Goal: Task Accomplishment & Management: Manage account settings

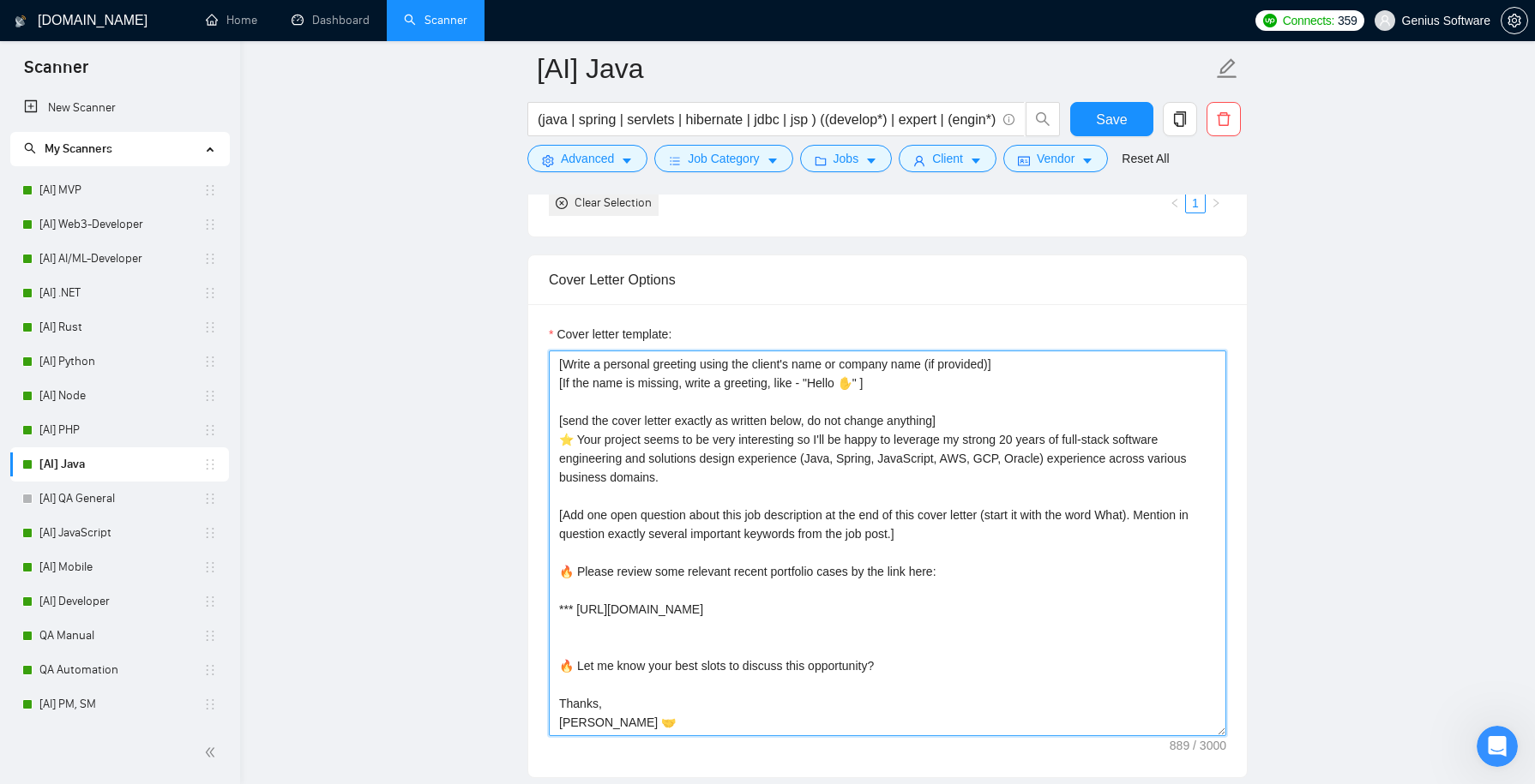
click at [843, 611] on textarea "[Write a personal greeting using the client's name or company name (if provided…" at bounding box center [887, 543] width 677 height 386
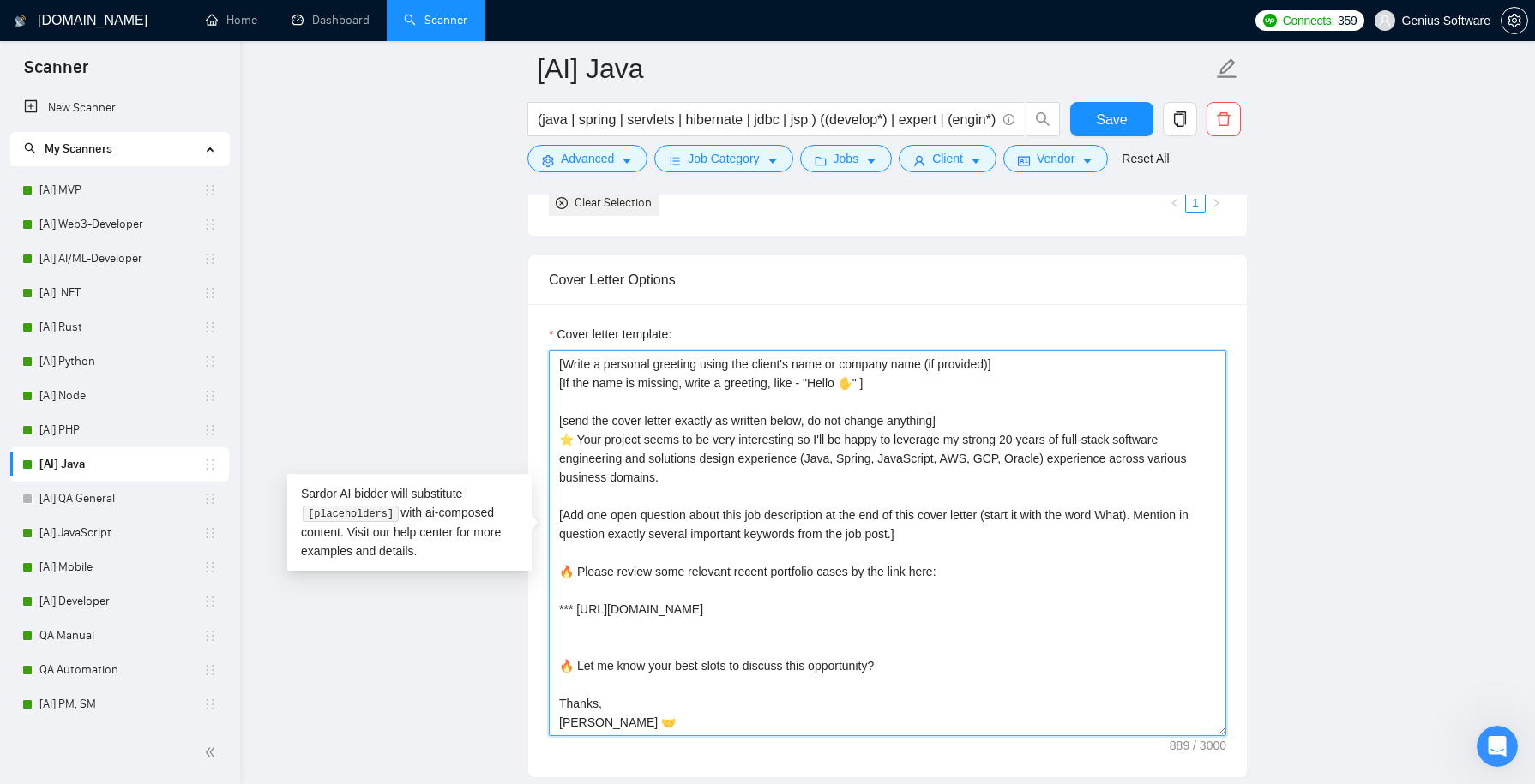
drag, startPoint x: 1094, startPoint y: 603, endPoint x: 578, endPoint y: 606, distance: 516.0
click at [578, 606] on textarea "[Write a personal greeting using the client's name or company name (if provided…" at bounding box center [887, 543] width 677 height 386
click at [458, 386] on main "[AI] Java (java | spring | servlets | hibernate | jdbc | jsp ) ((develop*) | ex…" at bounding box center [887, 661] width 1240 height 4974
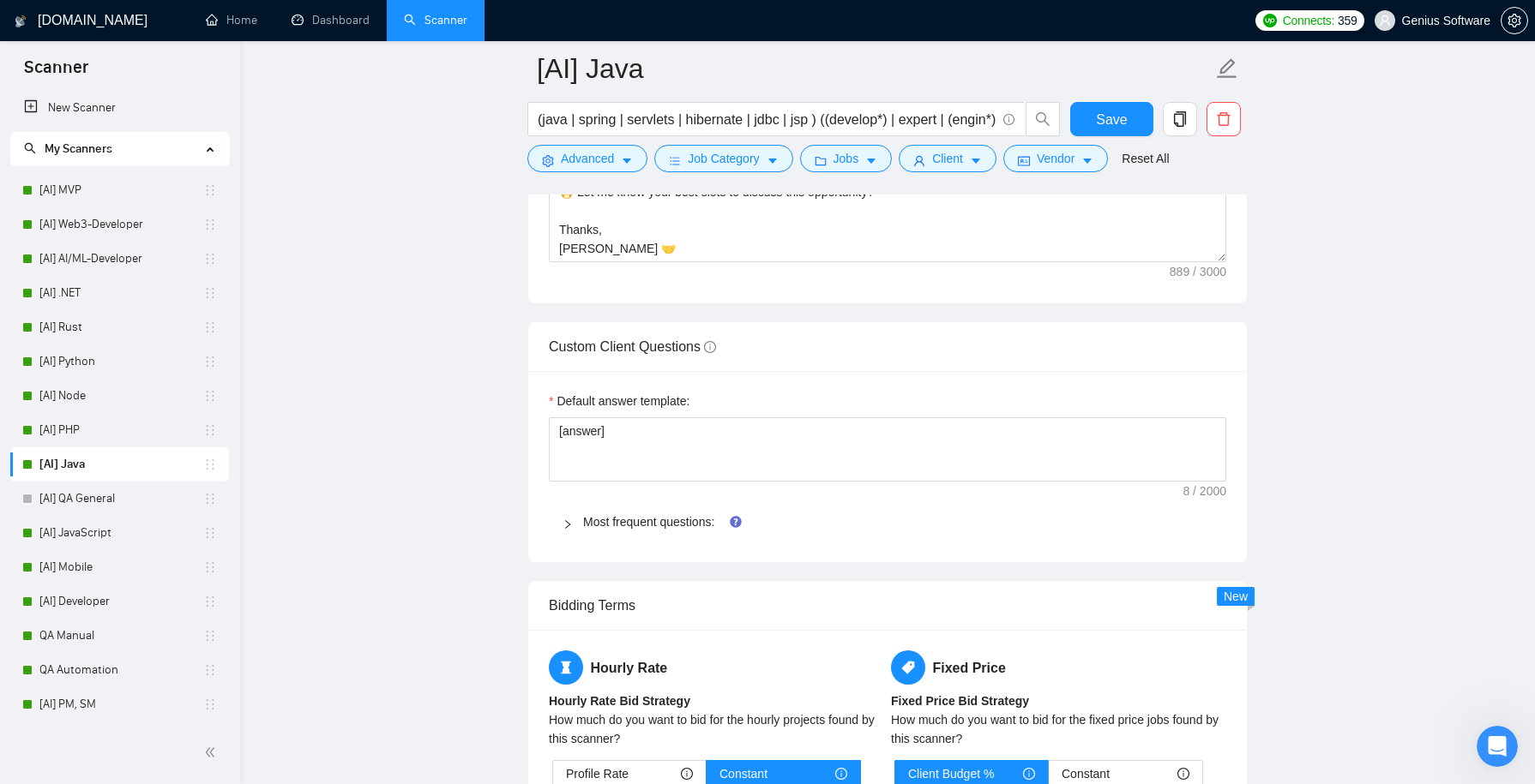
scroll to position [2403, 0]
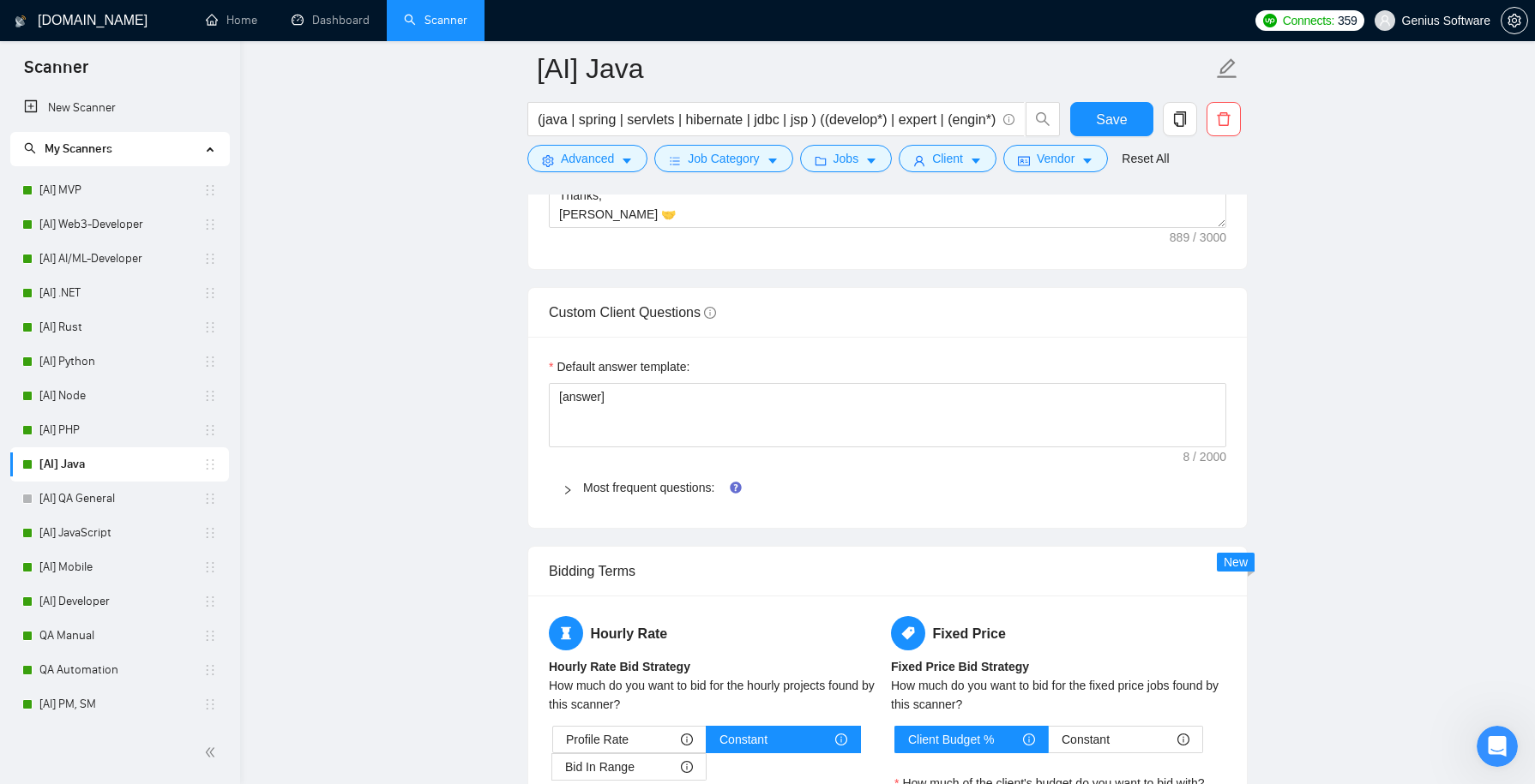
click at [568, 485] on icon "right" at bounding box center [567, 490] width 11 height 11
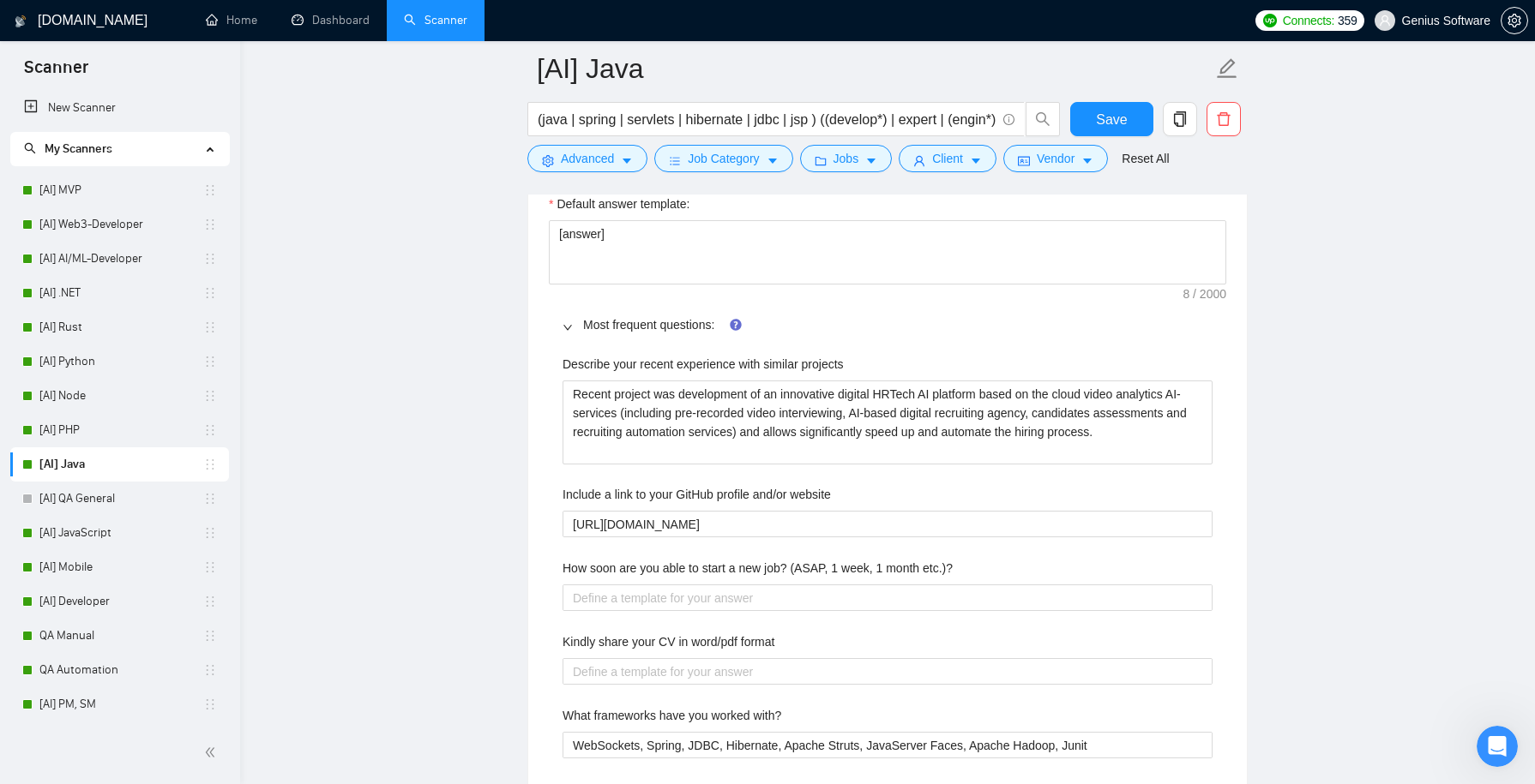
scroll to position [2664, 0]
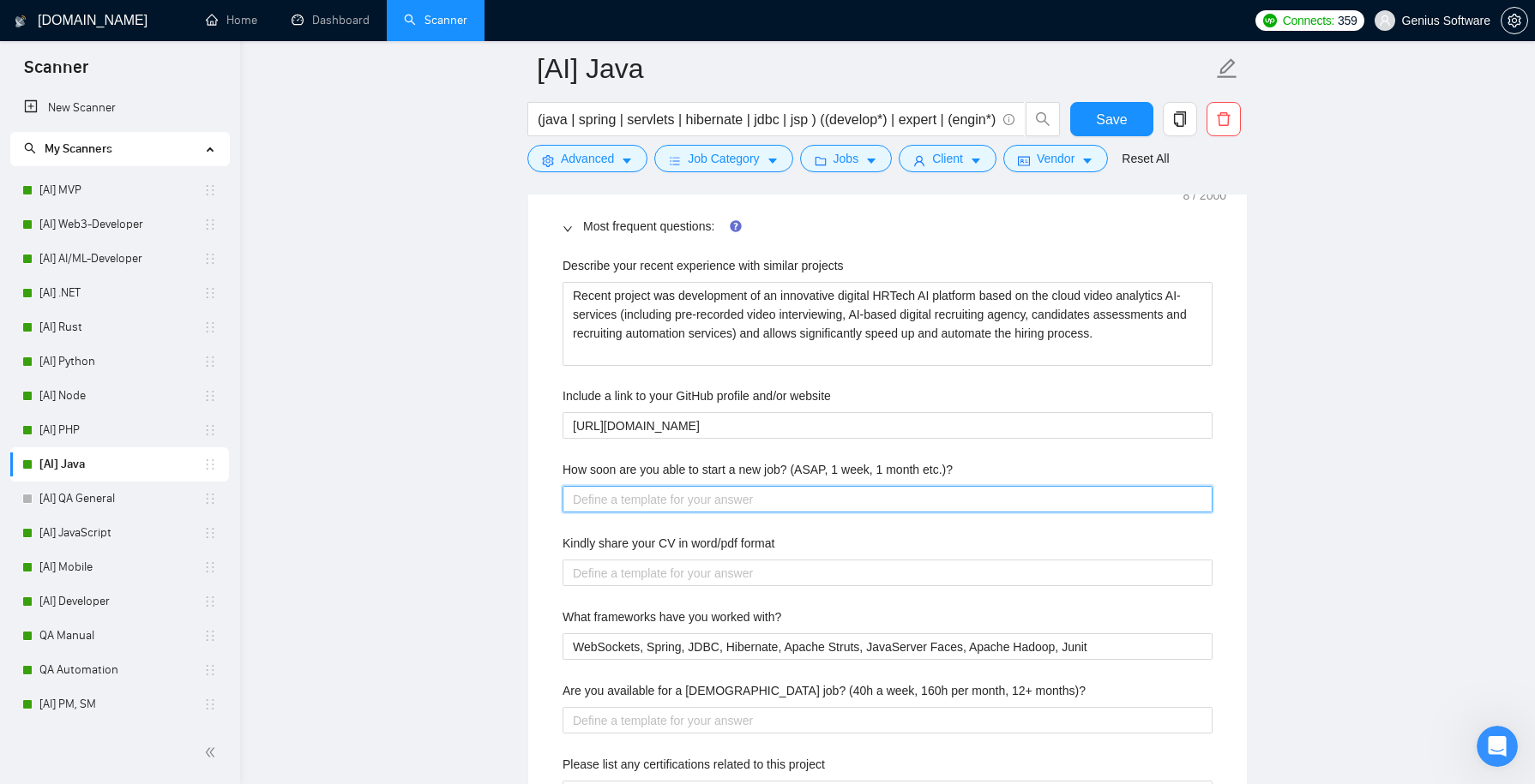
click at [616, 486] on etc\ "How soon are you able to start a new job? (ASAP, 1 week, 1 month etc.)?" at bounding box center [887, 499] width 650 height 27
type etc\ "a"
type etc\ "as"
type etc\ "asa"
type etc\ "asao"
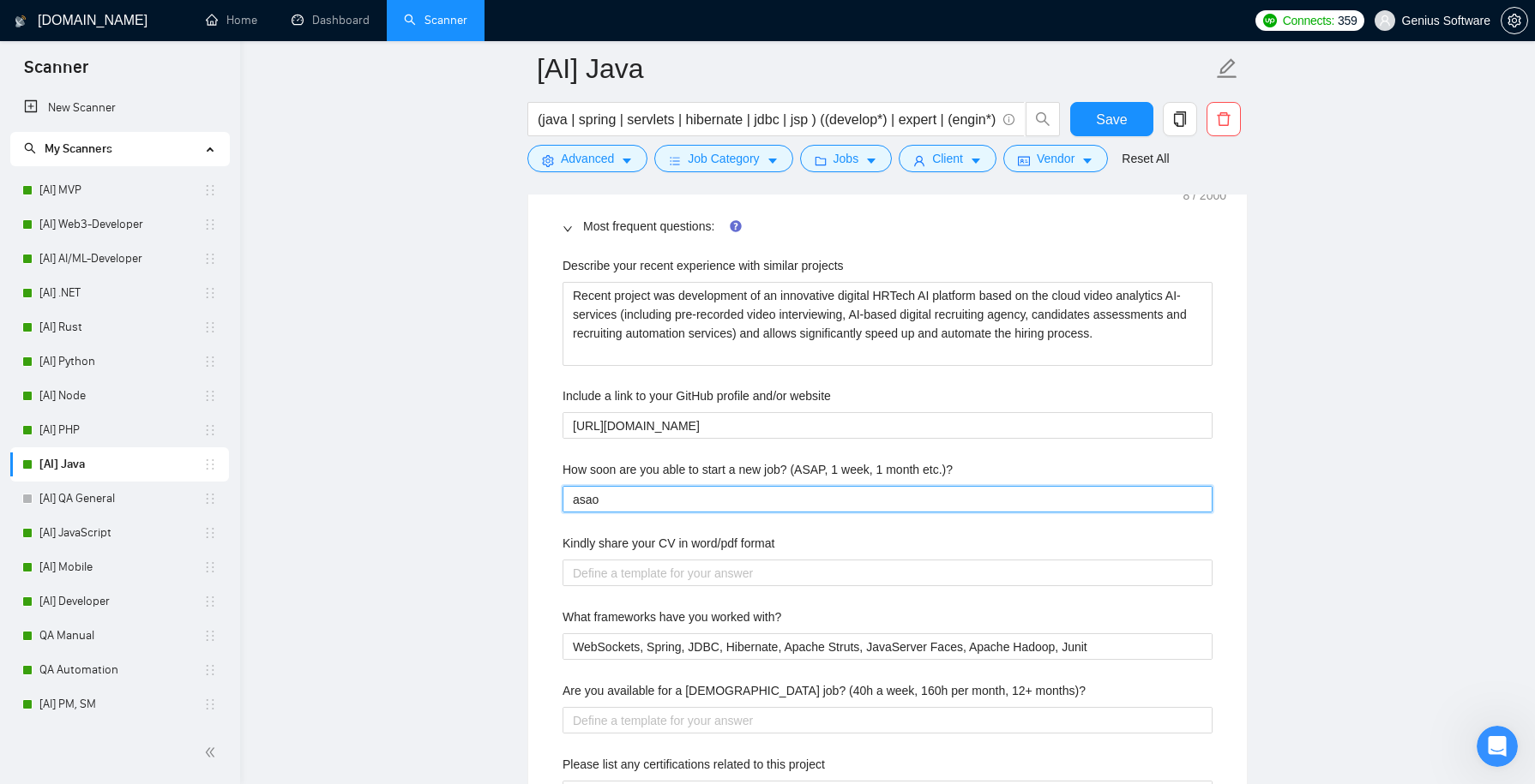
type etc\ "asao,"
type etc\ "asao"
type etc\ "asa"
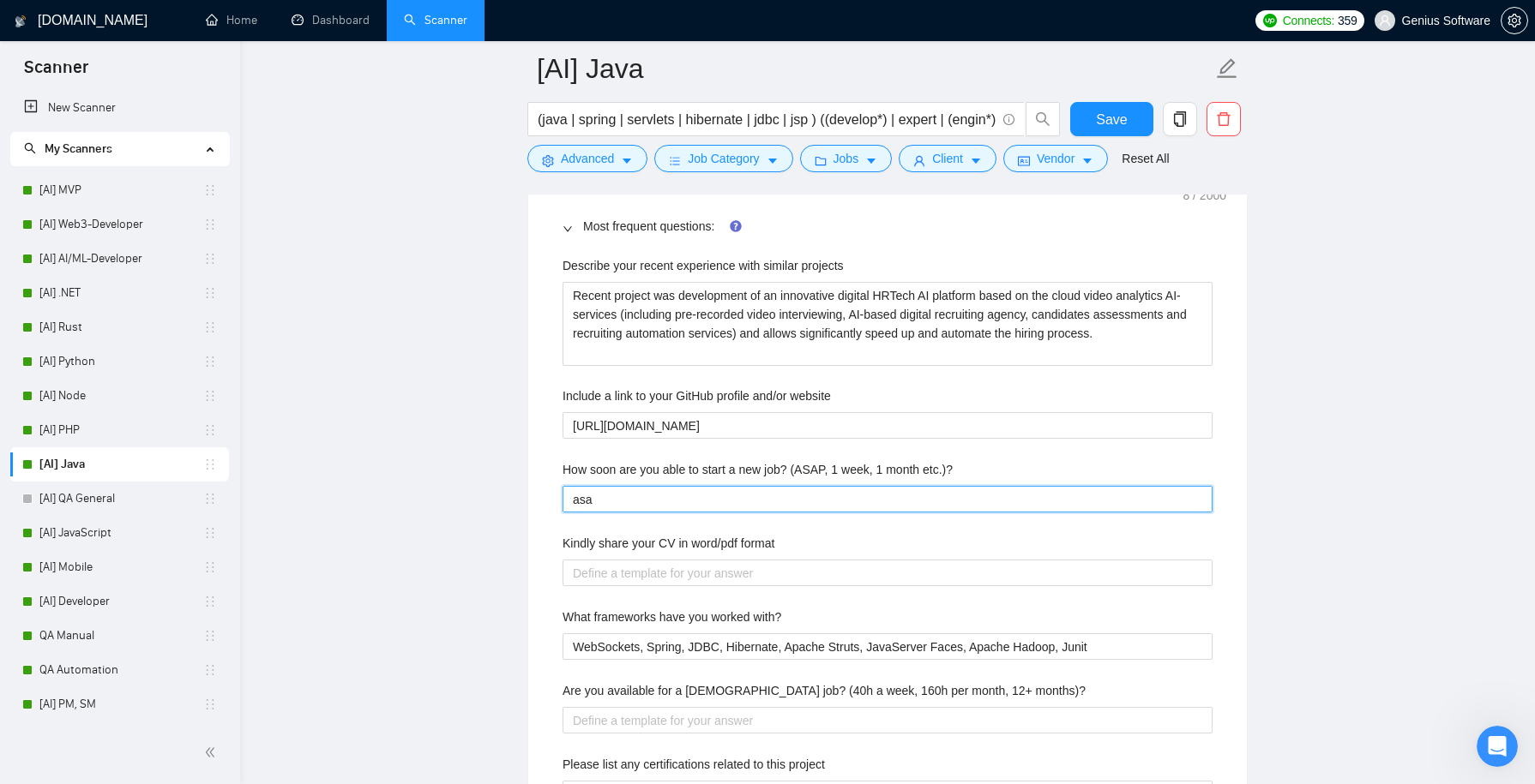
type etc\ "asap"
type etc\ "asapm"
type etc\ "asap"
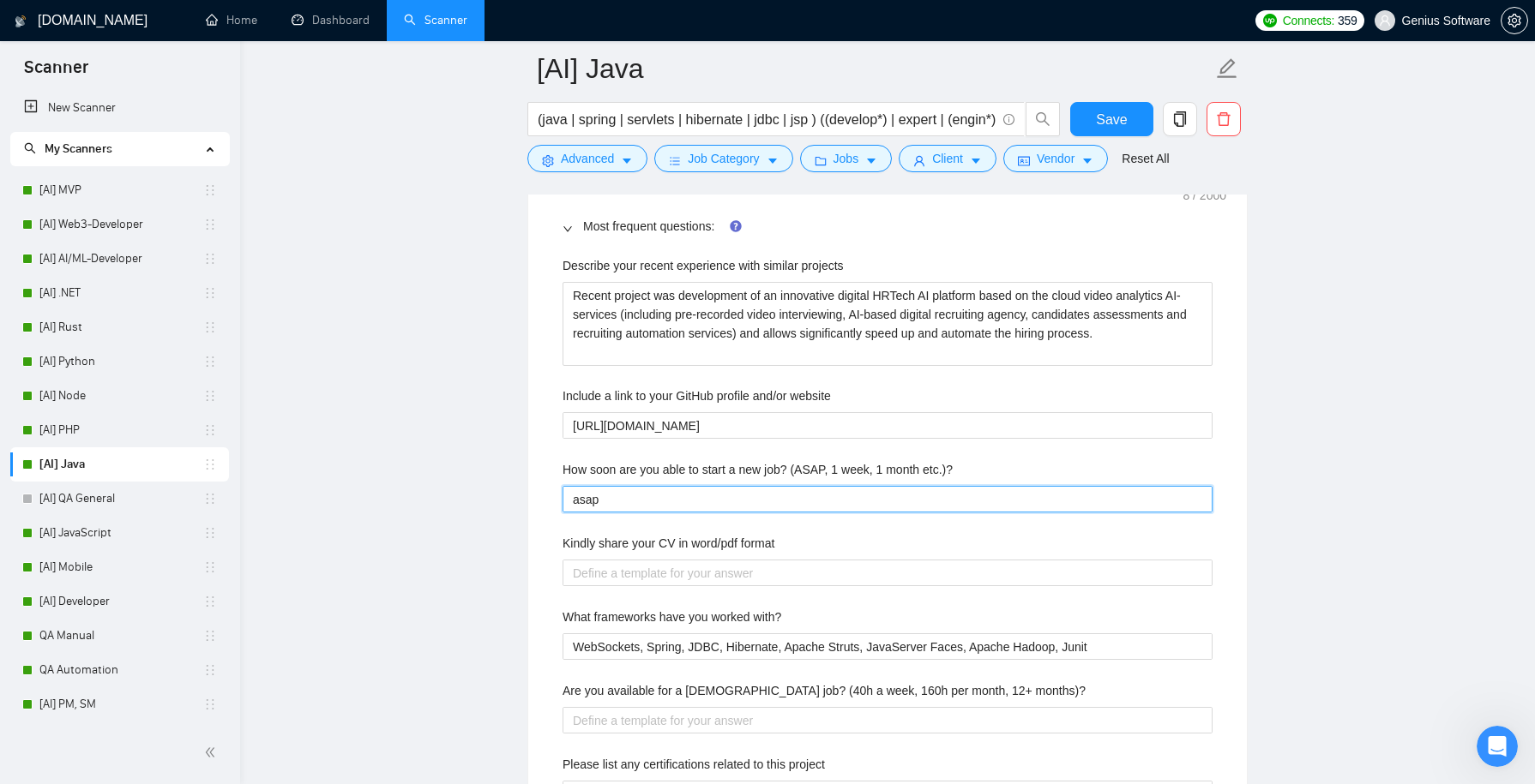
type etc\ "asap,"
type etc\ "asap, i"
type etc\ "asap, it"
type etc\ "asap, it'"
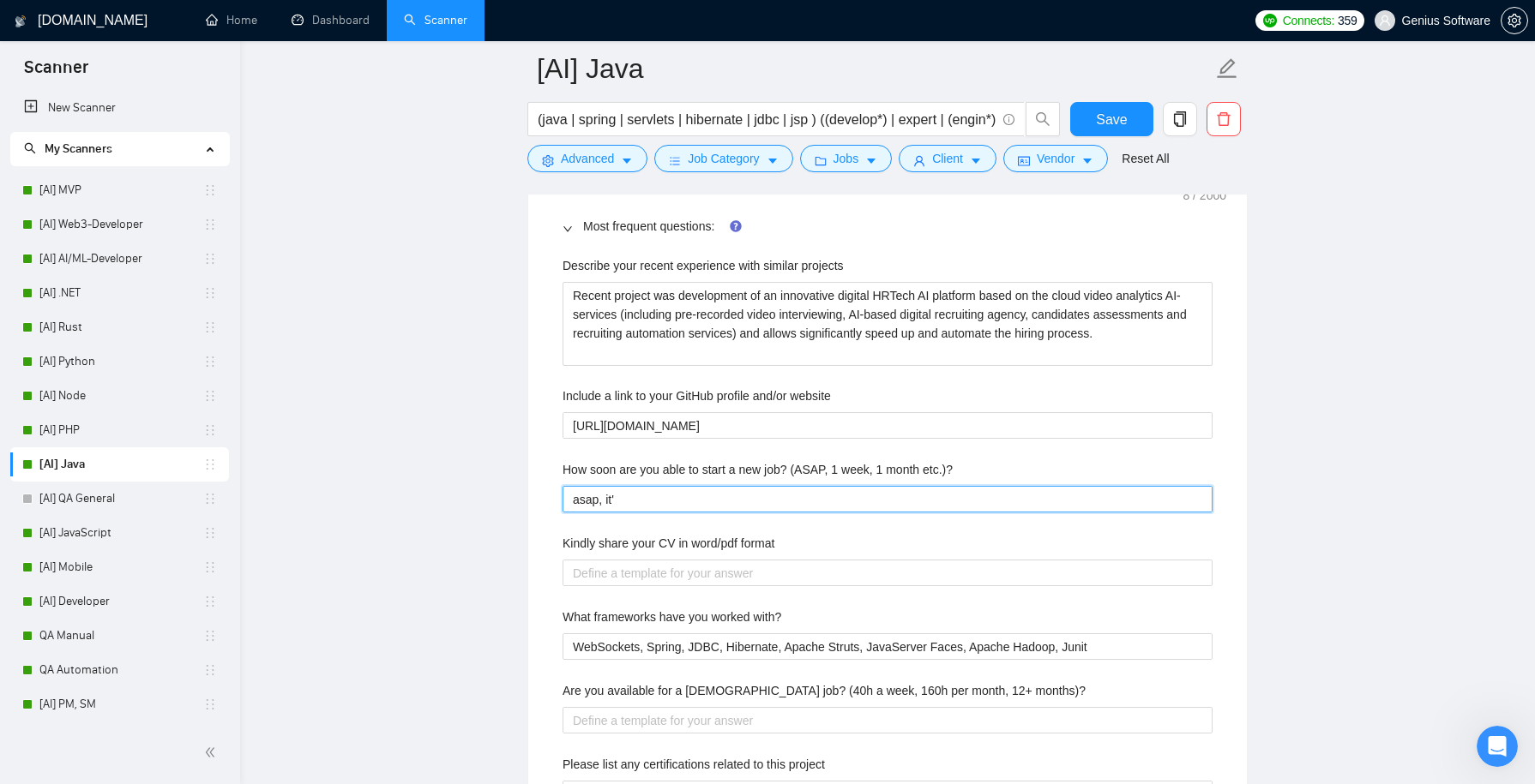
type etc\ "asap, it's"
type etc\ "asap, it's n"
type etc\ "asap, it's ne"
type etc\ "asap, it's neg"
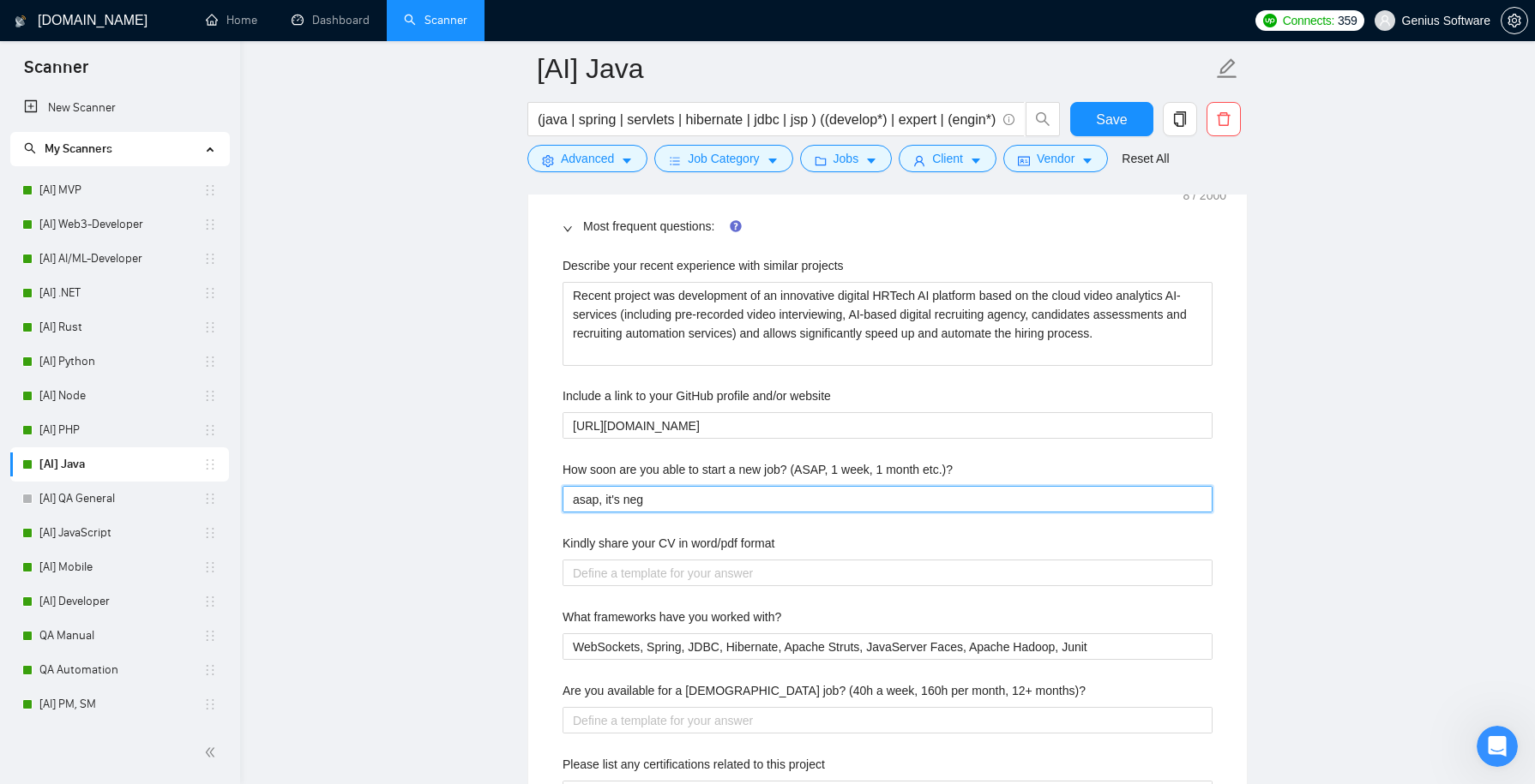
type etc\ "asap, it's nego"
type etc\ "asap, it's negoa"
type etc\ "asap, it's nego"
type etc\ "asap, it's negot"
type etc\ "asap, it's negoti"
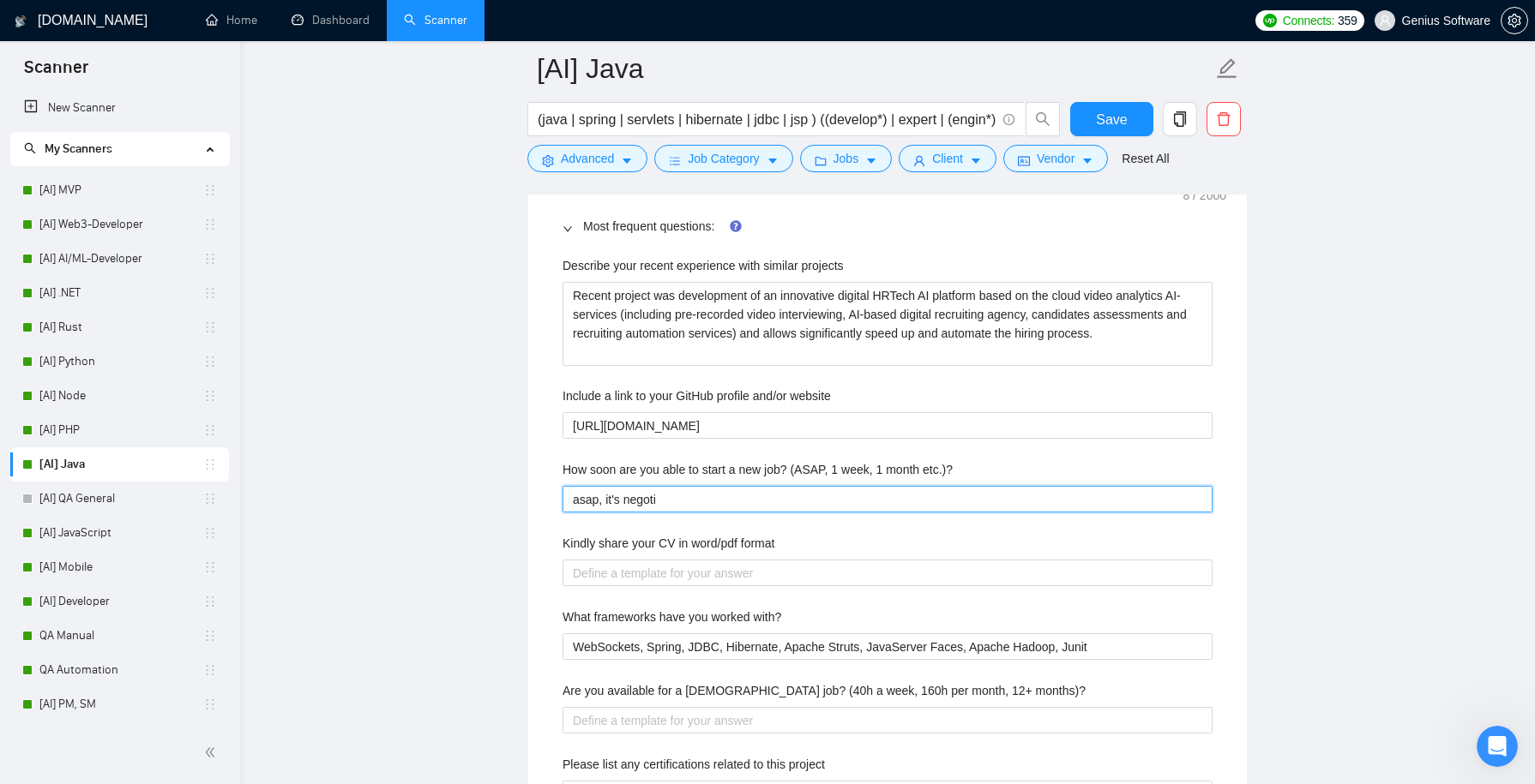
type etc\ "asap, it's negotia"
type etc\ "asap, it's negotiab"
type etc\ "asap, it's negotiabl"
type etc\ "asap, it's negotiable"
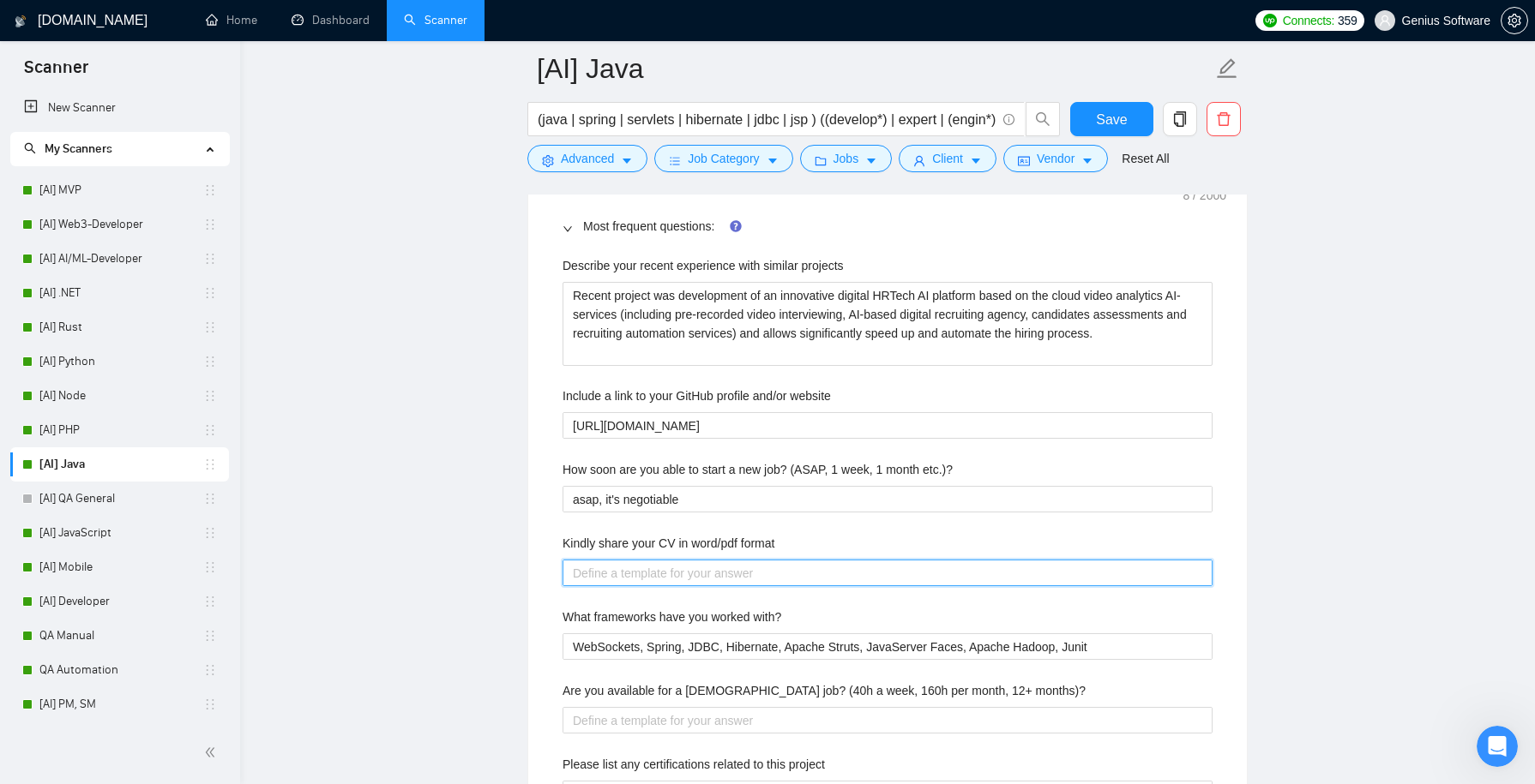
click at [632, 562] on format "Kindly share your CV in word/pdf format" at bounding box center [887, 573] width 650 height 27
type format "S"
type format "Su"
type format "Sur"
type format "Sure"
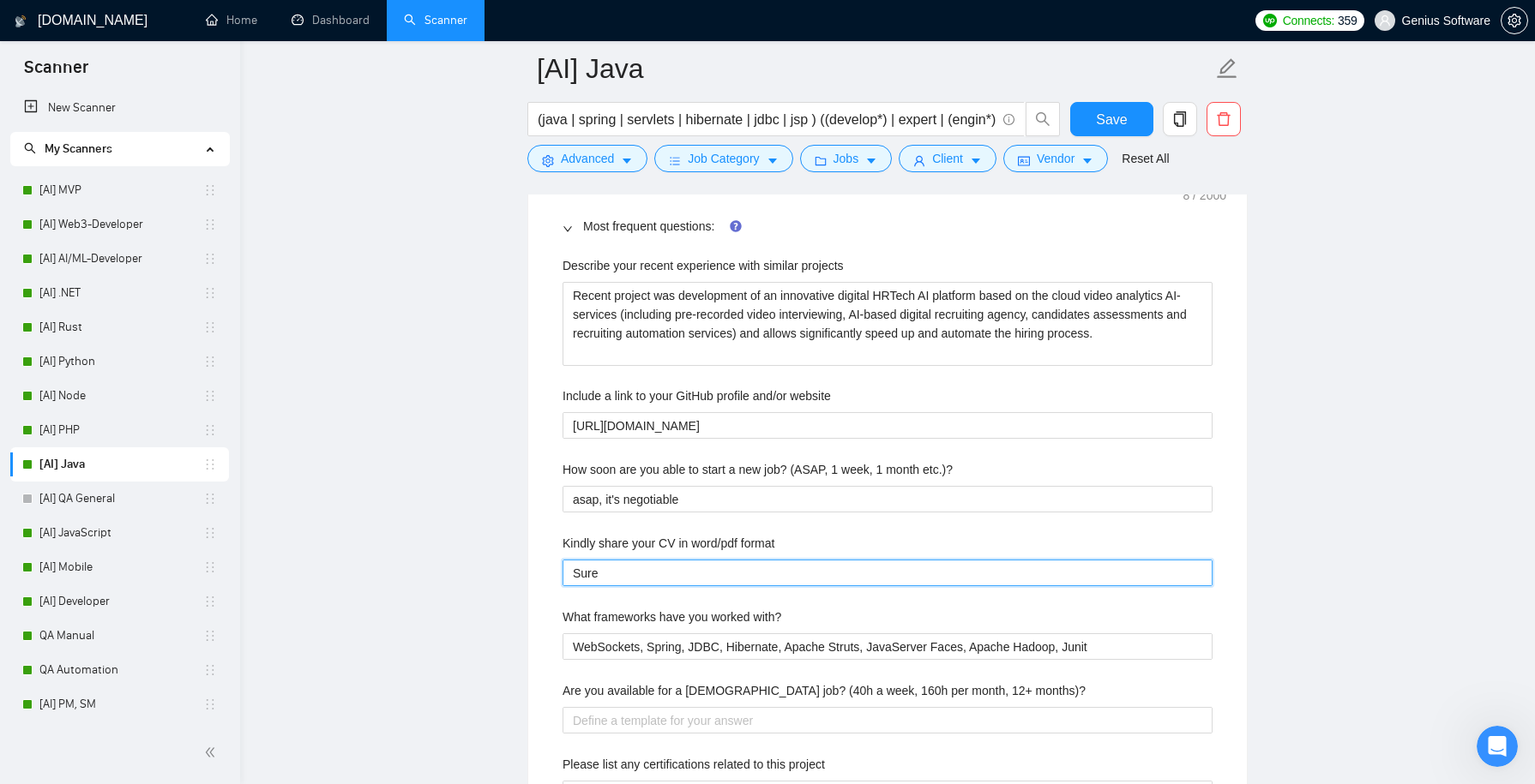
type format "Sure,"
type format "Sure"
type format "Sure,"
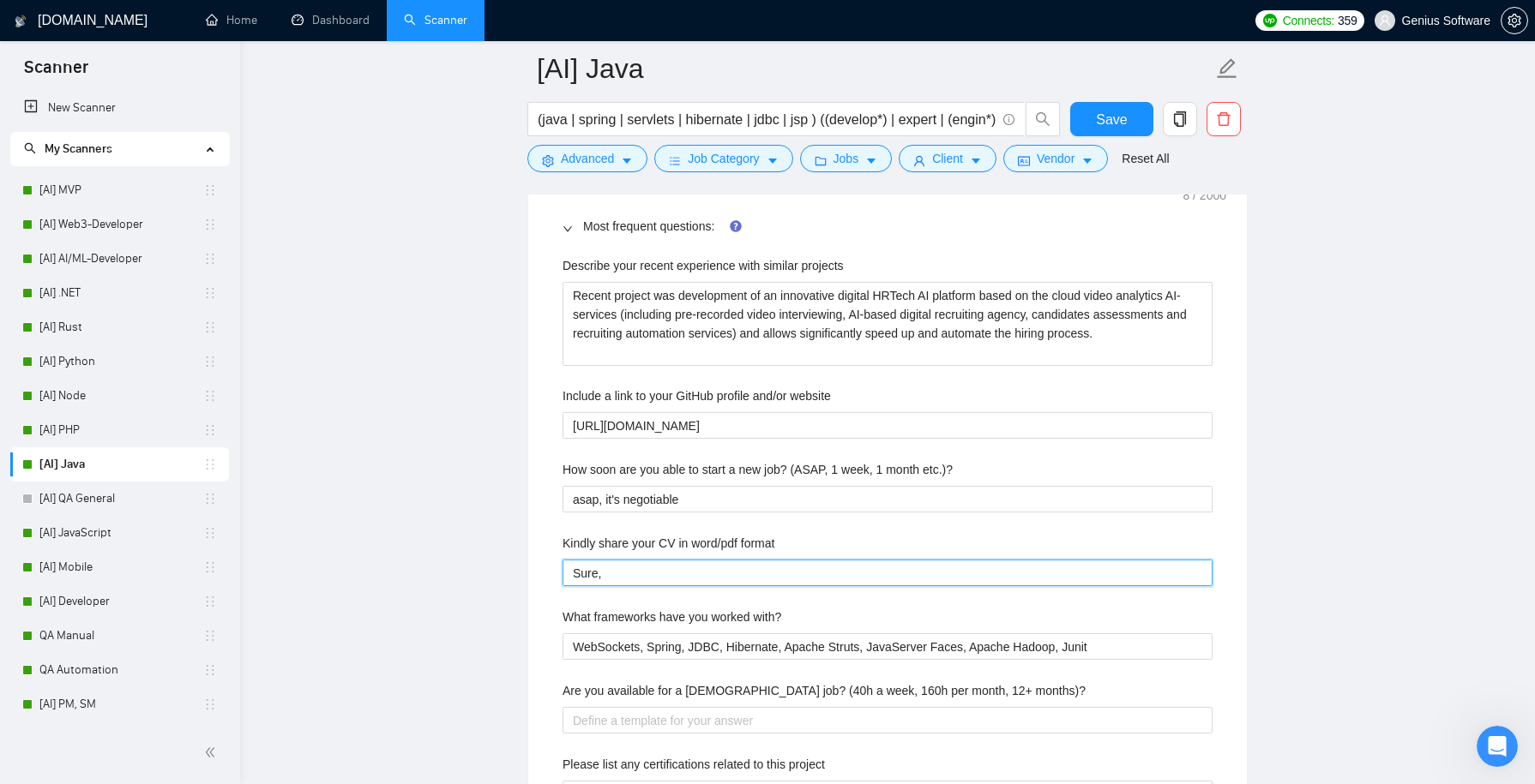
type format "Sure,"
type format "Sure, p"
type format "Sure, pl"
type format "Sure, ple"
type format "Sure, plea"
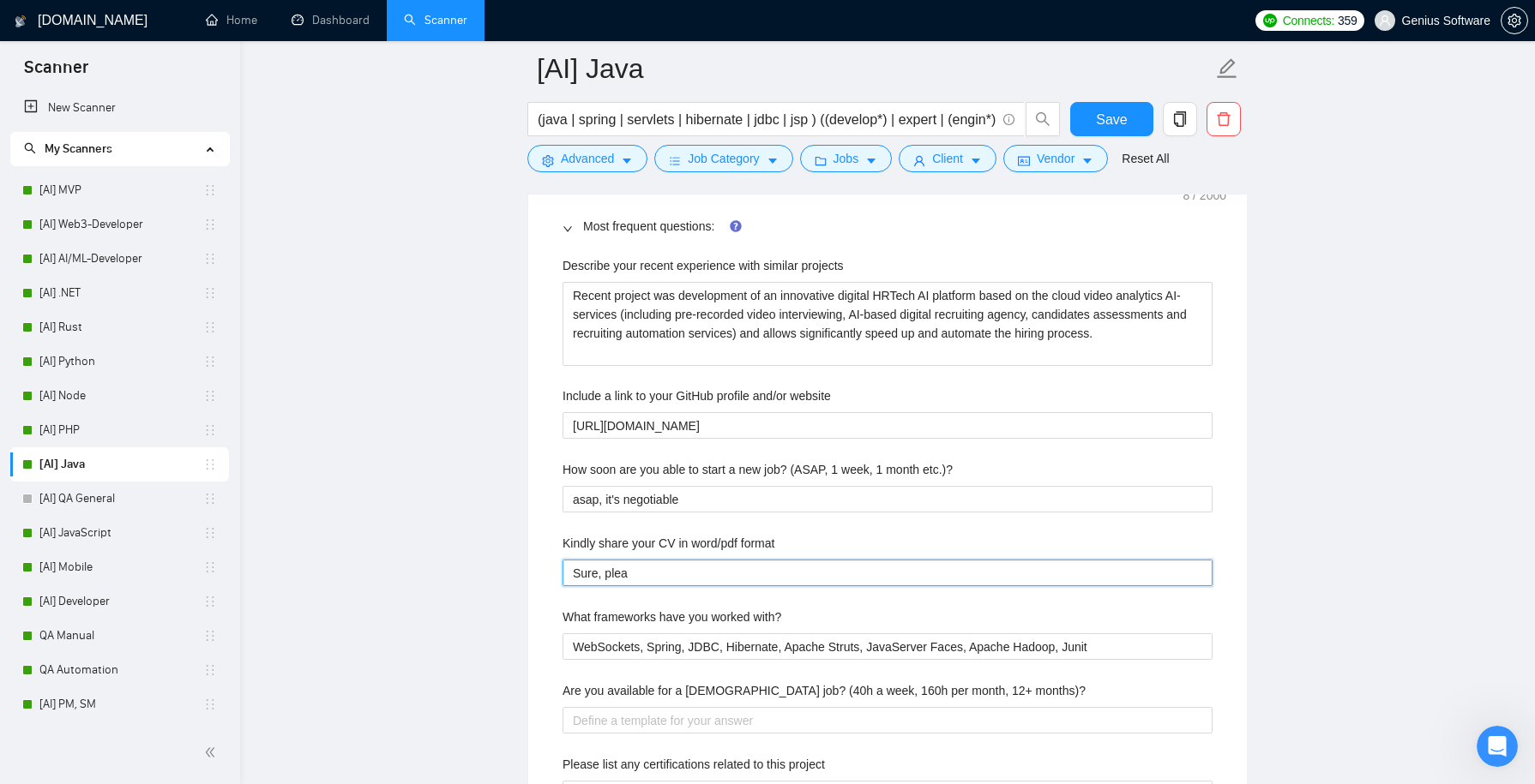
type format "Sure, pleas"
type format "Sure, please"
type format "Sure, pleas"
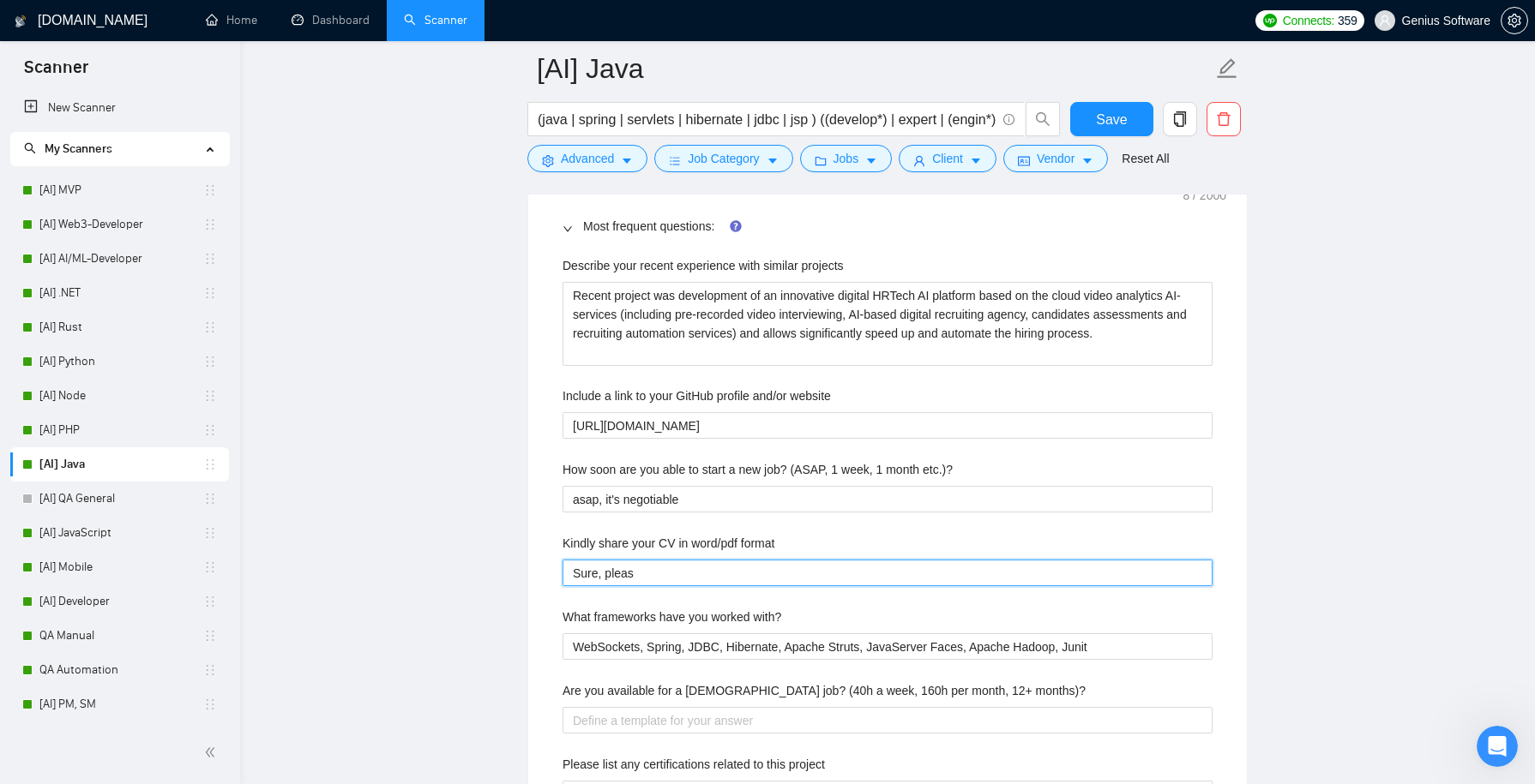
type format "Sure, plea"
type format "Sure, ple"
type format "Sure, pl"
type format "Sure, p"
type format "Sure,"
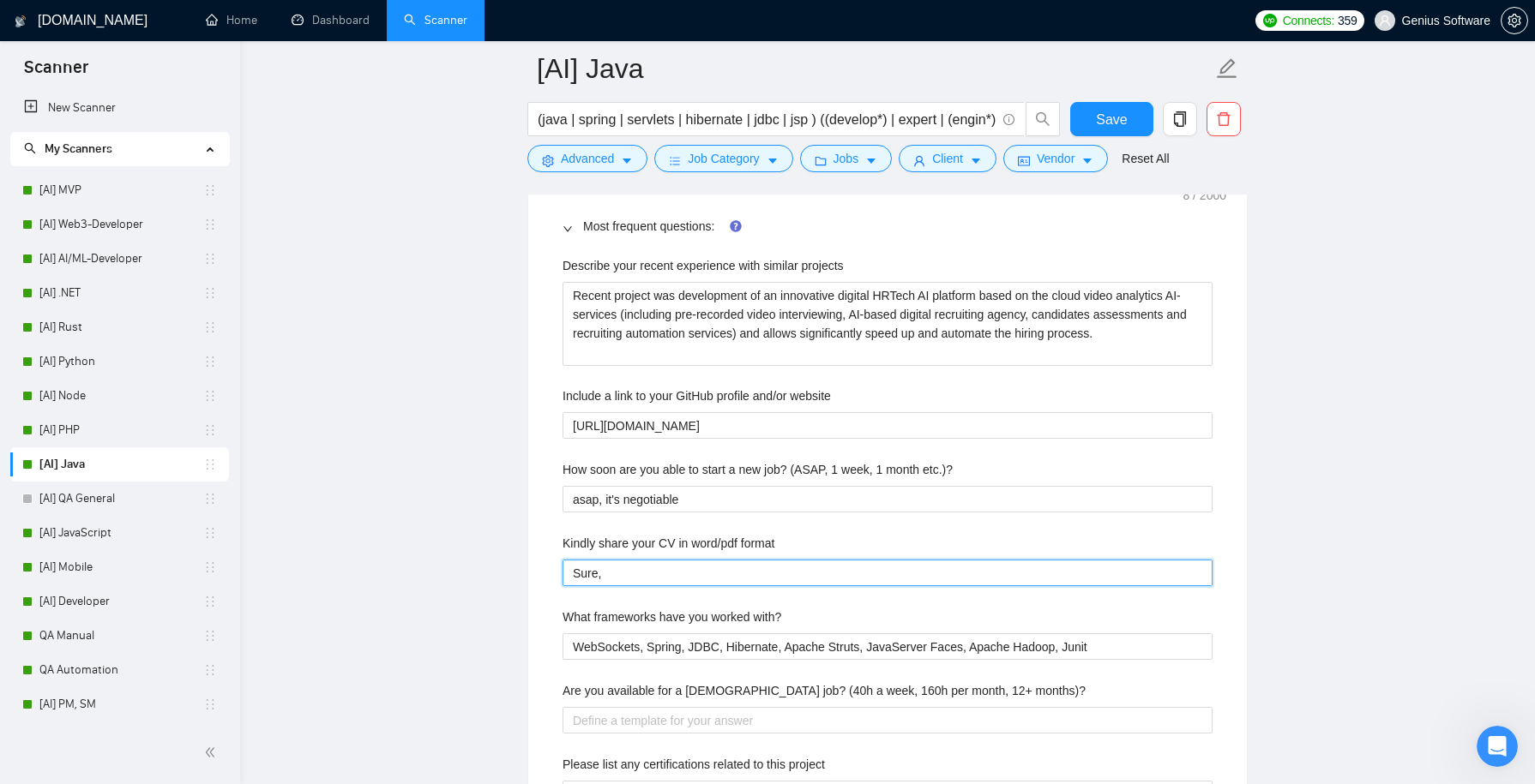
type format "Sure, p"
type format "Sure, pl"
type format "Sure, ple"
type format "Sure, plea"
type format "Sure, pleas"
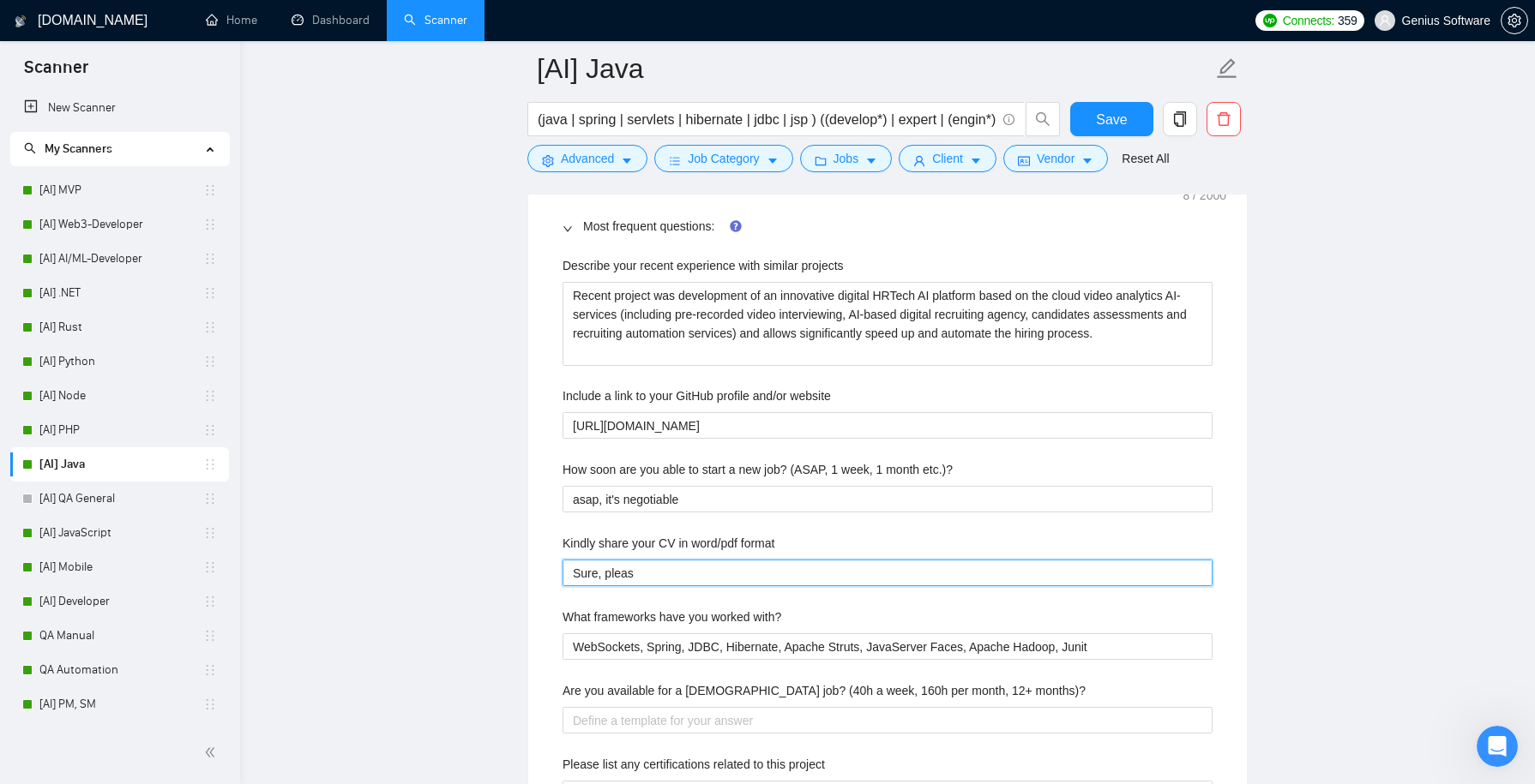
type format "Sure, please"
type format "Sure, please r"
type format "Sure, please re"
type format "Sure, please rev"
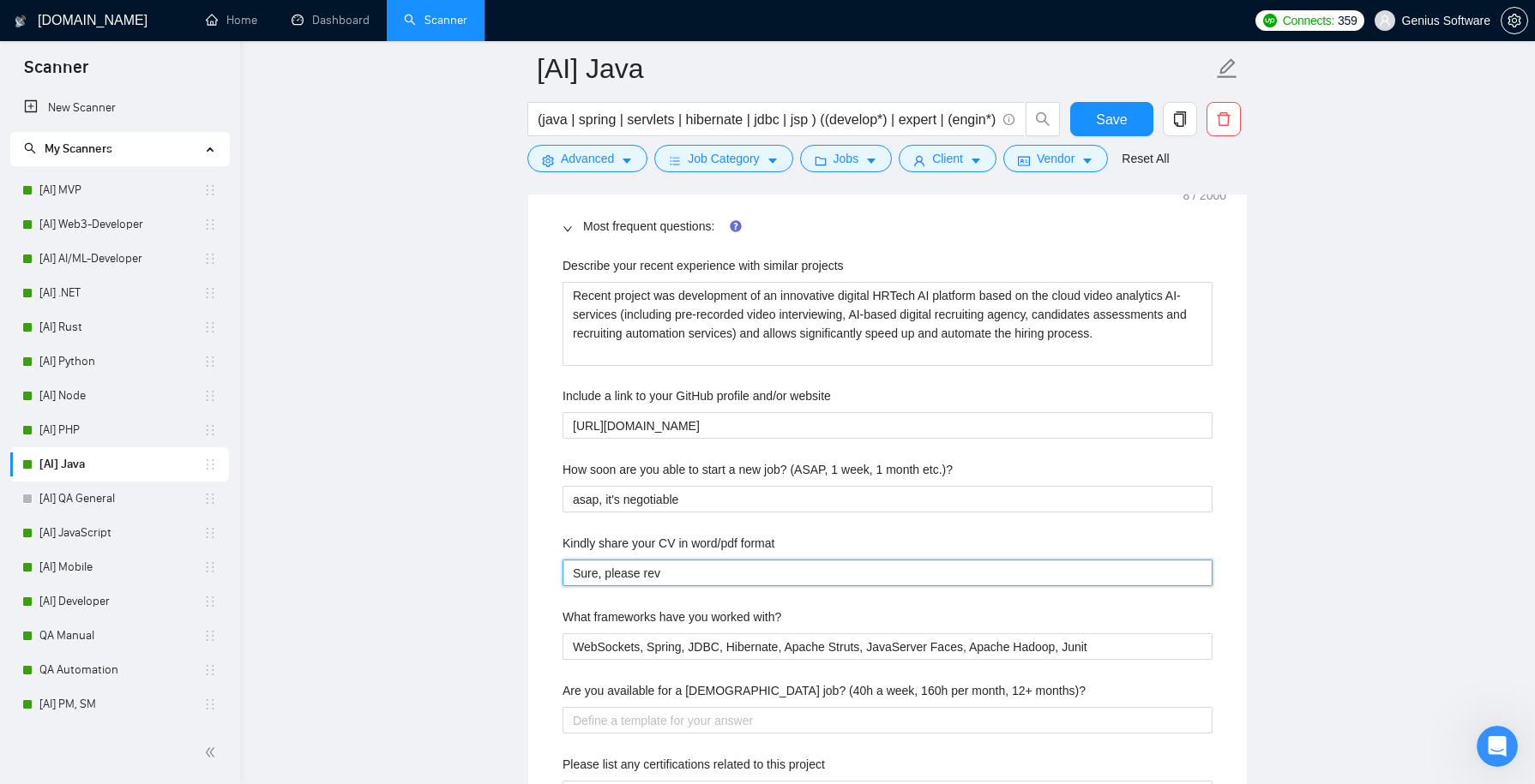
type format "Sure, please revi"
type format "Sure, please revie"
type format "Sure, please review"
type format "Sure, please review m"
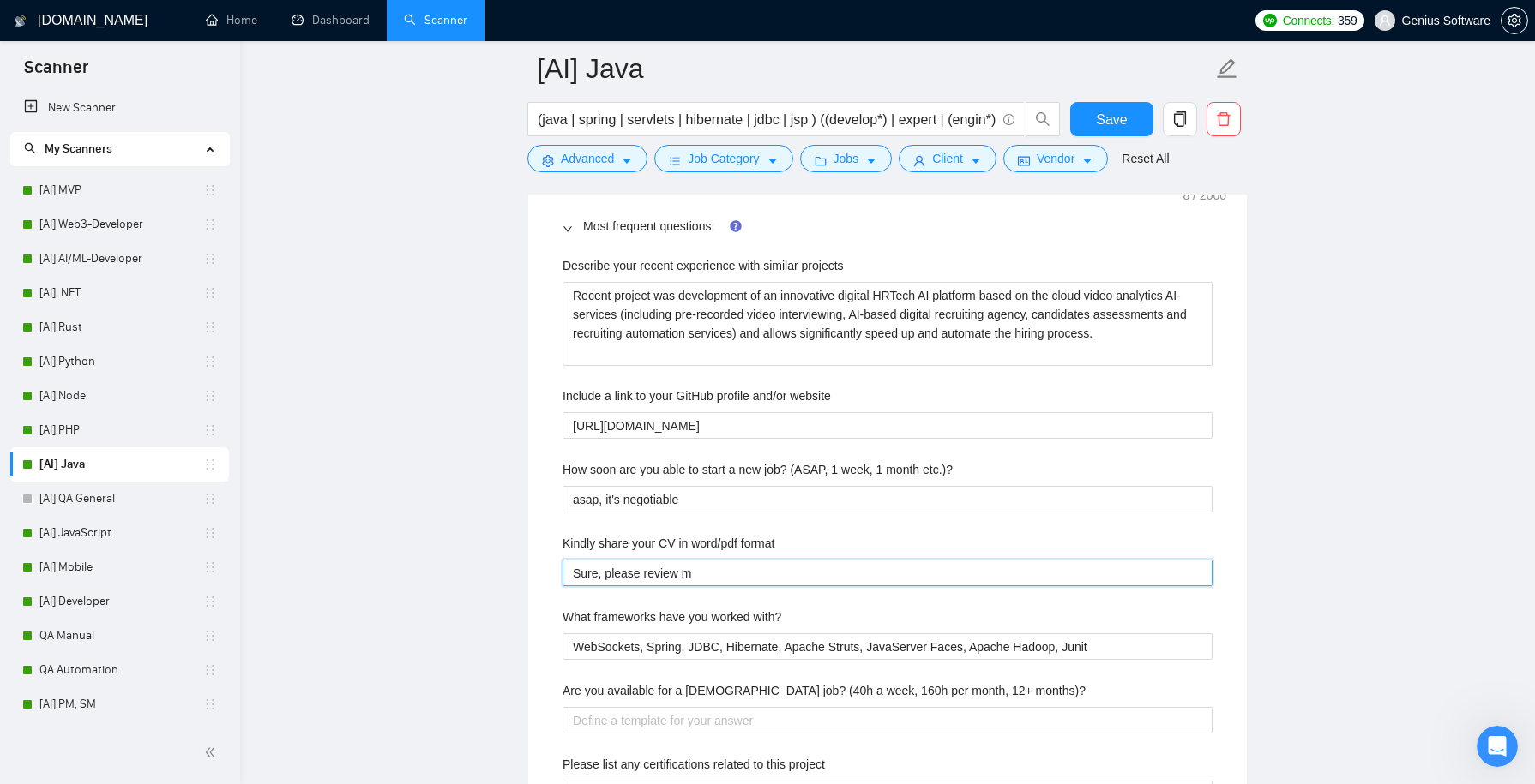
type format "Sure, please review my"
type format "Sure, please review my p"
type format "Sure, please review my pr"
type format "Sure, please review my pro"
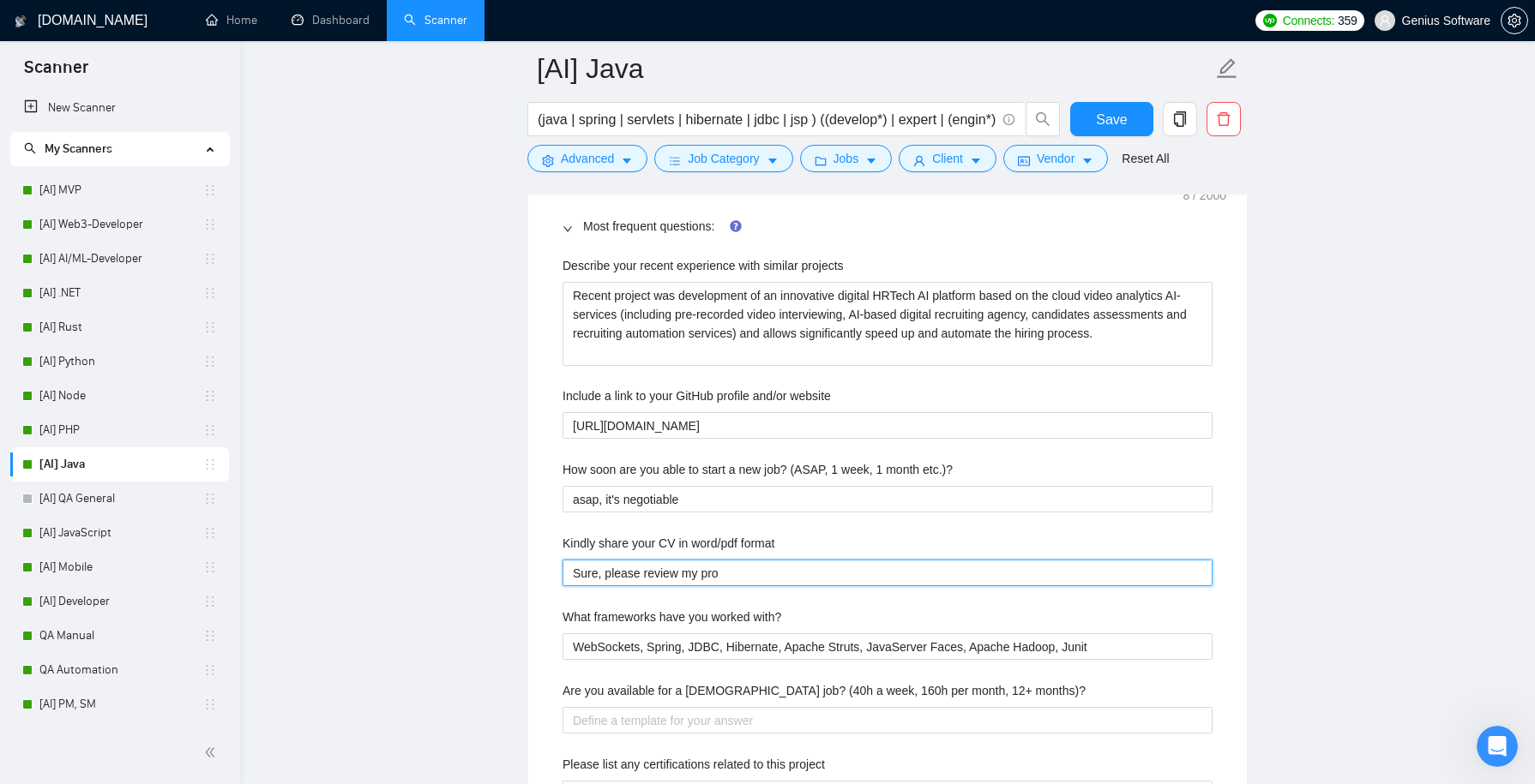
type format "Sure, please review my prof"
type format "Sure, please review my profi"
type format "Sure, please review my profil"
type format "Sure, please review my profile"
type format "Sure, please review my profile."
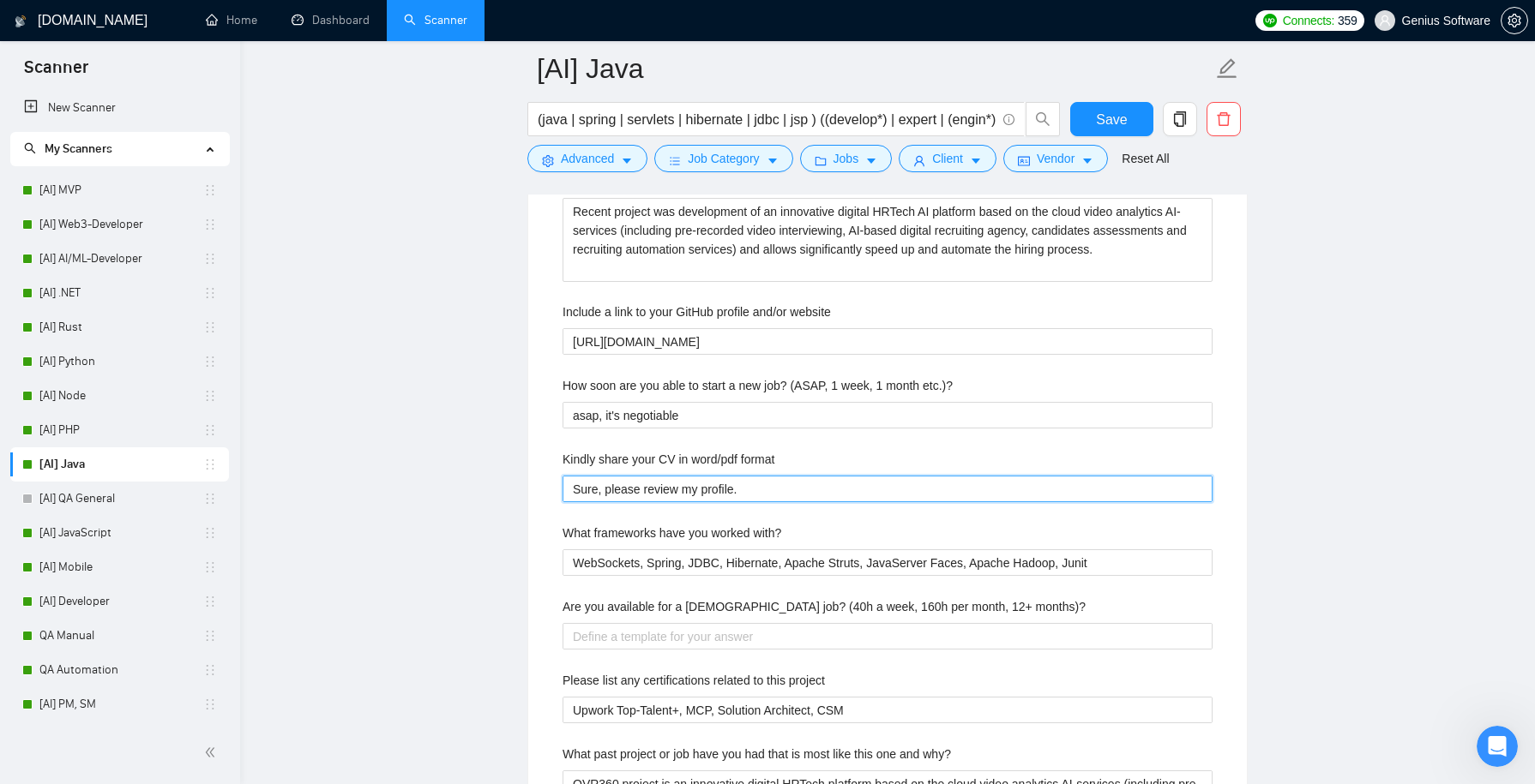
scroll to position [2791, 0]
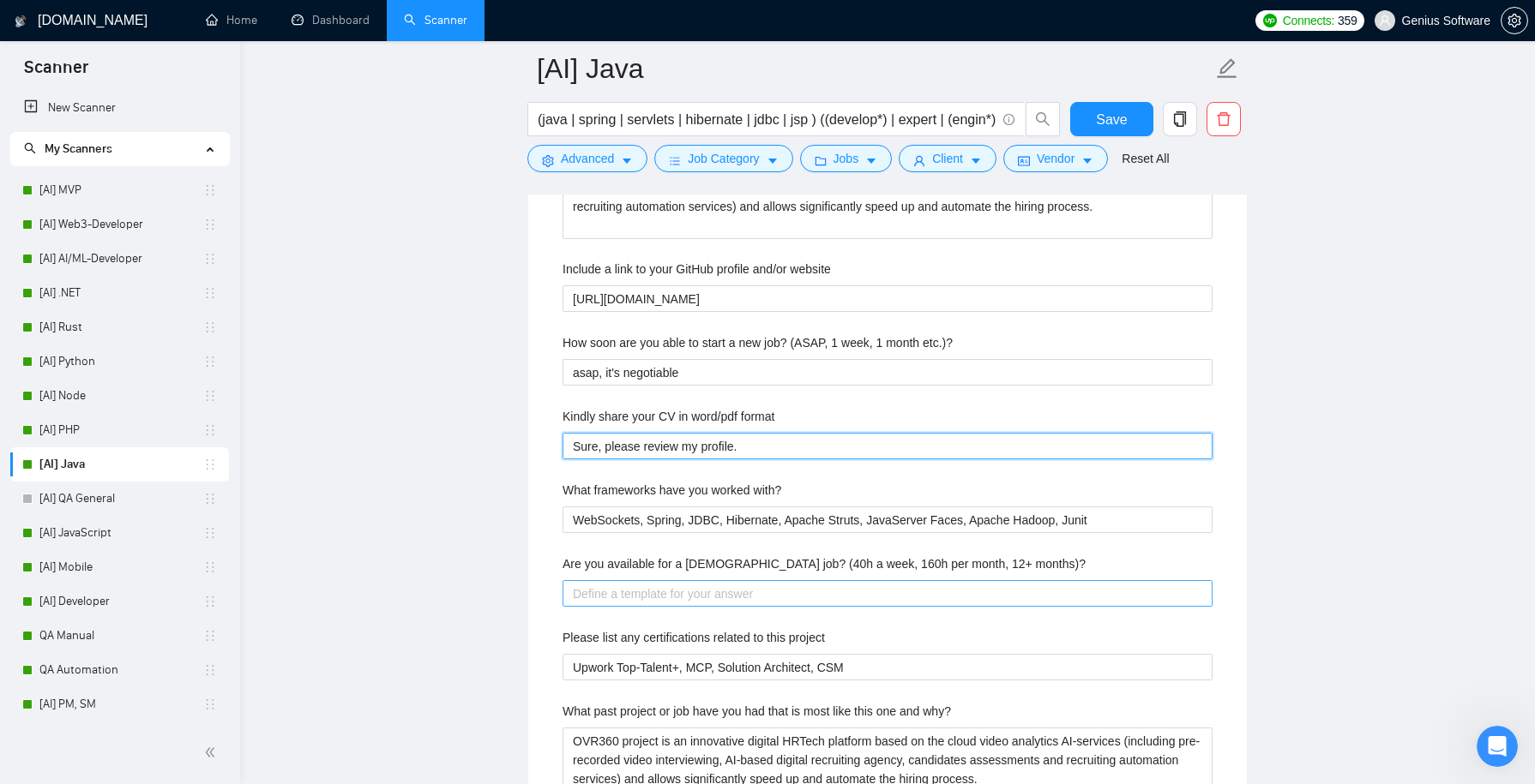
type format "Sure, please review my profile."
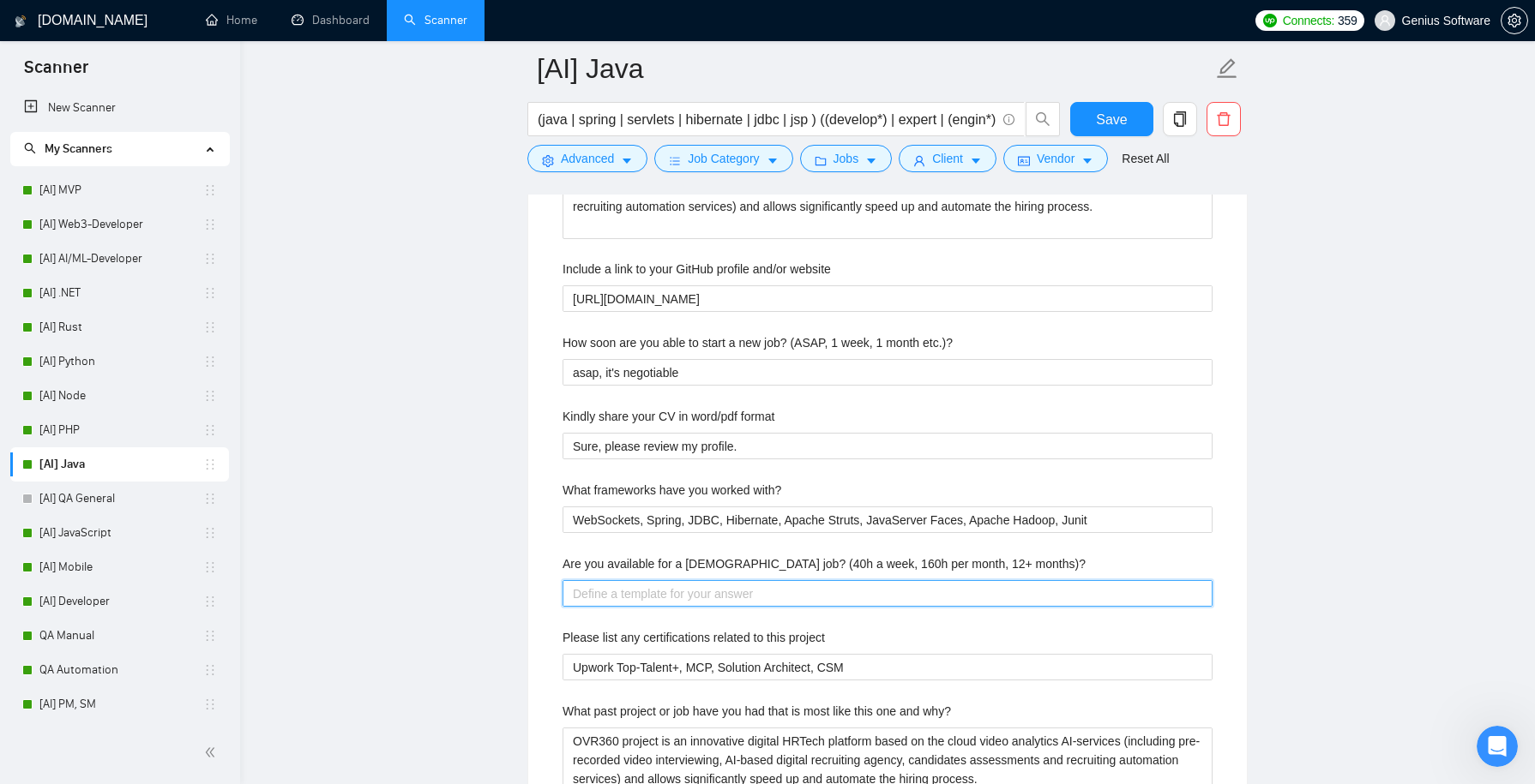
click at [658, 589] on months\)\? "Are you available for a [DEMOGRAPHIC_DATA] job? (40h a week, 160h per month, 12…" at bounding box center [887, 594] width 650 height 27
type months\)\? "y"
type months\)\? "ye"
type months\)\? "yes"
type months\)\? "ye"
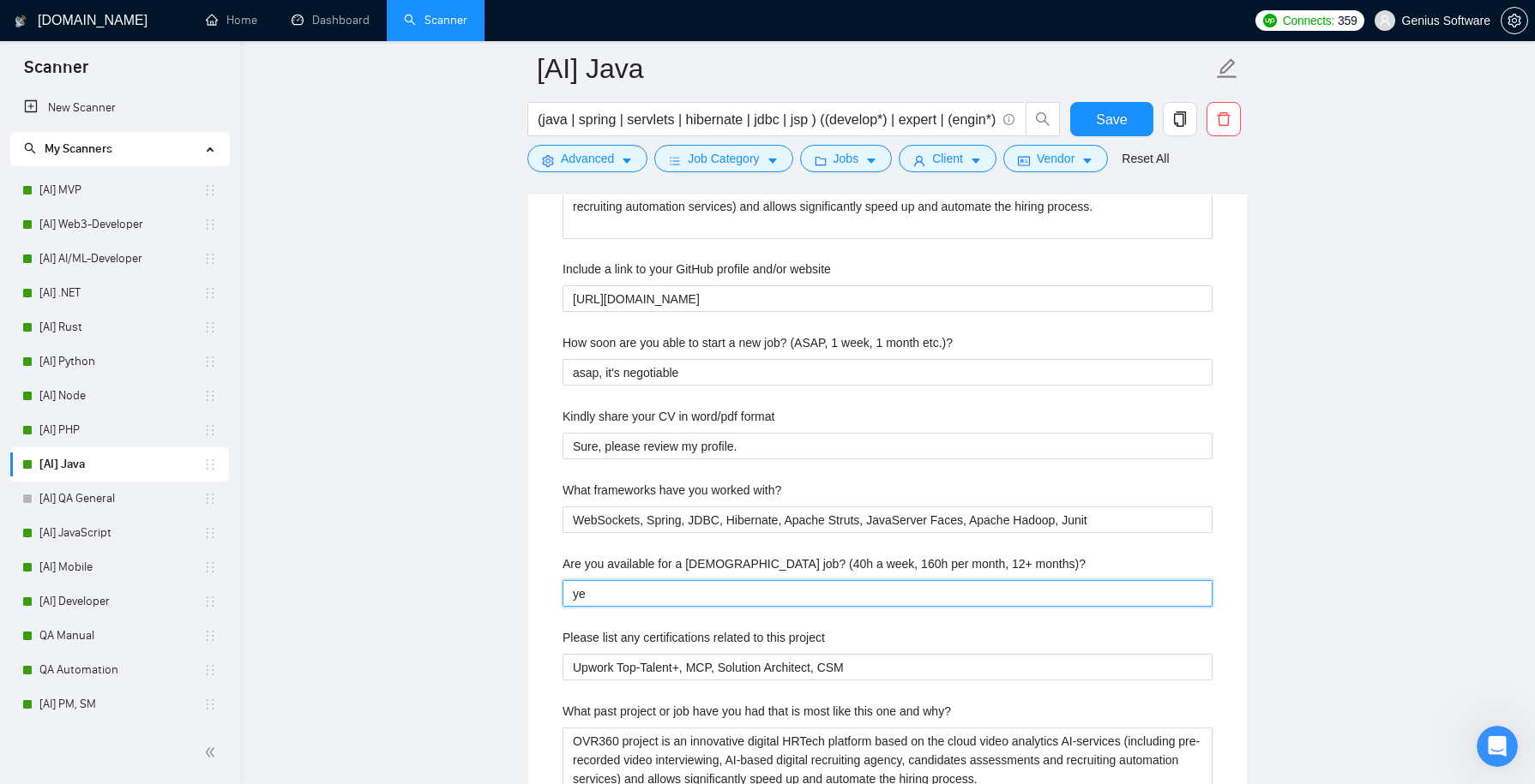
type months\)\? "y"
type months\)\? "Y"
type months\)\? "Ye"
type months\)\? "Yes"
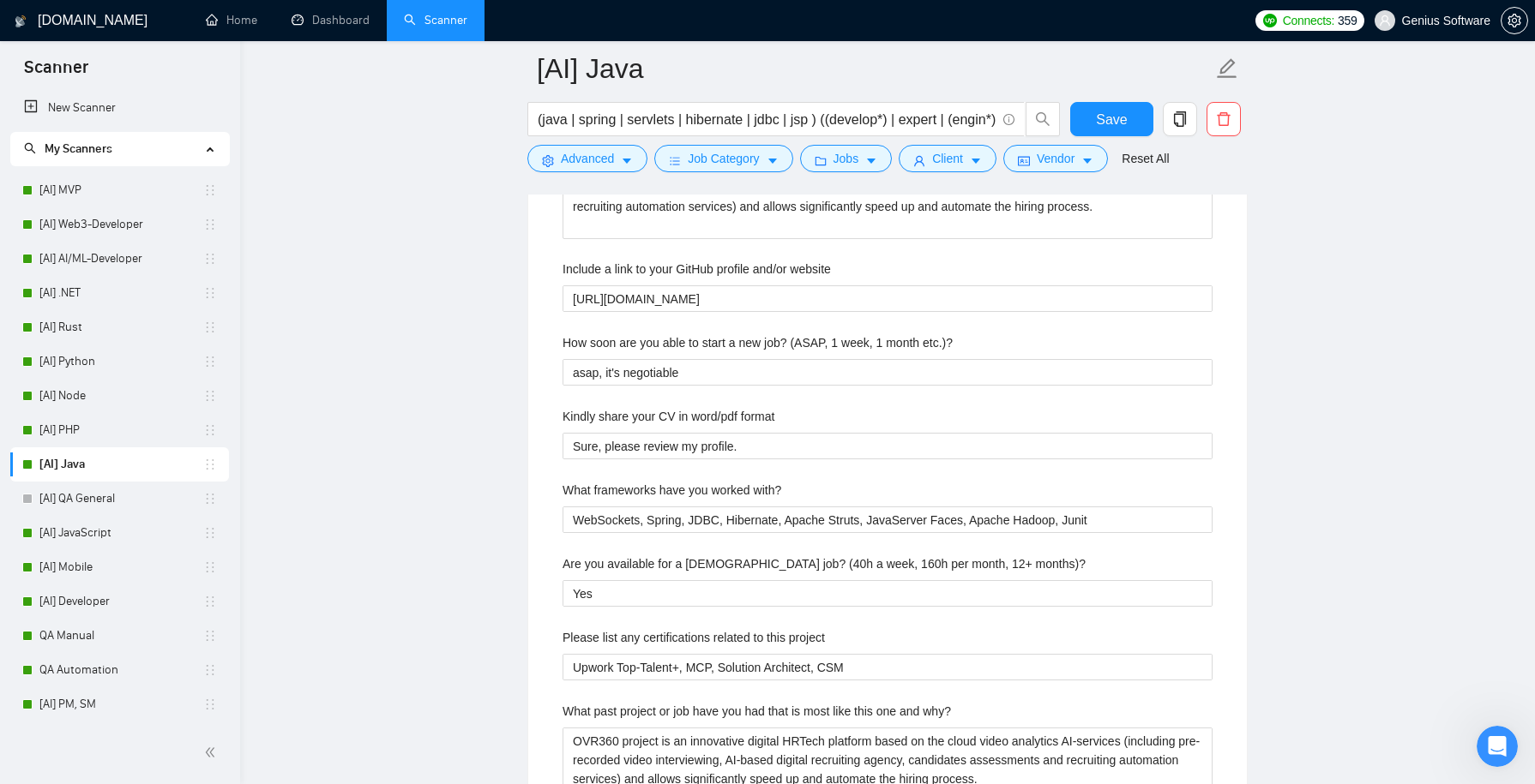
click at [506, 664] on main "[AI] Java (java | spring | servlets | hibernate | jdbc | jsp ) ((develop*) | ex…" at bounding box center [887, 725] width 1240 height 6895
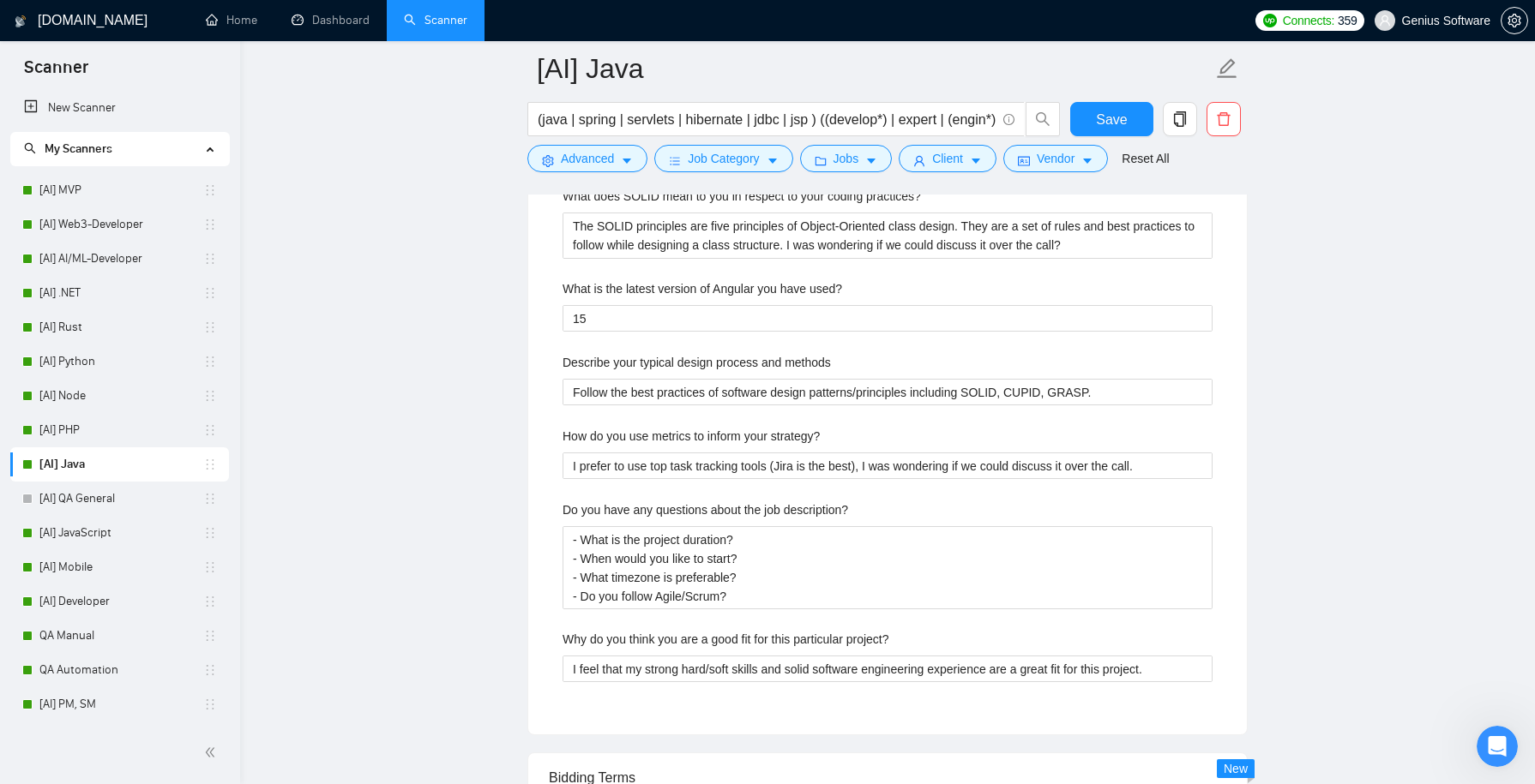
scroll to position [4125, 0]
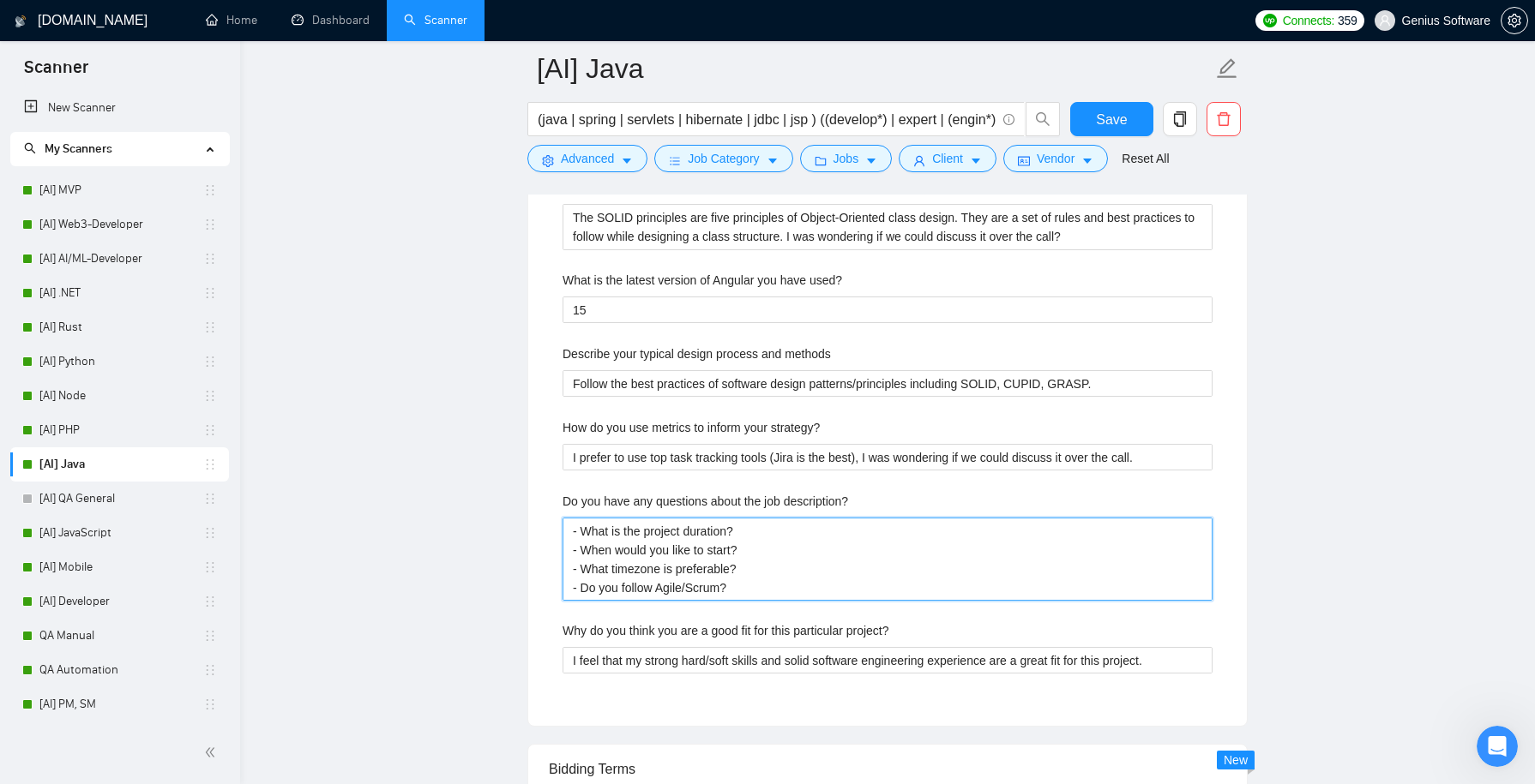
drag, startPoint x: 738, startPoint y: 579, endPoint x: 532, endPoint y: 499, distance: 221.0
paste description\? "is your team setup"
type description\? "- What is the project duration? - When would you like to start? - What is your …"
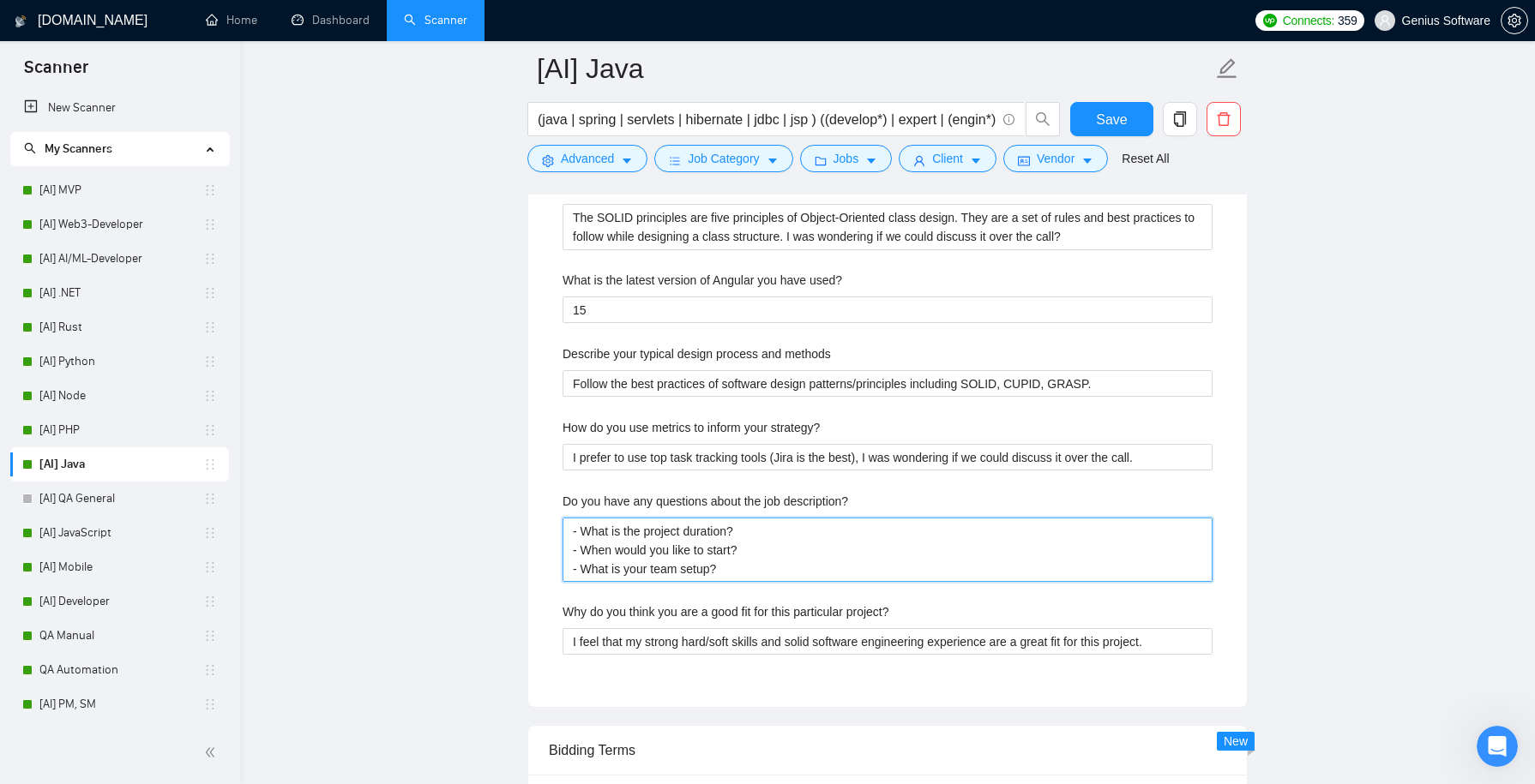
type description\? "- What is the project duration? - When would you like to start? - What is your …"
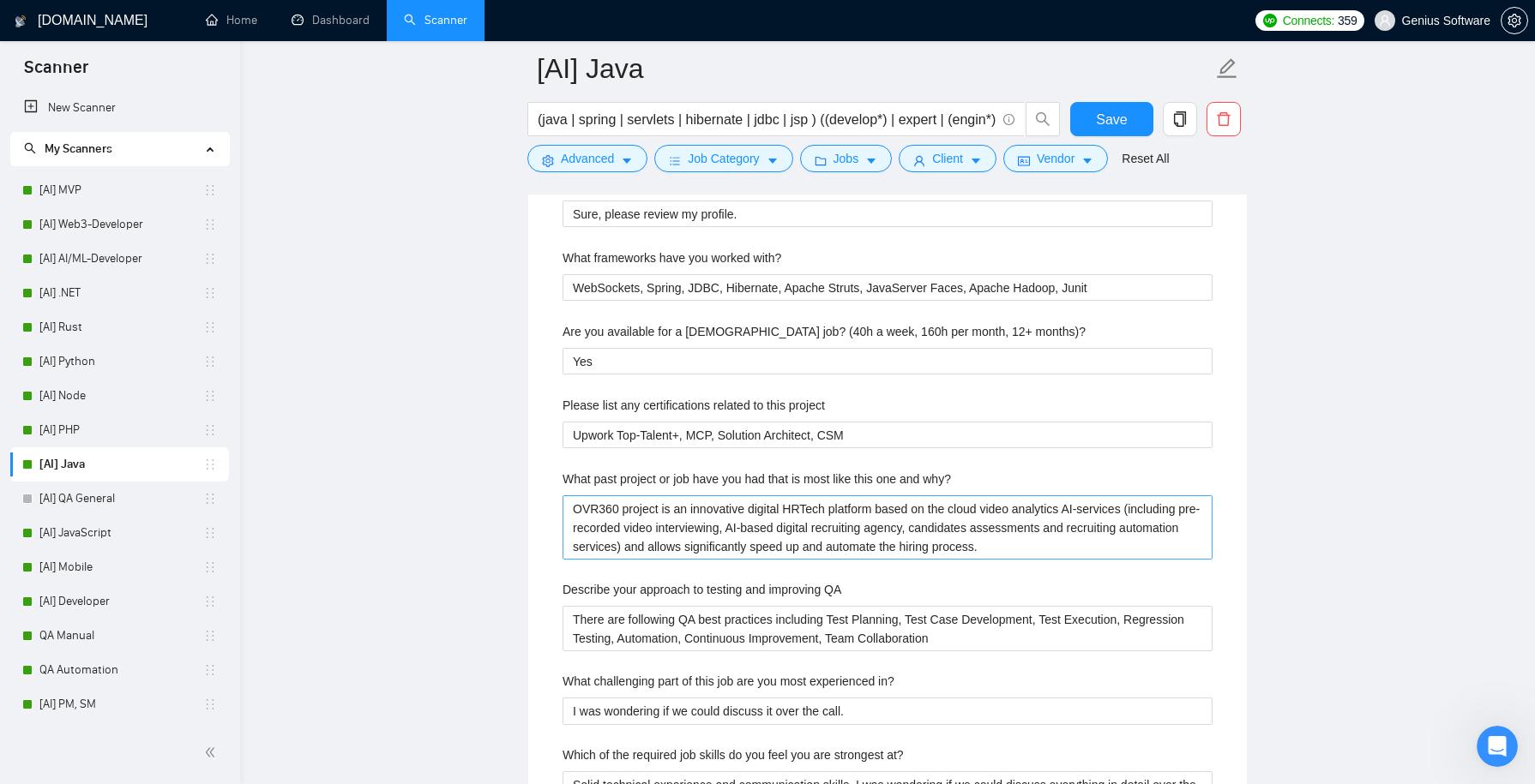
scroll to position [3055, 0]
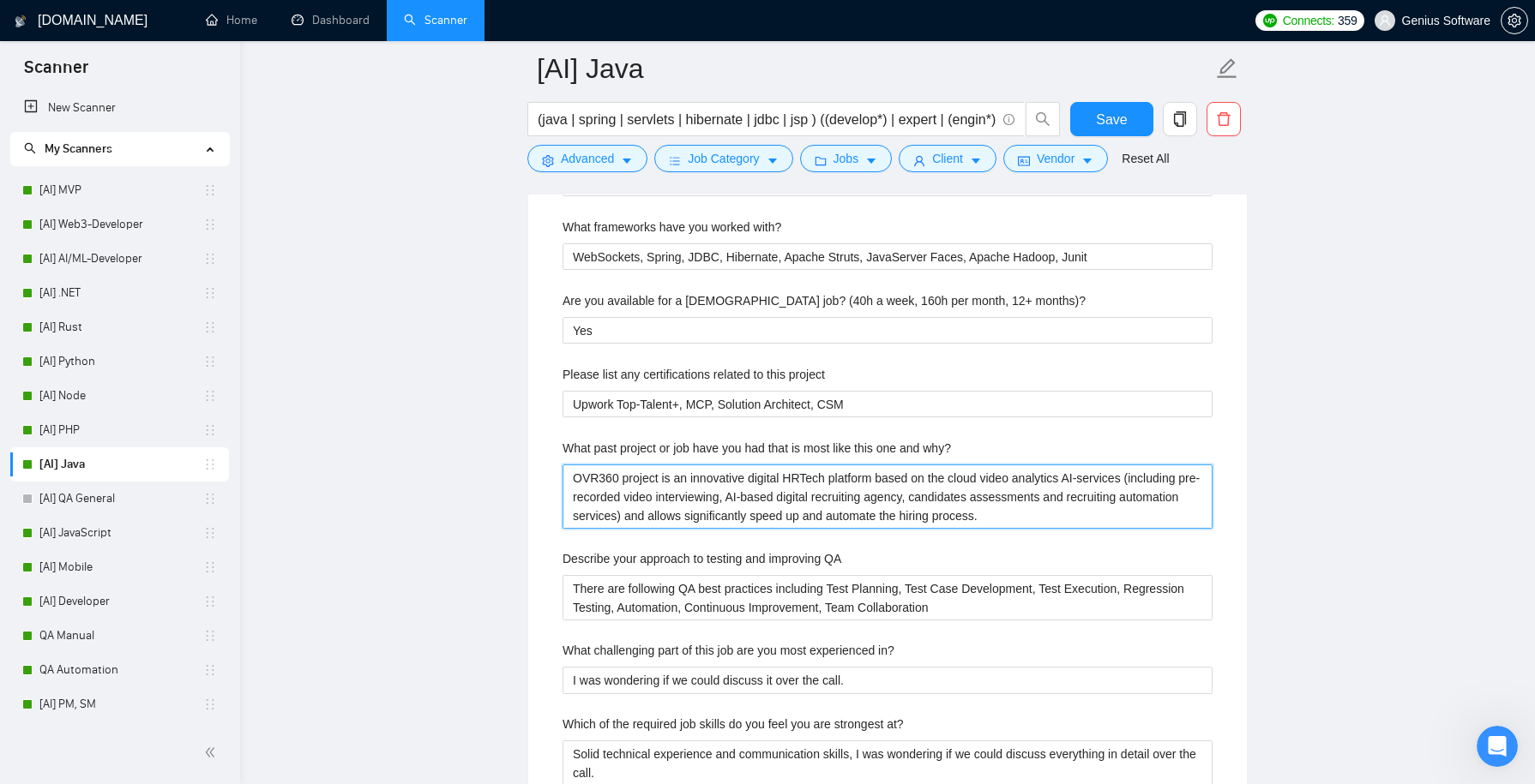
drag, startPoint x: 1060, startPoint y: 505, endPoint x: 776, endPoint y: 424, distance: 295.3
paste why\? "🔥 Development of an innovative Cryptocurrency Trading Exchange Platform. [PERSO…"
type why\? "🔥 Development of an innovative Cryptocurrency Trading Exchange Platform. [PERSO…"
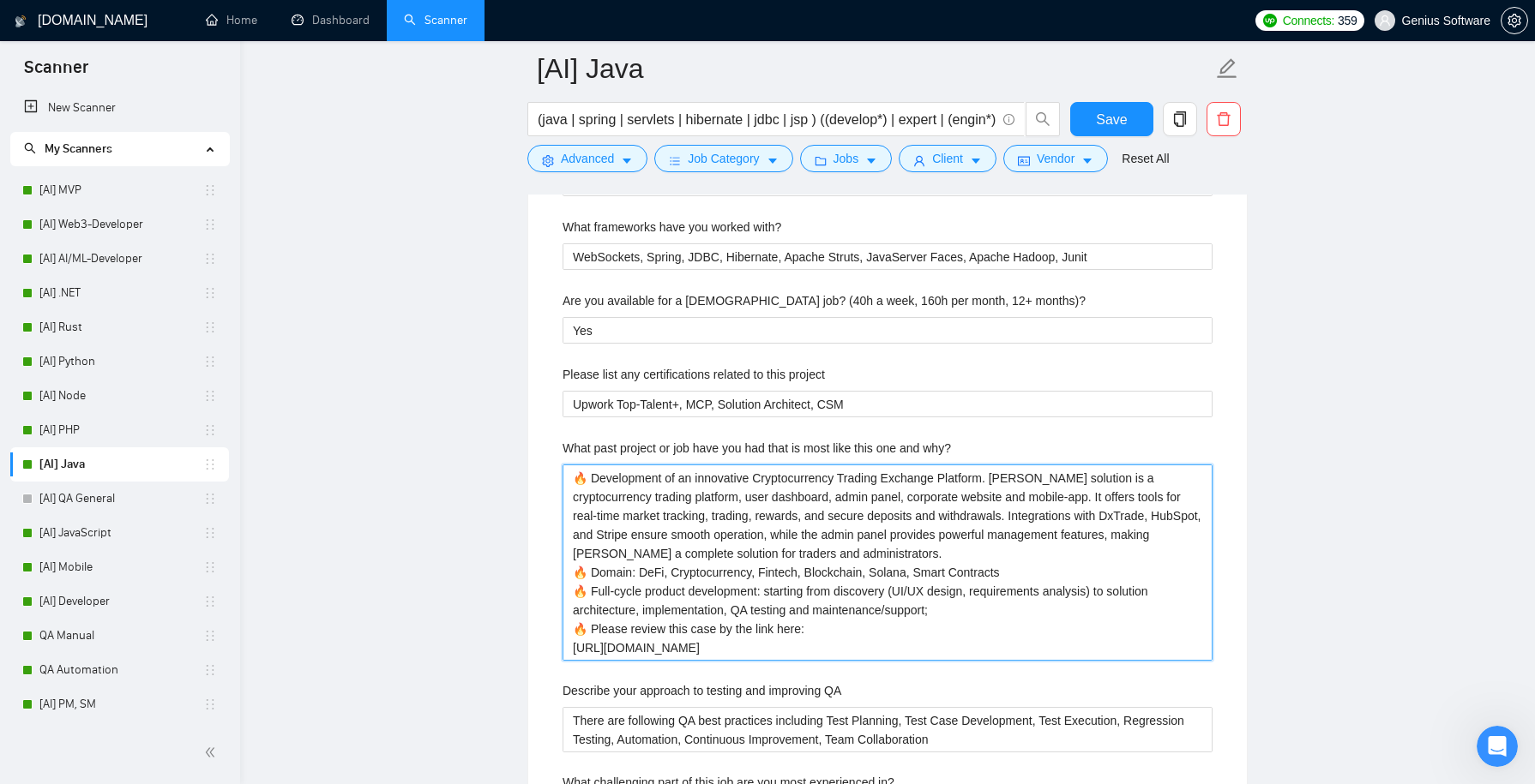
drag, startPoint x: 1095, startPoint y: 641, endPoint x: 565, endPoint y: 642, distance: 530.0
click at [565, 642] on why\? "🔥 Development of an innovative Cryptocurrency Trading Exchange Platform. [PERSO…" at bounding box center [887, 563] width 650 height 197
click at [580, 642] on why\? "🔥 Development of an innovative Cryptocurrency Trading Exchange Platform. [PERSO…" at bounding box center [887, 563] width 650 height 197
type why\? "🔥 Development of an innovative Cryptocurrency Trading Exchange Platform. [PERSO…"
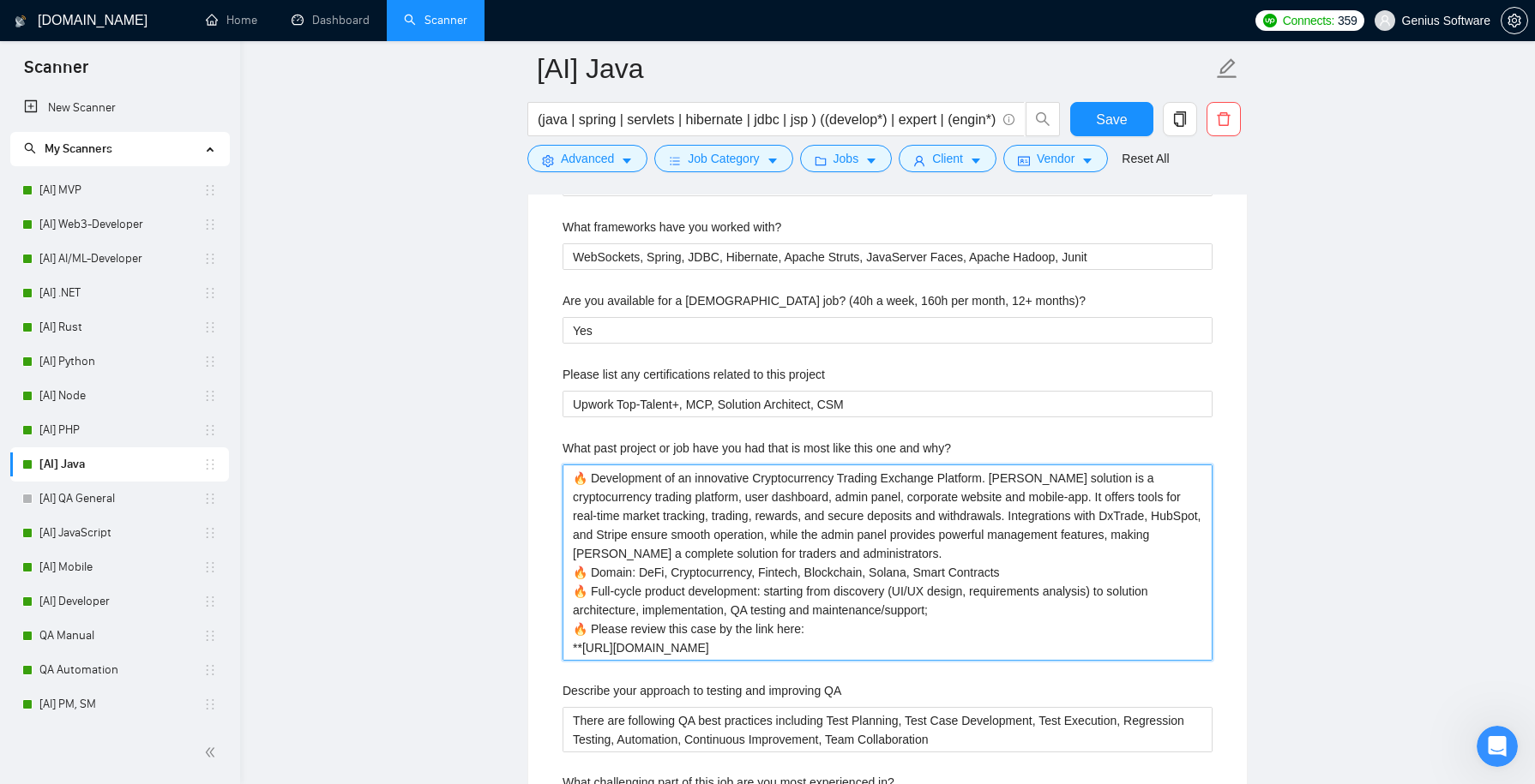
type why\? "🔥 Development of an innovative Cryptocurrency Trading Exchange Platform. [PERSO…"
click at [885, 580] on why\? "🔥 Development of an innovative Cryptocurrency Trading Exchange Platform. [PERSO…" at bounding box center [887, 563] width 650 height 197
drag, startPoint x: 1124, startPoint y: 643, endPoint x: 767, endPoint y: 409, distance: 426.9
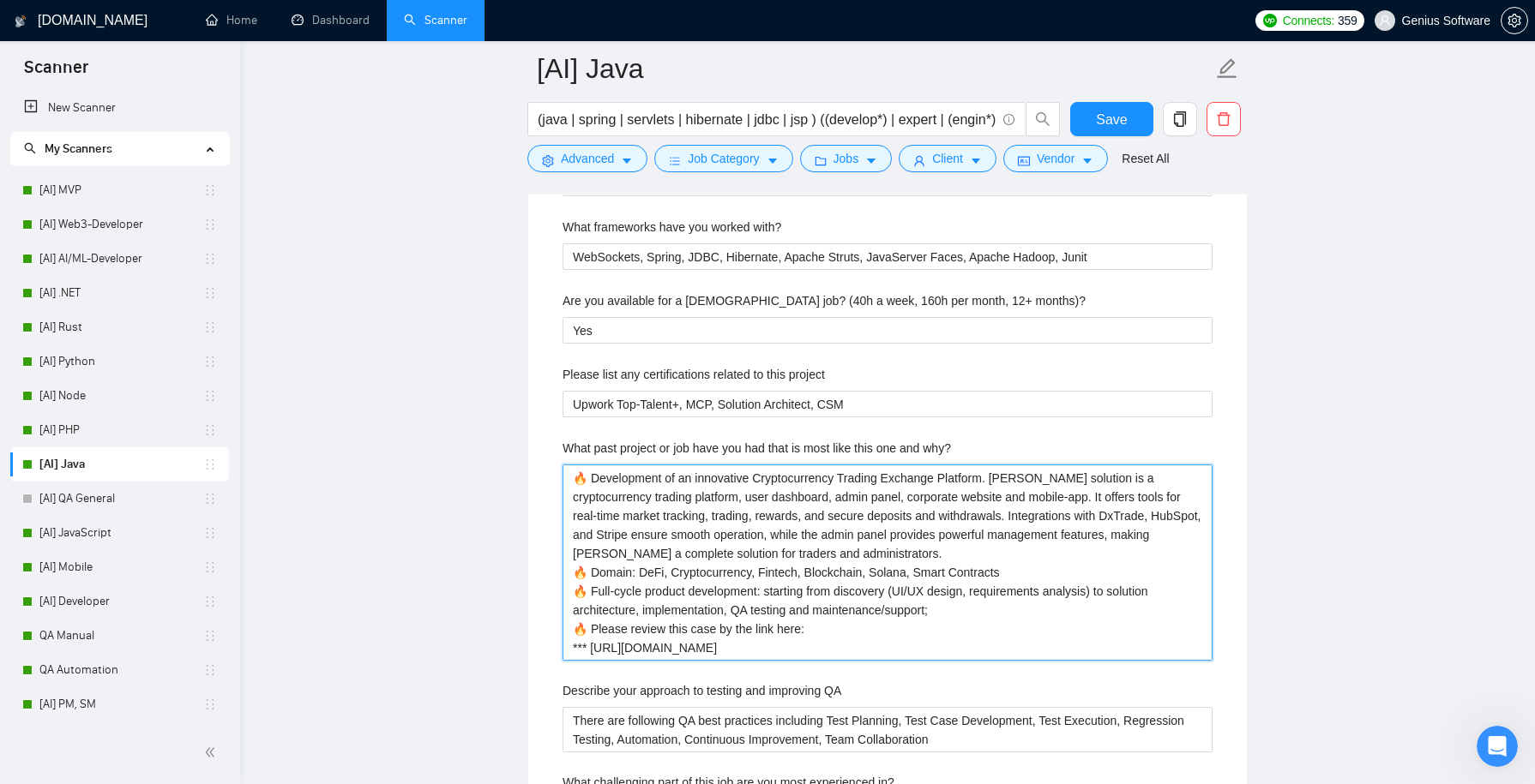
click at [729, 550] on why\? "🔥 Development of an innovative Cryptocurrency Trading Exchange Platform. [PERSO…" at bounding box center [887, 563] width 650 height 197
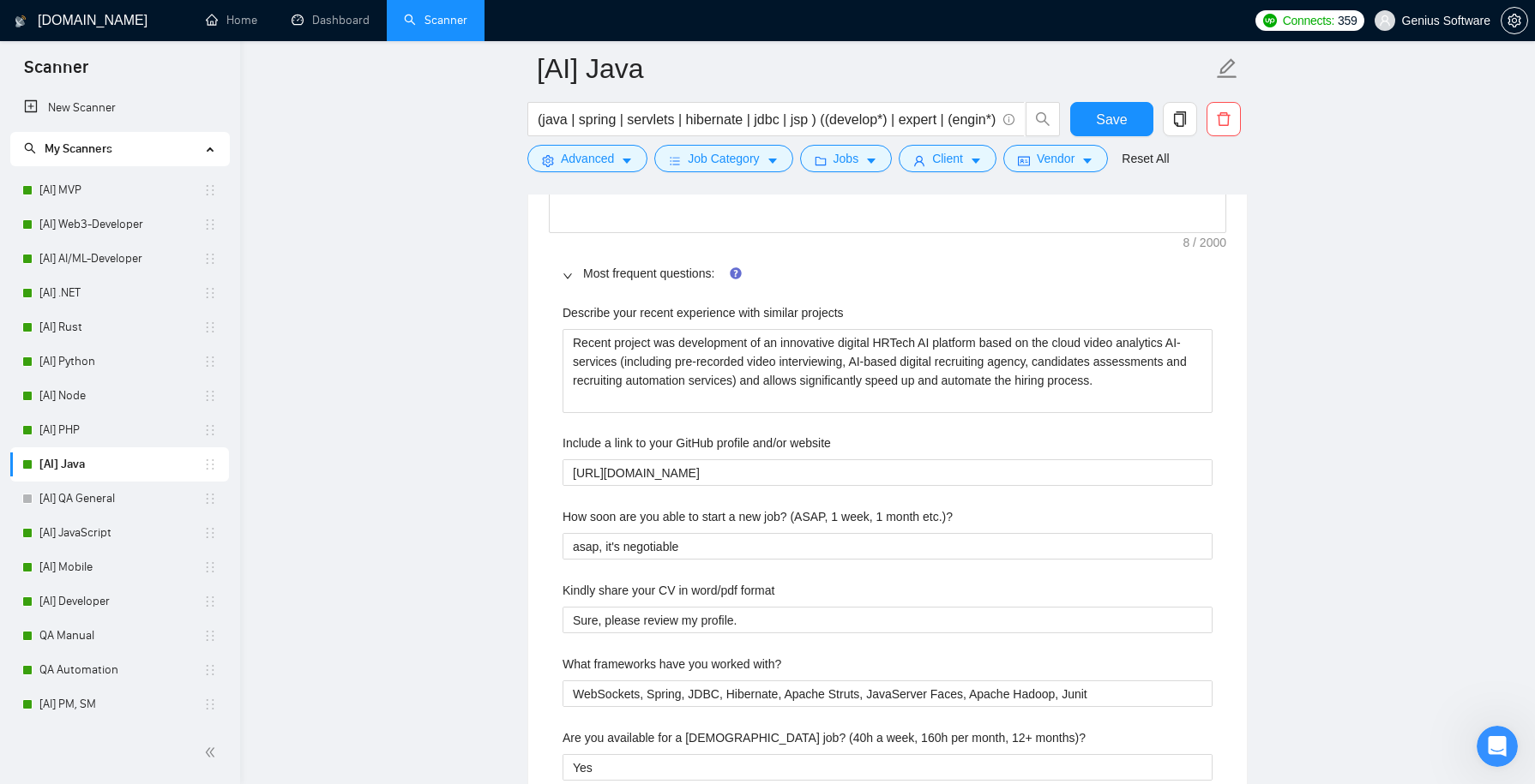
scroll to position [2511, 0]
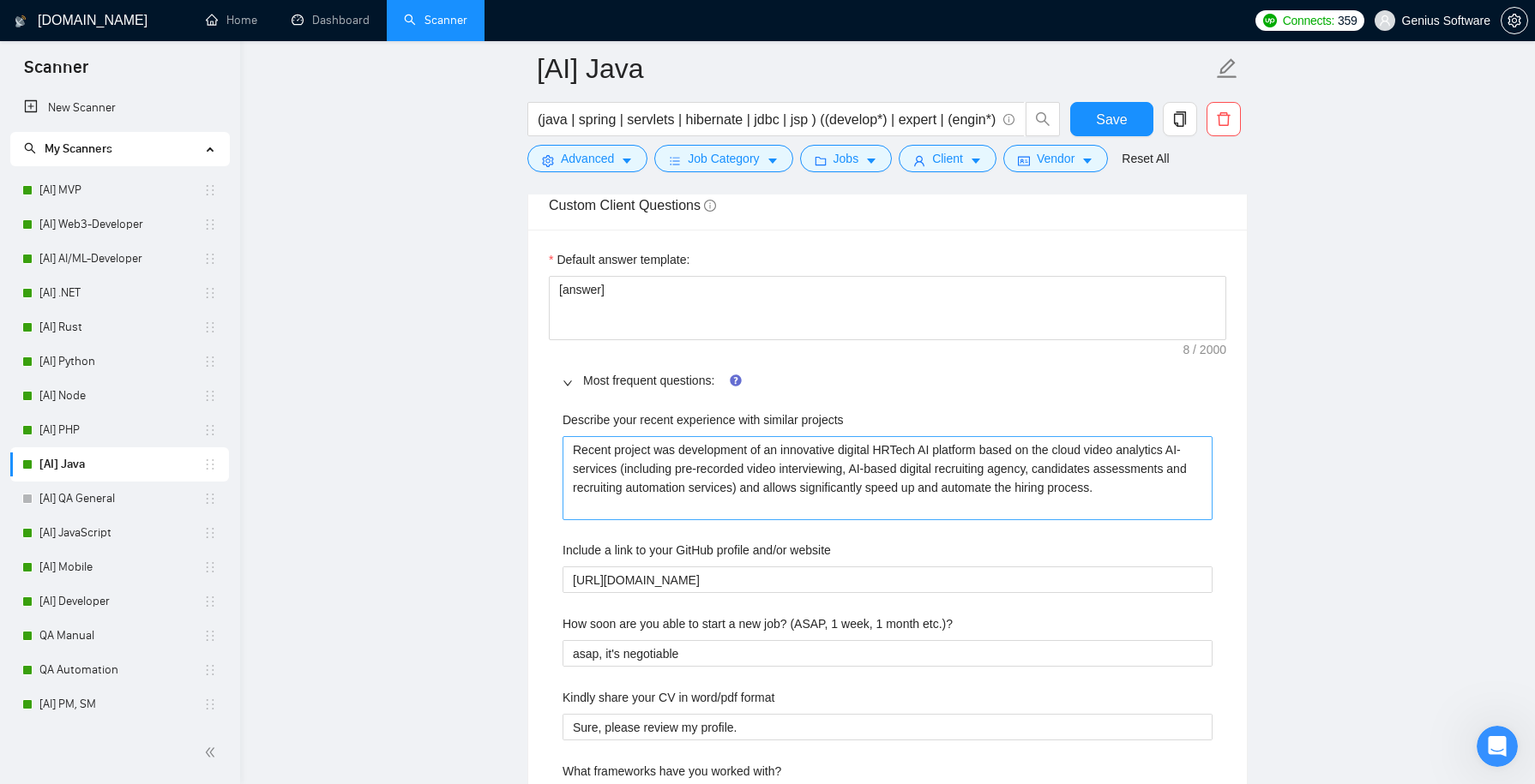
type why\? "🔥 Development of an innovative Cryptocurrency Trading Exchange Platform. [PERSO…"
drag, startPoint x: 628, startPoint y: 498, endPoint x: 507, endPoint y: 413, distance: 147.9
paste projects "🔥 Development of an innovative Cryptocurrency Trading Exchange Platform. [PERSO…"
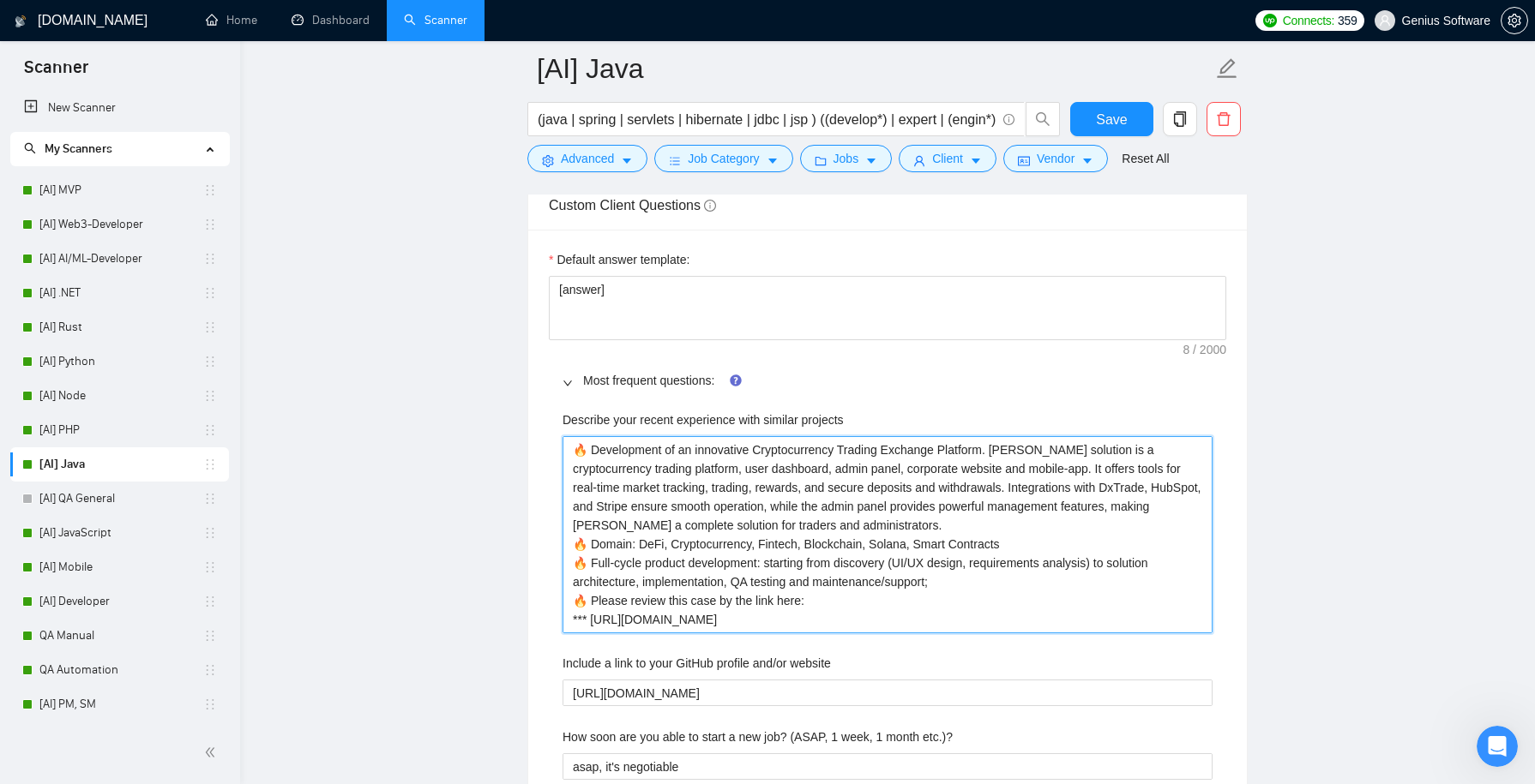
drag, startPoint x: 1109, startPoint y: 610, endPoint x: 560, endPoint y: 603, distance: 549.0
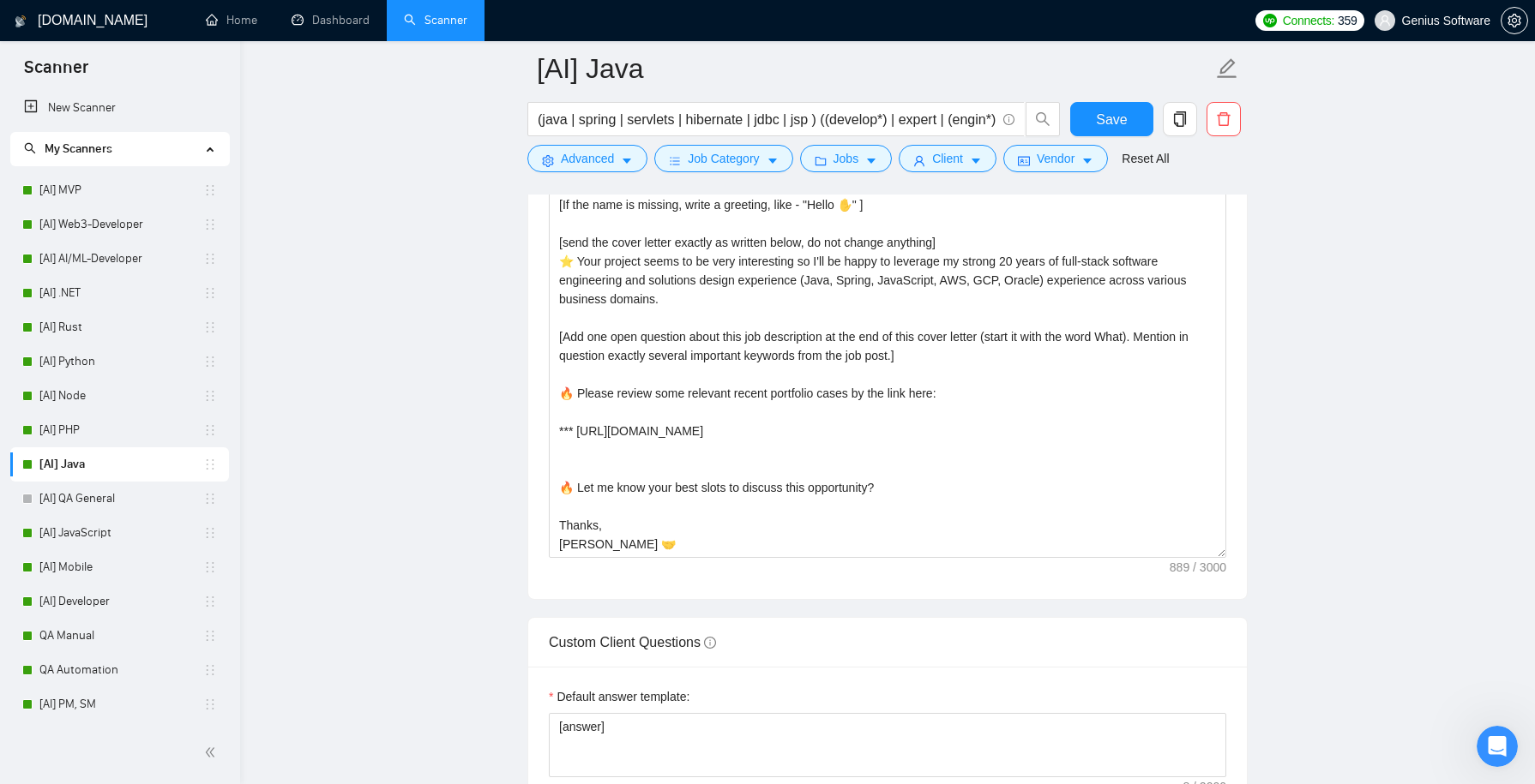
scroll to position [2043, 0]
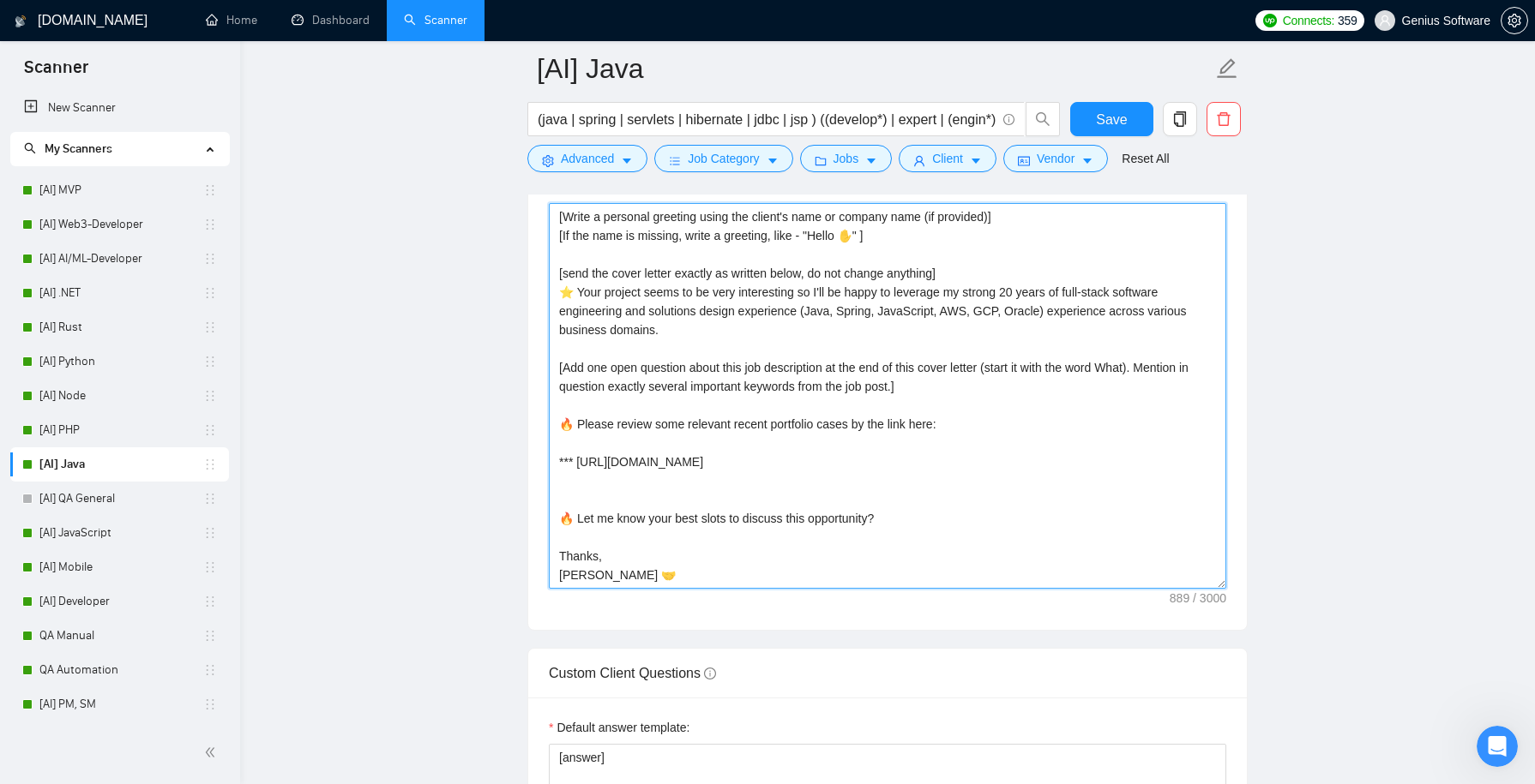
click at [734, 473] on textarea "[Write a personal greeting using the client's name or company name (if provided…" at bounding box center [887, 396] width 677 height 386
paste textarea "*** [URL][DOMAIN_NAME]"
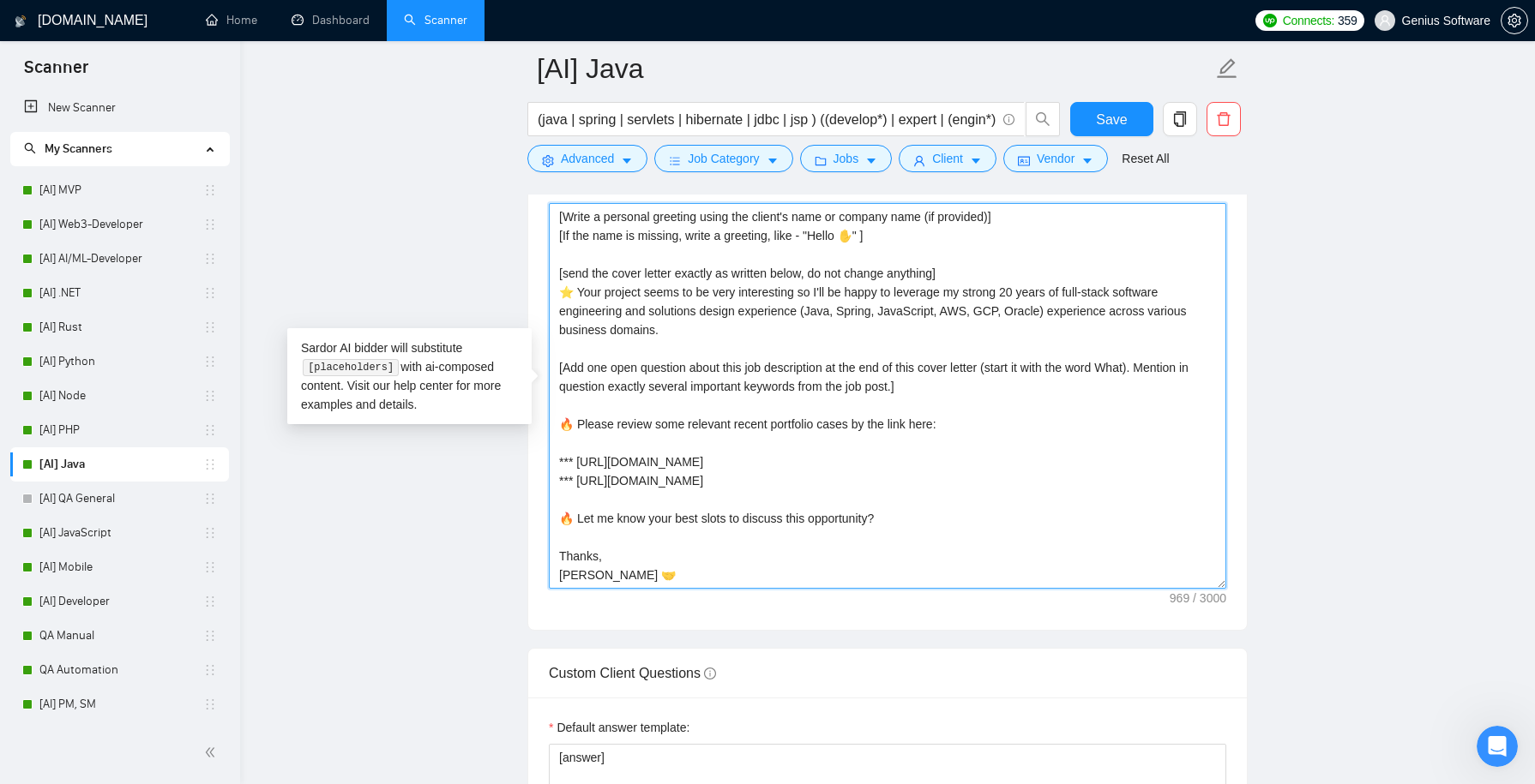
click at [566, 465] on textarea "[Write a personal greeting using the client's name or company name (if provided…" at bounding box center [887, 396] width 677 height 386
paste textarea "*** [URL][DOMAIN_NAME]"
click at [613, 459] on textarea "[Write a personal greeting using the client's name or company name (if provided…" at bounding box center [887, 396] width 677 height 386
click at [934, 460] on textarea "[Write a personal greeting using the client's name or company name (if provided…" at bounding box center [887, 396] width 677 height 386
click at [927, 468] on textarea "[Write a personal greeting using the client's name or company name (if provided…" at bounding box center [887, 396] width 677 height 386
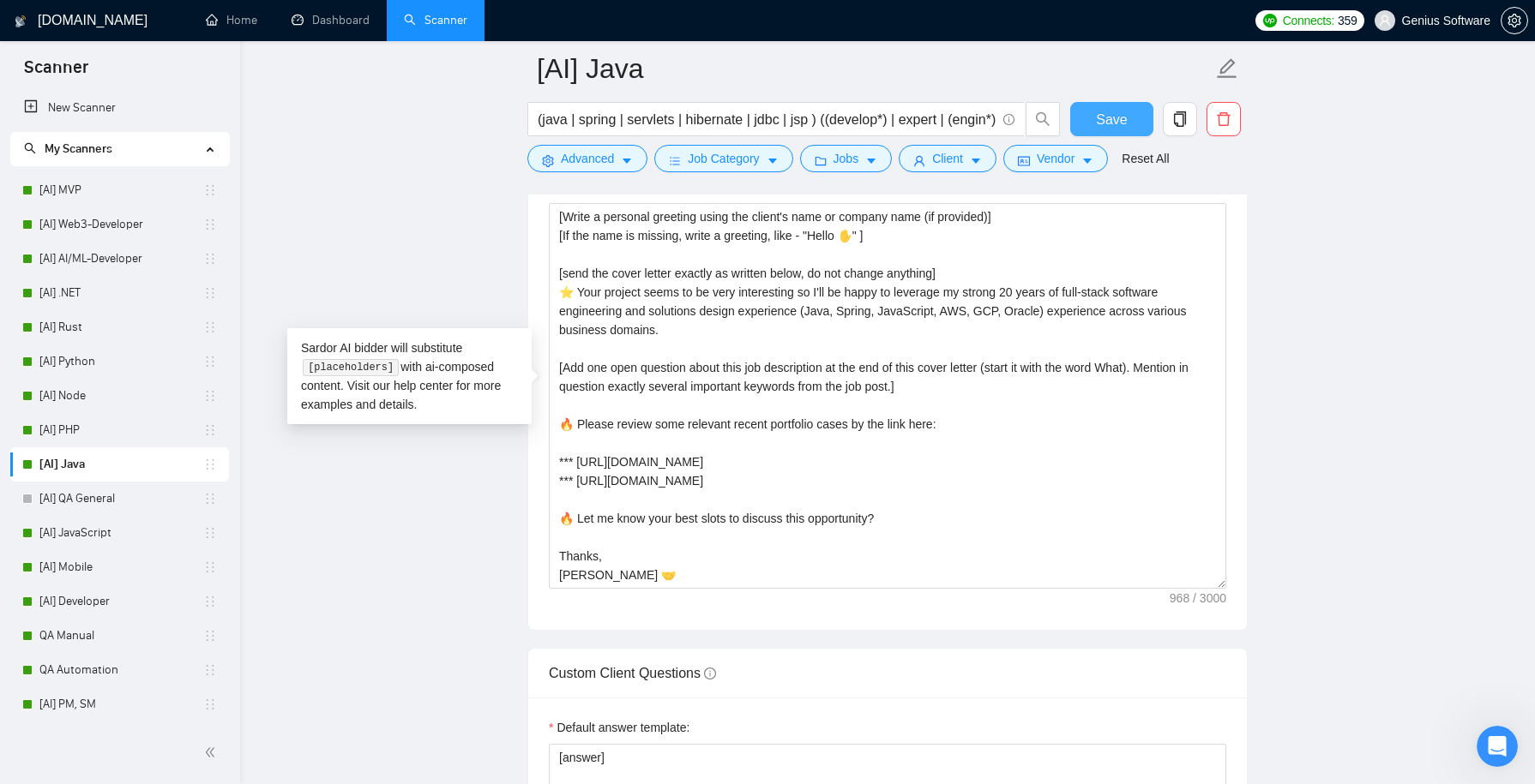
click at [1106, 119] on span "Save" at bounding box center [1111, 119] width 31 height 21
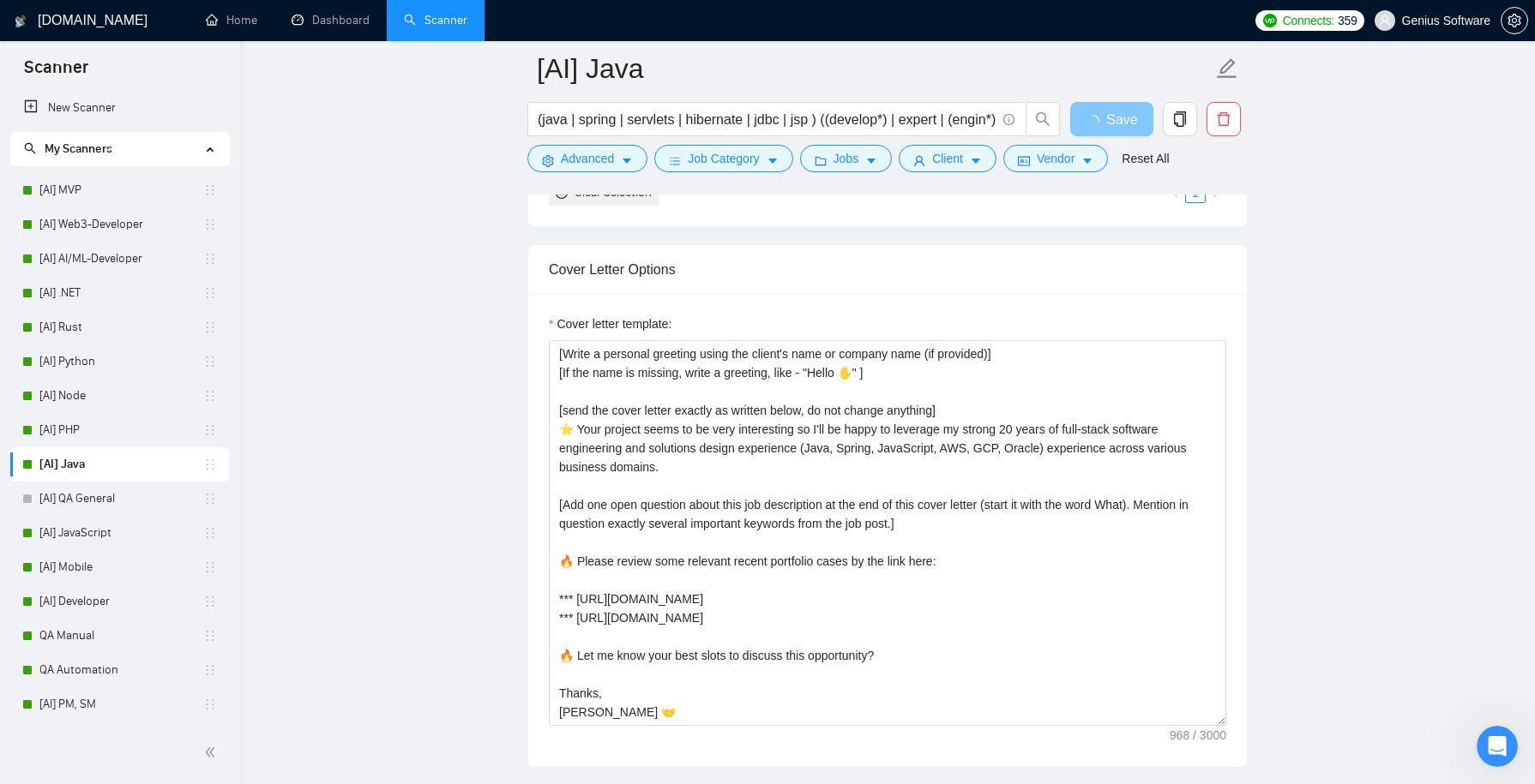
scroll to position [1854, 0]
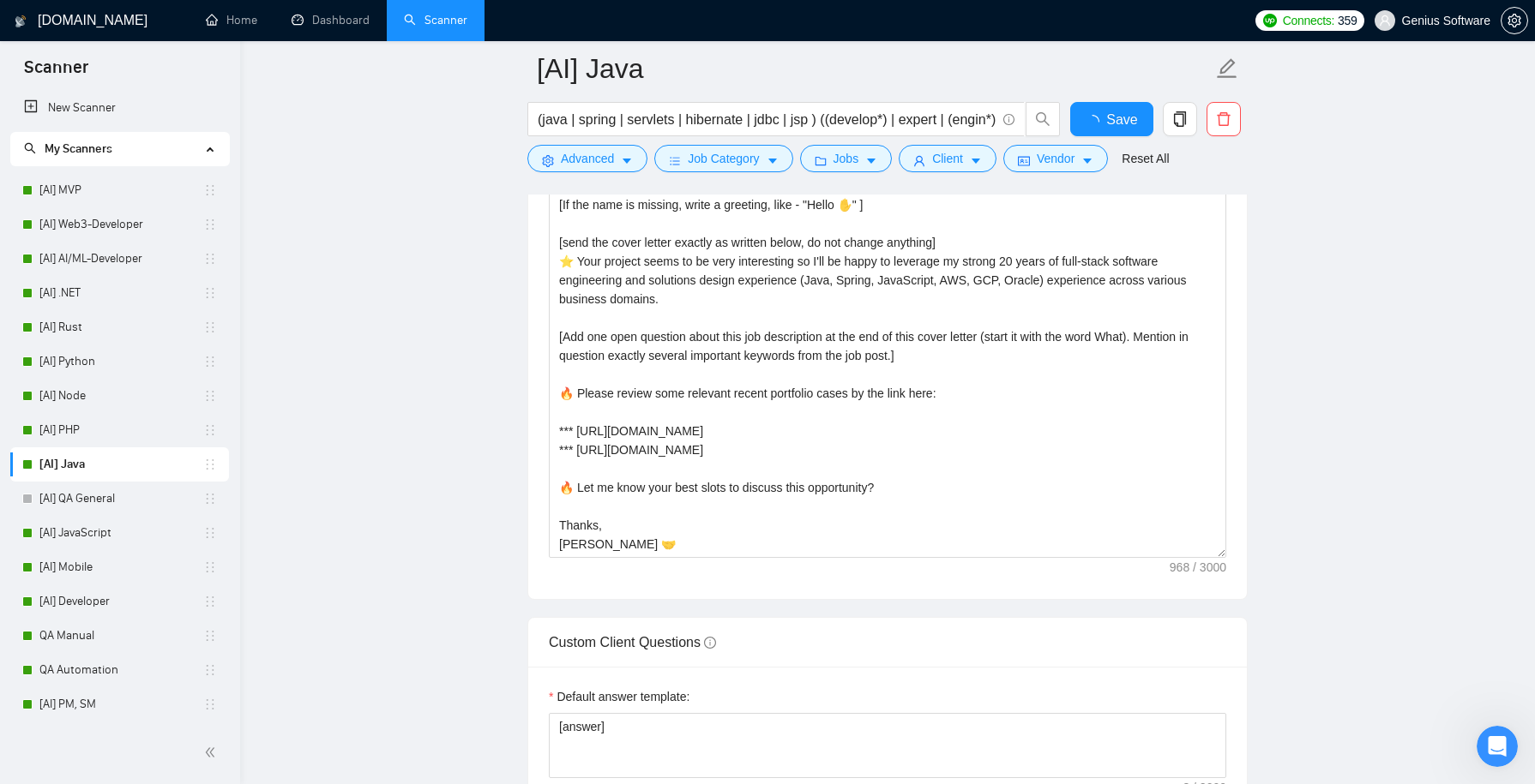
click at [964, 449] on textarea "[Write a personal greeting using the client's name or company name (if provided…" at bounding box center [887, 365] width 677 height 386
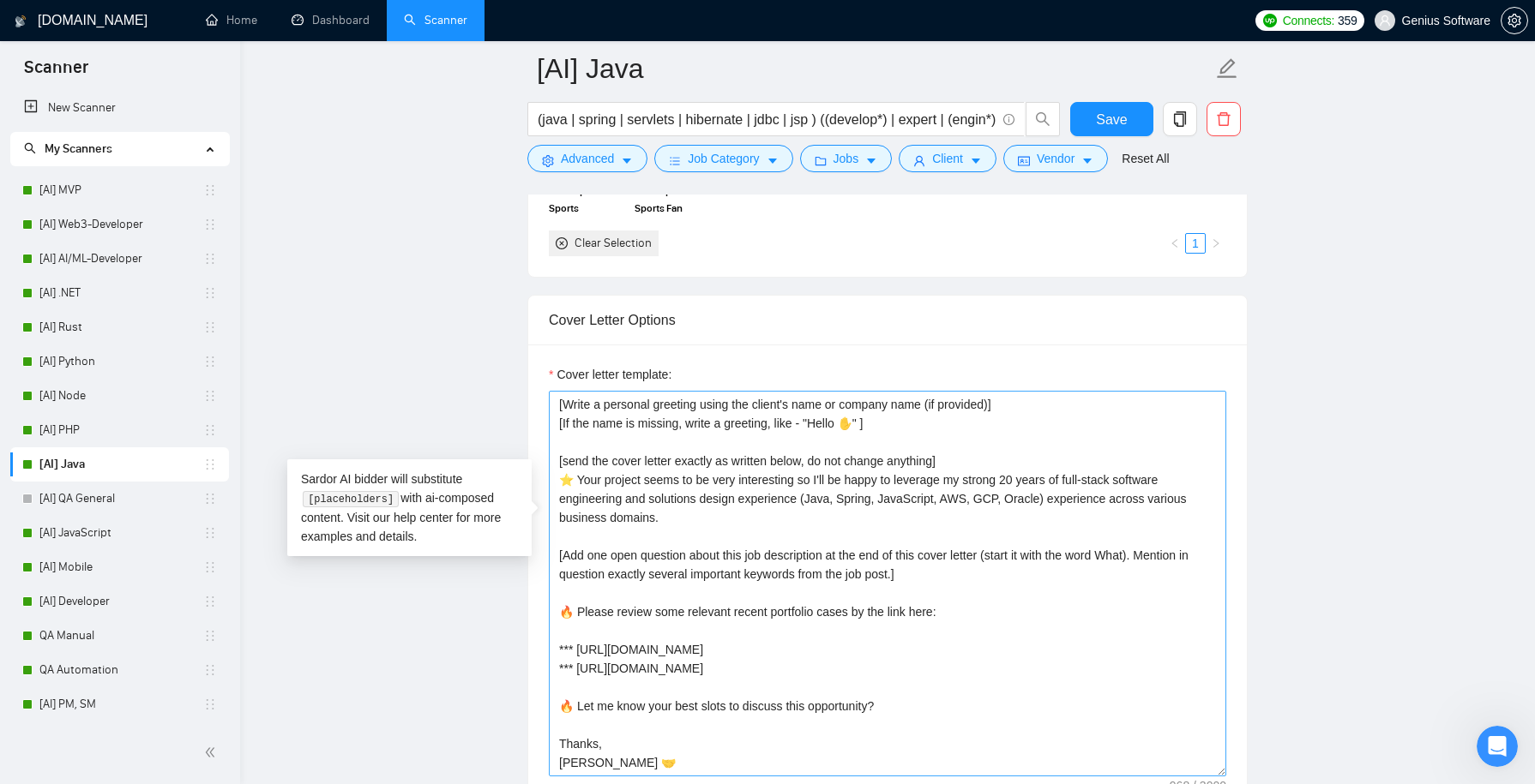
click at [658, 440] on textarea "[Write a personal greeting using the client's name or company name (if provided…" at bounding box center [887, 583] width 677 height 386
click at [1302, 568] on main "[AI] Java (java | spring | servlets | hibernate | jdbc | jsp ) ((develop*) | ex…" at bounding box center [887, 701] width 1240 height 4974
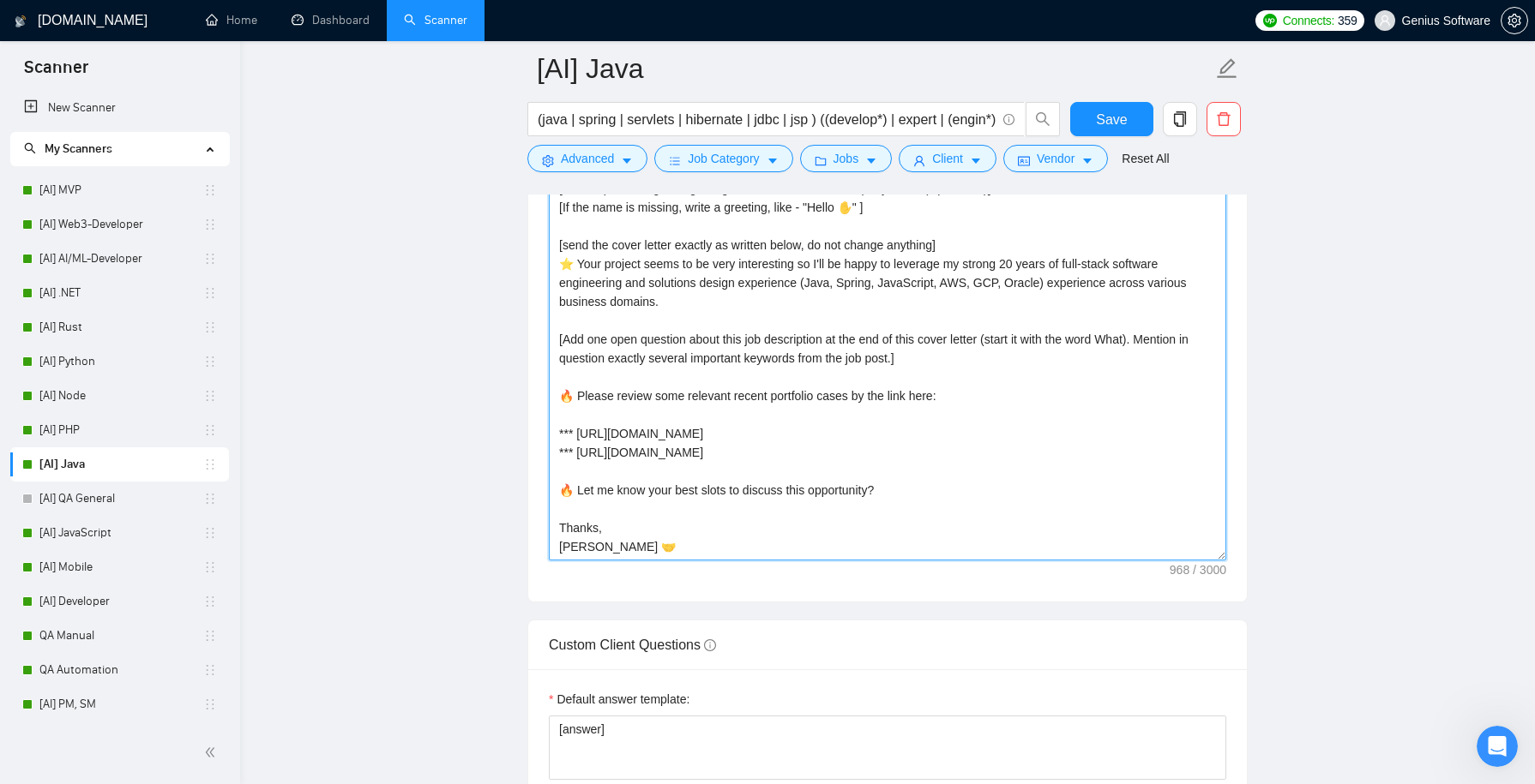
click at [682, 304] on textarea "[Write a personal greeting using the client's name or company name (if provided…" at bounding box center [887, 368] width 677 height 386
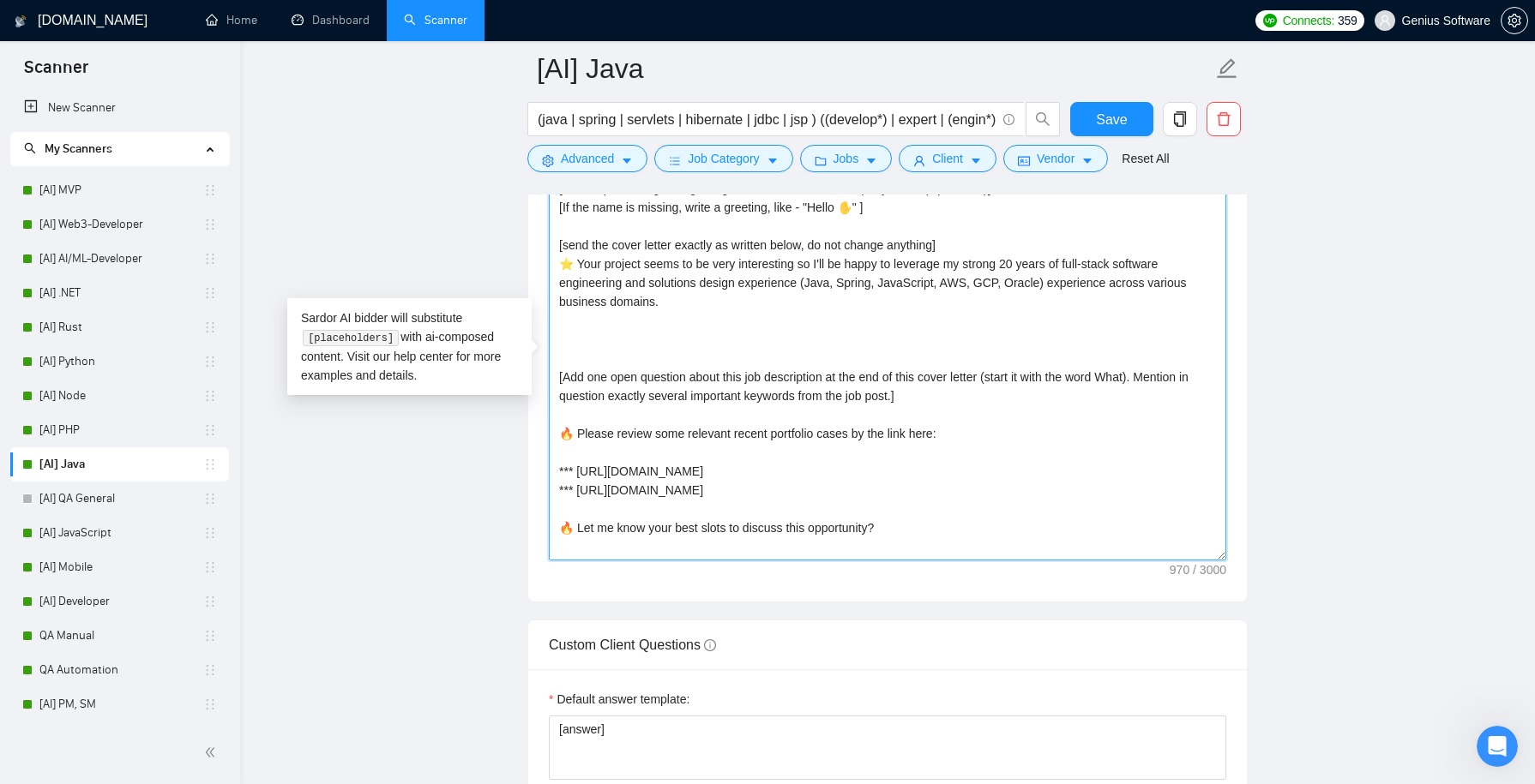
paste textarea "[Pick out the first most important point mentioned in this job description, and…"
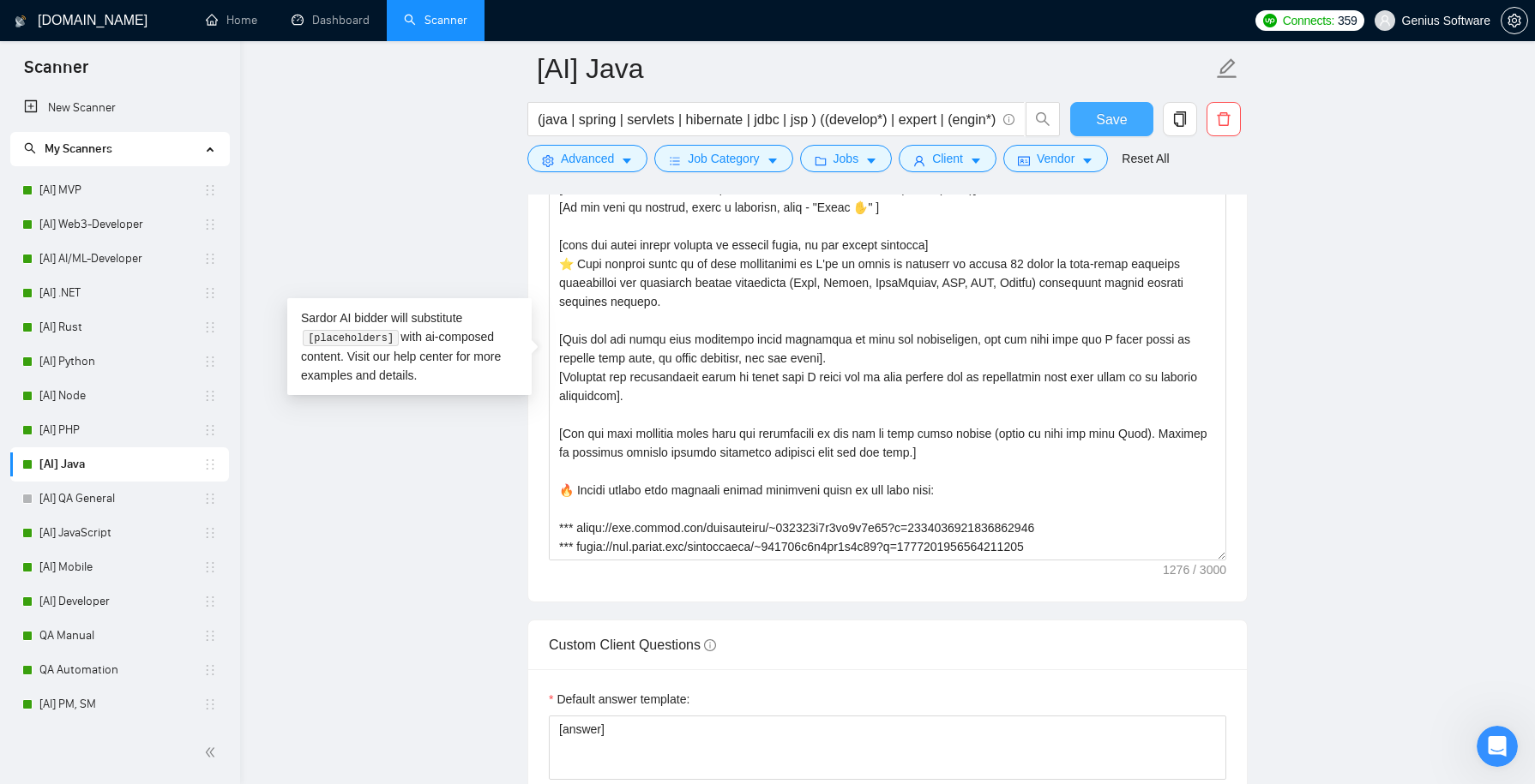
click at [1108, 116] on span "Save" at bounding box center [1111, 119] width 31 height 21
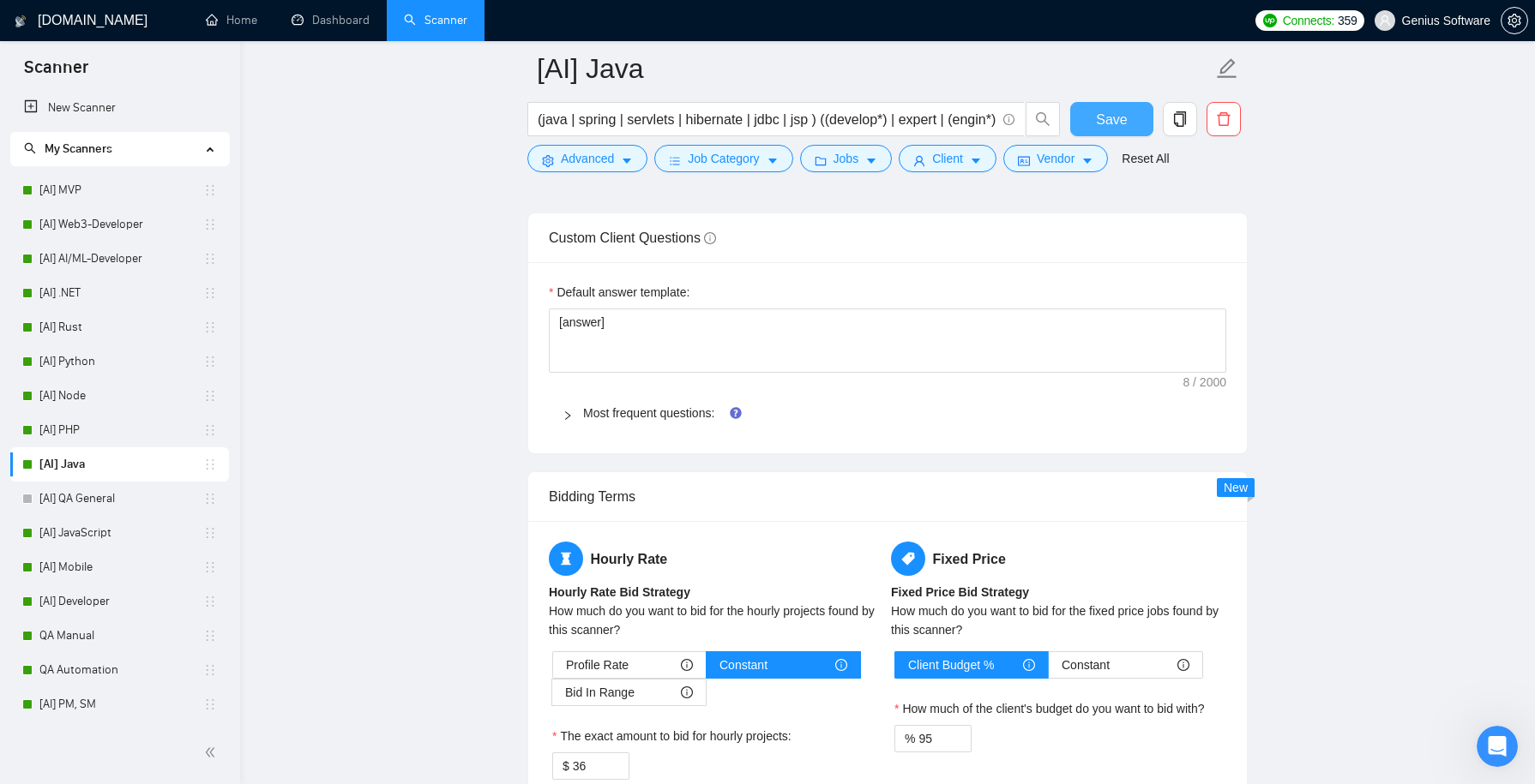
scroll to position [2478, 0]
click at [568, 411] on icon "right" at bounding box center [567, 414] width 5 height 9
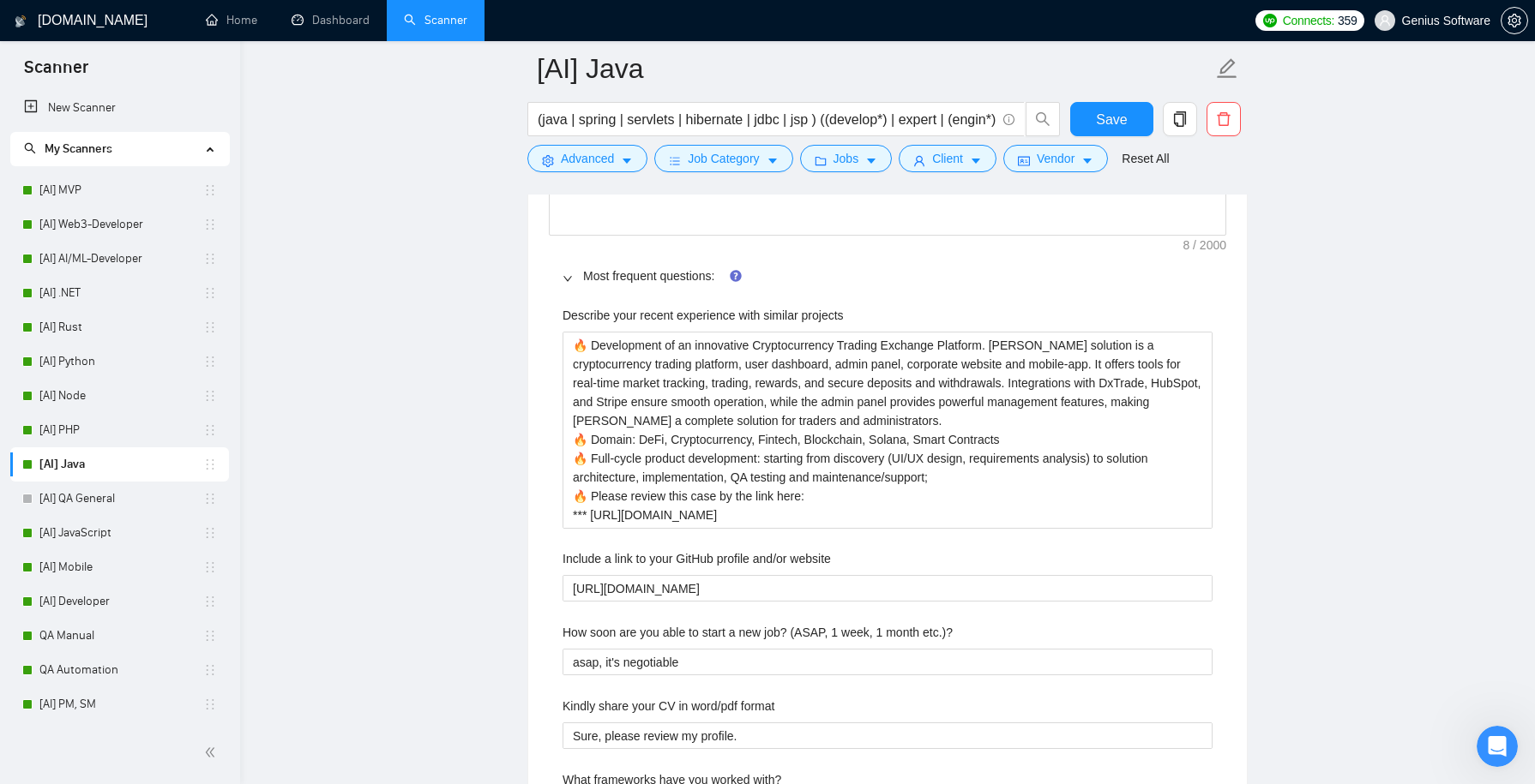
scroll to position [2613, 0]
click at [1028, 426] on projects "🔥 Development of an innovative Cryptocurrency Trading Exchange Platform. [PERSO…" at bounding box center [887, 433] width 650 height 197
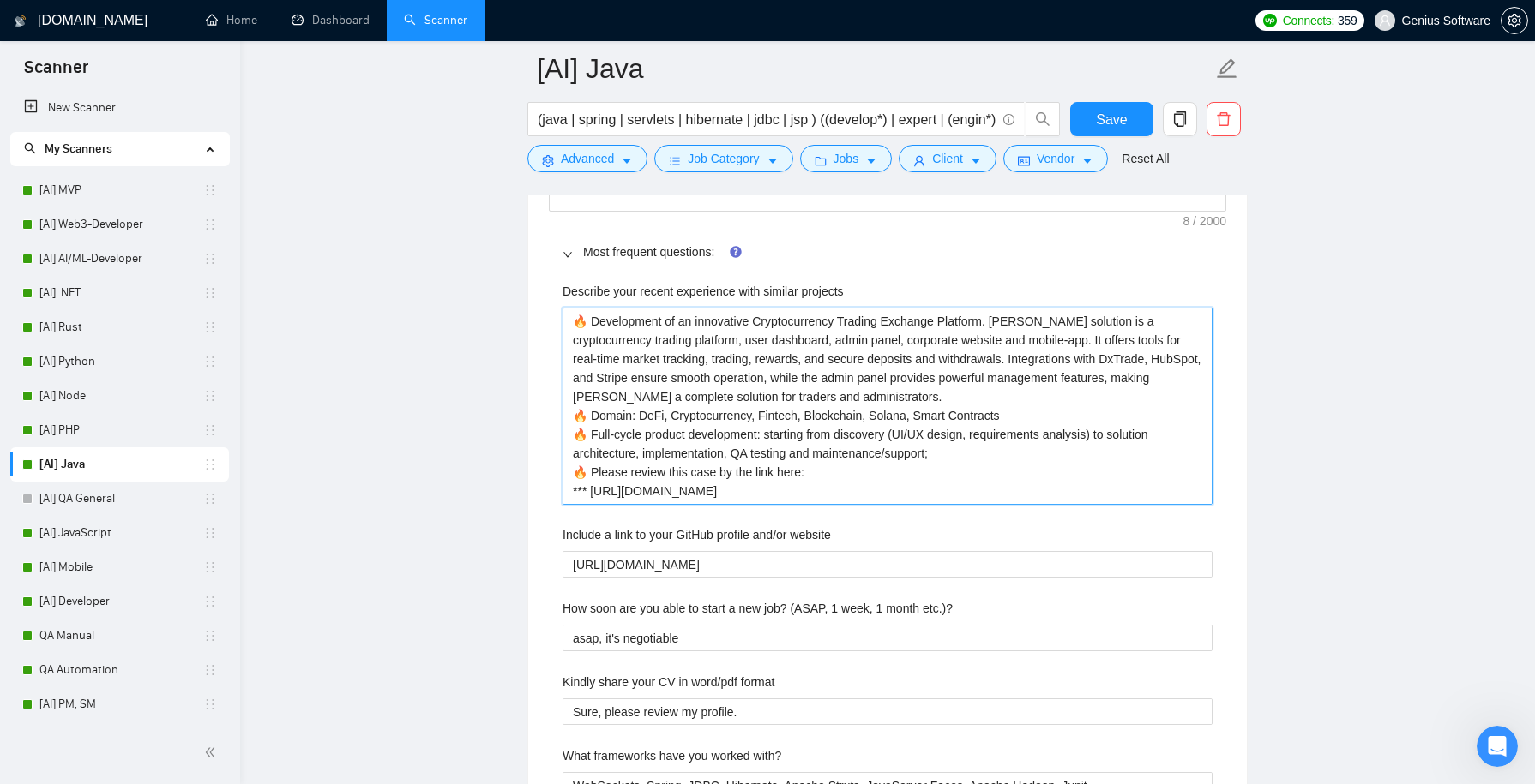
scroll to position [2662, 0]
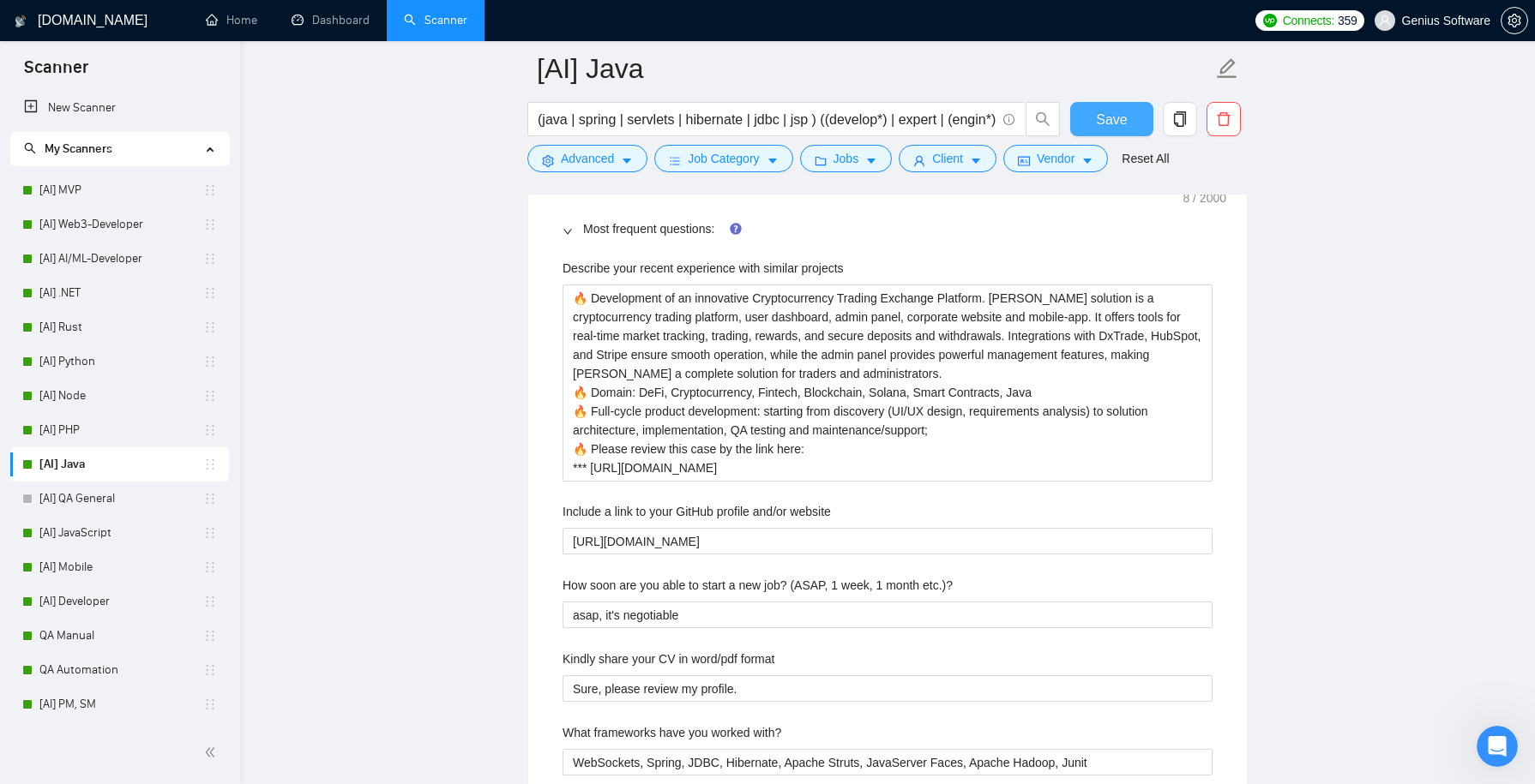
click at [1101, 111] on span "Save" at bounding box center [1111, 119] width 31 height 21
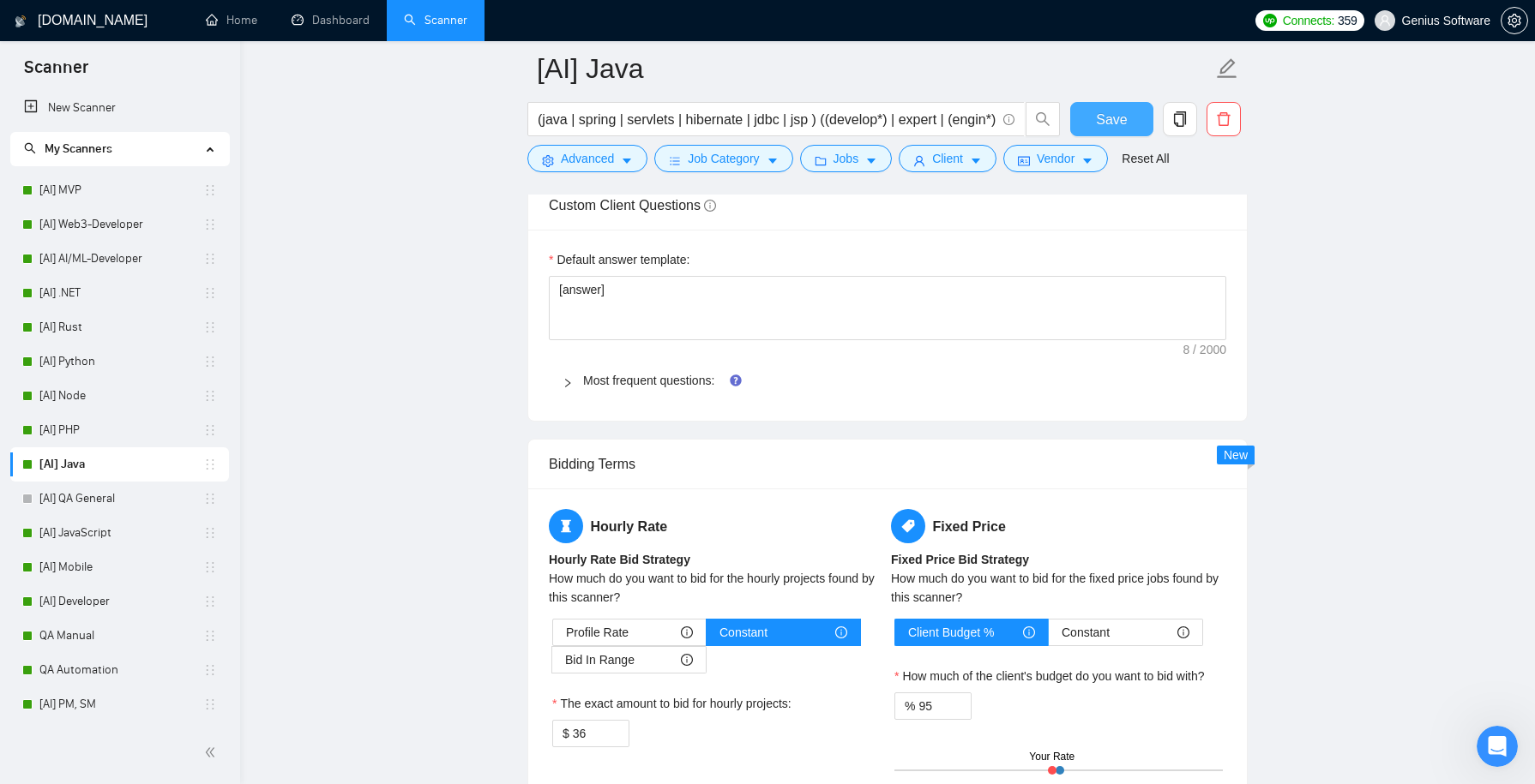
scroll to position [2495, 0]
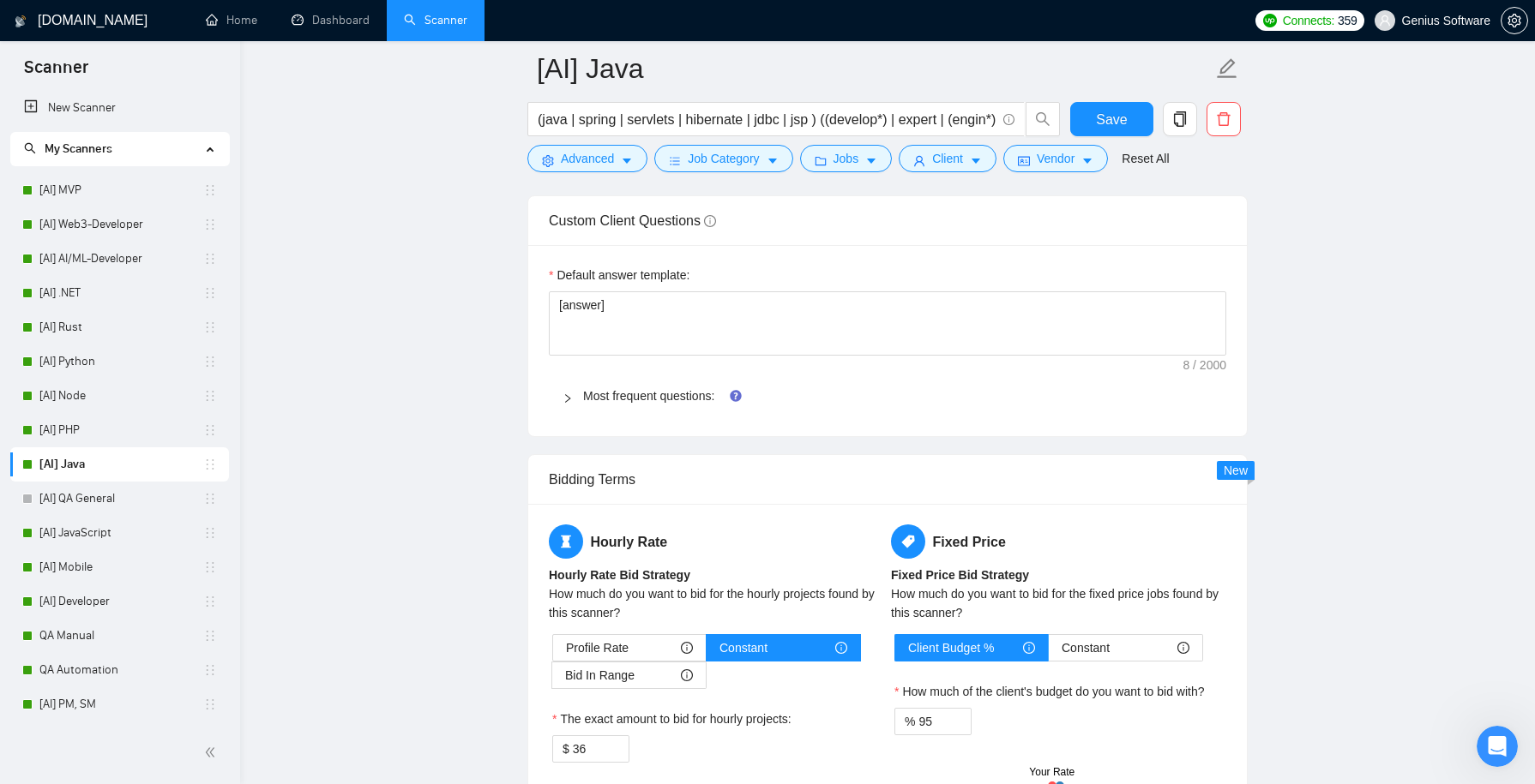
click at [566, 398] on div "Most frequent questions:" at bounding box center [887, 395] width 677 height 39
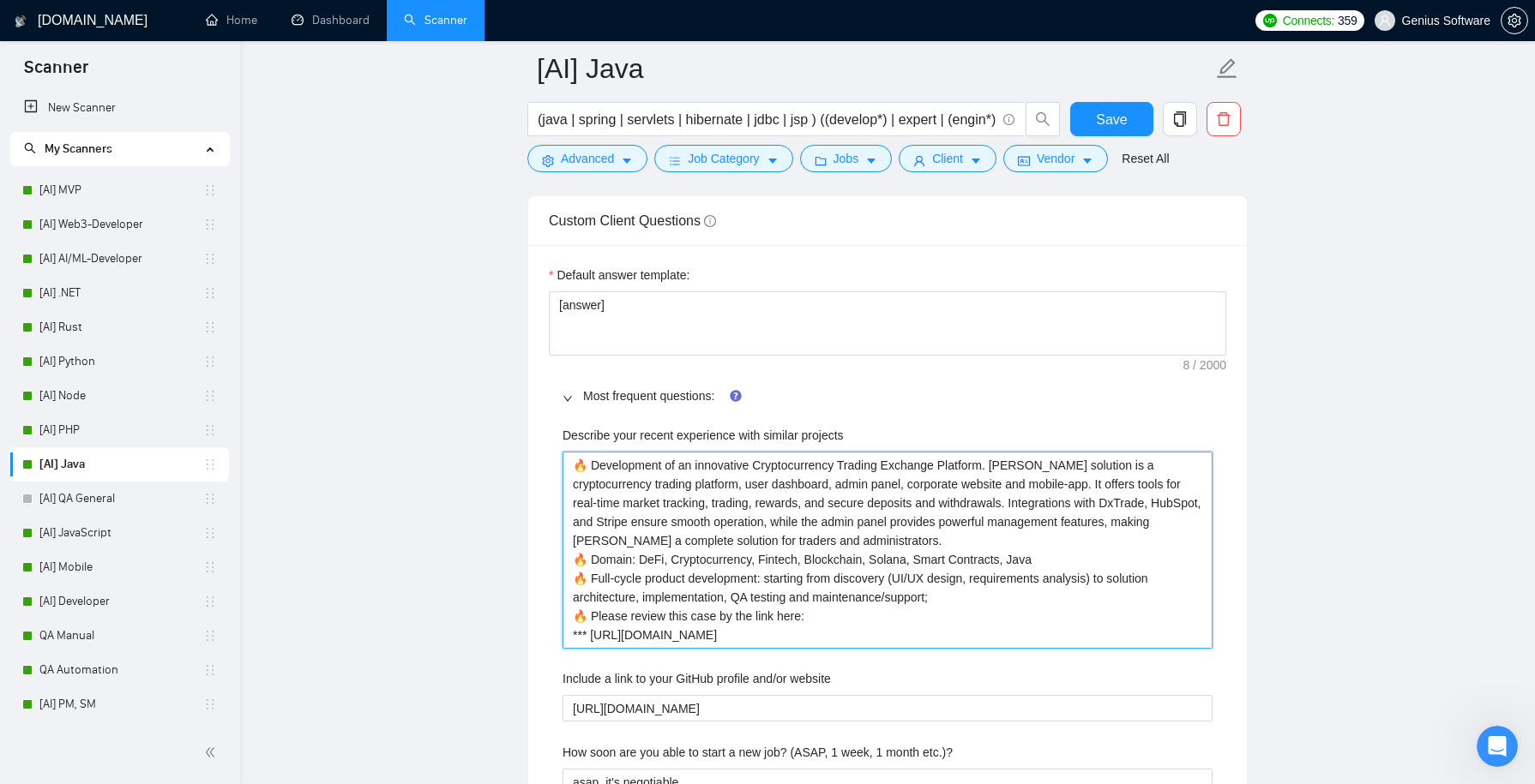
click at [1020, 549] on projects "🔥 Development of an innovative Cryptocurrency Trading Exchange Platform. [PERSO…" at bounding box center [887, 550] width 650 height 197
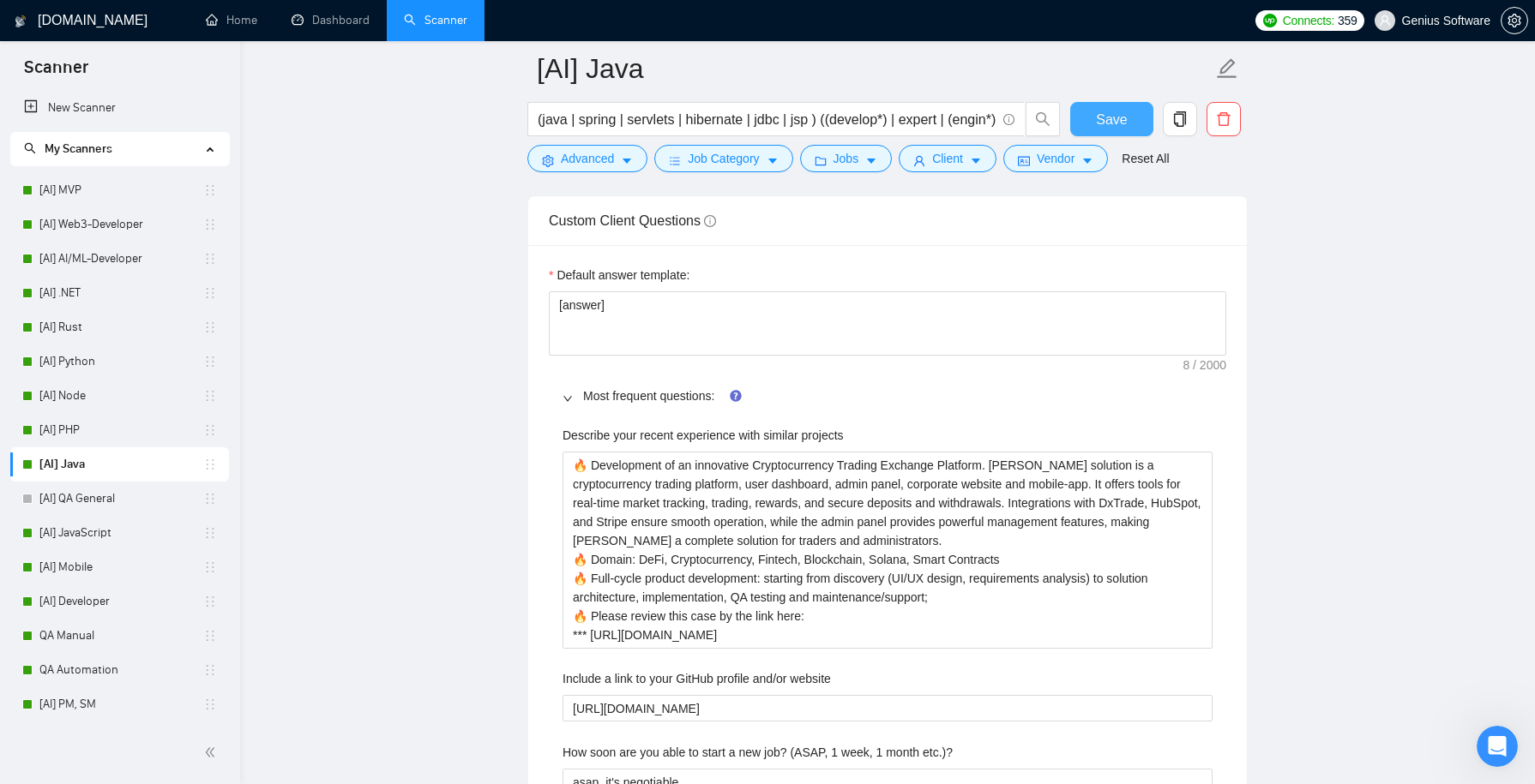
click at [1085, 119] on button "Save" at bounding box center [1111, 119] width 83 height 34
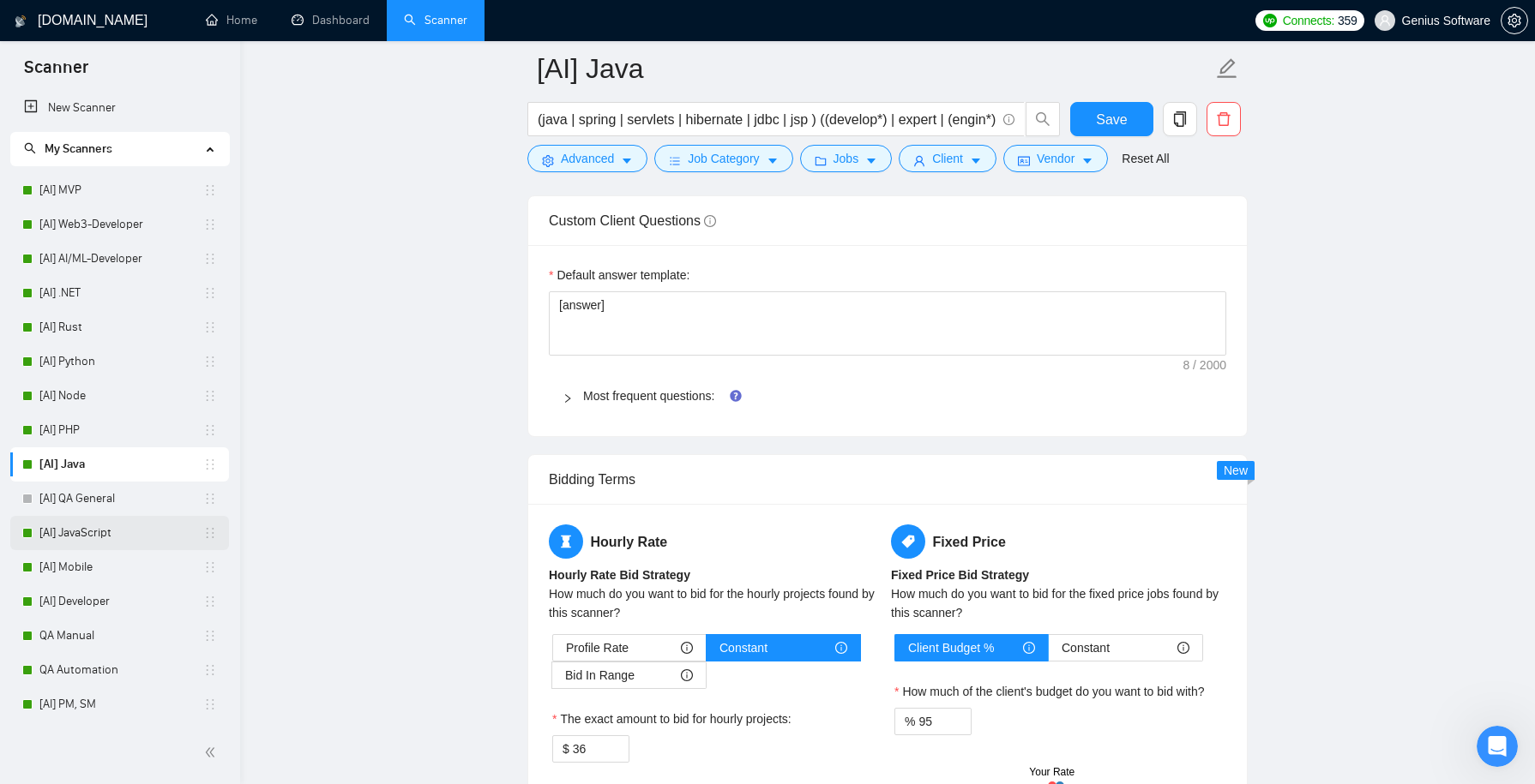
click at [92, 541] on link "[AI] JavaScript" at bounding box center [120, 533] width 163 height 34
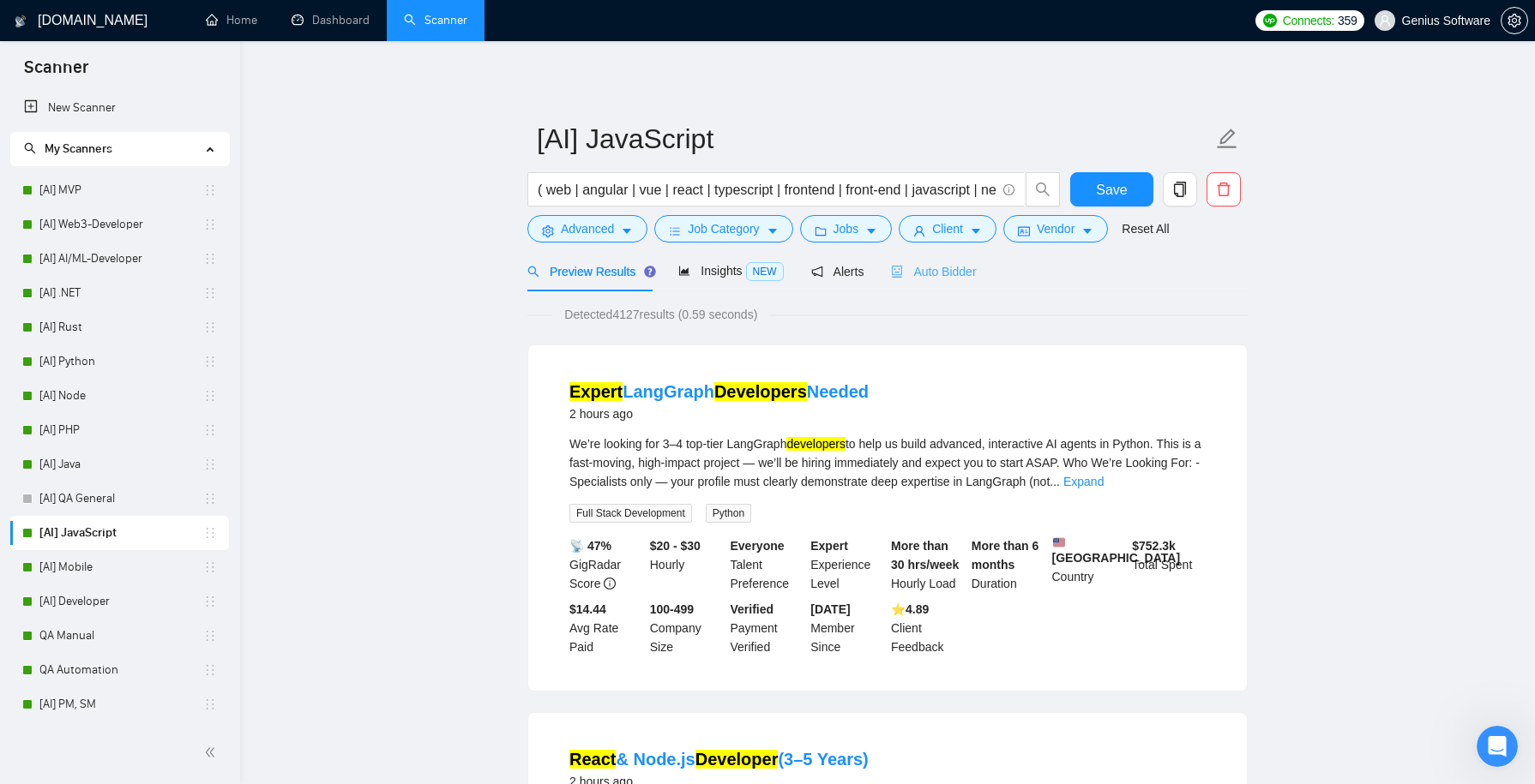
click at [943, 282] on div "Auto Bidder" at bounding box center [933, 271] width 85 height 40
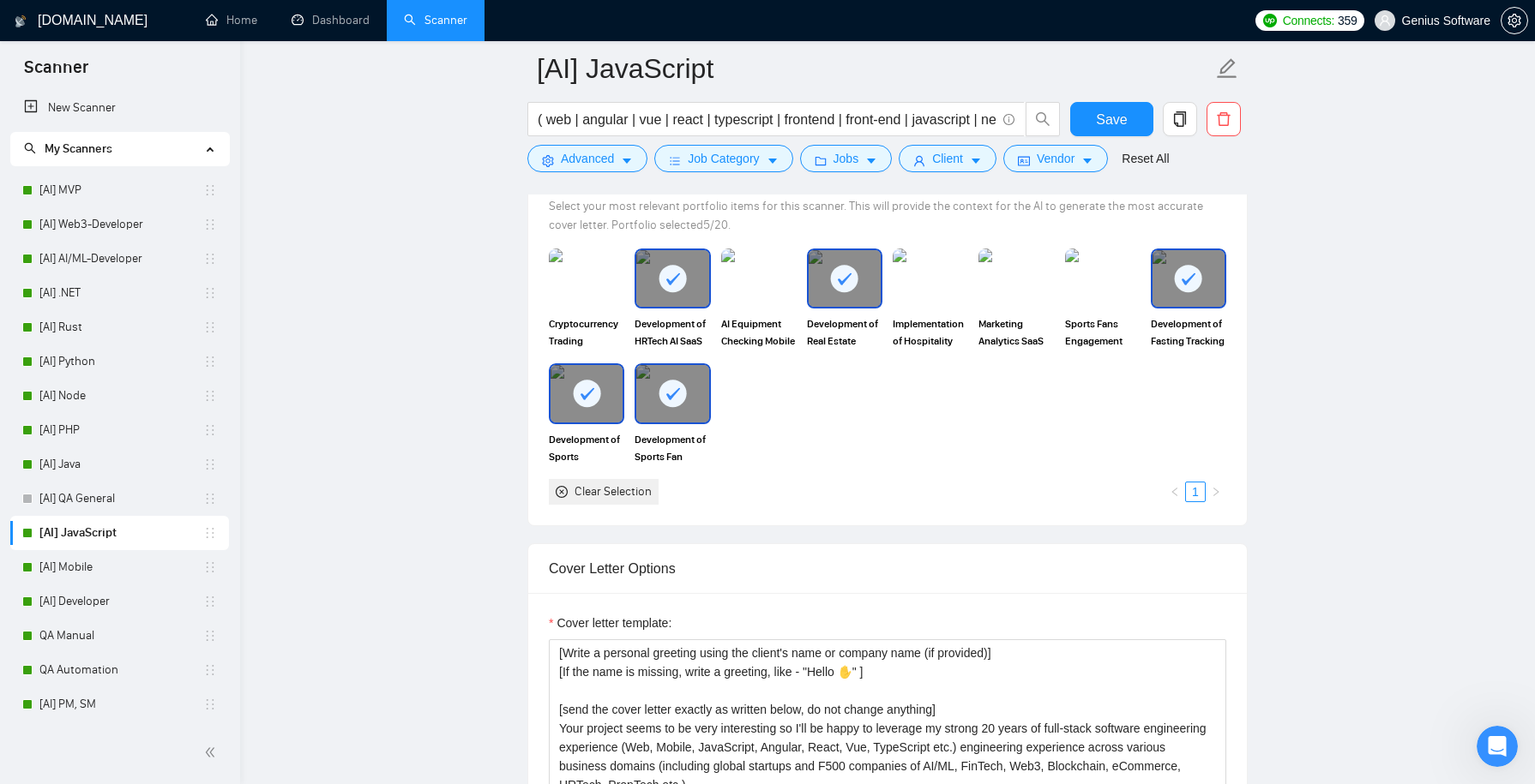
scroll to position [1584, 0]
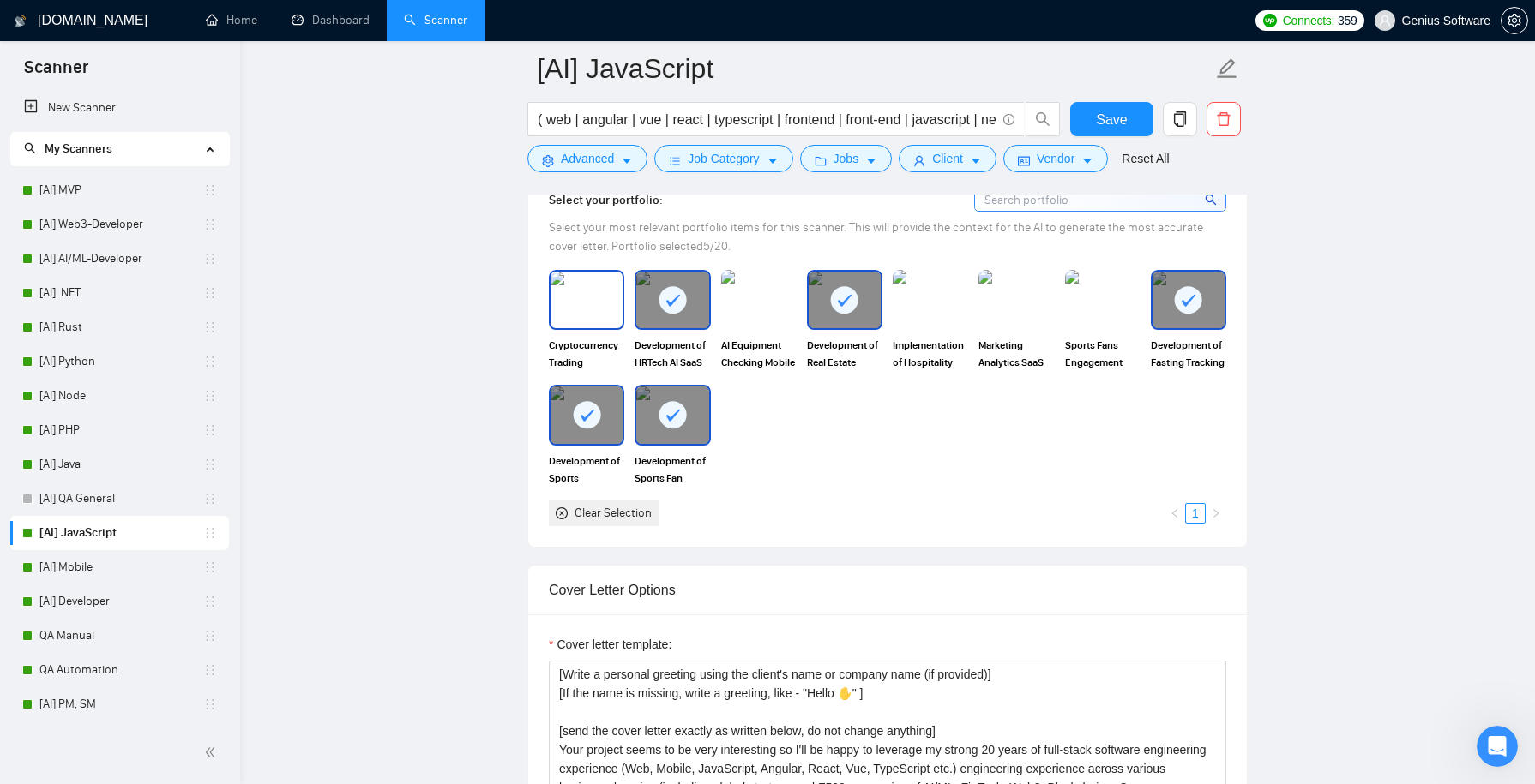
click at [580, 291] on img at bounding box center [586, 300] width 72 height 56
click at [792, 286] on img at bounding box center [758, 300] width 72 height 56
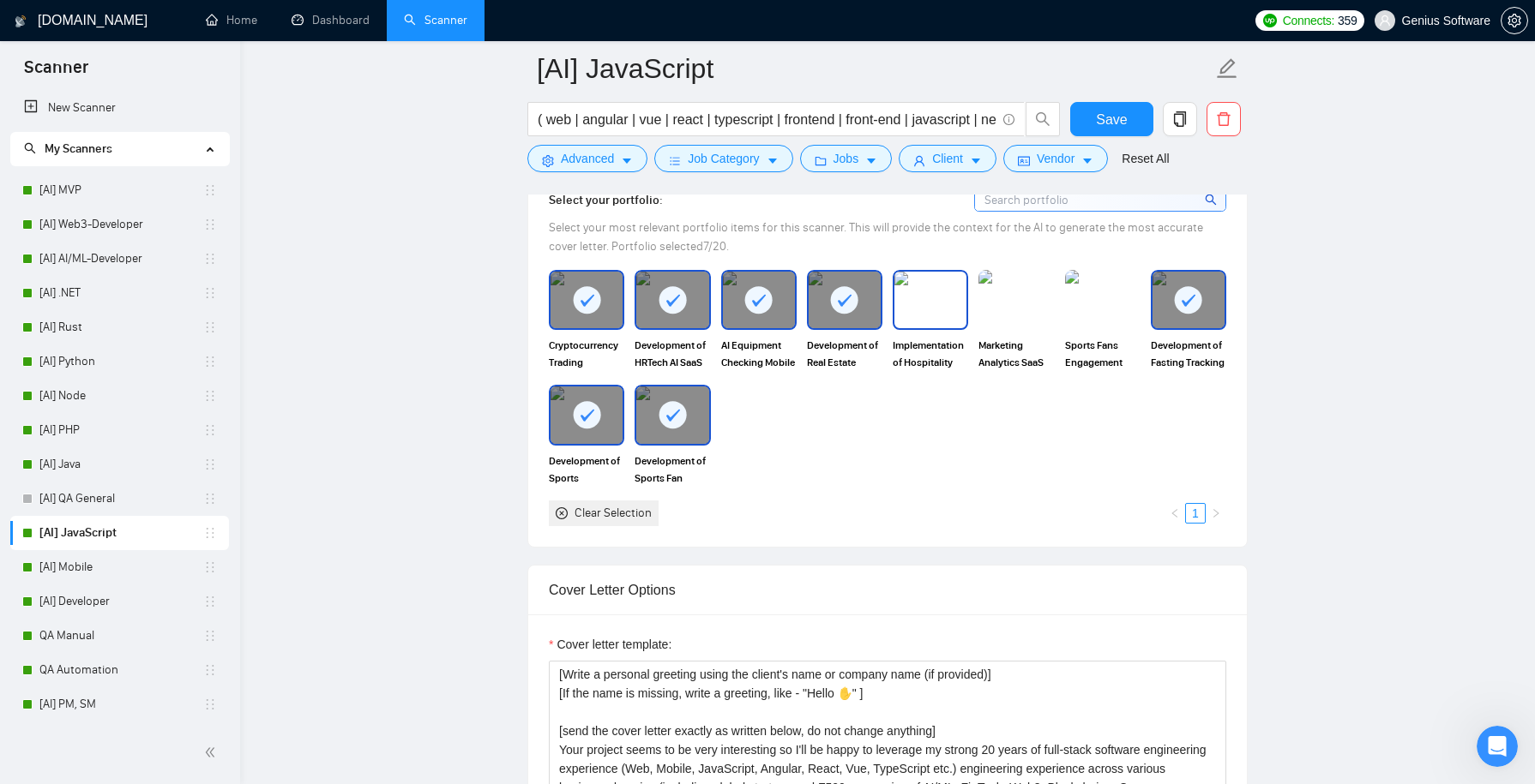
click at [951, 284] on img at bounding box center [929, 300] width 72 height 56
click at [1029, 287] on img at bounding box center [1015, 300] width 72 height 56
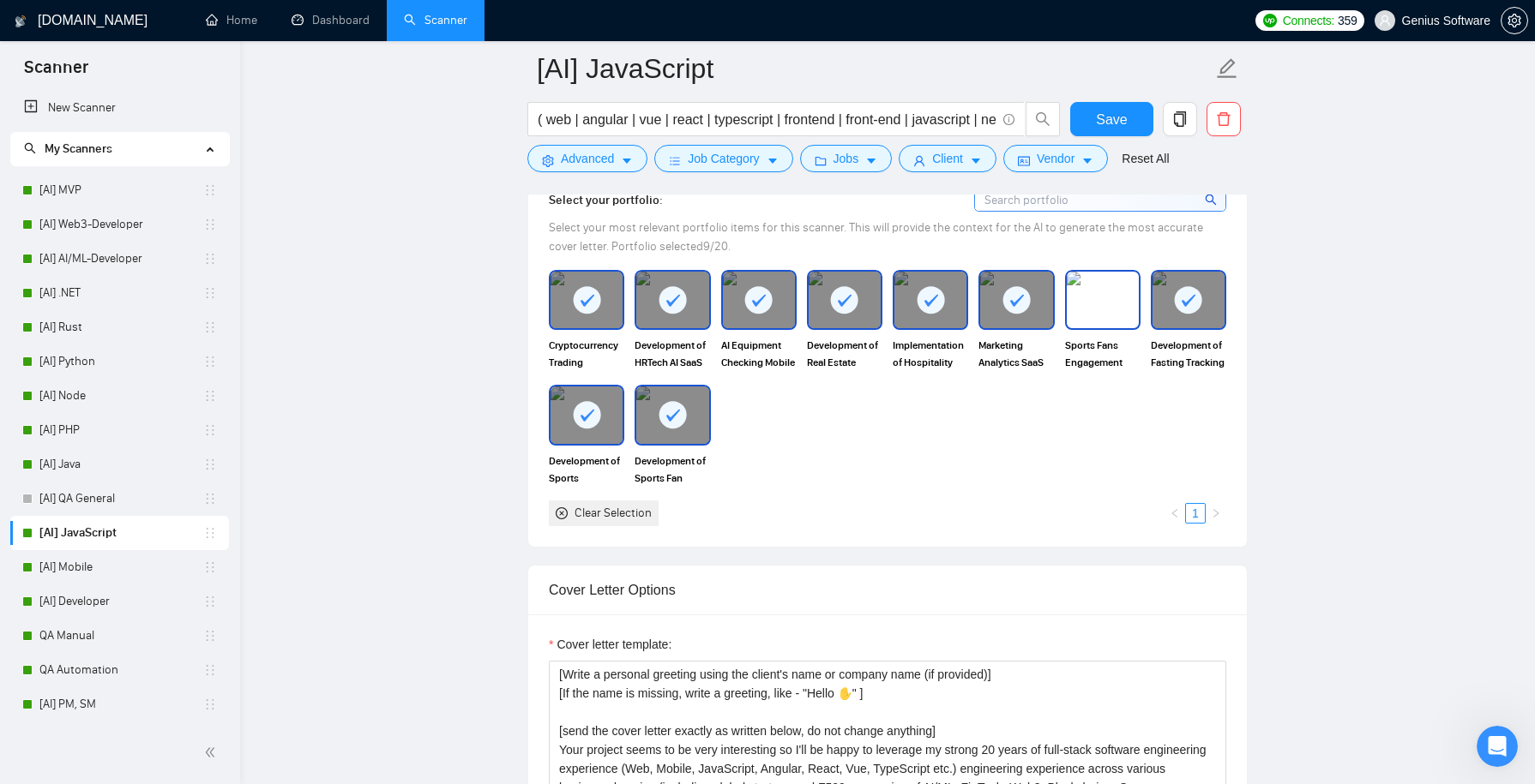
click at [1102, 289] on img at bounding box center [1102, 300] width 72 height 56
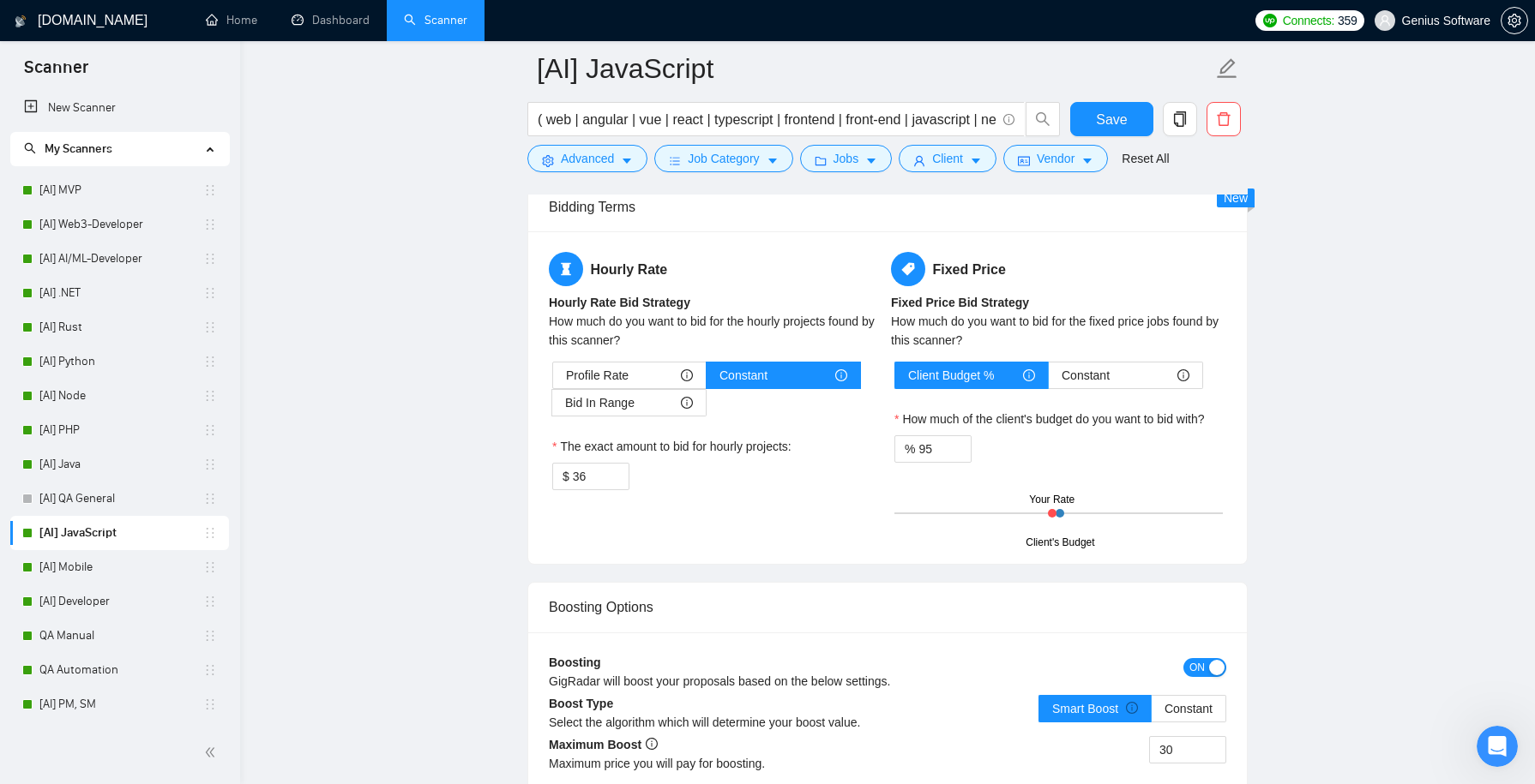
scroll to position [2839, 0]
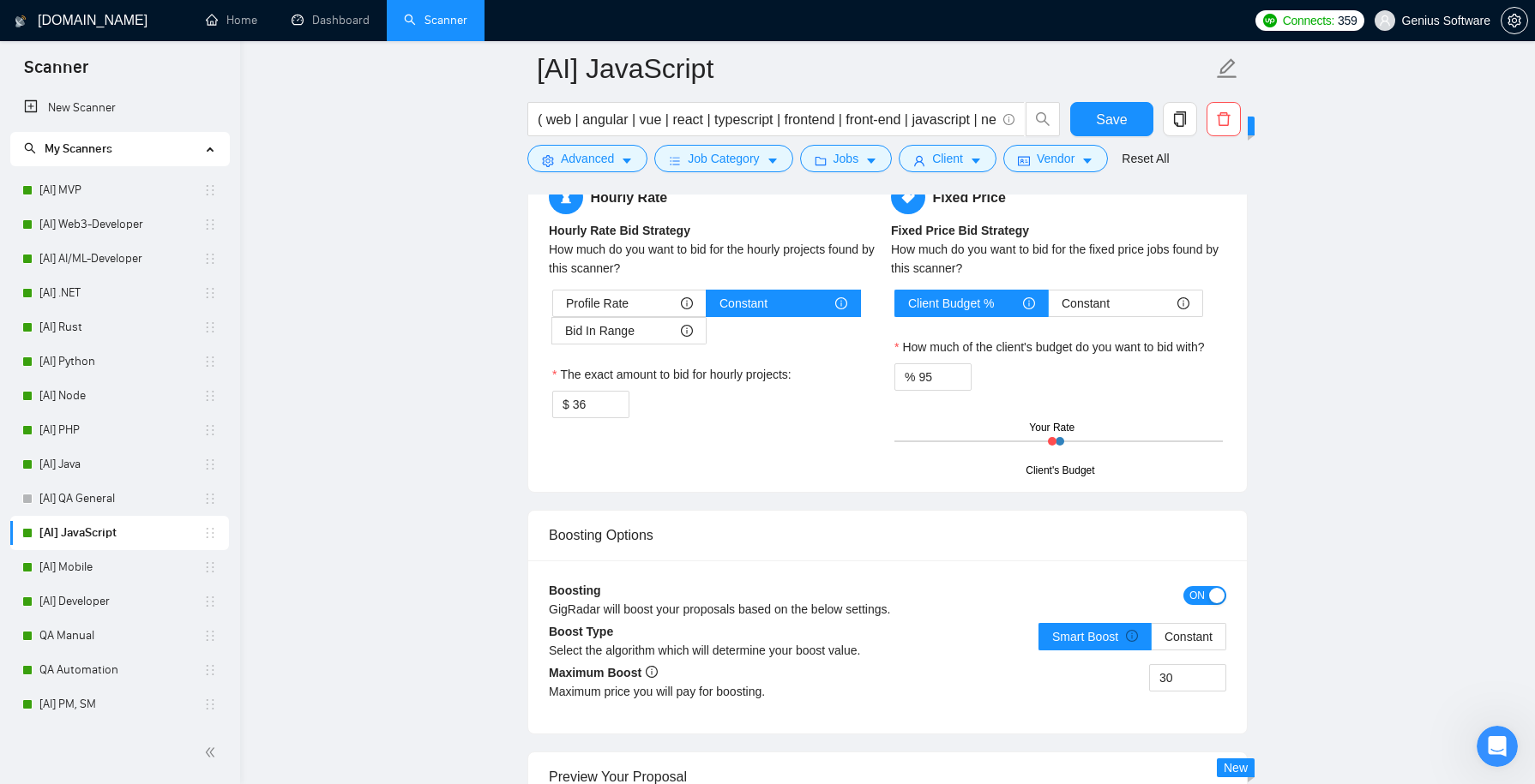
click at [1196, 586] on span "ON" at bounding box center [1197, 596] width 15 height 19
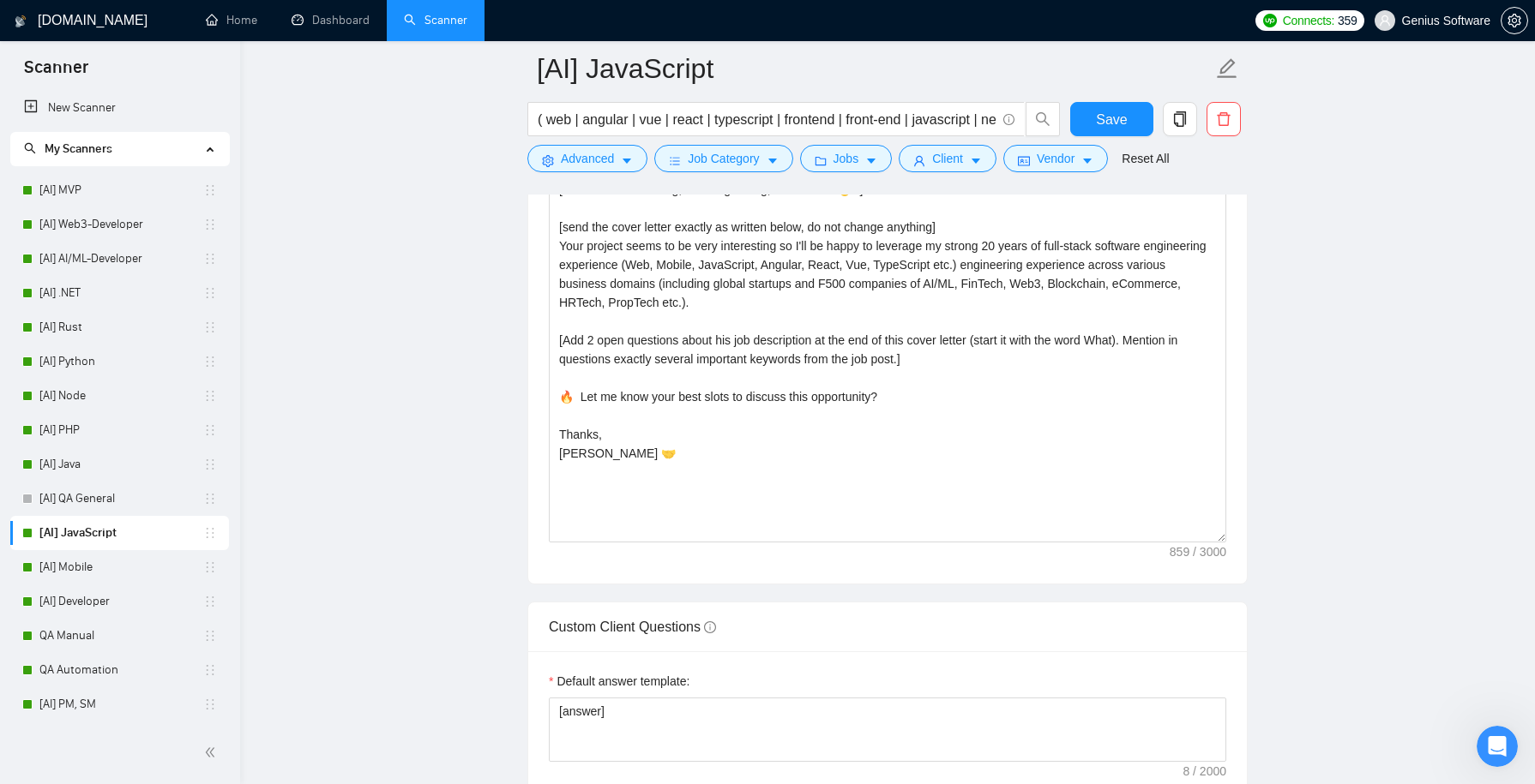
scroll to position [2085, 0]
click at [753, 349] on textarea "[Write a personal greeting using the client's name or company name (if provided…" at bounding box center [887, 353] width 677 height 386
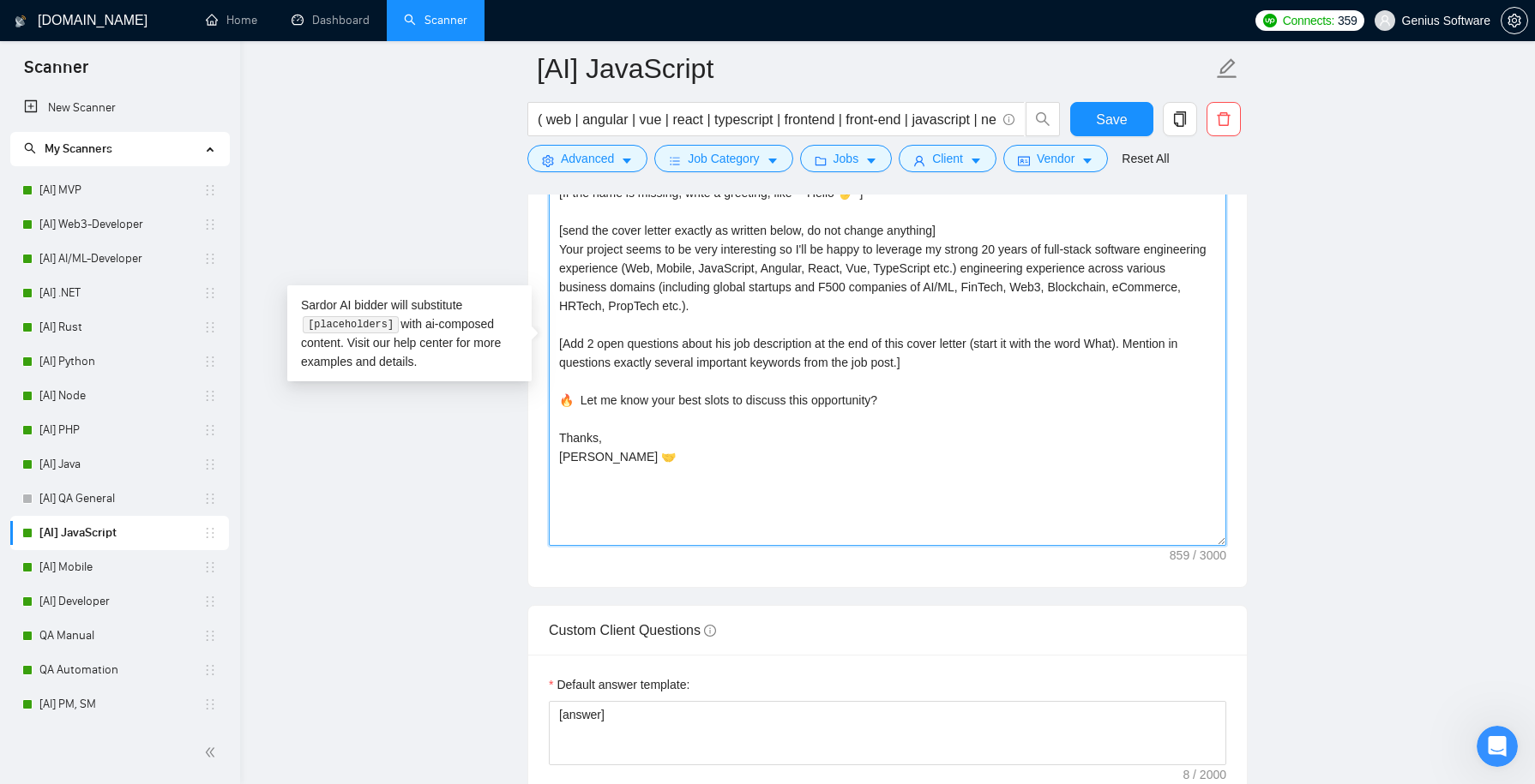
drag, startPoint x: 920, startPoint y: 354, endPoint x: 547, endPoint y: 329, distance: 373.8
click at [547, 329] on div "Cover letter template: [Write a personal greeting using the client's name or co…" at bounding box center [887, 350] width 718 height 474
paste textarea "one open question about this job description at the end of this cover letter (s…"
click at [1108, 126] on span "Save" at bounding box center [1111, 119] width 31 height 21
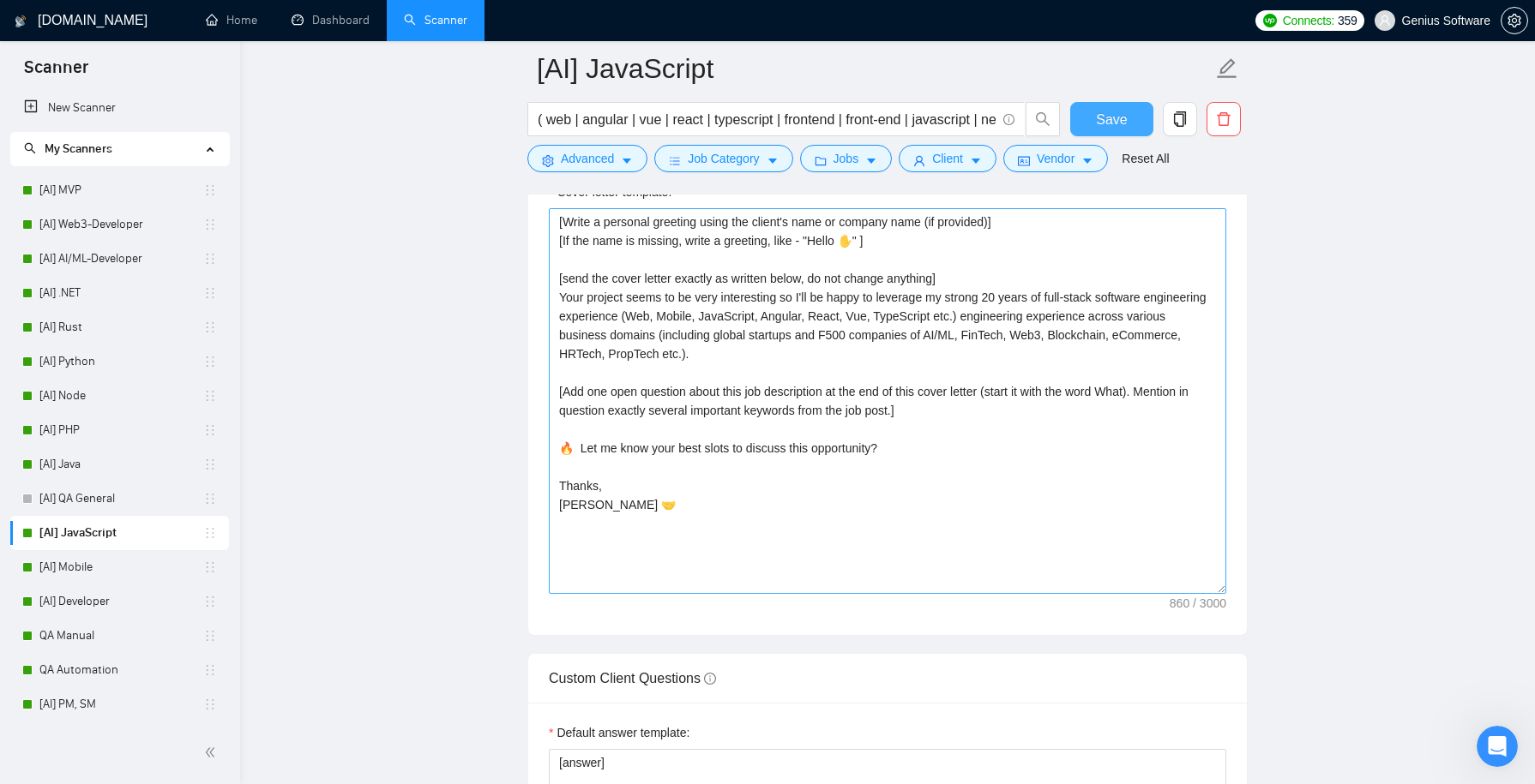
scroll to position [2036, 0]
click at [564, 291] on textarea "[Write a personal greeting using the client's name or company name (if provided…" at bounding box center [887, 402] width 677 height 386
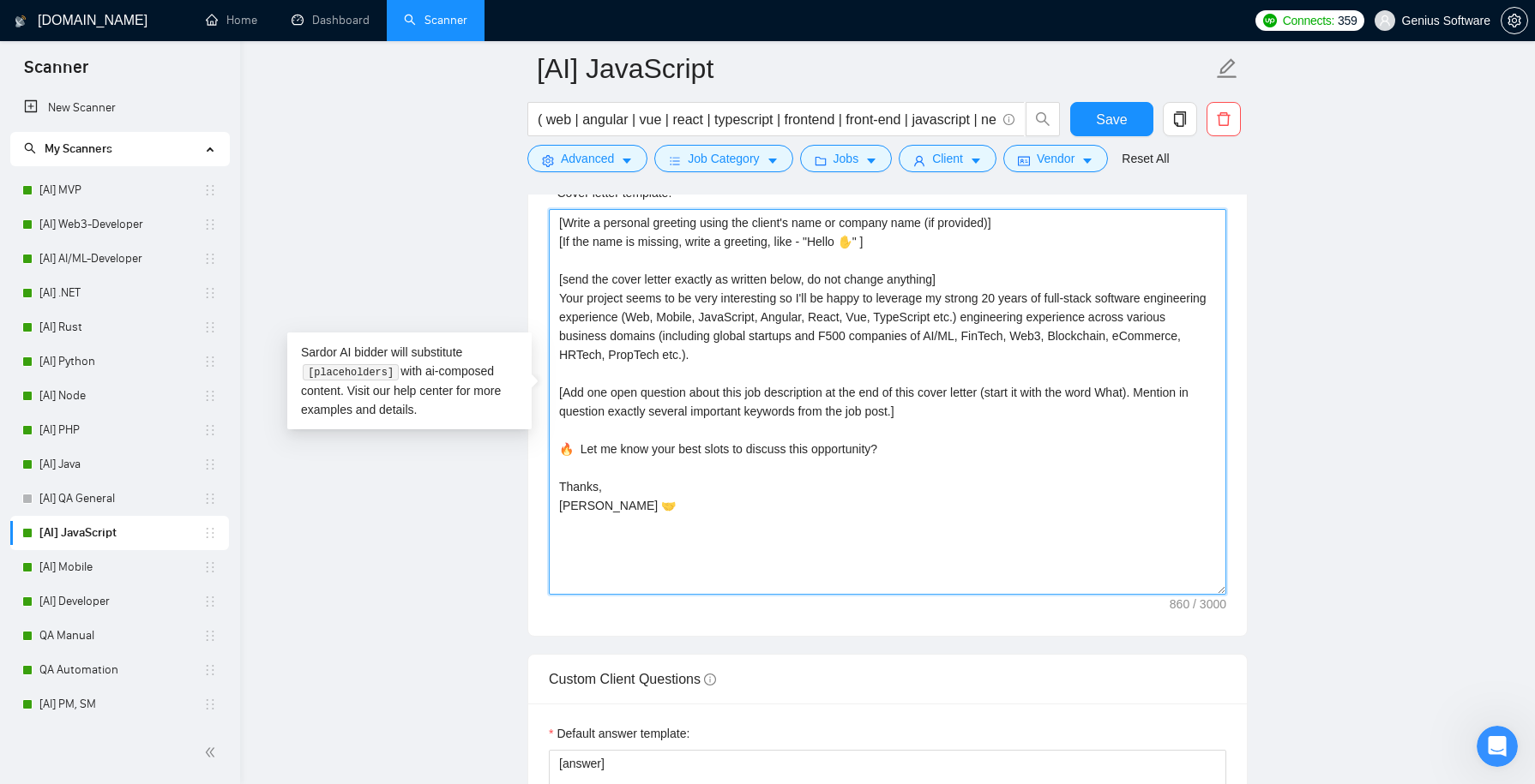
paste textarea "⭐"
click at [1027, 303] on textarea "[Write a personal greeting using the client's name or company name (if provided…" at bounding box center [887, 402] width 677 height 386
click at [700, 324] on textarea "[Write a personal greeting using the client's name or company name (if provided…" at bounding box center [887, 402] width 677 height 386
click at [761, 348] on textarea "[Write a personal greeting using the client's name or company name (if provided…" at bounding box center [887, 402] width 677 height 386
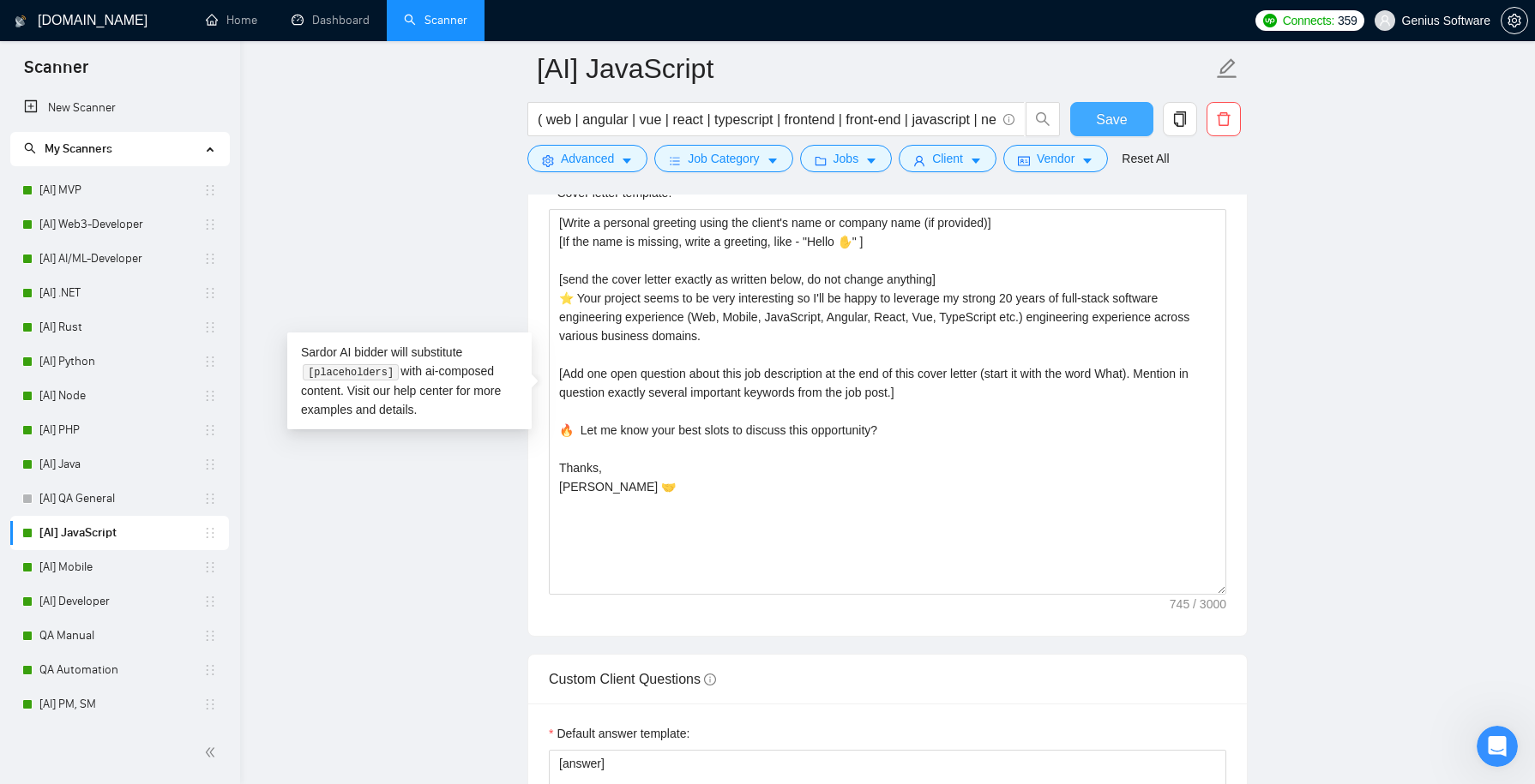
click at [1098, 117] on span "Save" at bounding box center [1111, 119] width 31 height 21
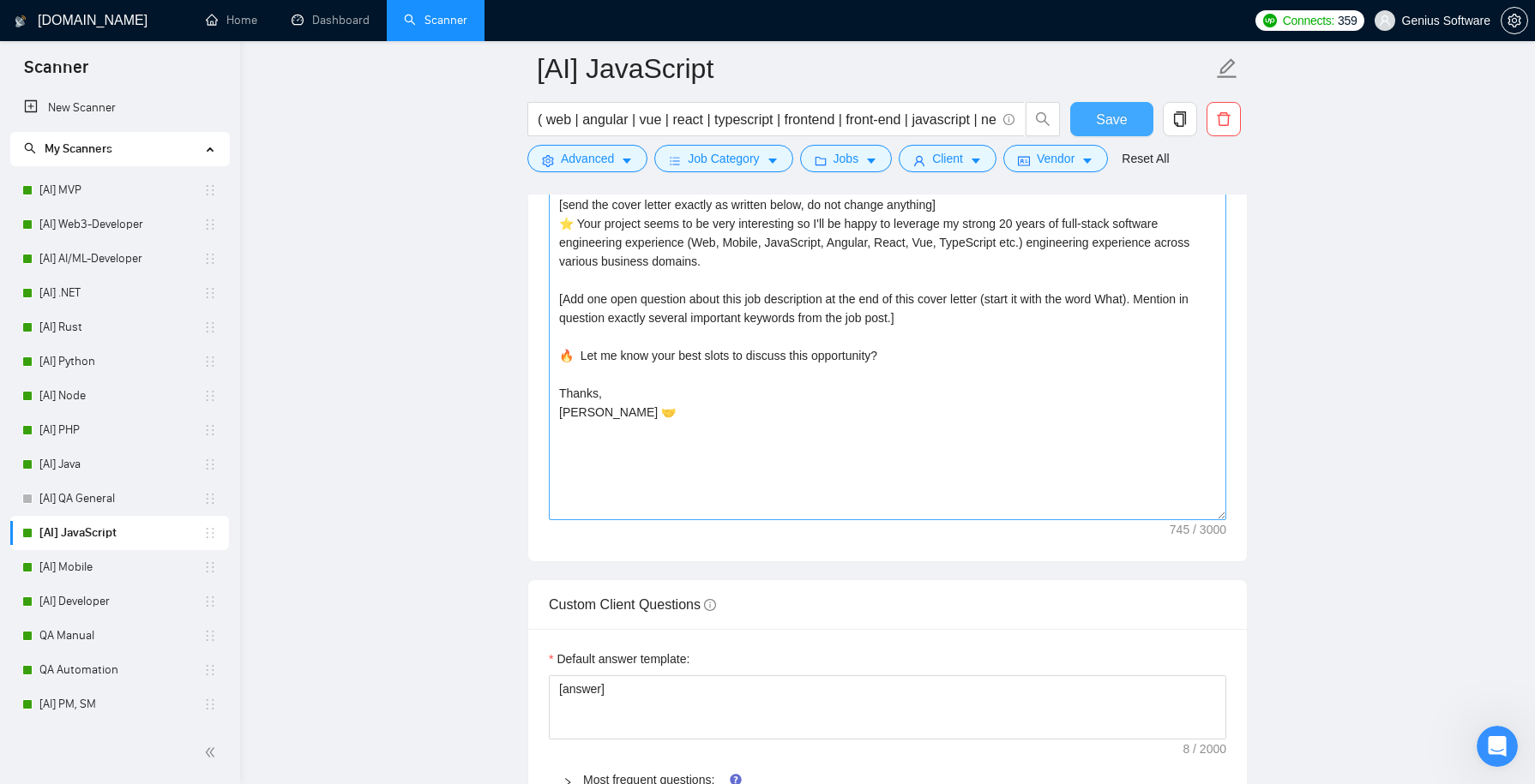
scroll to position [2108, 0]
click at [113, 194] on link "[AI] MVP" at bounding box center [120, 190] width 163 height 34
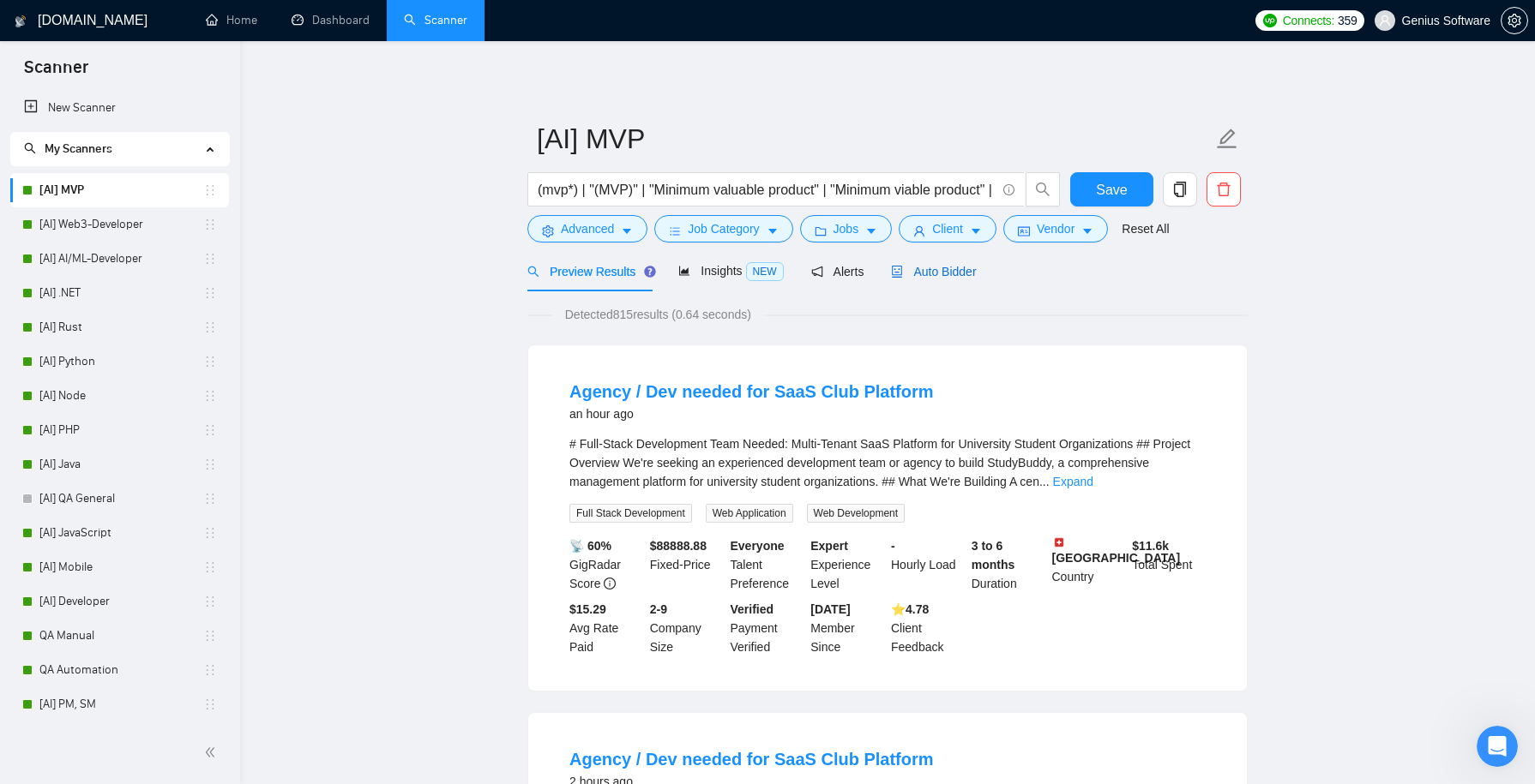
click at [944, 276] on span "Auto Bidder" at bounding box center [933, 271] width 85 height 13
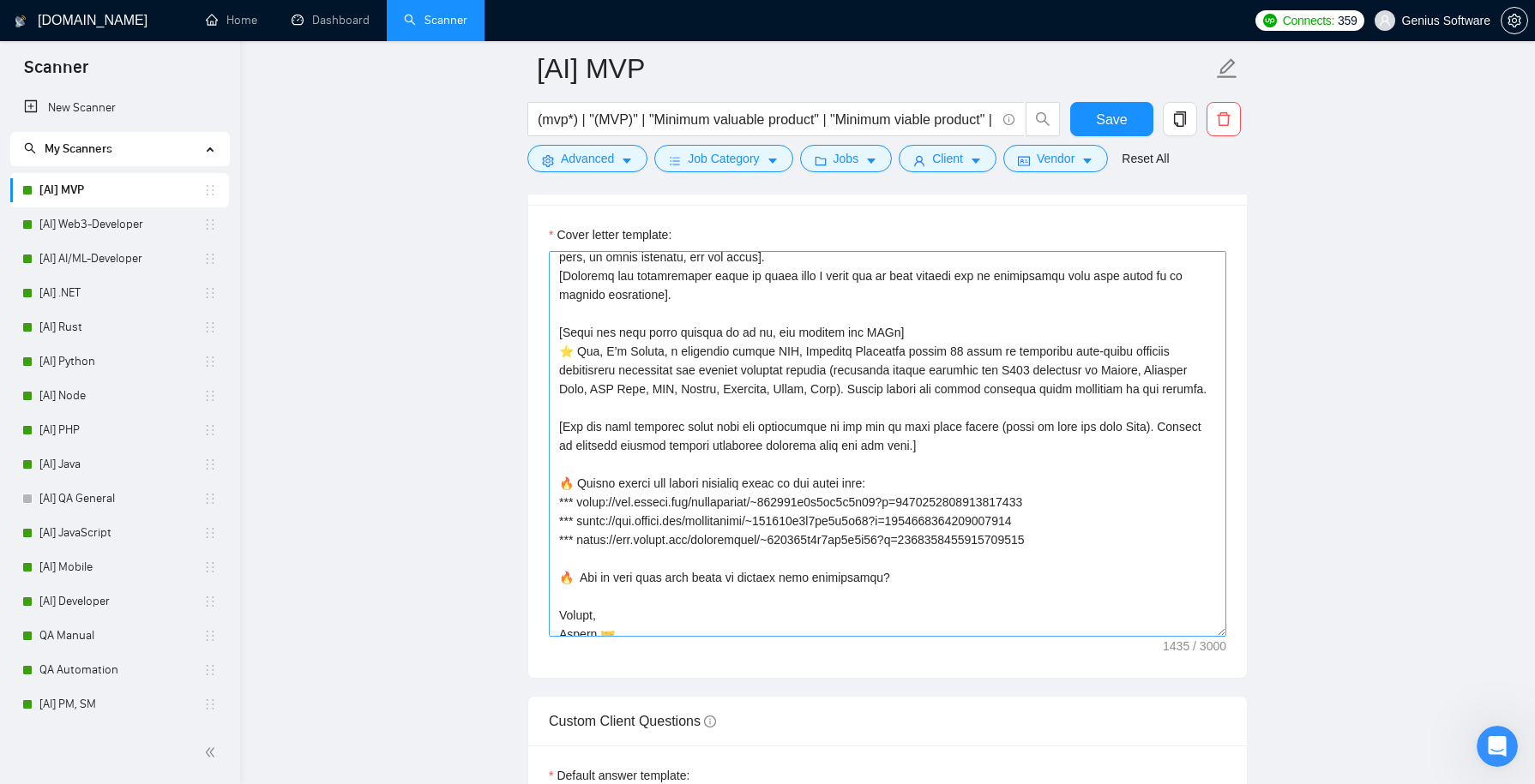
scroll to position [104, 0]
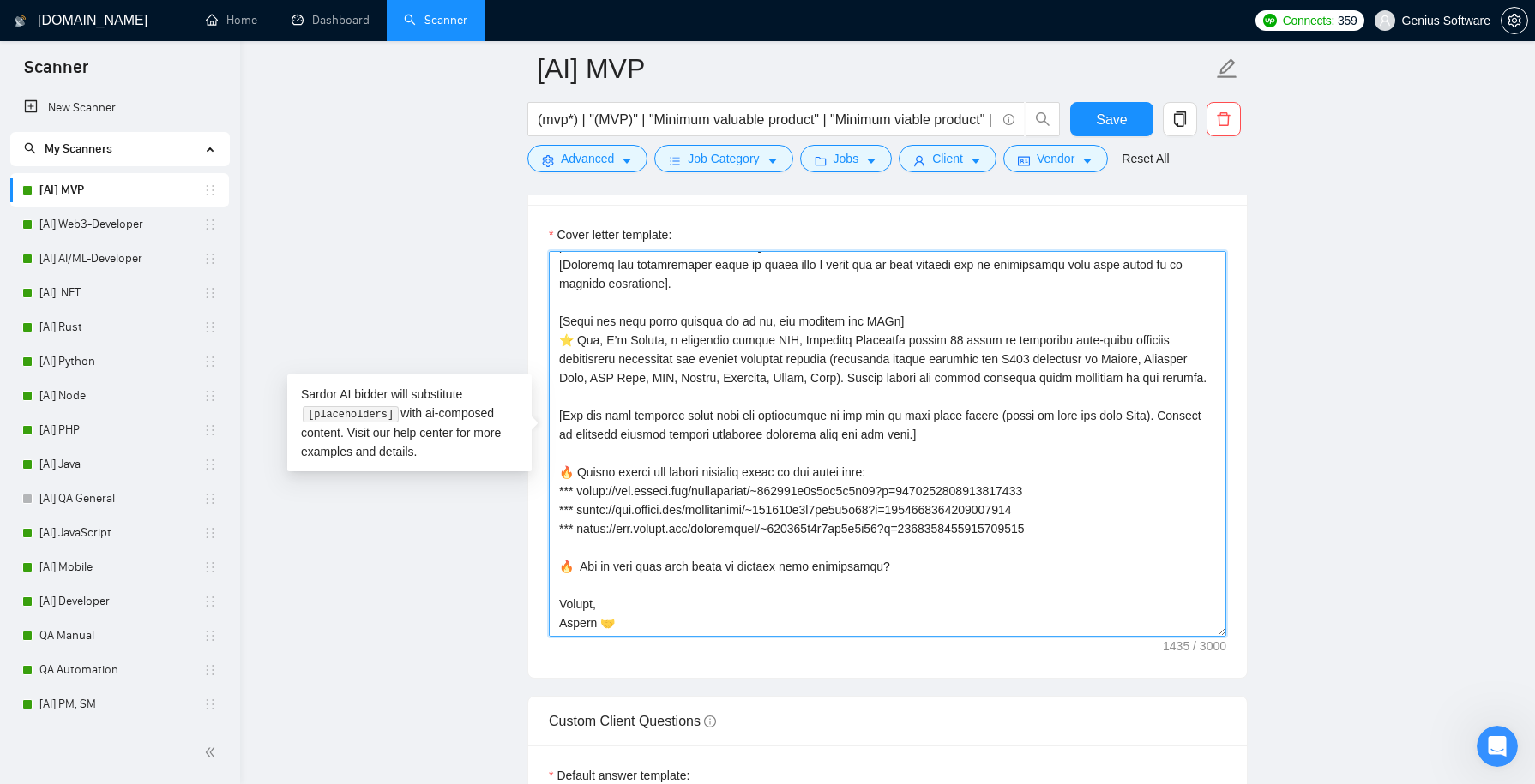
drag, startPoint x: 1089, startPoint y: 528, endPoint x: 550, endPoint y: 471, distance: 542.0
click at [550, 471] on textarea "Cover letter template:" at bounding box center [887, 444] width 677 height 386
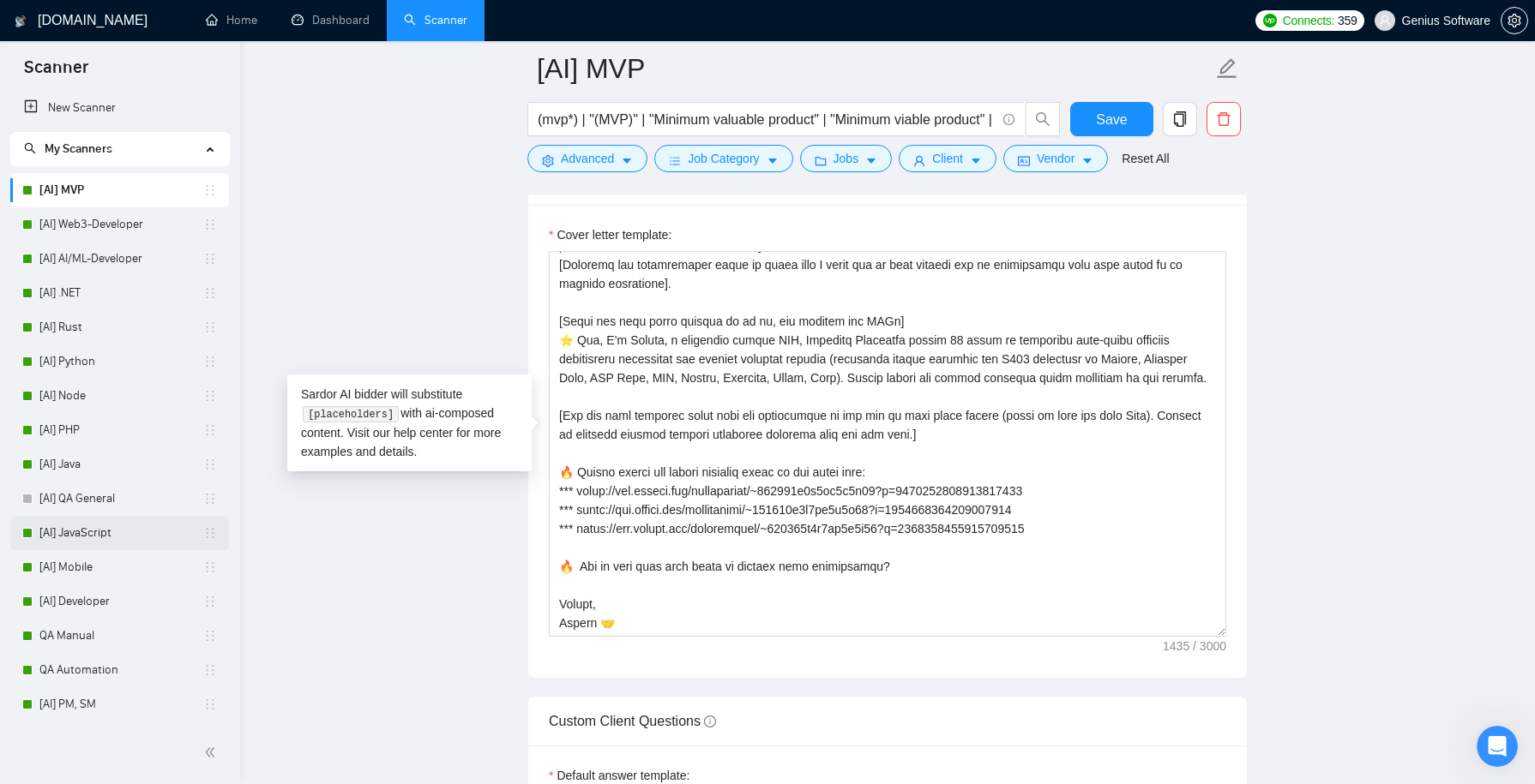
click at [118, 535] on link "[AI] JavaScript" at bounding box center [120, 533] width 163 height 34
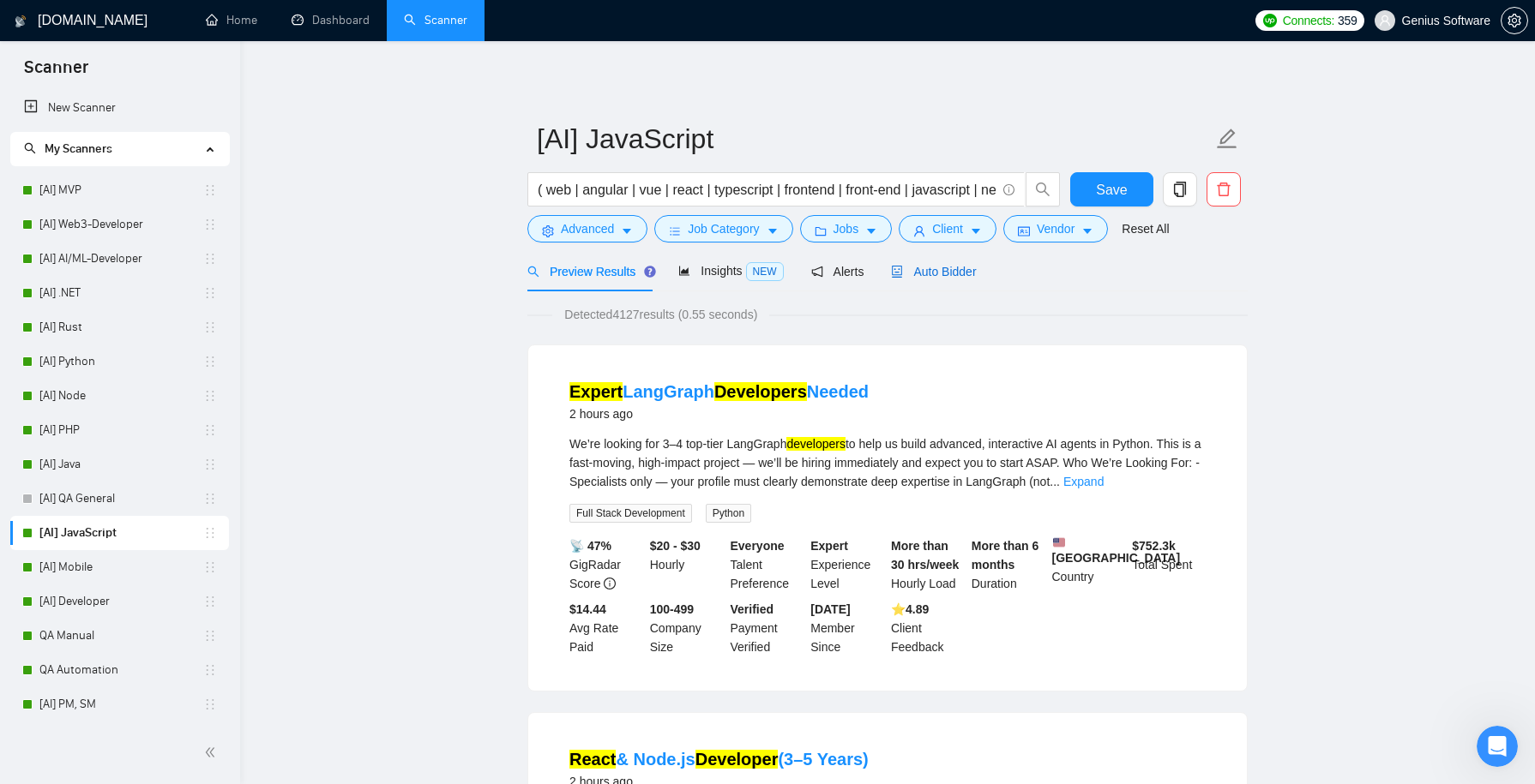
click at [944, 278] on span "Auto Bidder" at bounding box center [933, 271] width 85 height 13
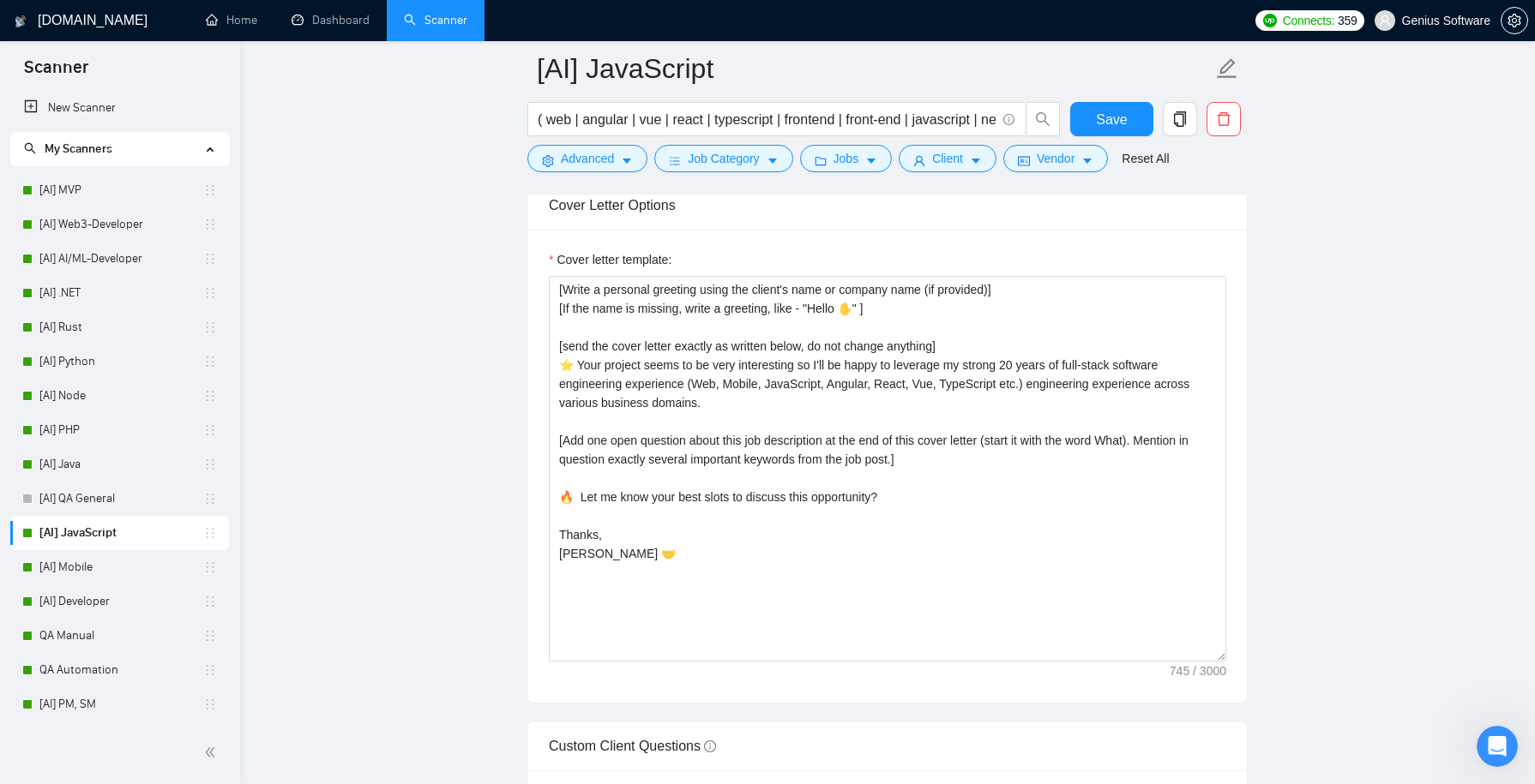
scroll to position [1994, 0]
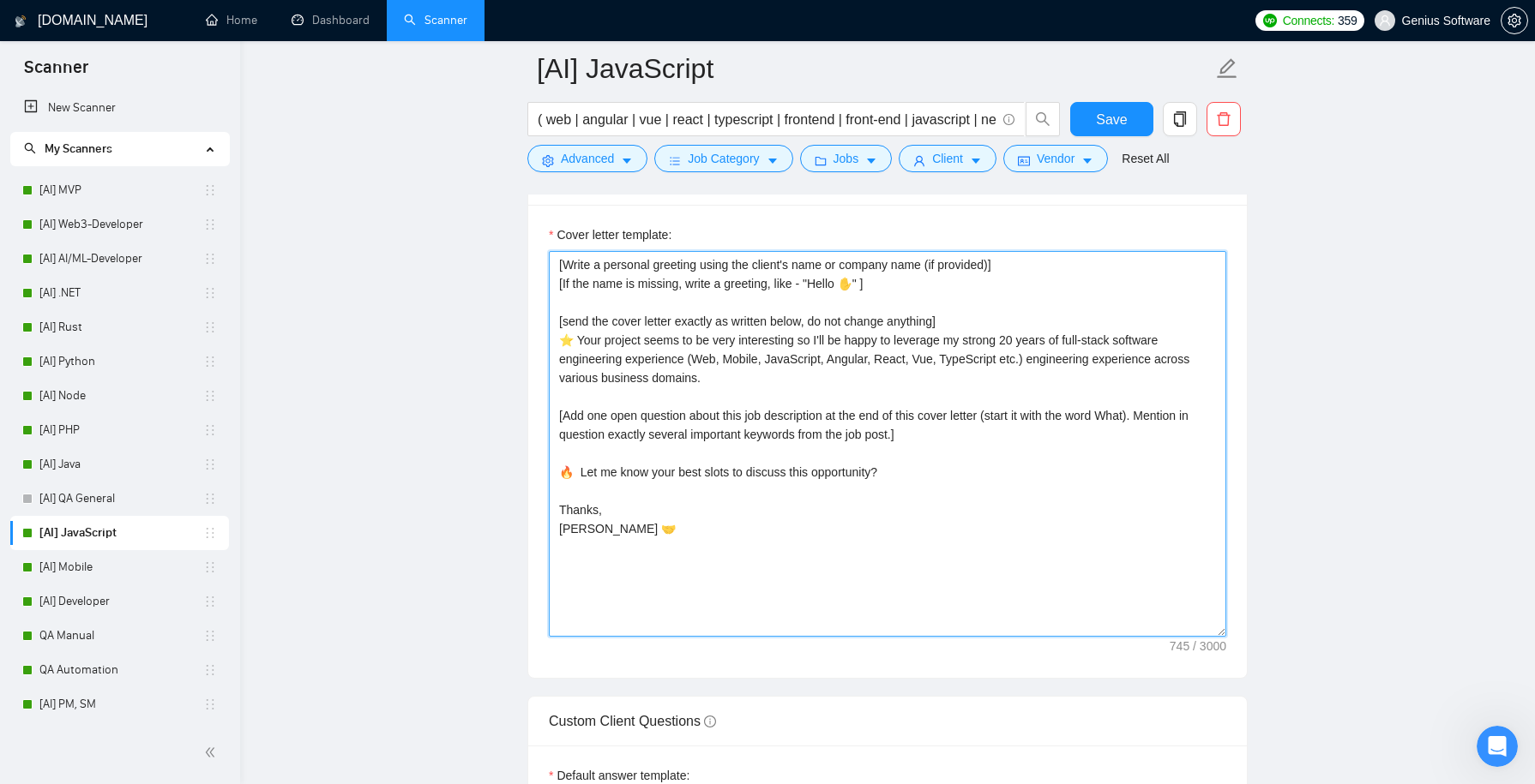
click at [939, 459] on textarea "[Write a personal greeting using the client's name or company name (if provided…" at bounding box center [887, 444] width 677 height 386
click at [920, 434] on textarea "[Write a personal greeting using the client's name or company name (if provided…" at bounding box center [887, 444] width 677 height 386
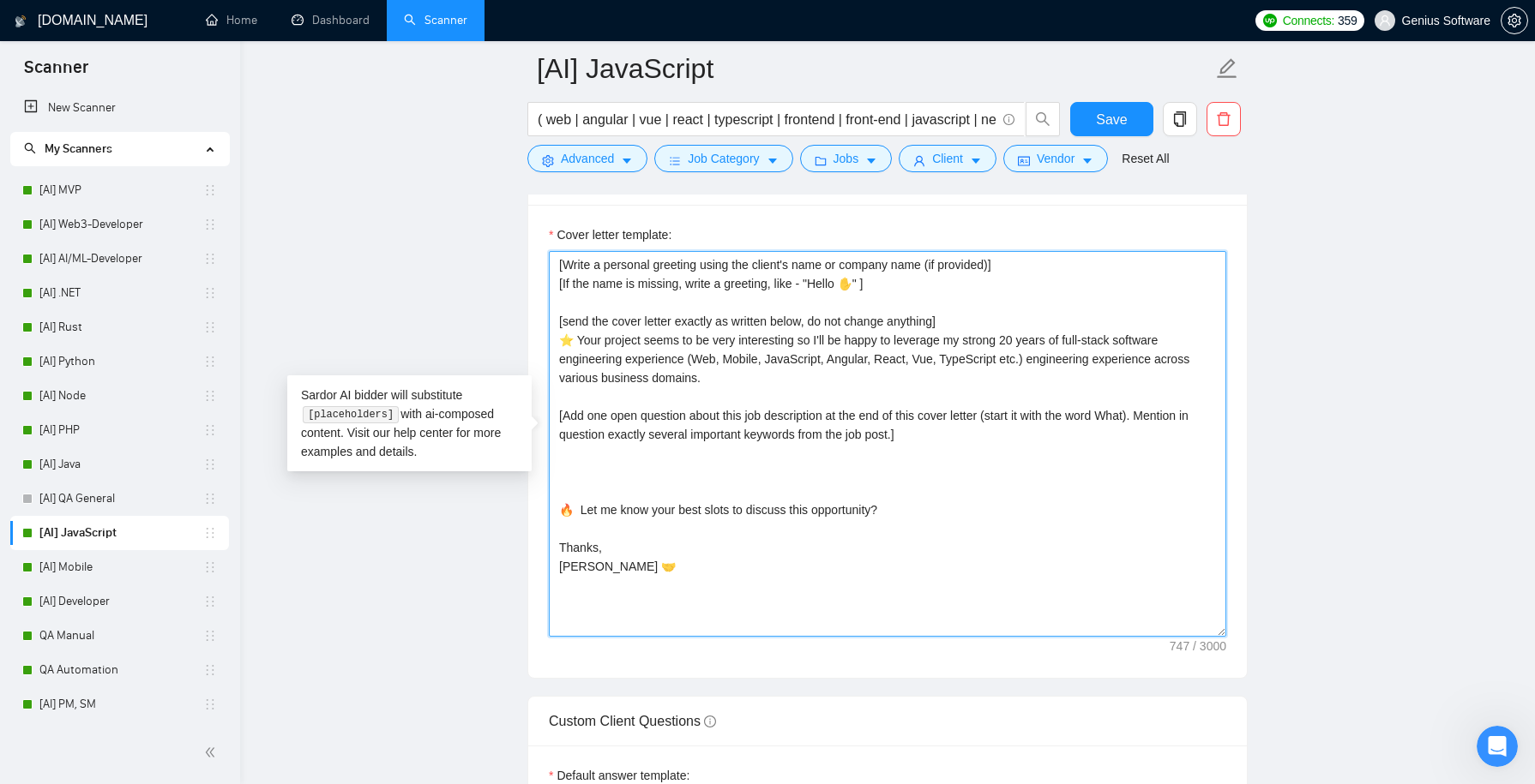
paste textarea "🔥 Please review the recent projects cases by the links here: *** [URL][DOMAIN_N…"
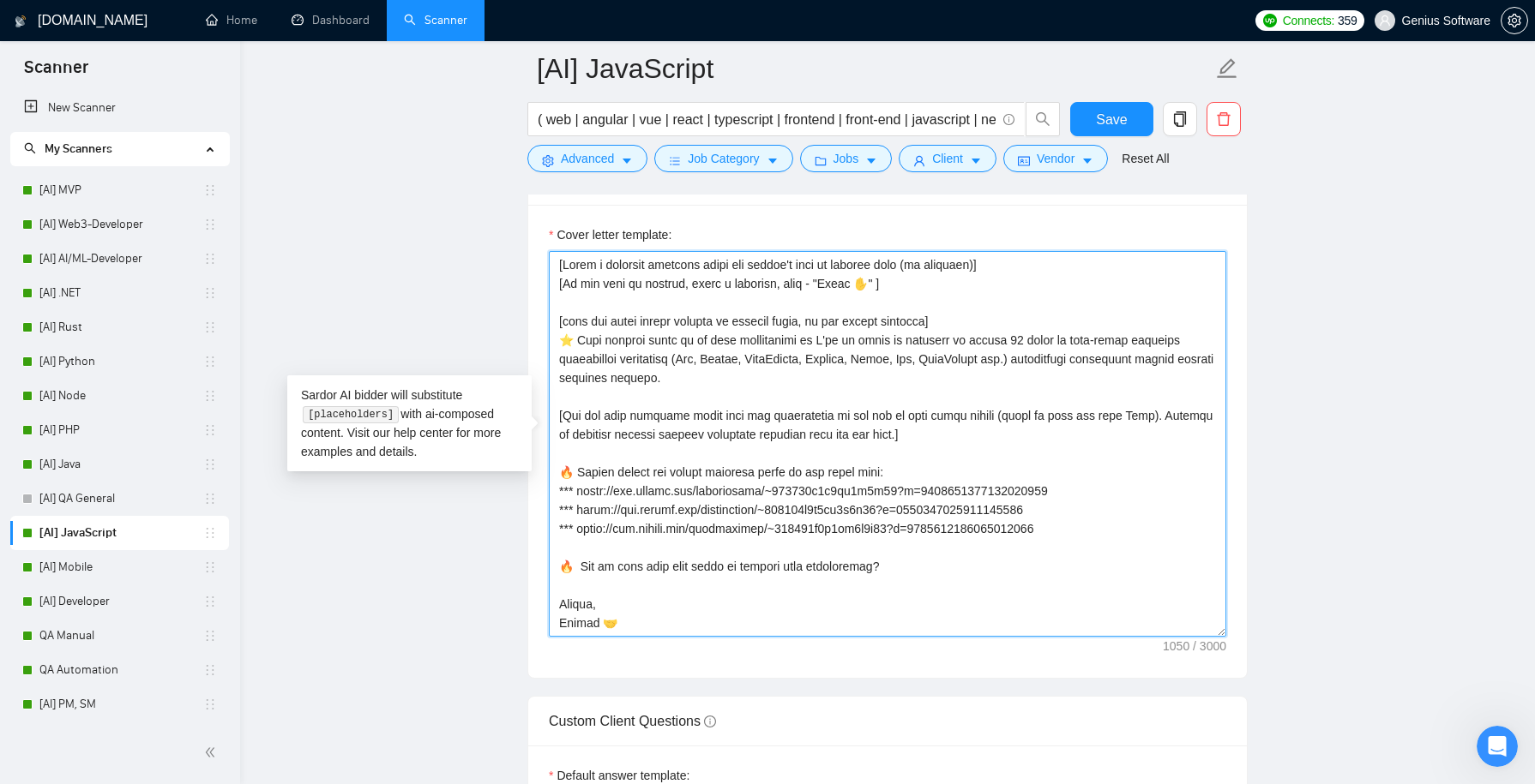
click at [673, 463] on textarea "Cover letter template:" at bounding box center [887, 444] width 677 height 386
click at [657, 465] on textarea "Cover letter template:" at bounding box center [887, 444] width 677 height 386
click at [784, 457] on textarea "Cover letter template:" at bounding box center [887, 444] width 677 height 386
click at [717, 466] on textarea "Cover letter template:" at bounding box center [887, 444] width 677 height 386
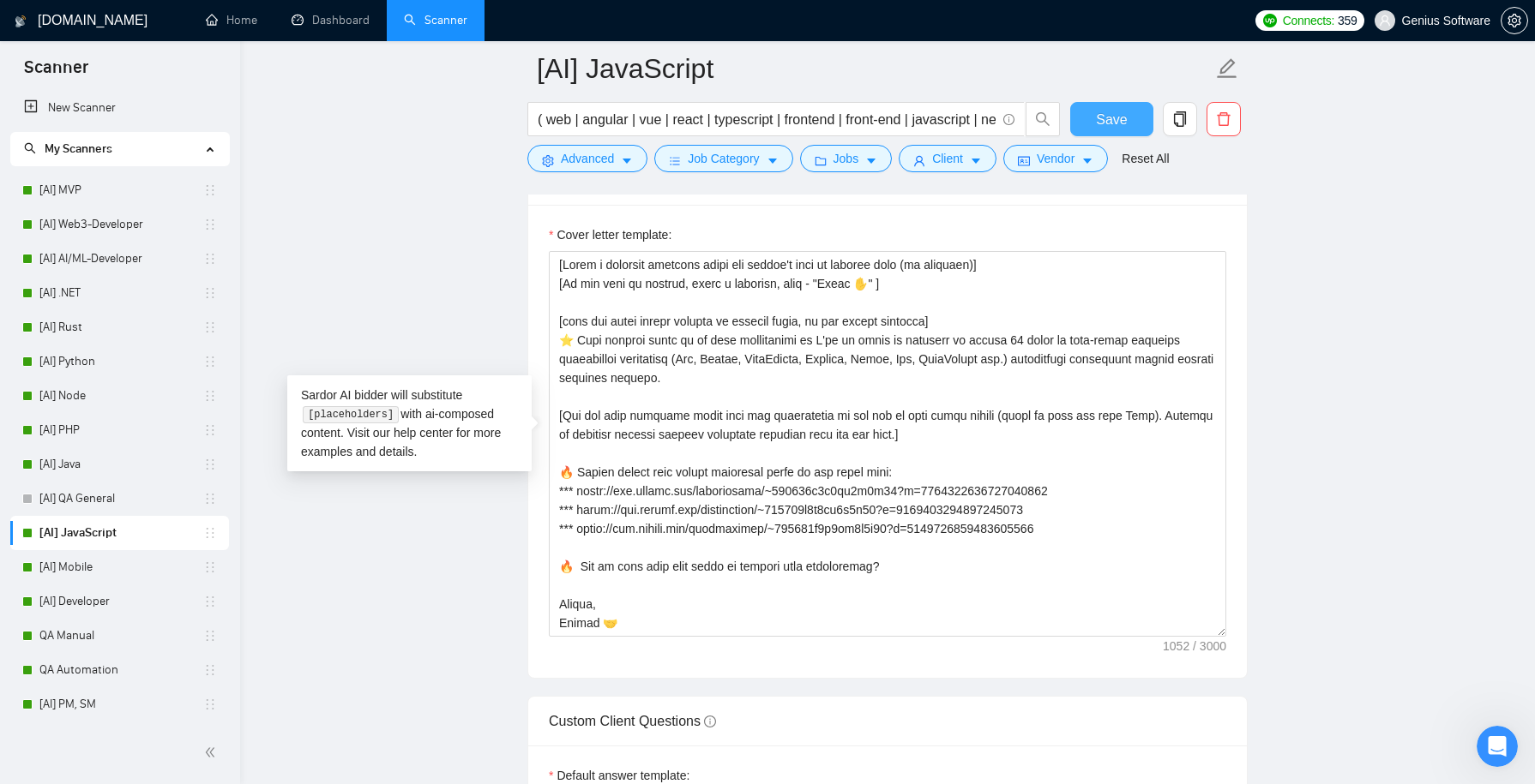
click at [1095, 126] on button "Save" at bounding box center [1111, 119] width 83 height 34
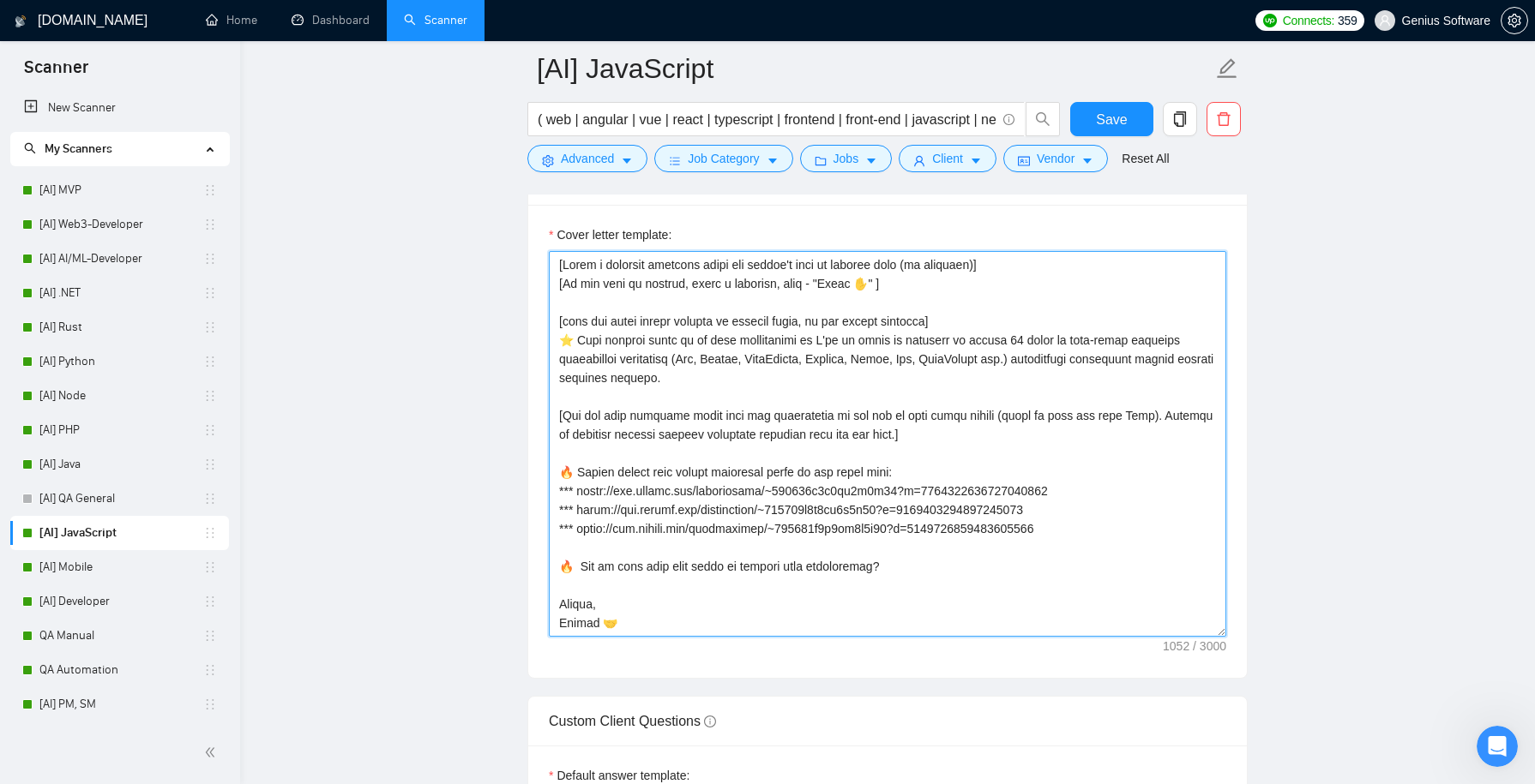
click at [734, 381] on textarea "Cover letter template:" at bounding box center [887, 444] width 677 height 386
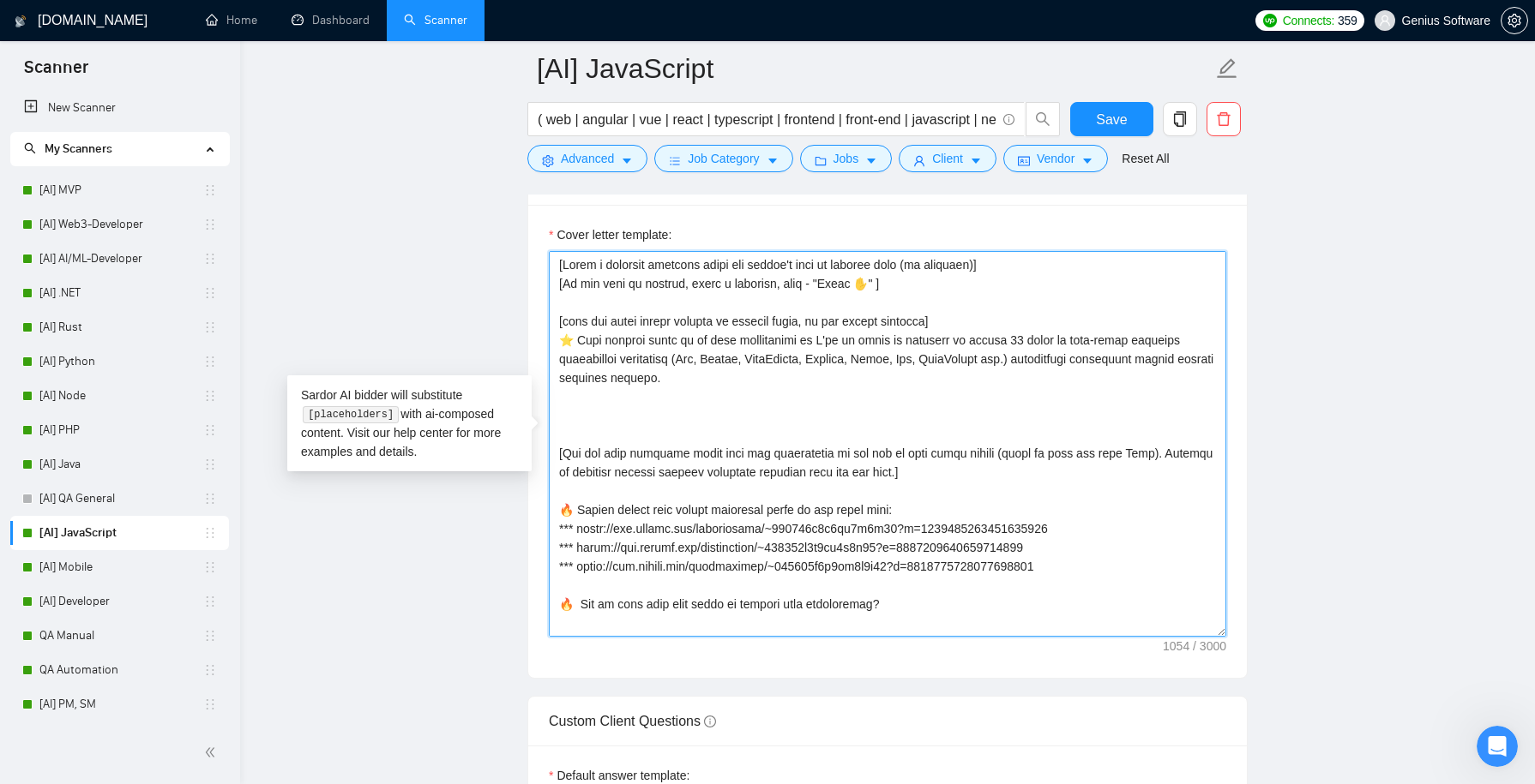
paste textarea "[Pick out the first most important point mentioned in this job description, and…"
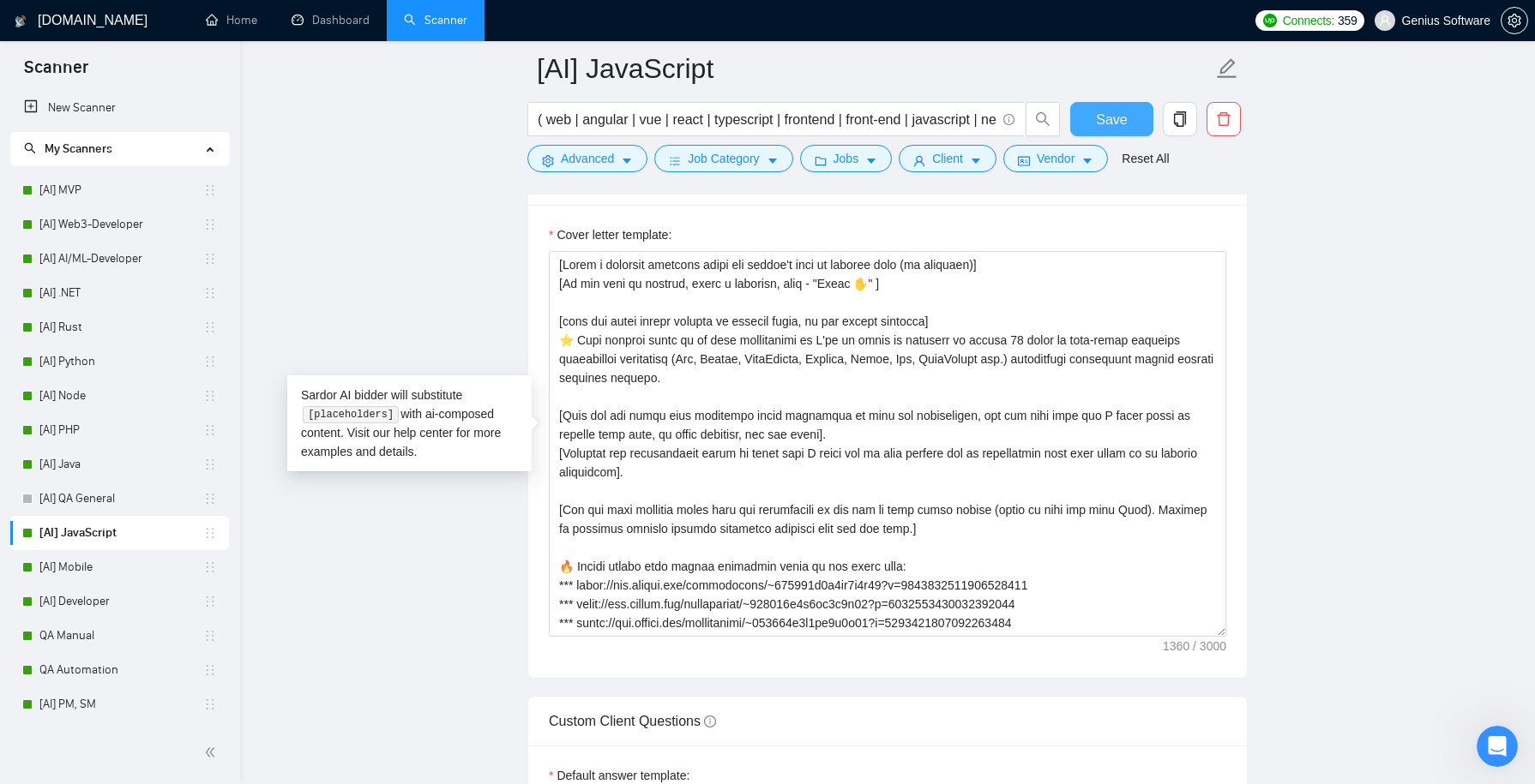
click at [1109, 117] on span "Save" at bounding box center [1111, 119] width 31 height 21
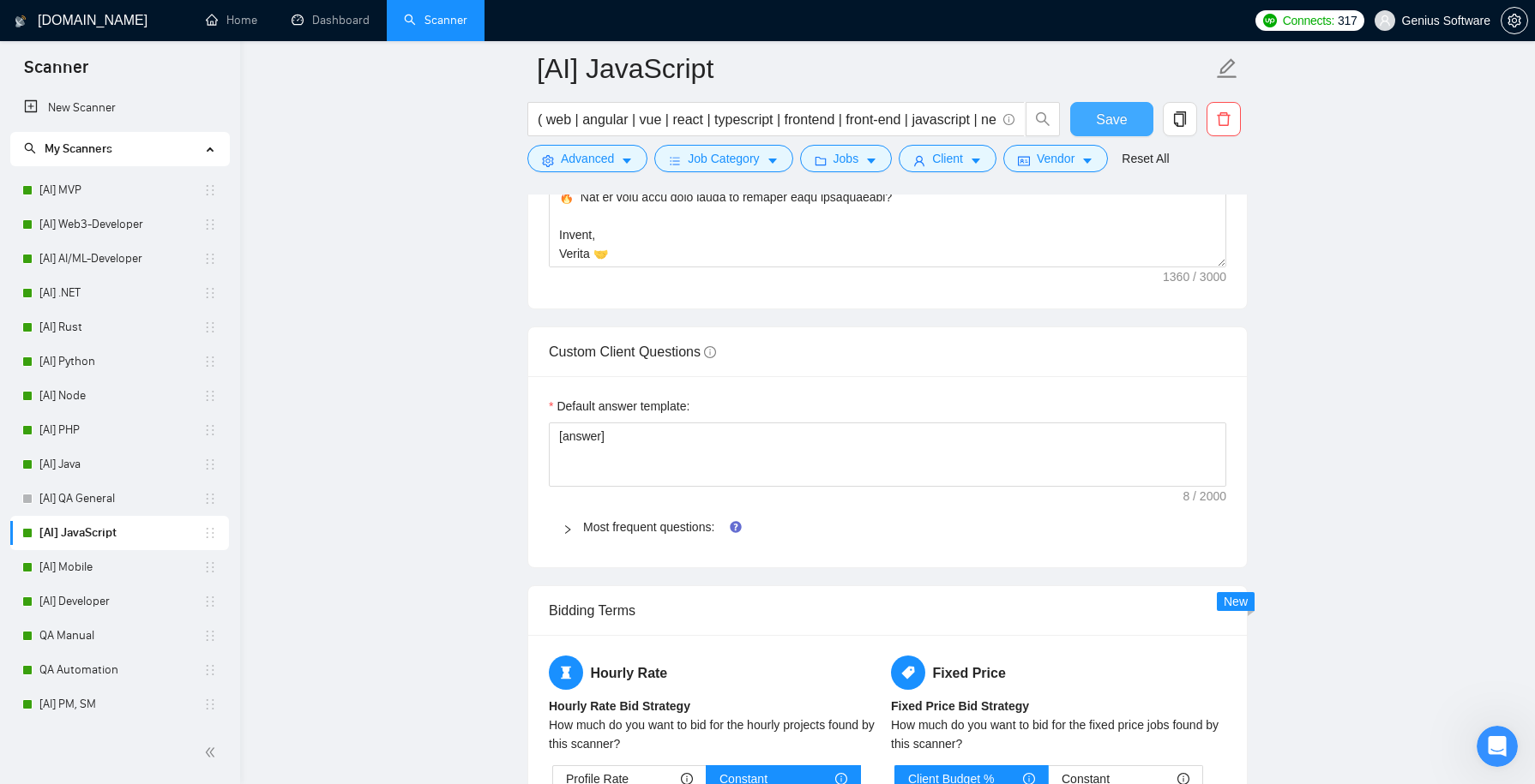
scroll to position [2377, 0]
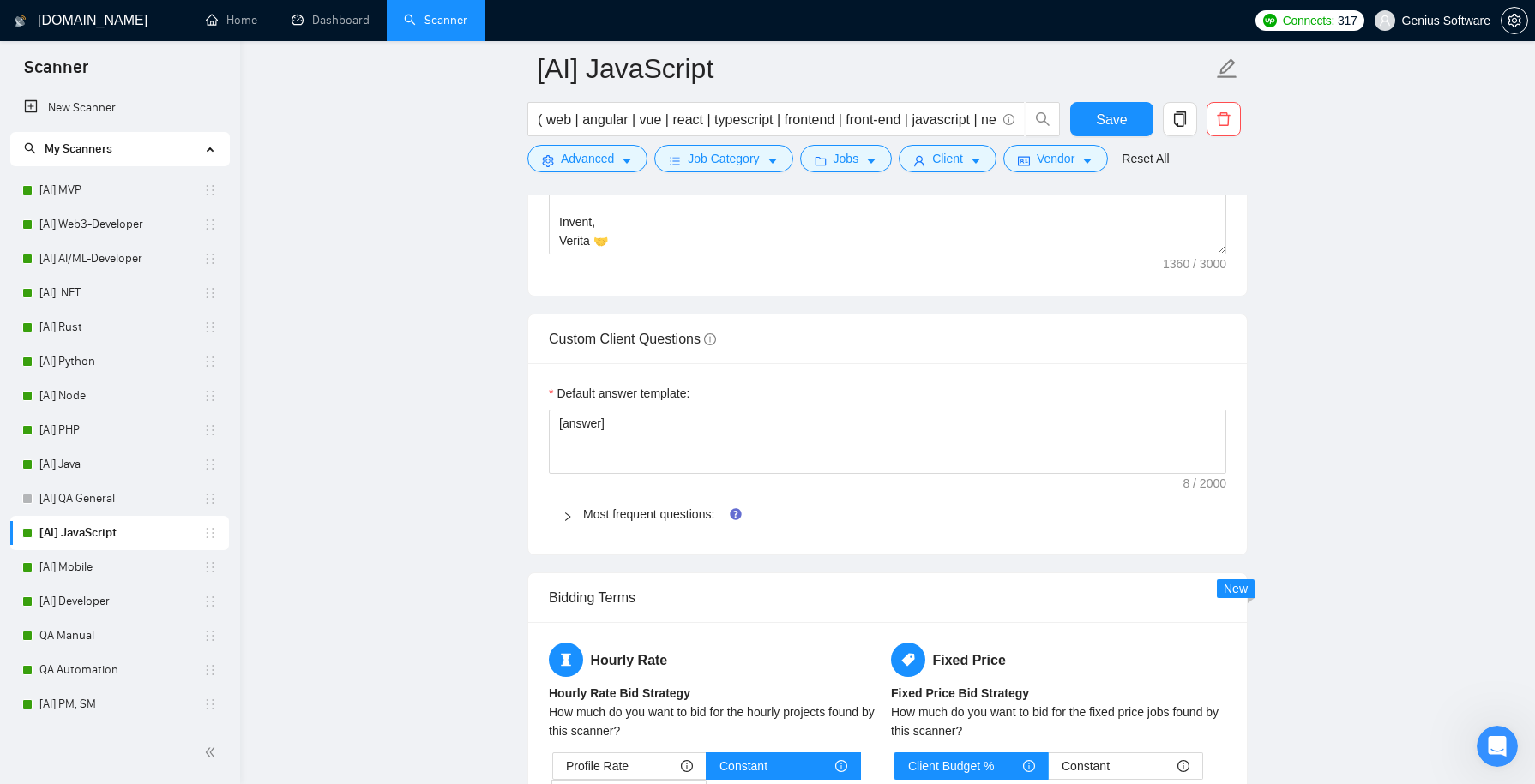
click at [564, 512] on icon "right" at bounding box center [567, 517] width 11 height 11
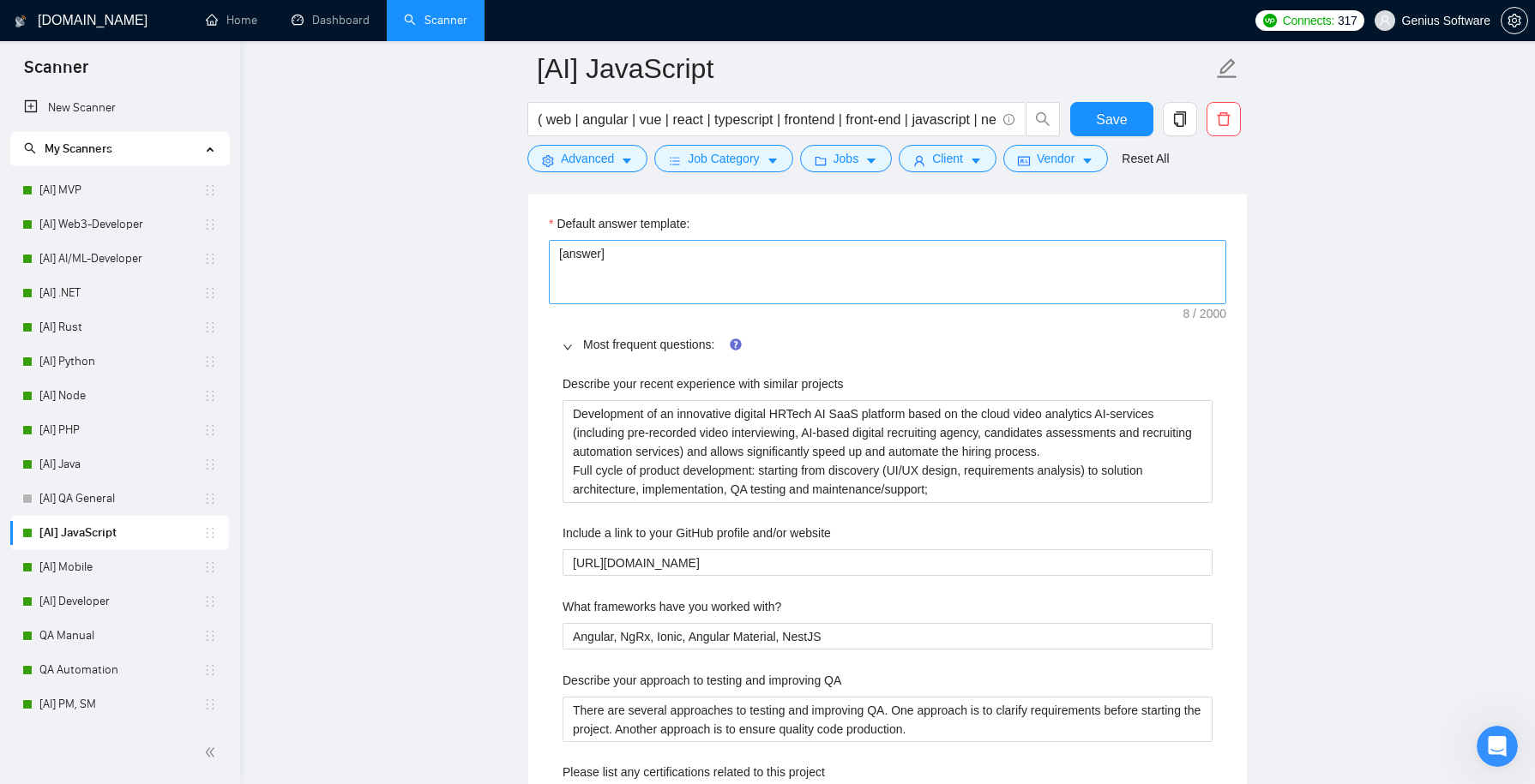
scroll to position [2561, 0]
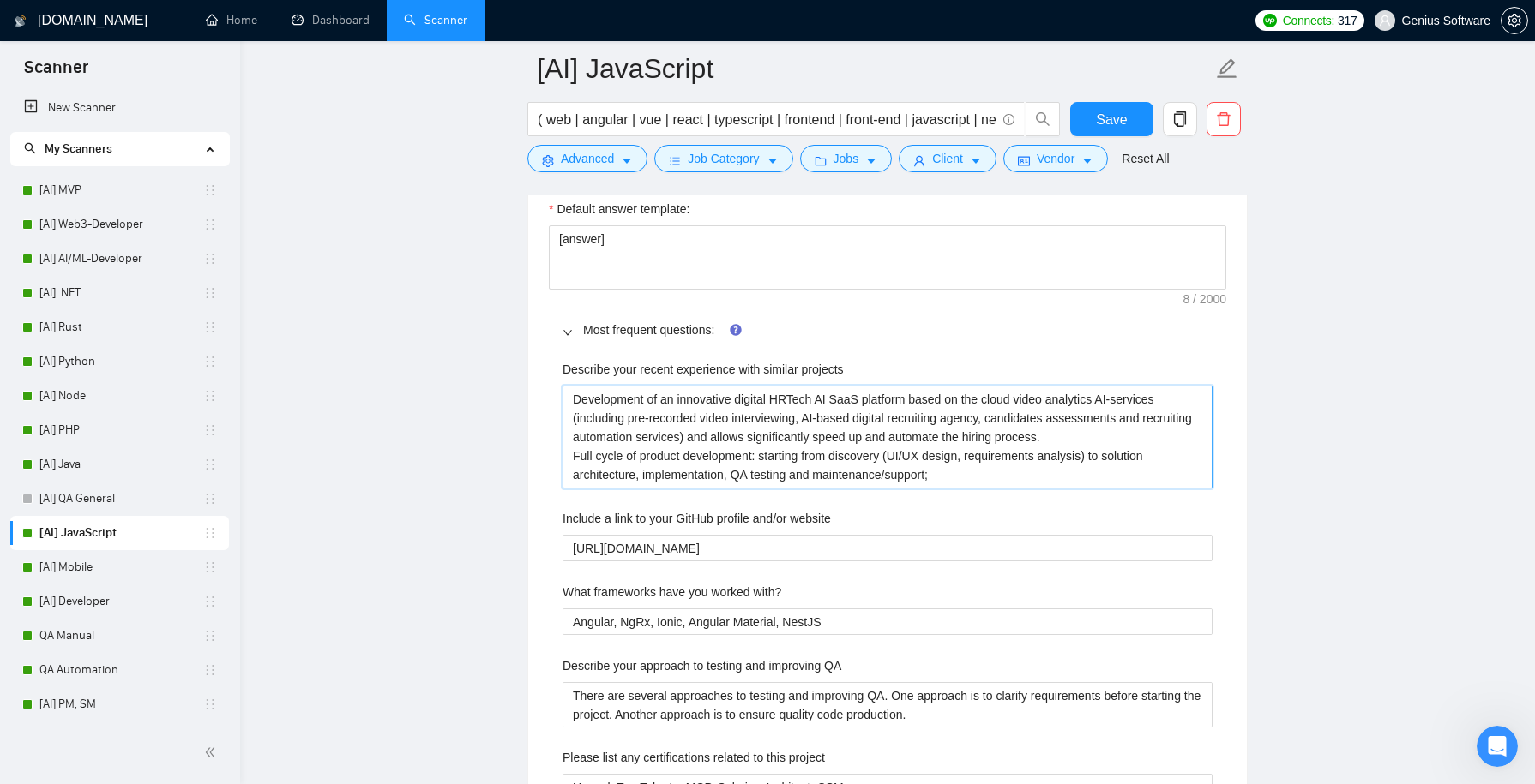
drag, startPoint x: 966, startPoint y: 466, endPoint x: 659, endPoint y: 346, distance: 329.6
paste projects "🔥 Development of an innovative digital HRTech AI platform based on the cloud vi…"
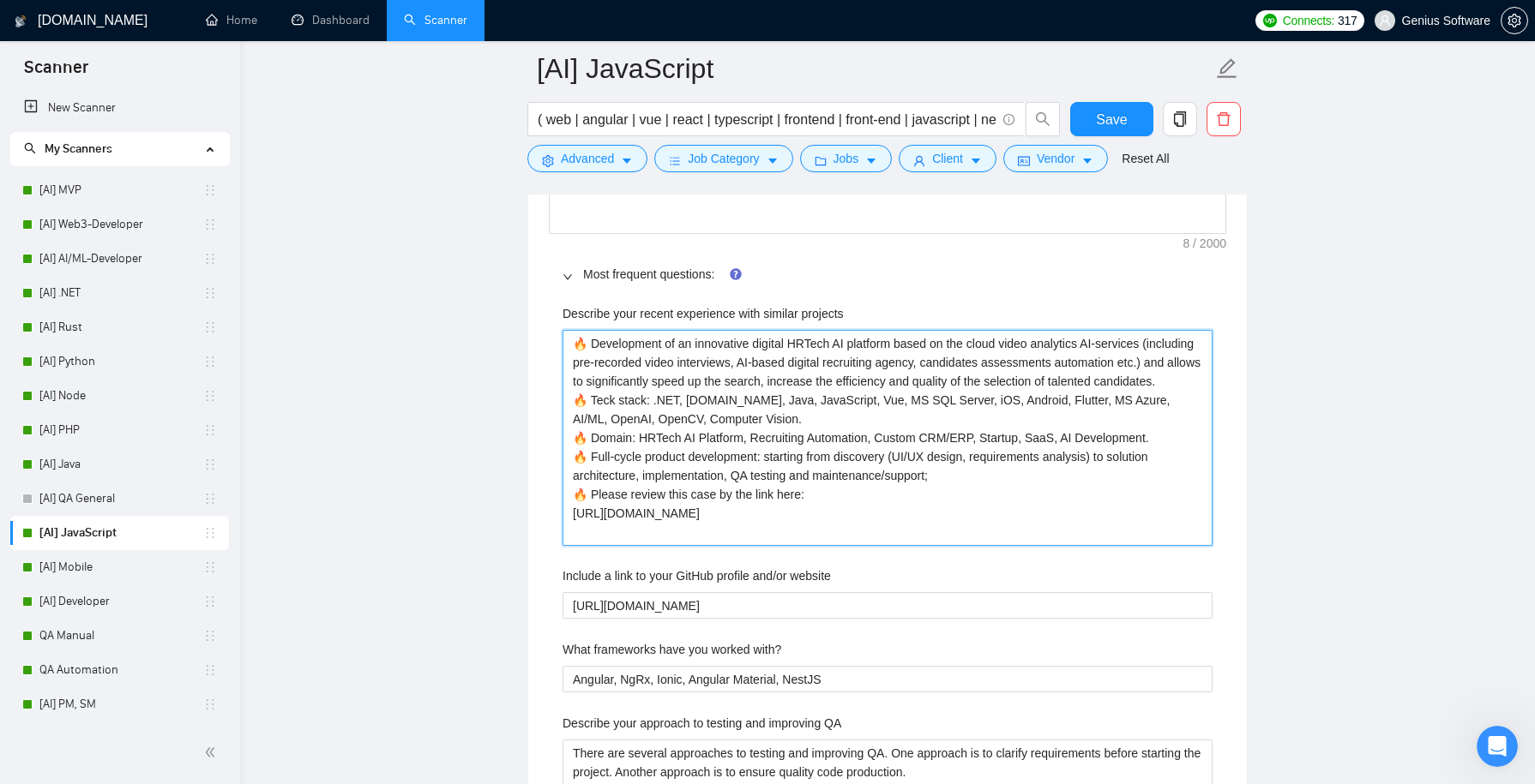
scroll to position [2764, 0]
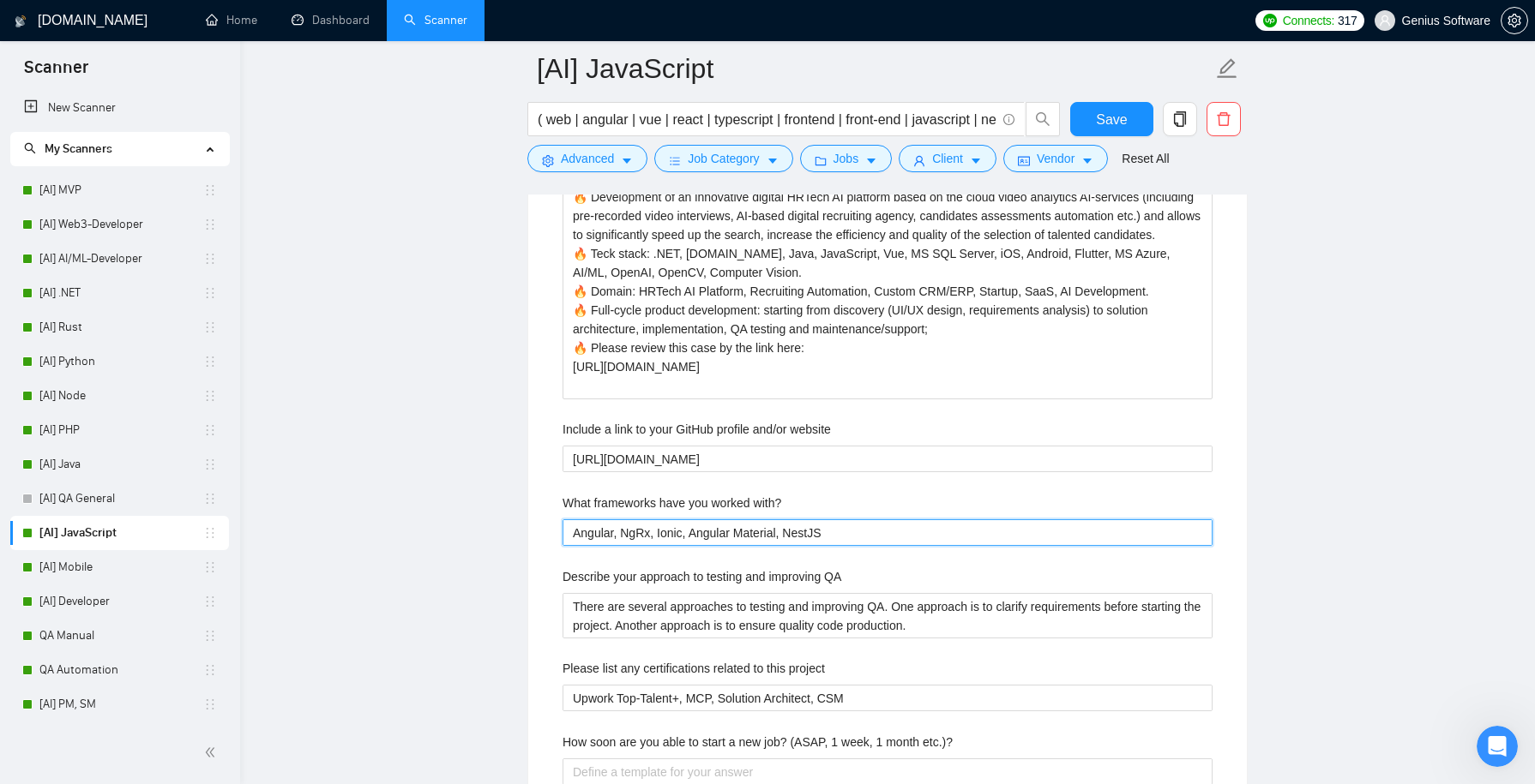
click at [835, 527] on with\? "Angular, NgRx, Ionic, Angular Material, NestJS" at bounding box center [887, 533] width 650 height 27
click at [1151, 659] on div "Please list any certifications related to this project" at bounding box center [887, 671] width 650 height 26
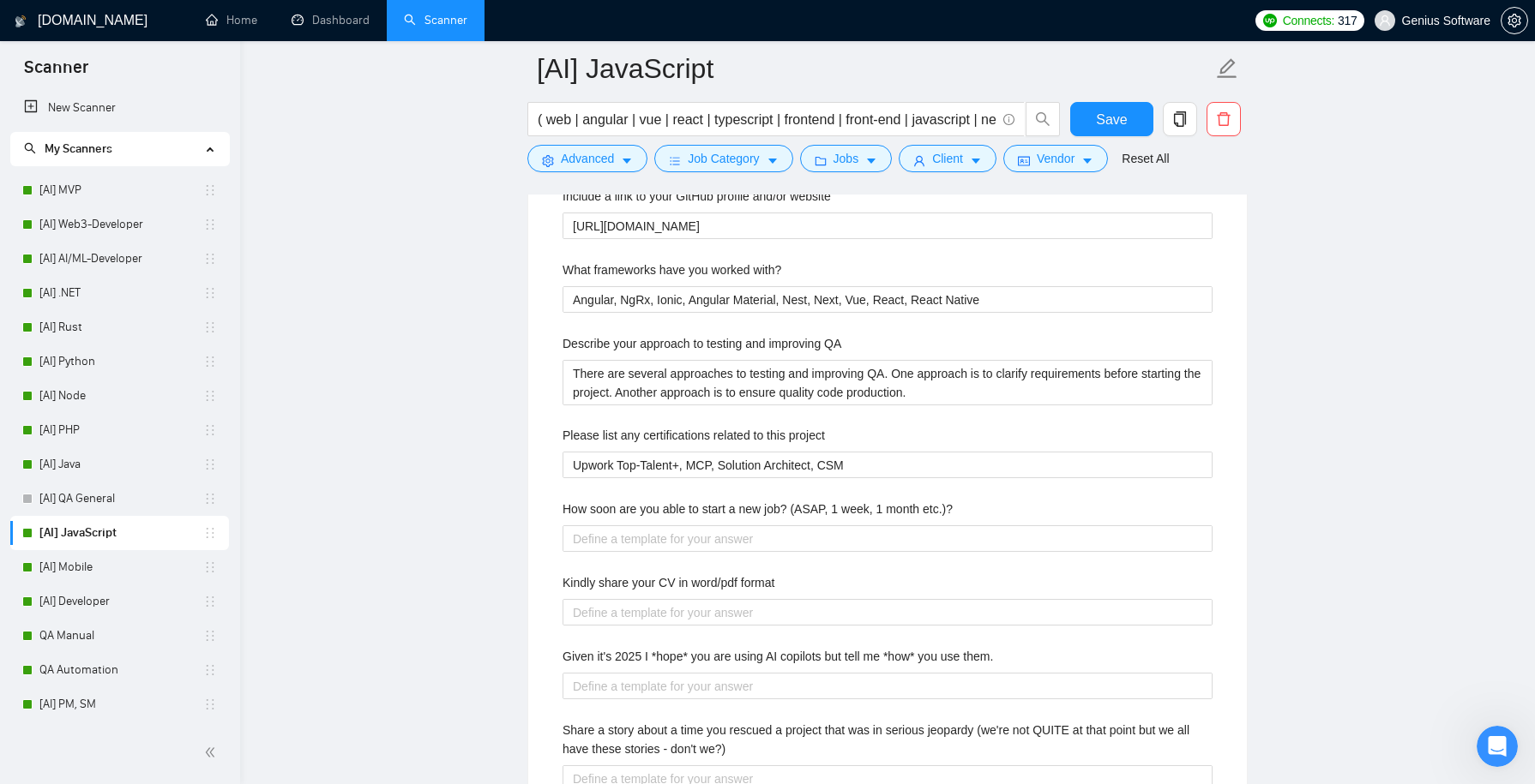
scroll to position [3011, 0]
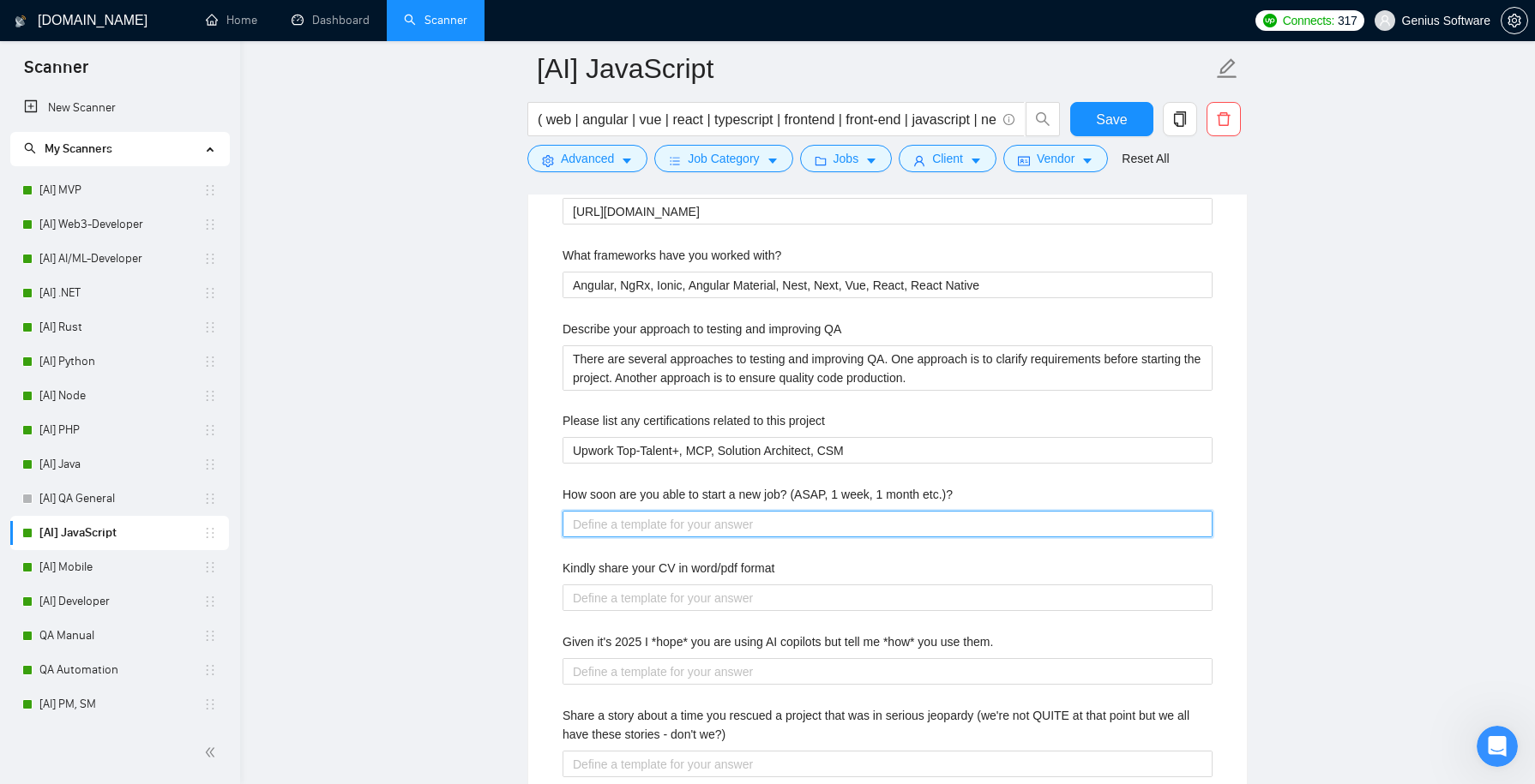
click at [842, 524] on etc\ "How soon are you able to start a new job? (ASAP, 1 week, 1 month etc.)?" at bounding box center [887, 524] width 650 height 27
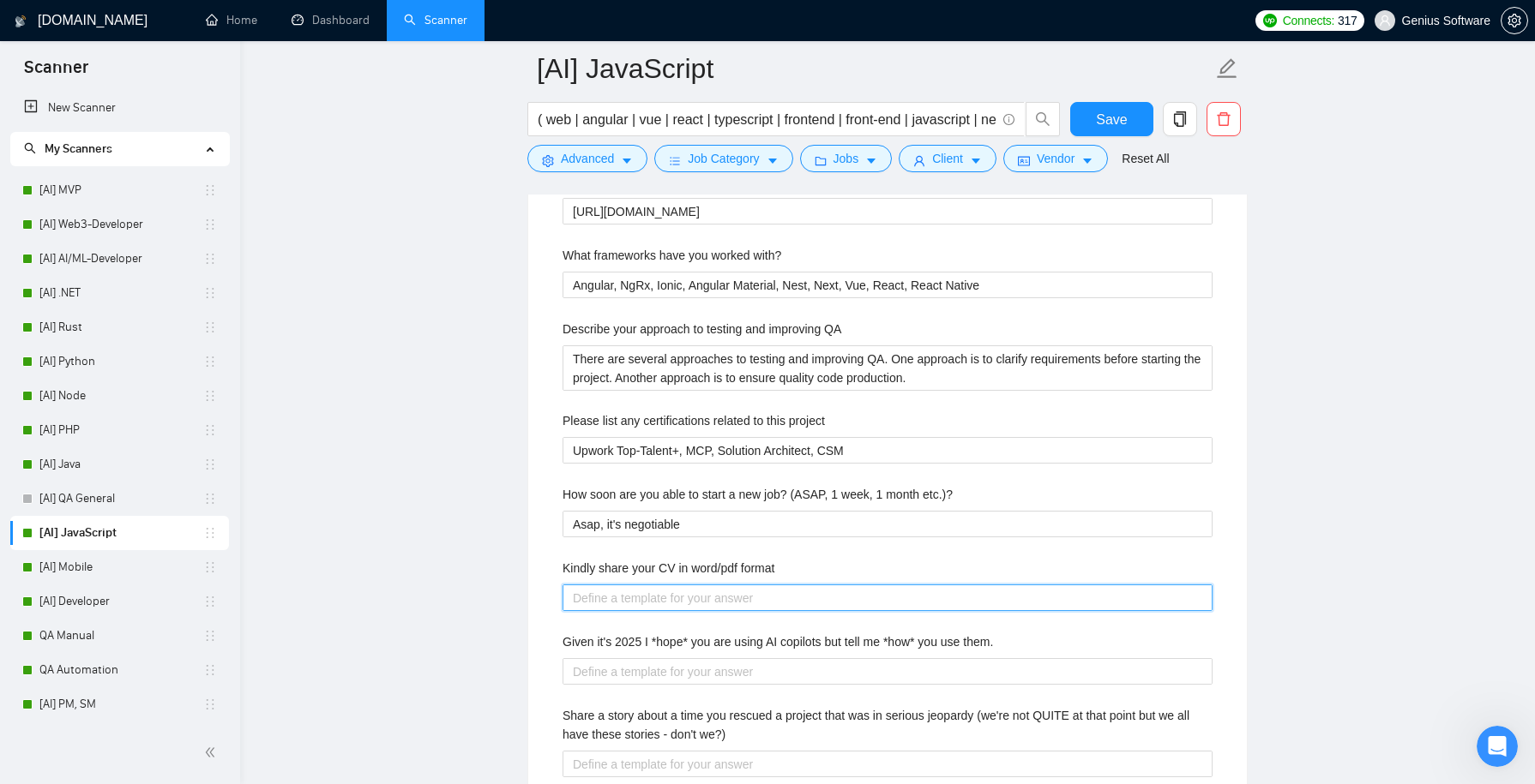
click at [954, 599] on format "Kindly share your CV in word/pdf format" at bounding box center [887, 598] width 650 height 27
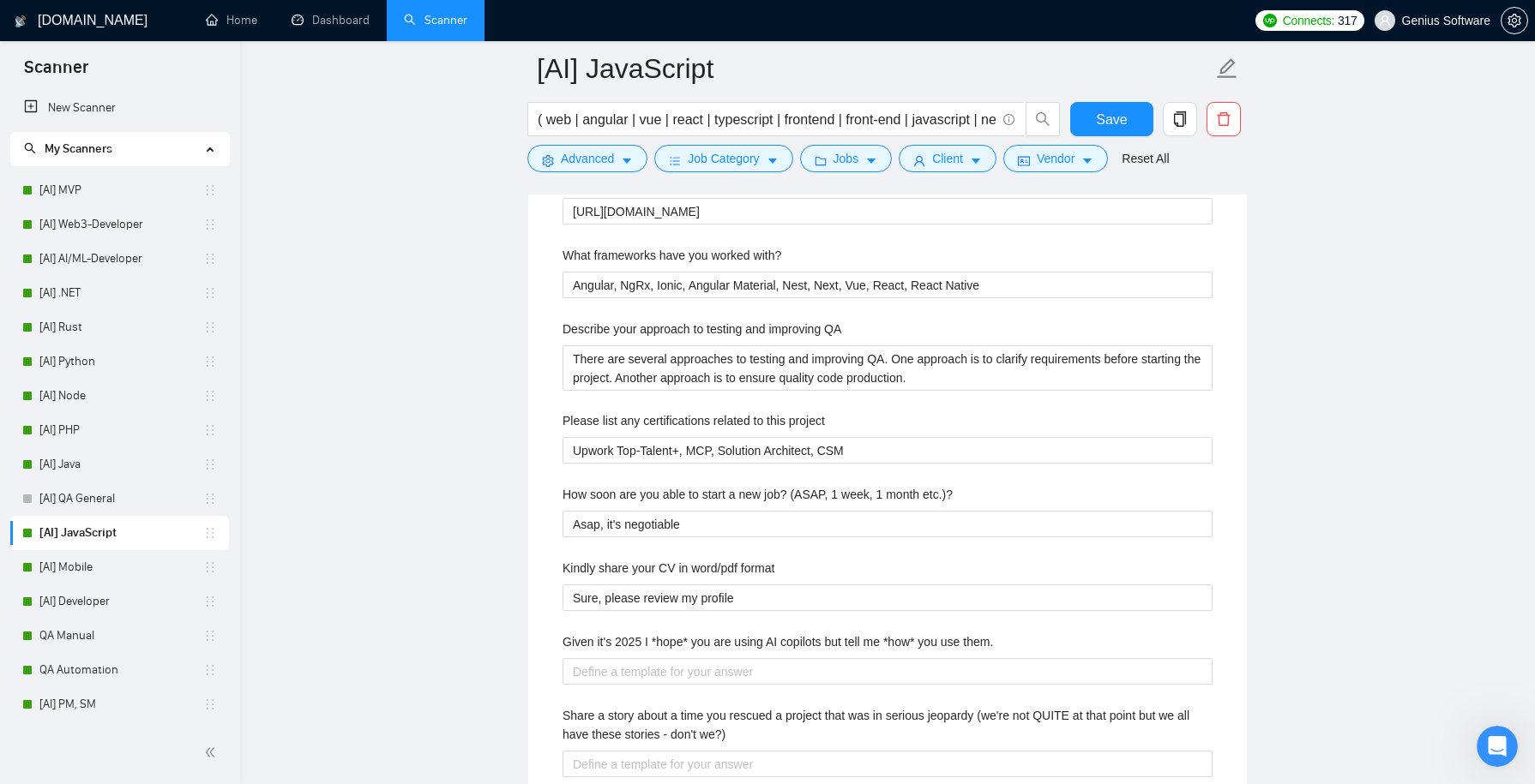
click at [1178, 559] on div "Kindly share your CV in word/pdf format" at bounding box center [887, 571] width 650 height 26
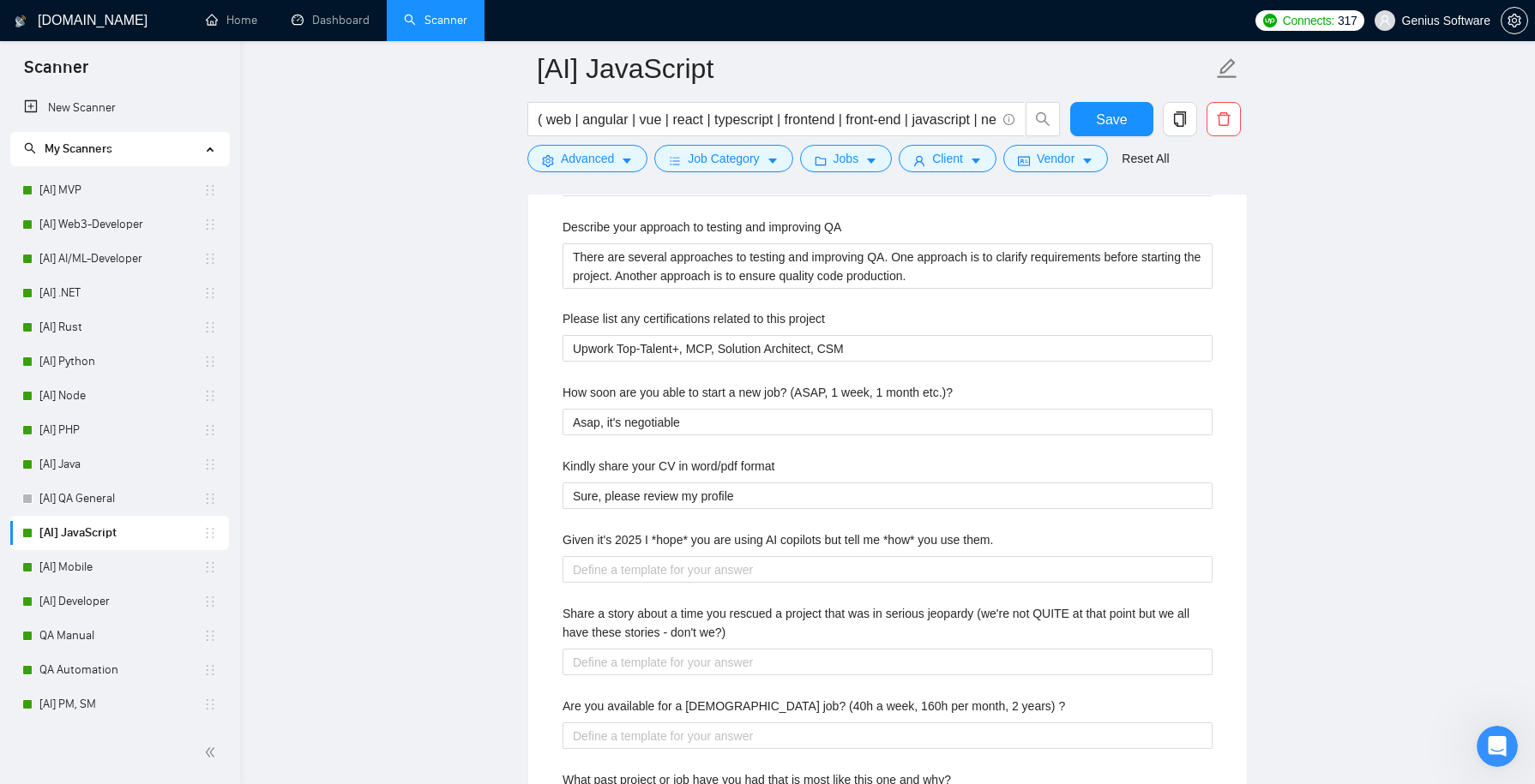
scroll to position [3126, 0]
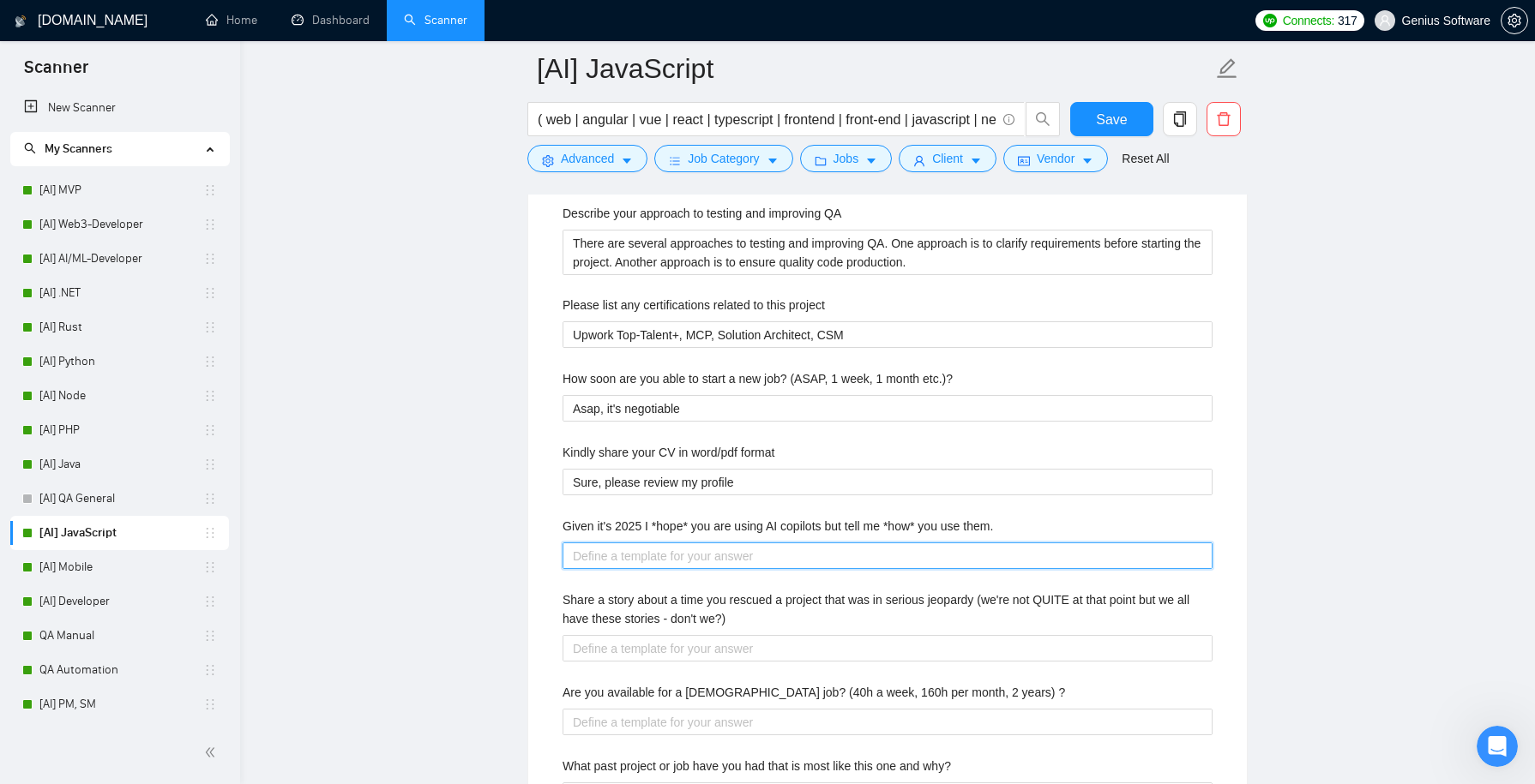
click at [836, 549] on them\ "Given it's 2025 I *hope* you are using AI copilots but tell me *how* you use th…" at bounding box center [887, 556] width 650 height 27
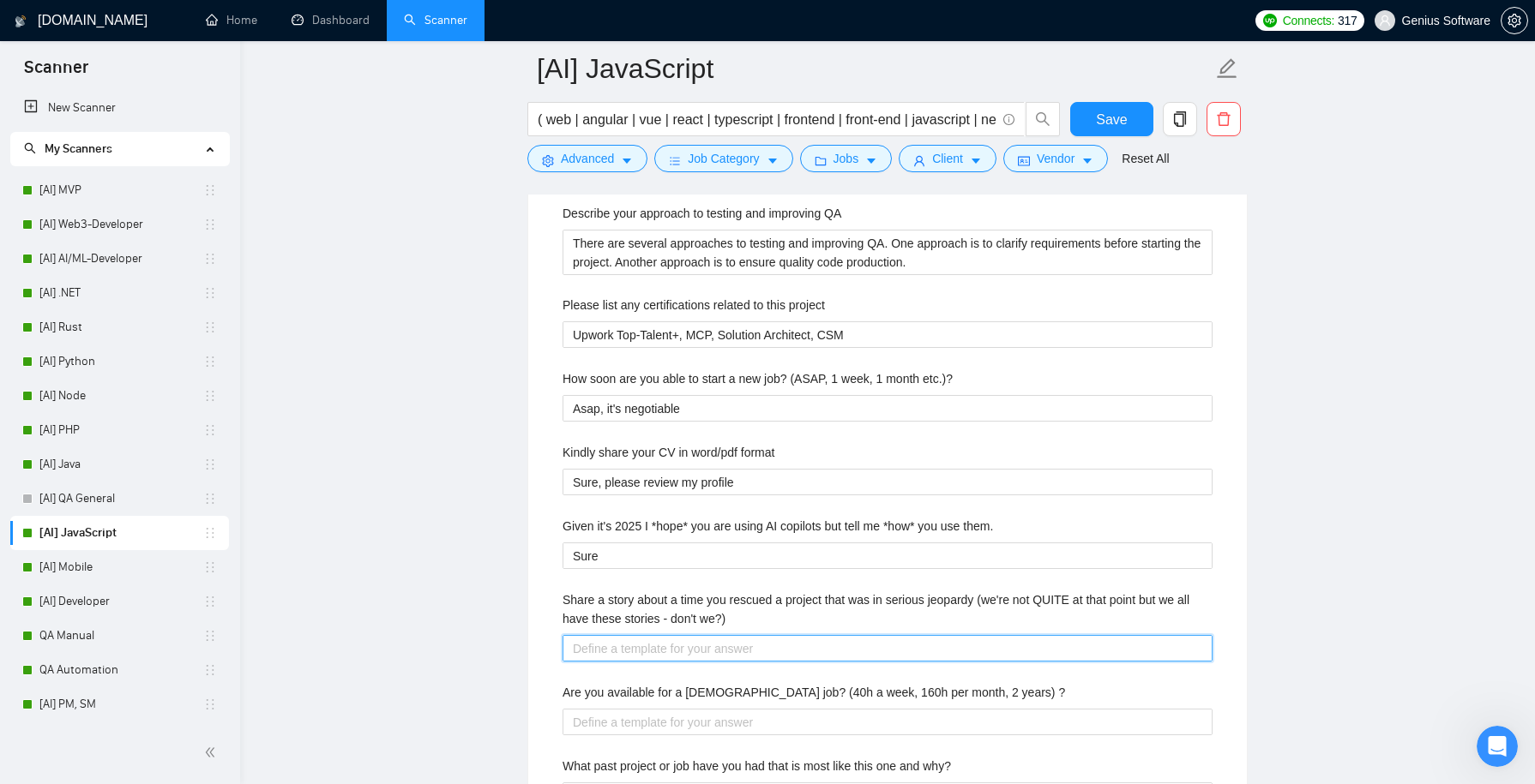
click at [611, 642] on we\?\) "Share a story about a time you rescued a project that was in serious jeopardy (…" at bounding box center [887, 648] width 650 height 27
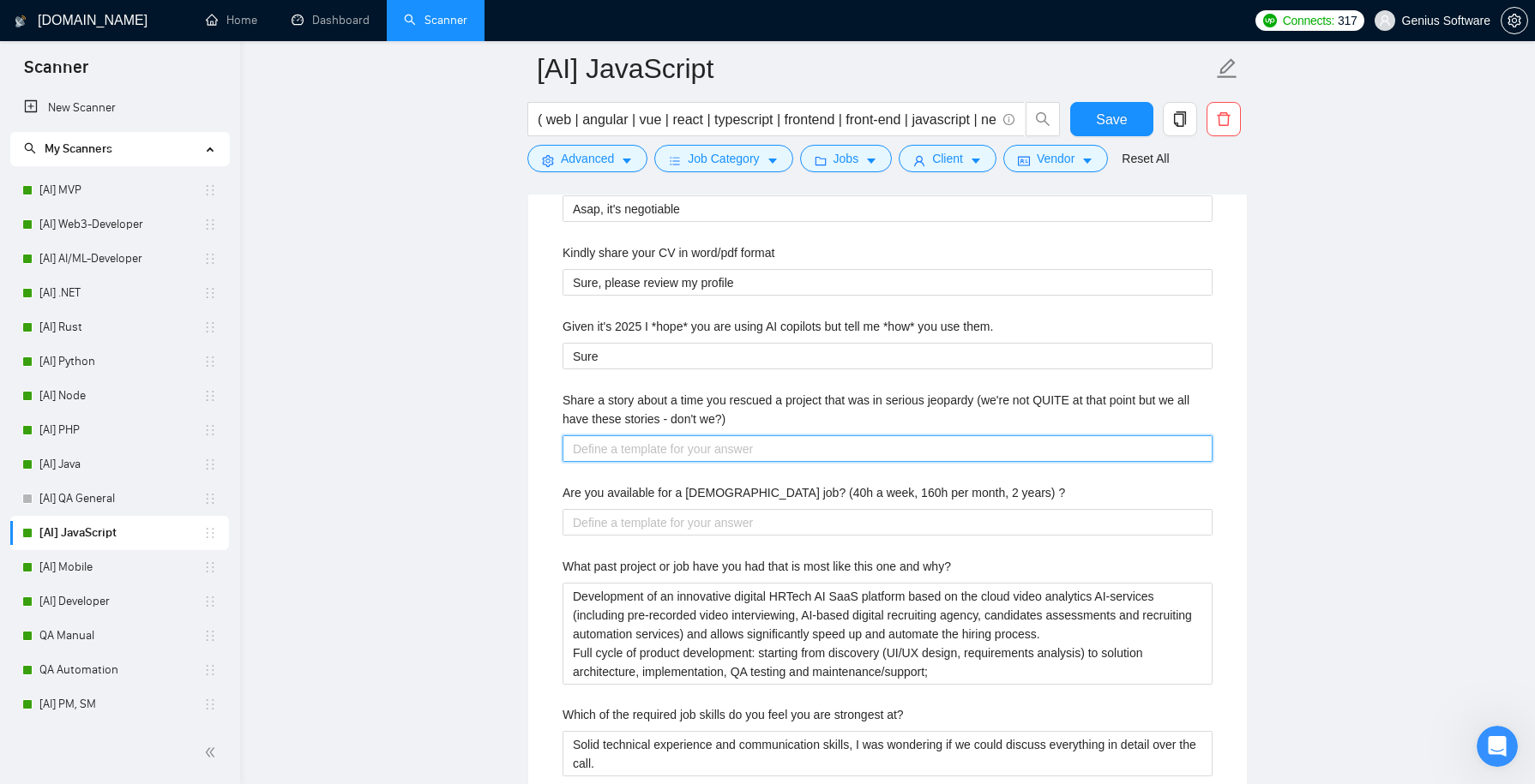
scroll to position [3329, 0]
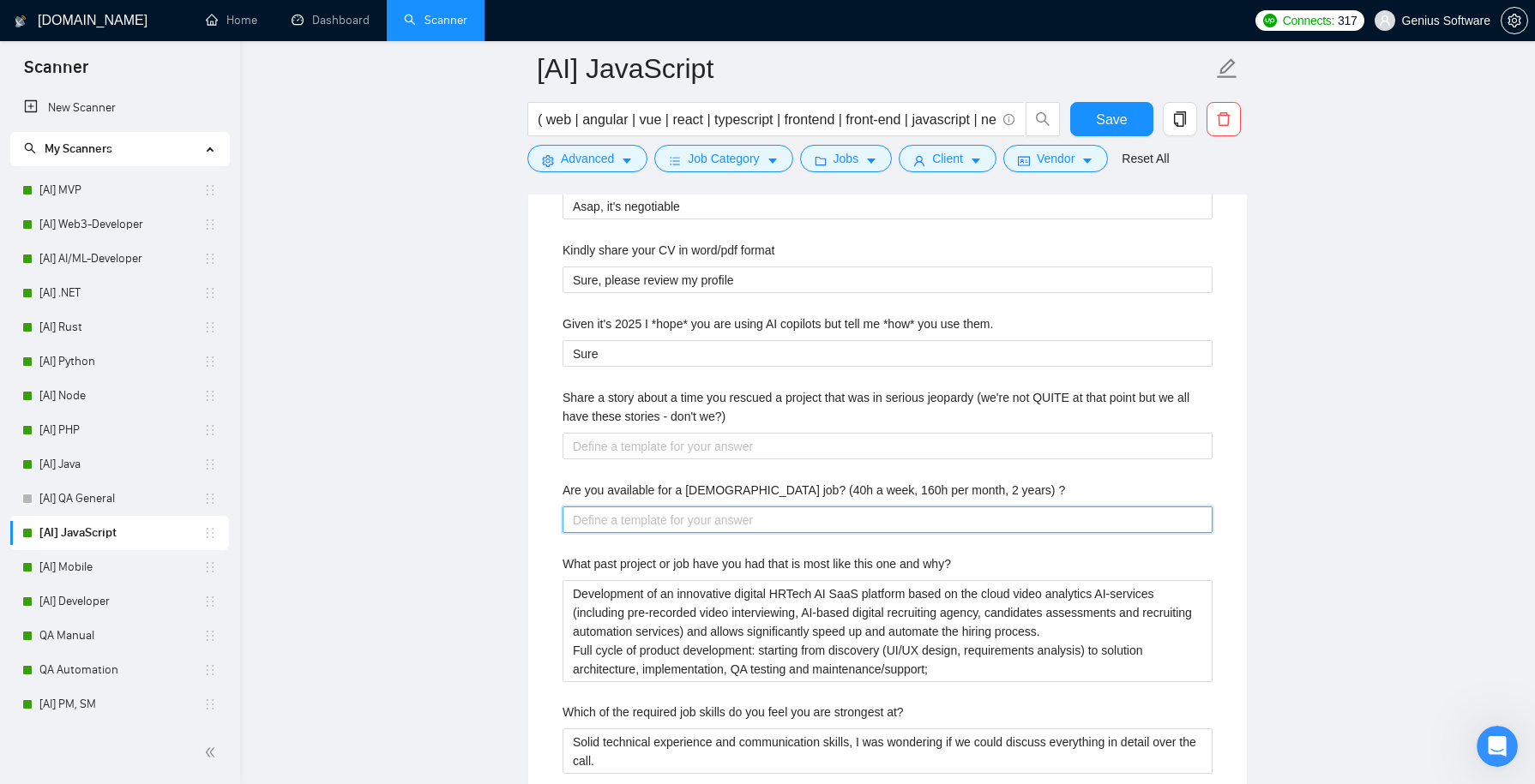
click at [597, 507] on \? "Are you available for a [DEMOGRAPHIC_DATA] job? (40h a week, 160h per month, 2 …" at bounding box center [887, 520] width 650 height 27
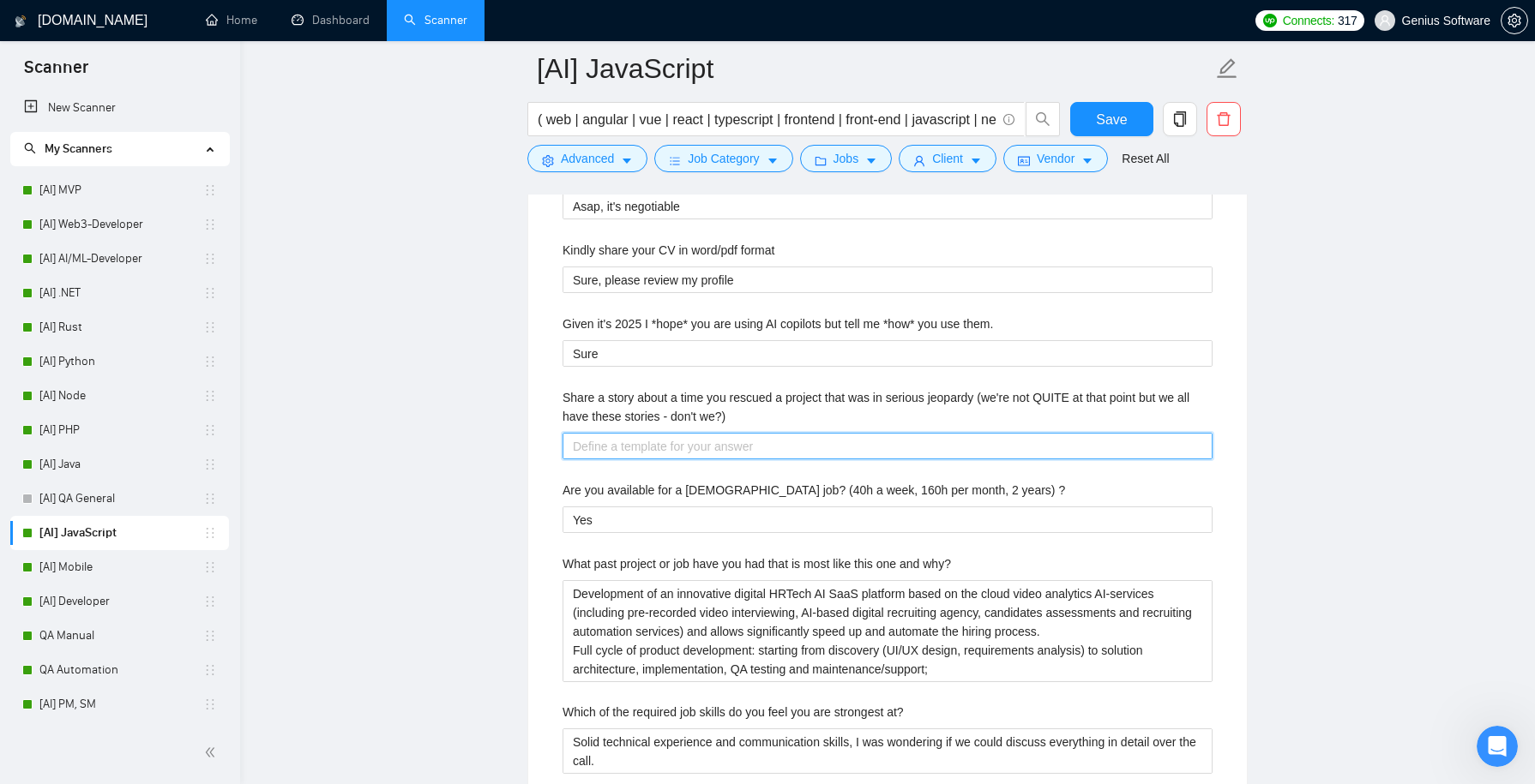
click at [597, 443] on we\?\) "Share a story about a time you rescued a project that was in serious jeopardy (…" at bounding box center [887, 446] width 650 height 27
click at [767, 438] on we\?\) "Sure, let's discuss it during our intro call." at bounding box center [887, 446] width 650 height 27
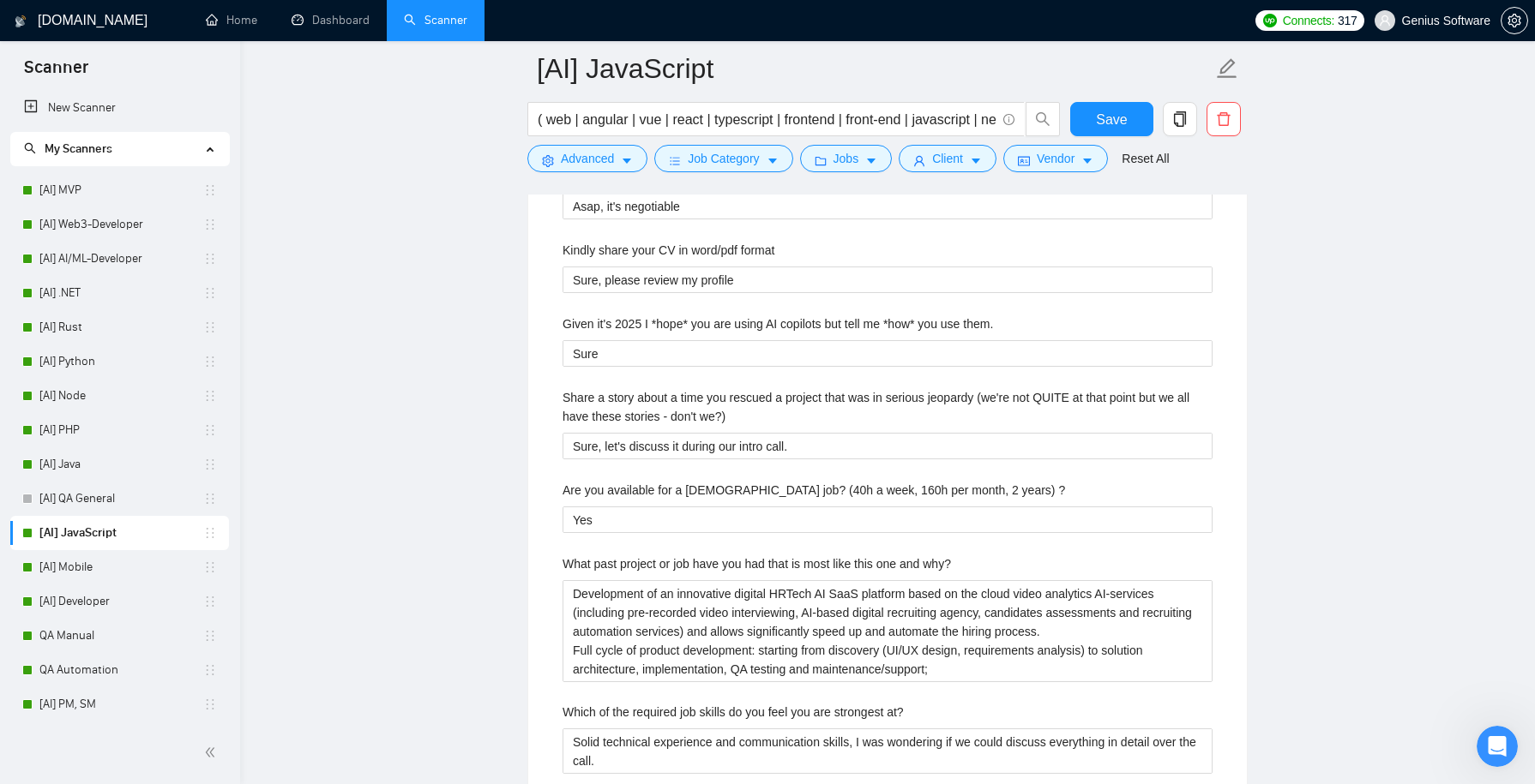
click at [1238, 533] on div "Default answer template: [answer] Most frequent questions: Describe your recent…" at bounding box center [887, 634] width 718 height 2447
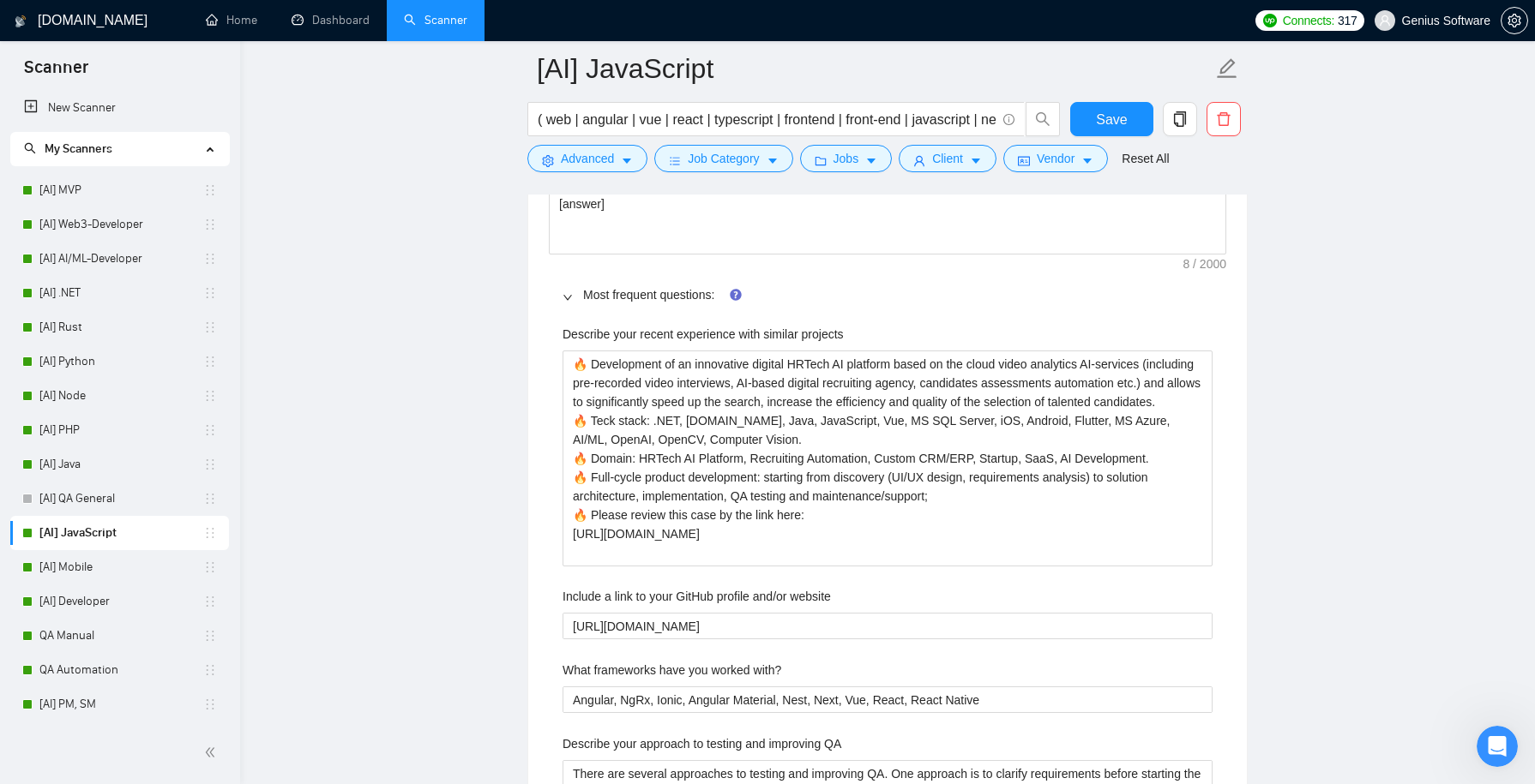
scroll to position [2586, 0]
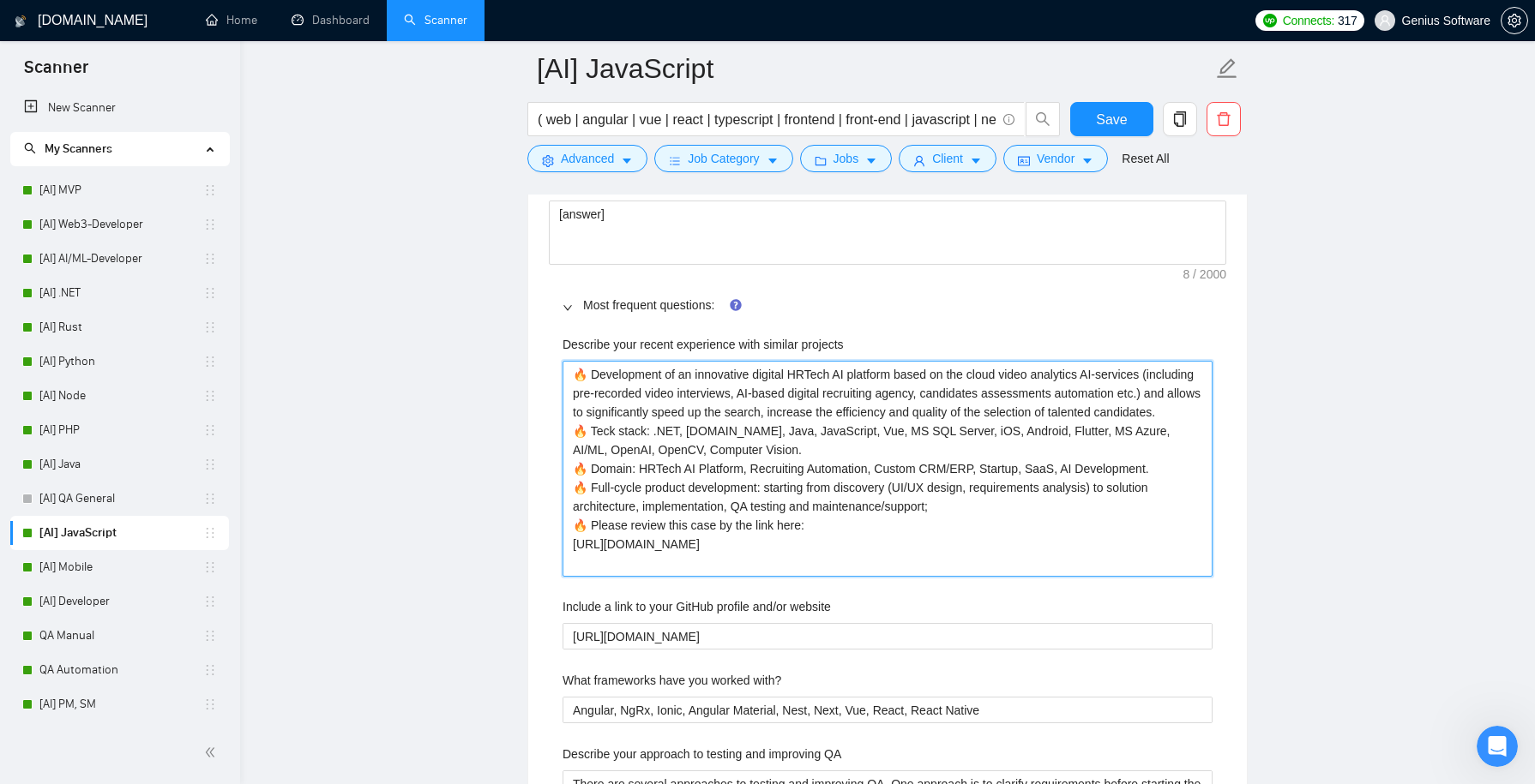
click at [1098, 554] on projects "🔥 Development of an innovative digital HRTech AI platform based on the cloud vi…" at bounding box center [887, 468] width 650 height 215
drag, startPoint x: 1098, startPoint y: 554, endPoint x: 771, endPoint y: 318, distance: 403.3
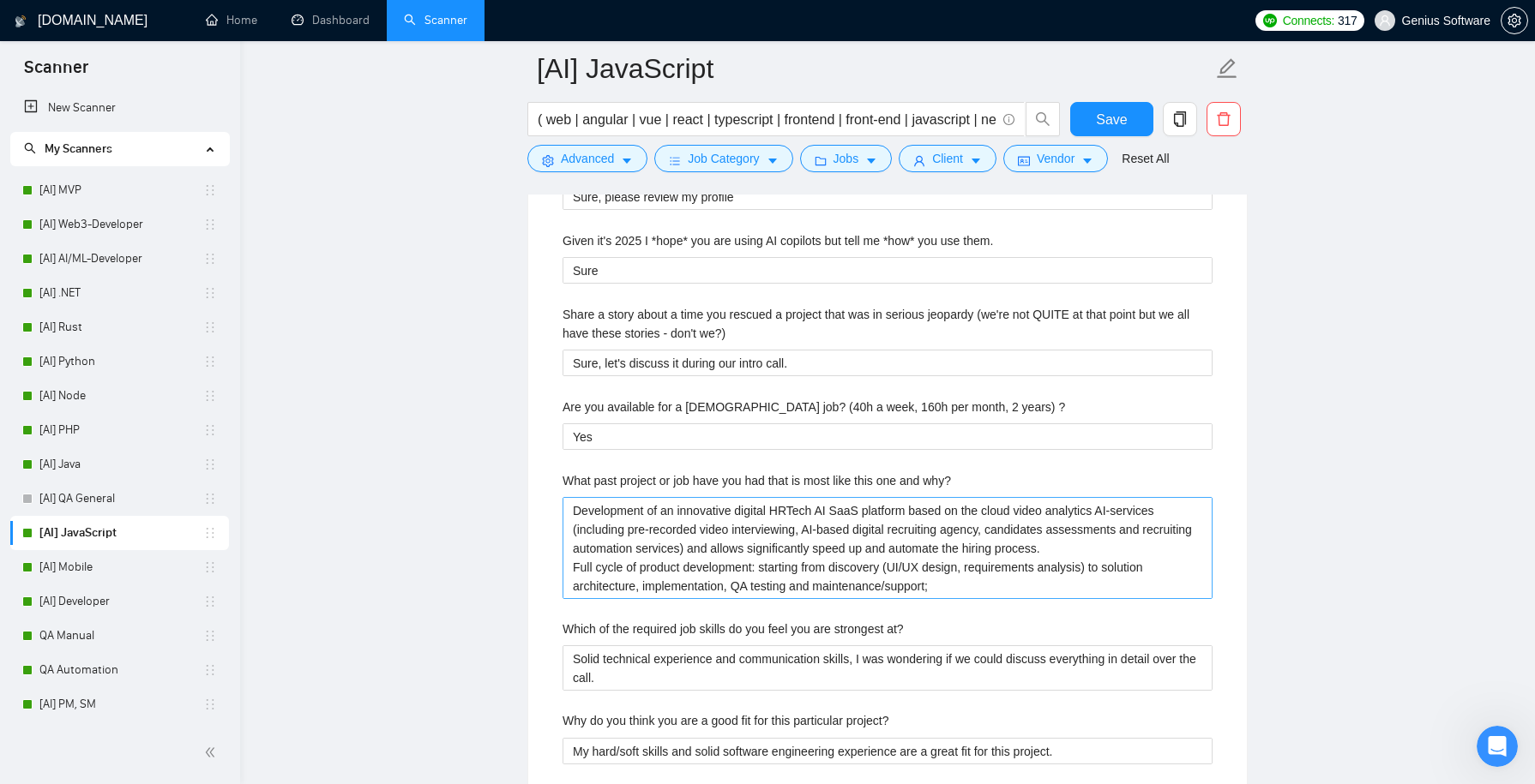
scroll to position [3415, 0]
drag, startPoint x: 954, startPoint y: 573, endPoint x: 723, endPoint y: 390, distance: 294.7
click at [723, 390] on div "Describe your recent experience with similar projects 🔥 Development of an innov…" at bounding box center [887, 624] width 677 height 2257
paste why\? "🔥 Development of an innovative digital HRTech AI platform based on the cloud vi…"
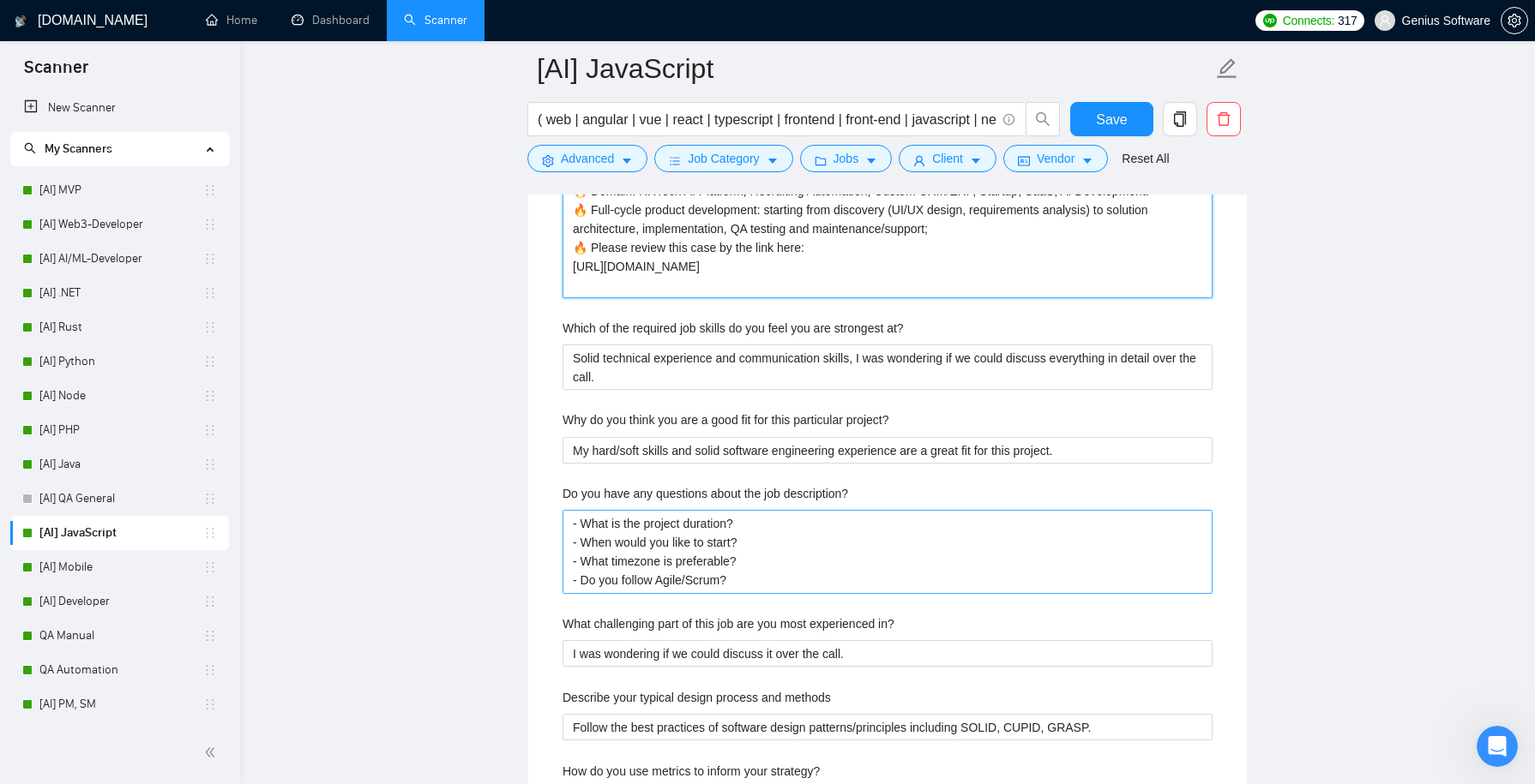
scroll to position [3858, 0]
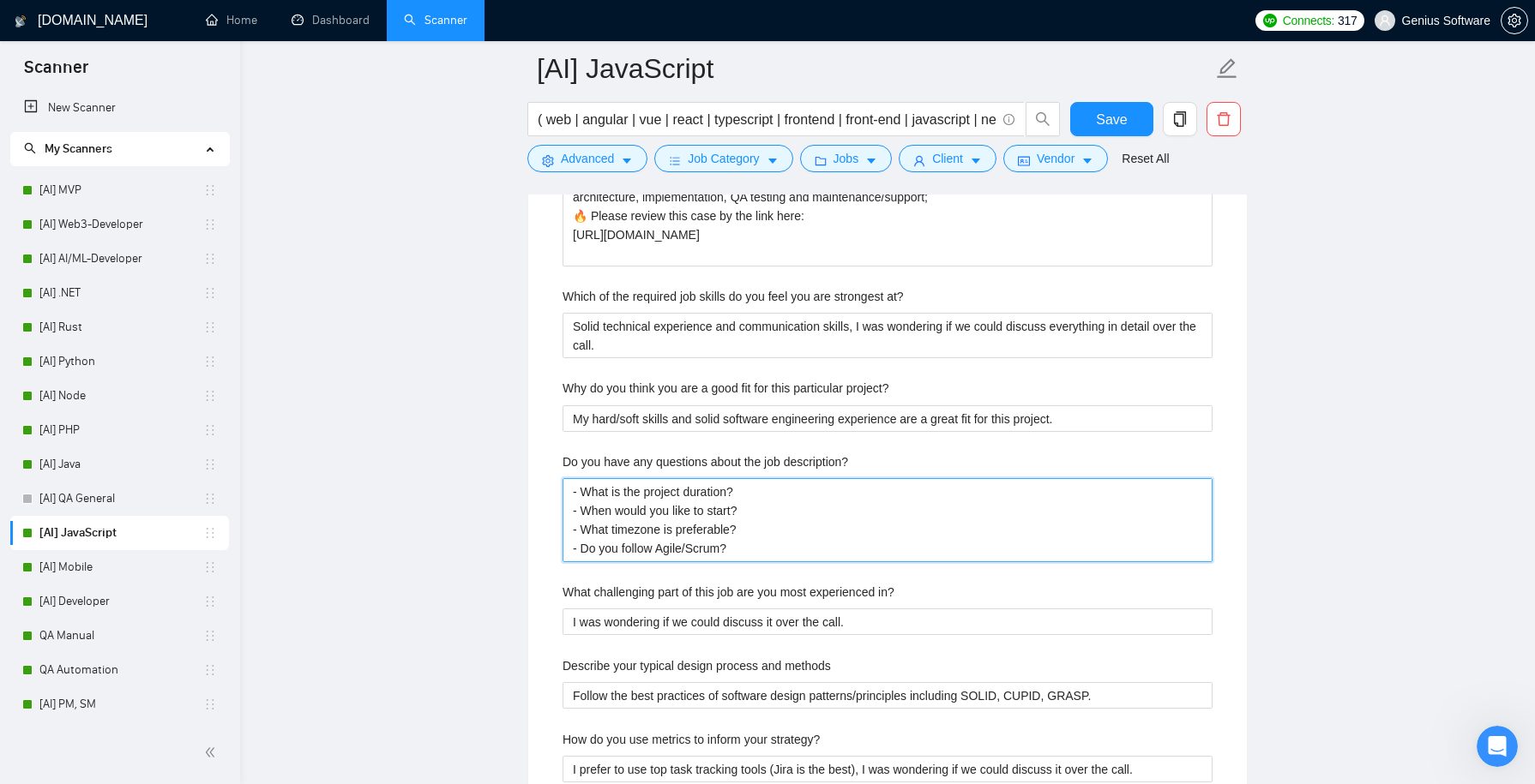
drag, startPoint x: 752, startPoint y: 540, endPoint x: 507, endPoint y: 419, distance: 273.3
paste description\? "is your team setup"
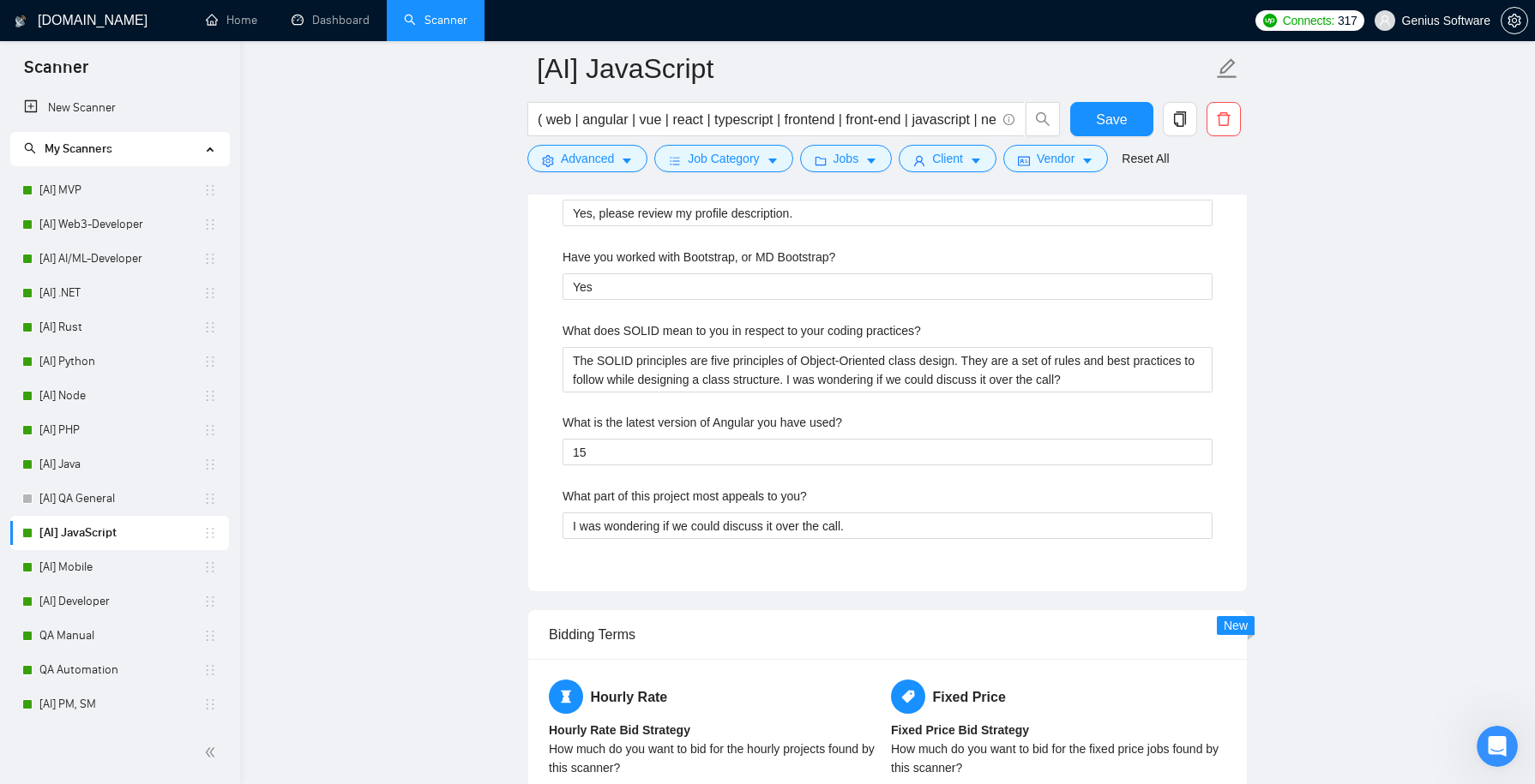
scroll to position [4731, 0]
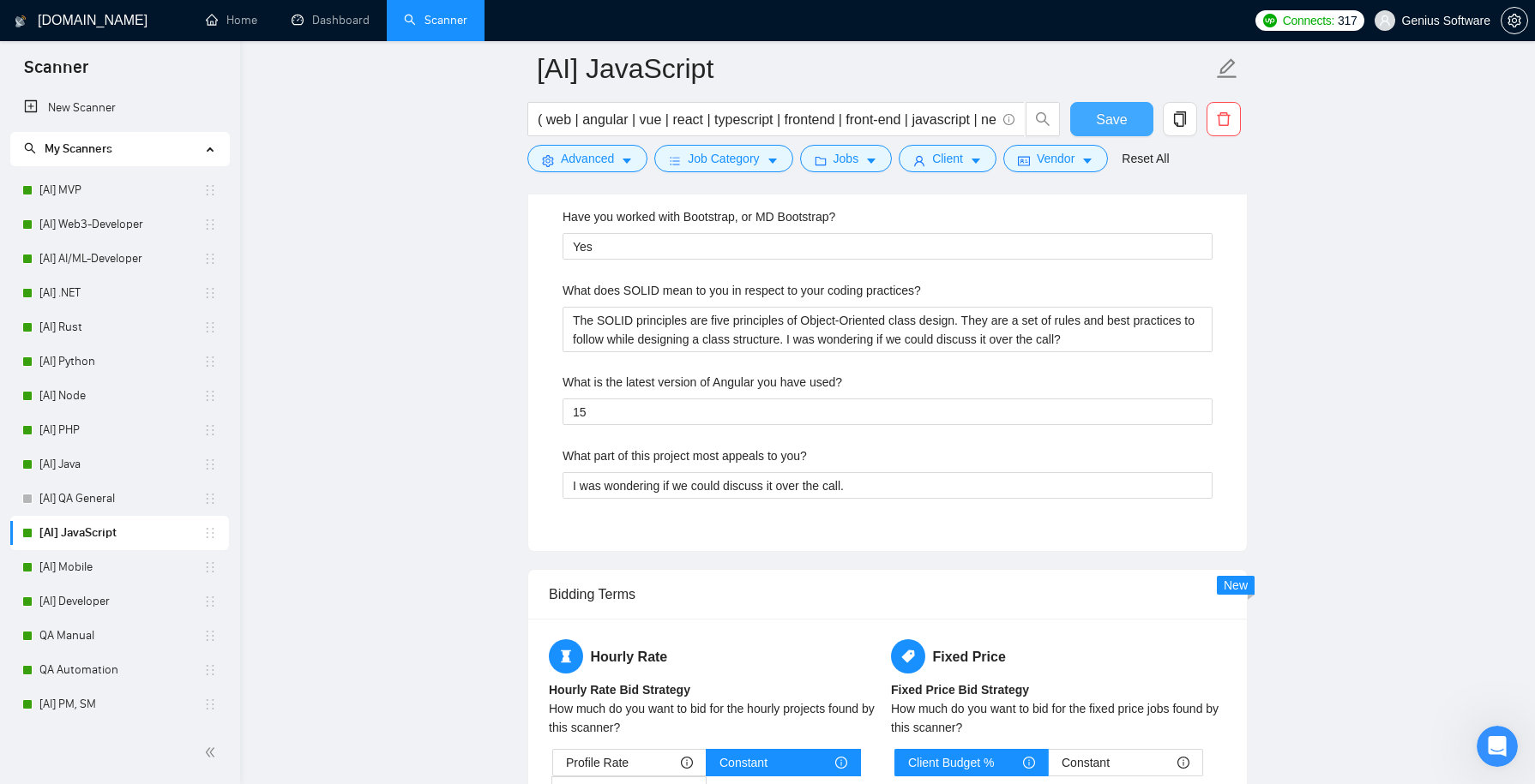
click at [1103, 126] on span "Save" at bounding box center [1111, 119] width 31 height 21
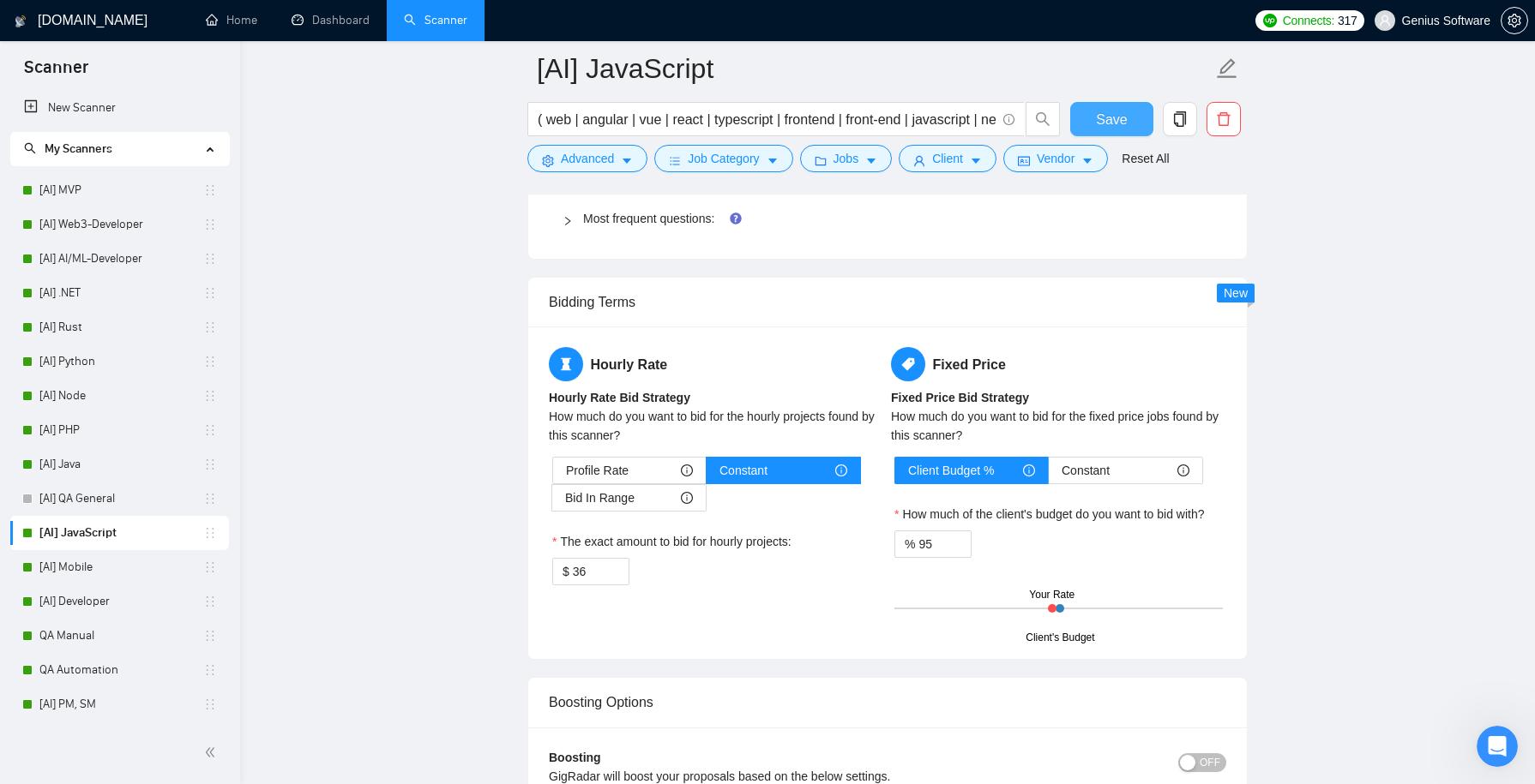
scroll to position [2754, 0]
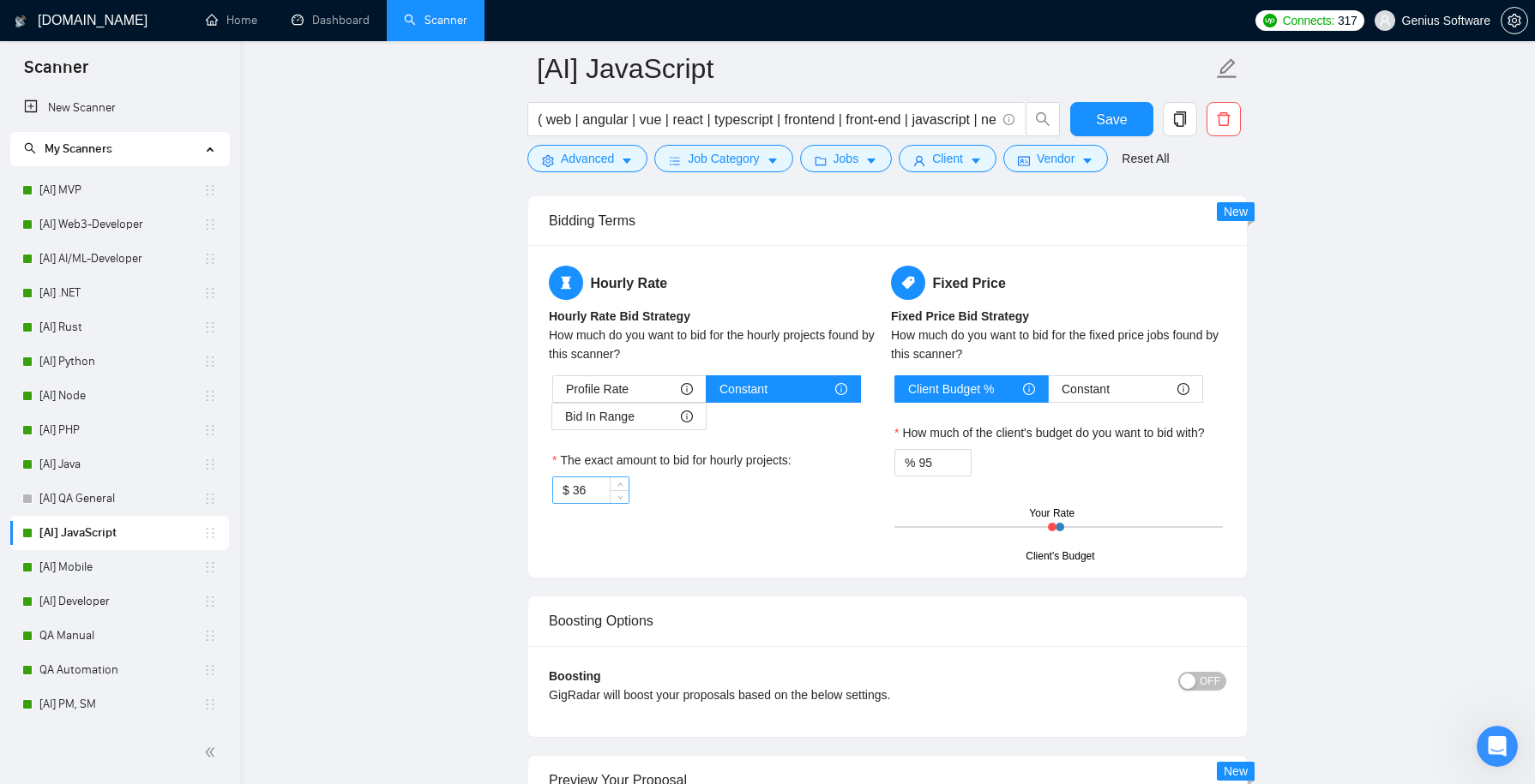
click at [591, 483] on input "36" at bounding box center [601, 490] width 55 height 26
click at [607, 538] on div "Hourly Rate Hourly Rate Bid Strategy How much do you want to bid for the hourly…" at bounding box center [887, 411] width 684 height 291
click at [1111, 124] on span "Save" at bounding box center [1111, 119] width 31 height 21
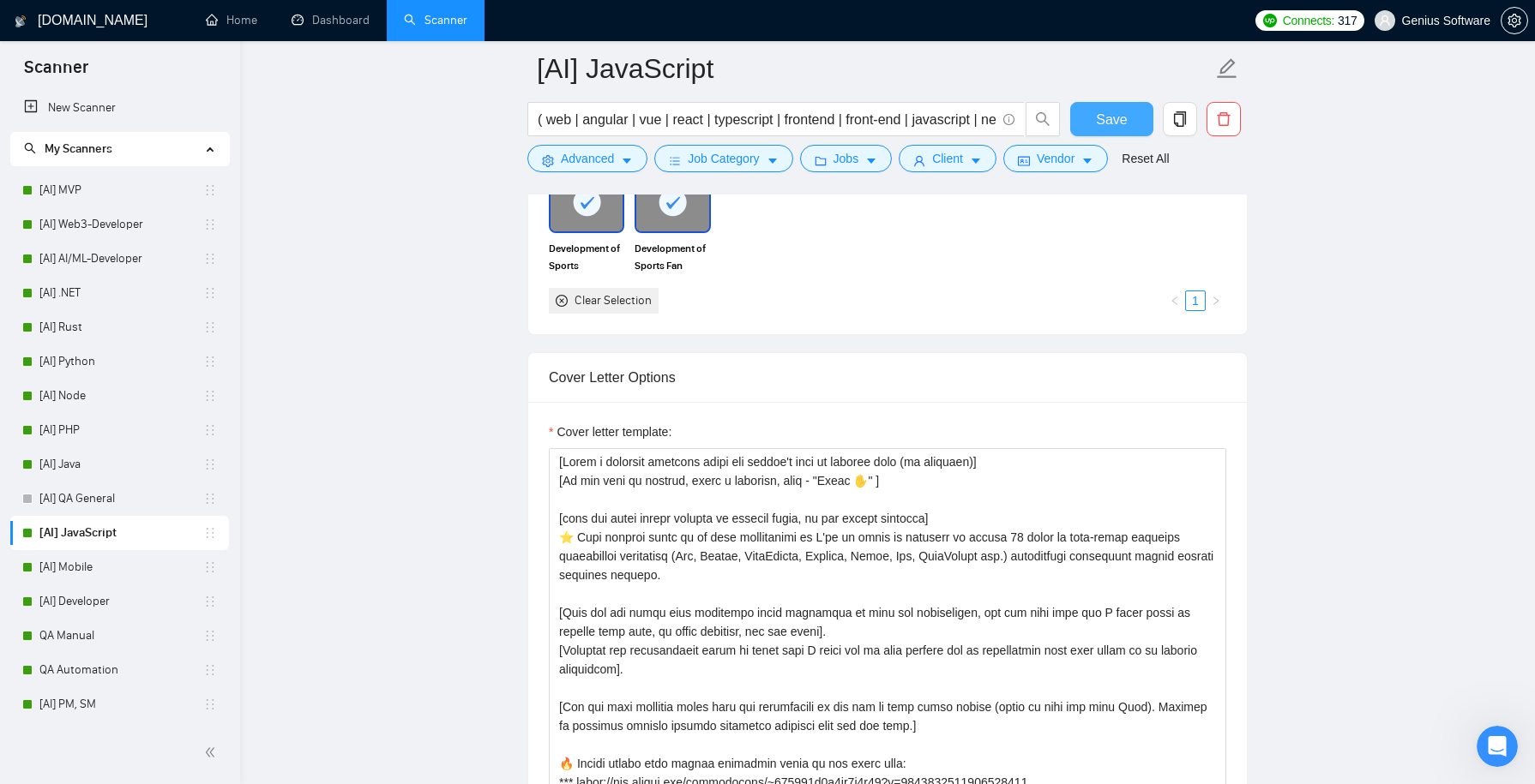
scroll to position [1869, 0]
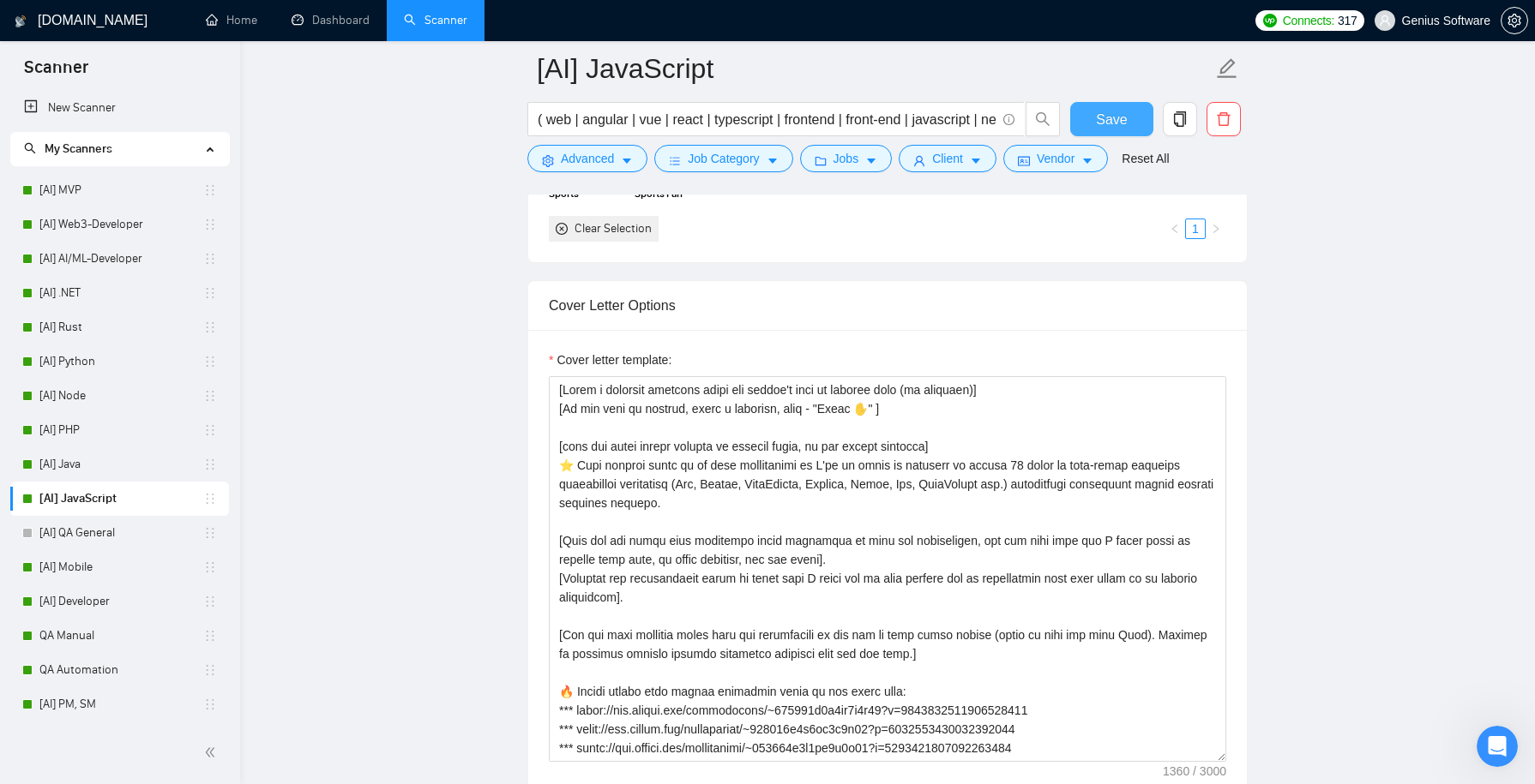
click at [1098, 117] on span "Save" at bounding box center [1111, 119] width 31 height 21
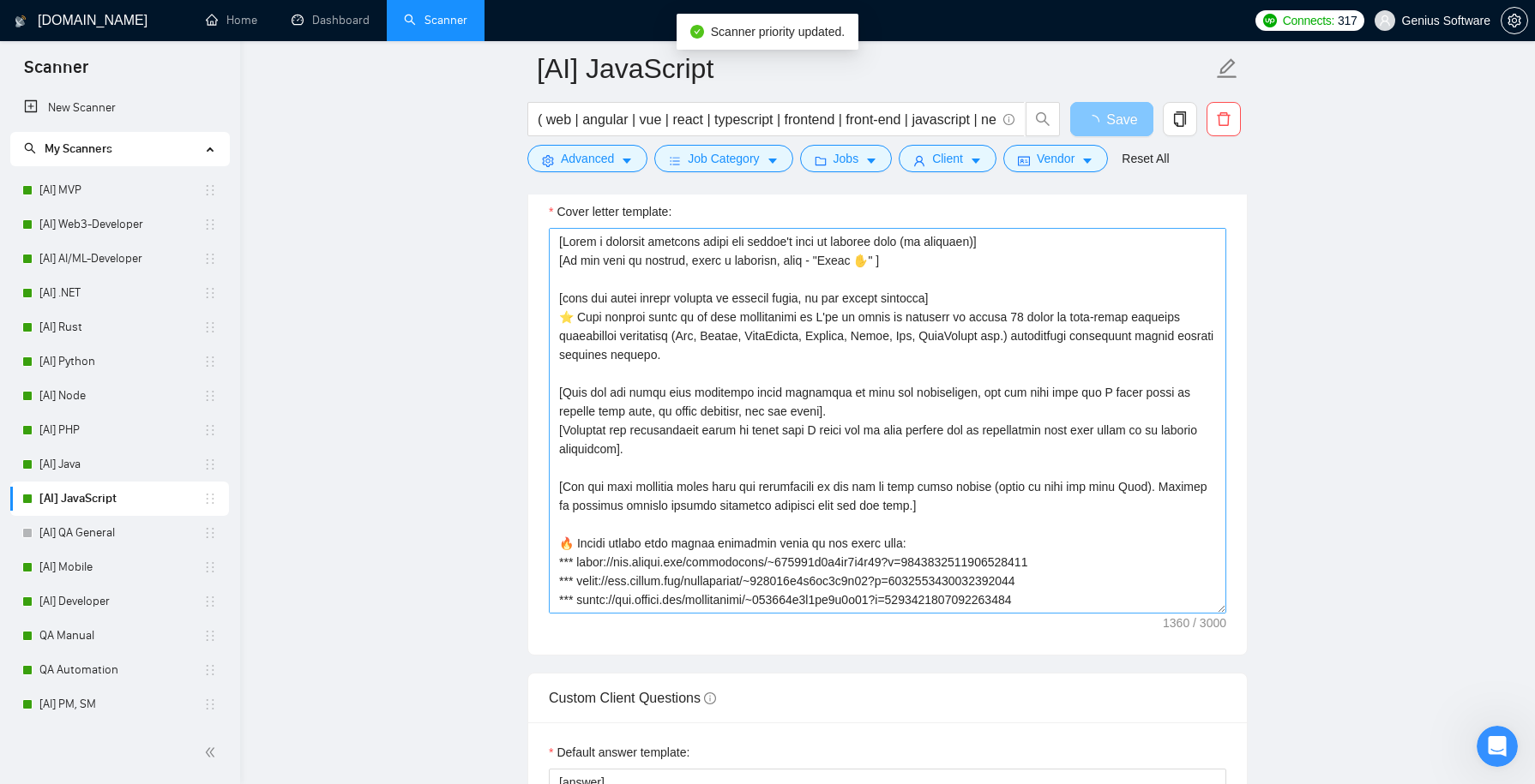
scroll to position [1, 0]
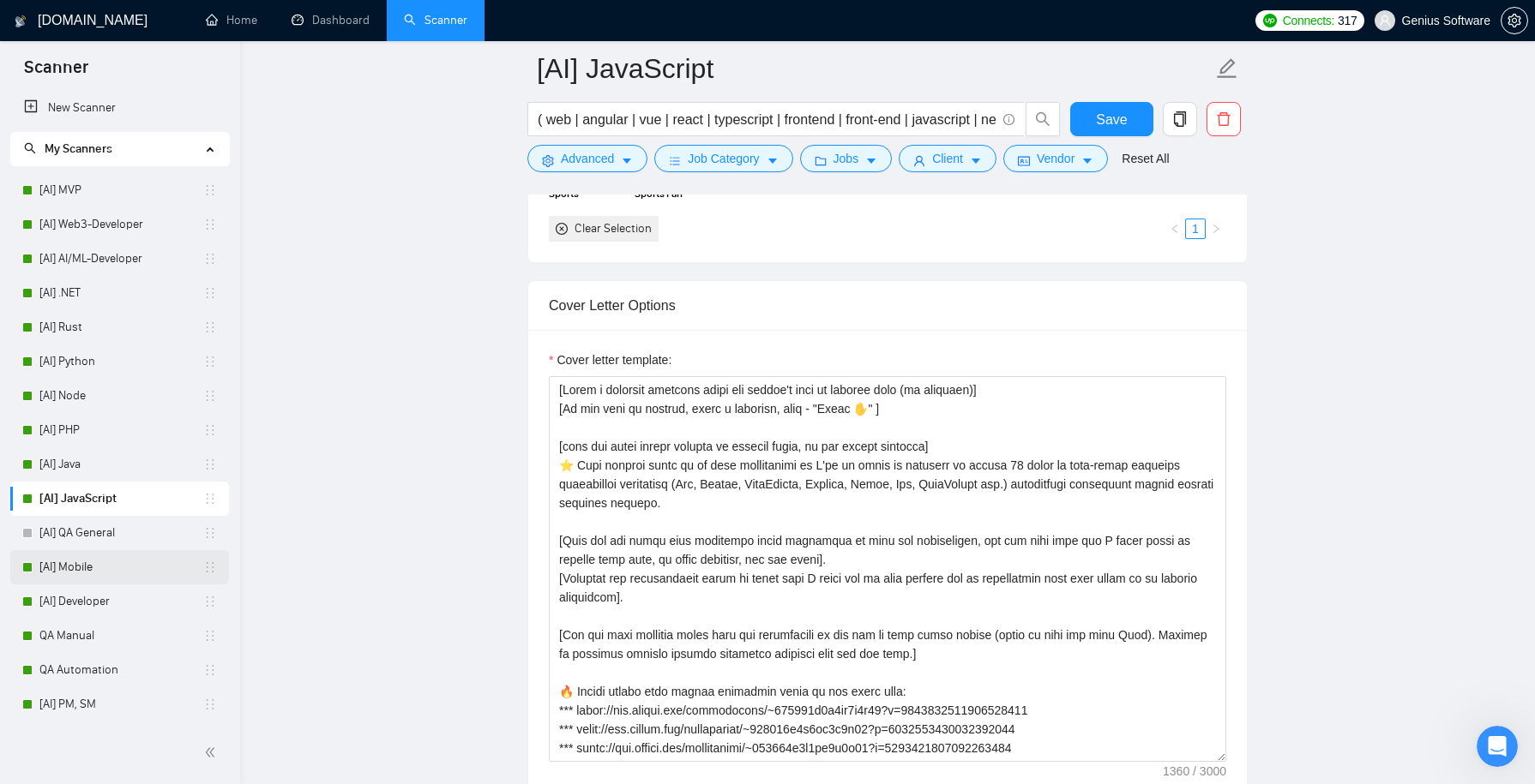
click at [128, 562] on link "[AI] Mobile" at bounding box center [120, 567] width 163 height 34
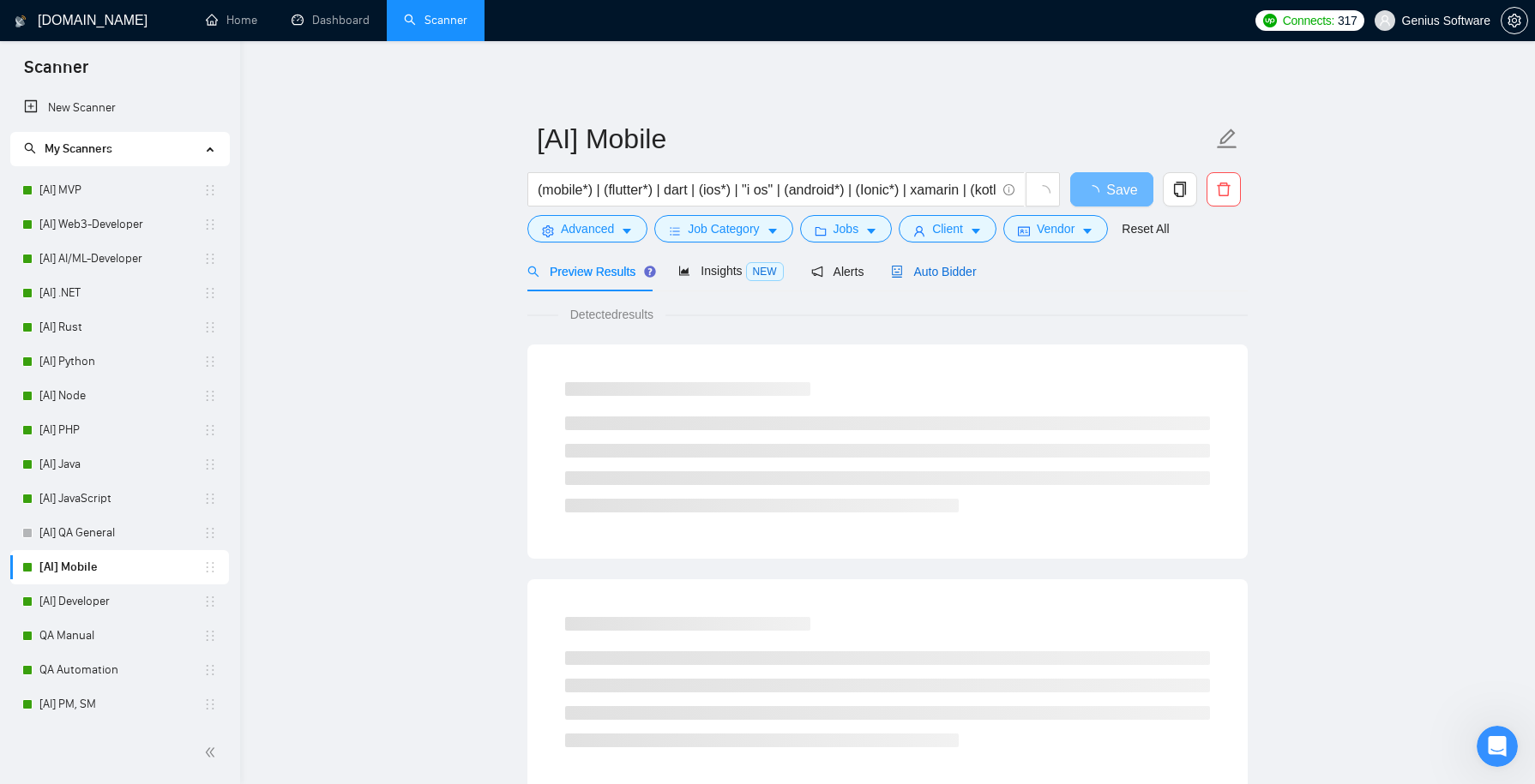
click at [938, 274] on span "Auto Bidder" at bounding box center [933, 271] width 85 height 13
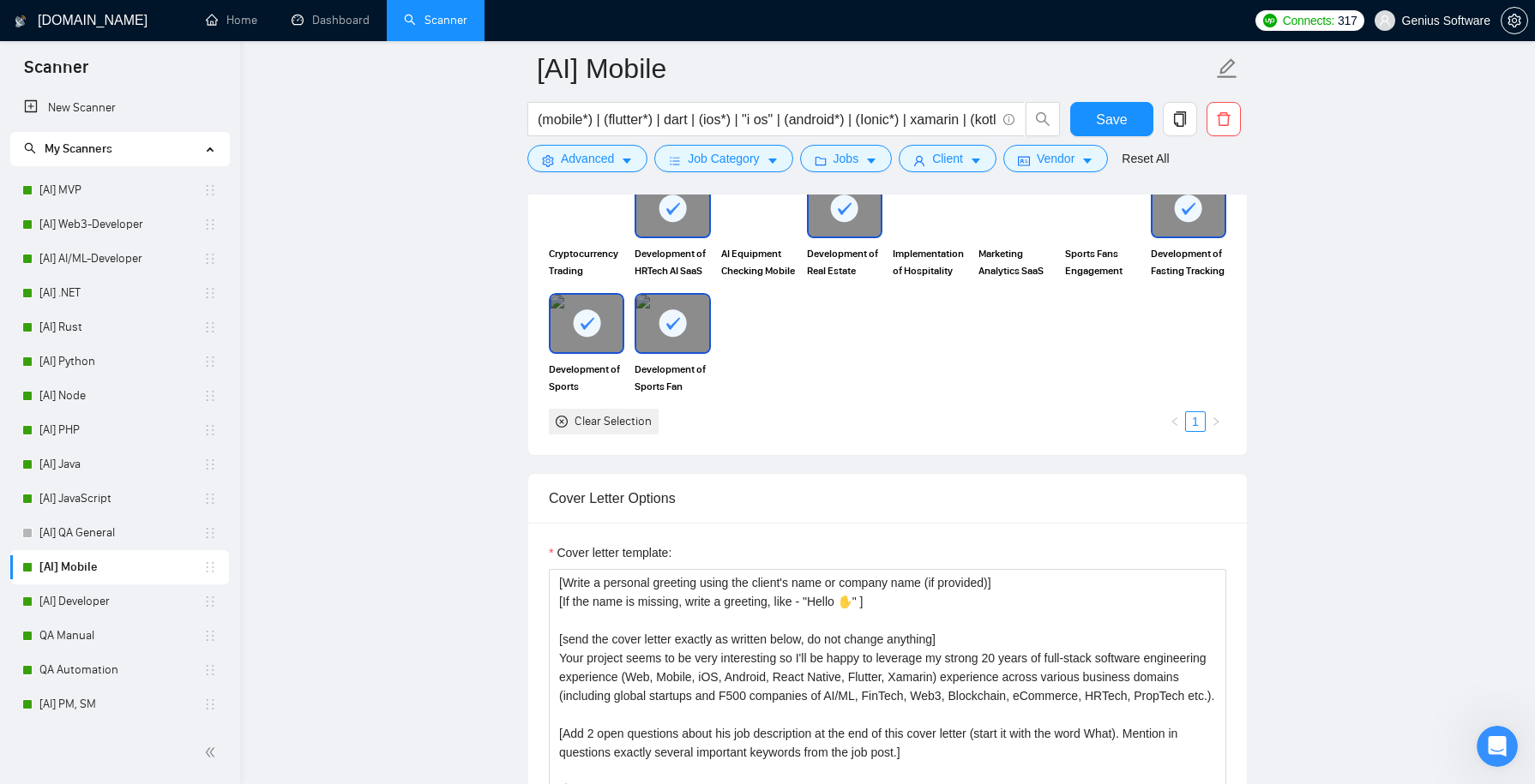
scroll to position [1613, 0]
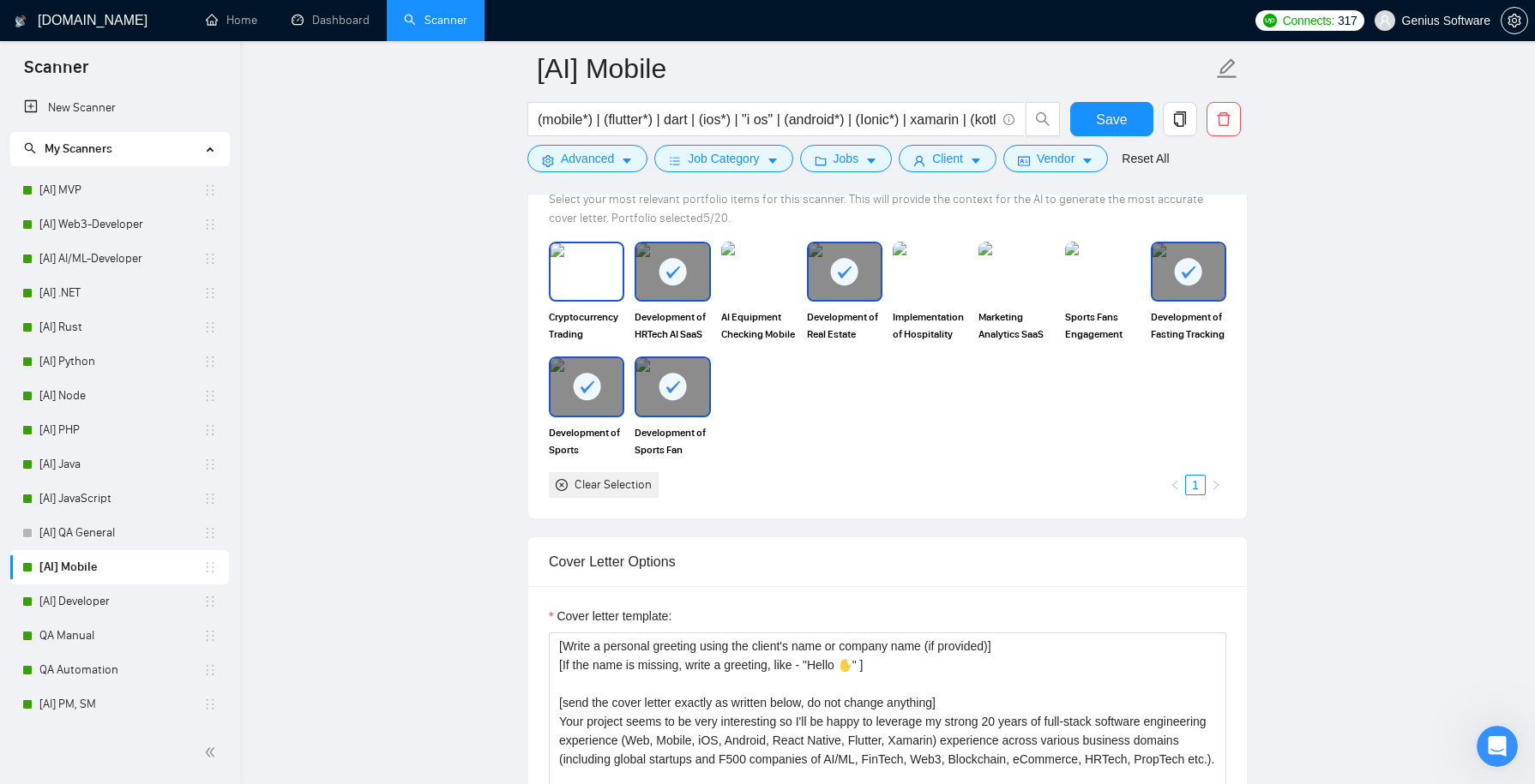
click at [560, 277] on img at bounding box center [586, 271] width 72 height 56
click at [740, 296] on img at bounding box center [758, 271] width 72 height 56
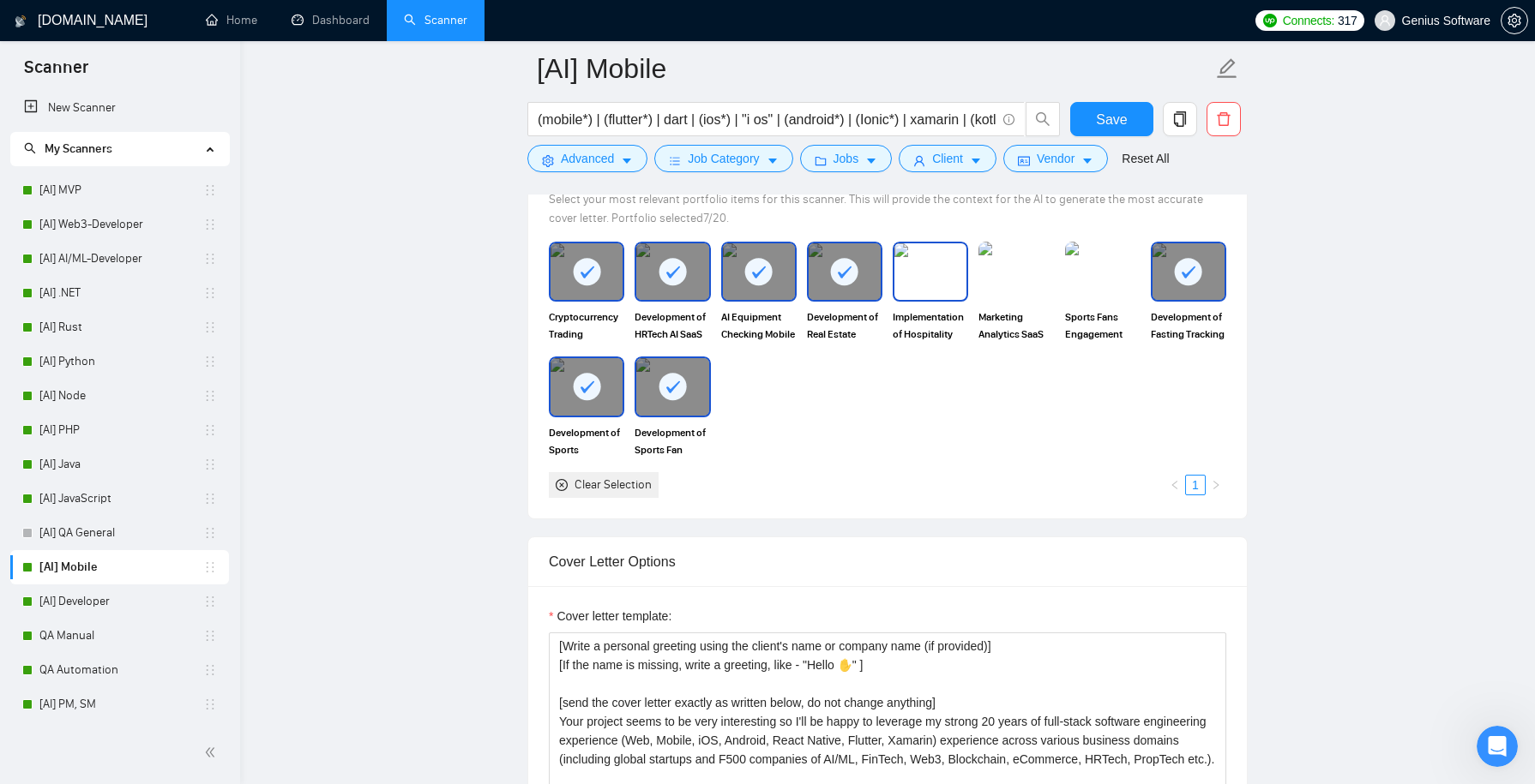
click at [935, 300] on img at bounding box center [929, 271] width 72 height 56
click at [1003, 298] on img at bounding box center [1015, 271] width 72 height 56
click at [1101, 292] on img at bounding box center [1102, 271] width 72 height 56
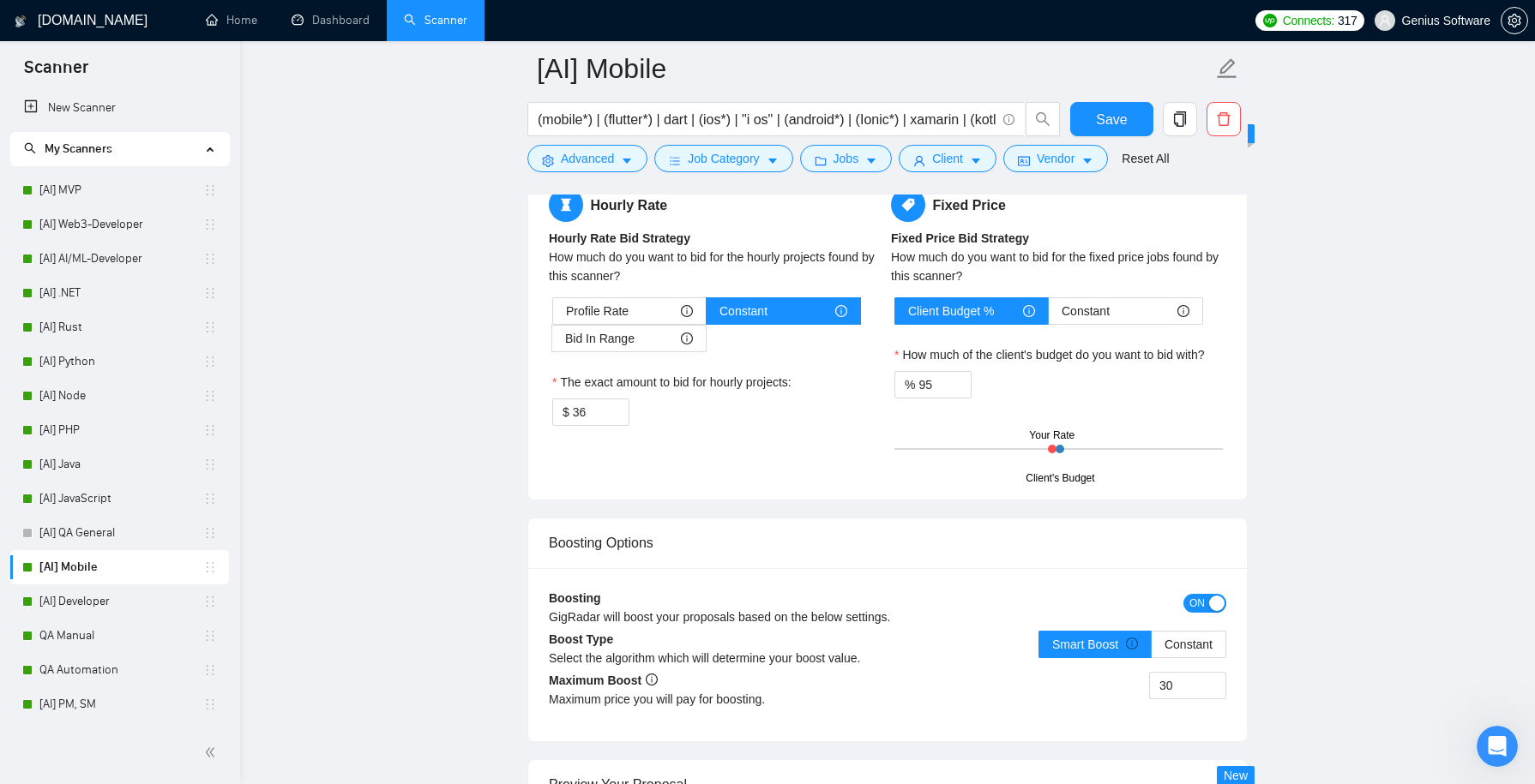
scroll to position [2882, 0]
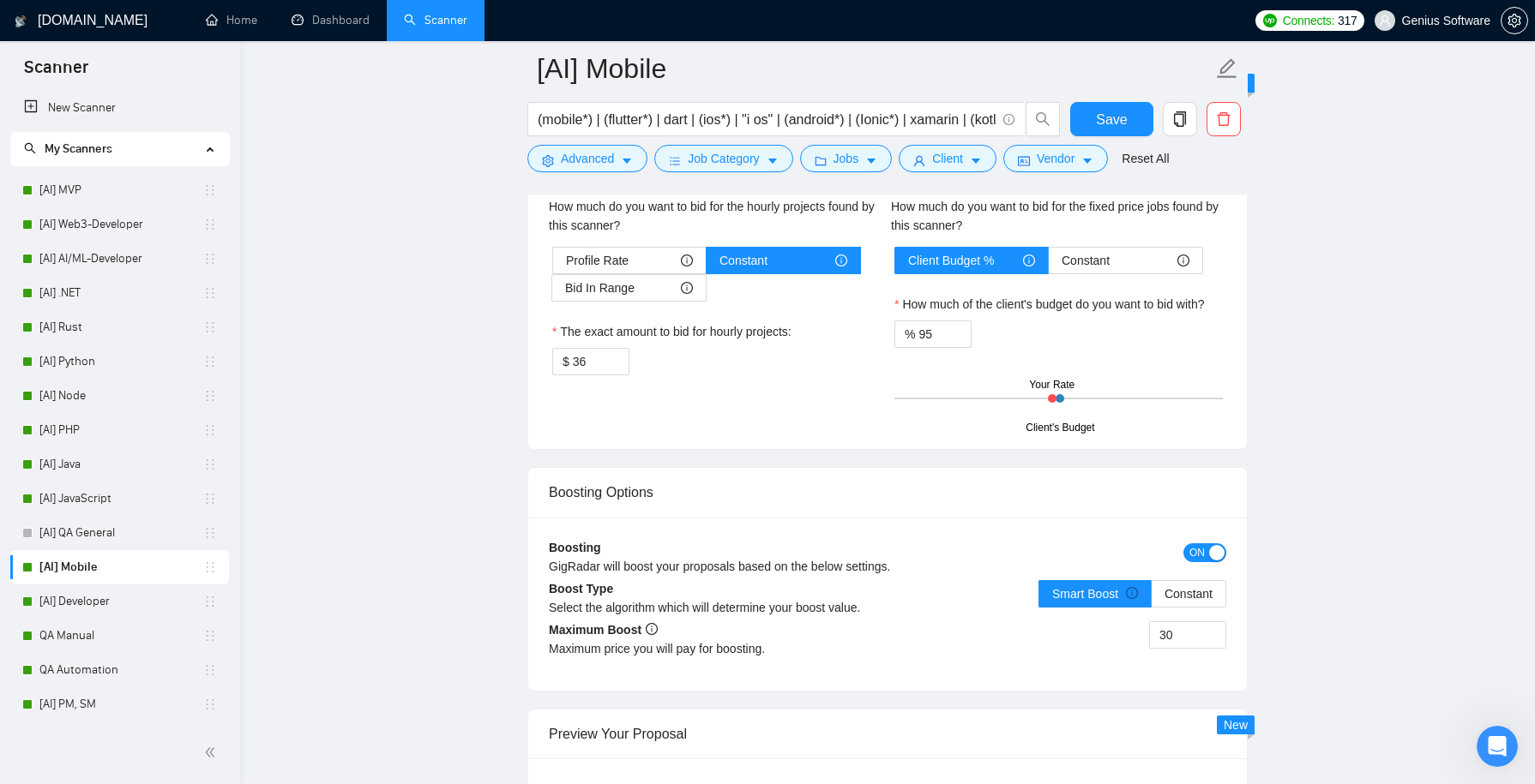
click at [1191, 562] on span "ON" at bounding box center [1197, 553] width 15 height 19
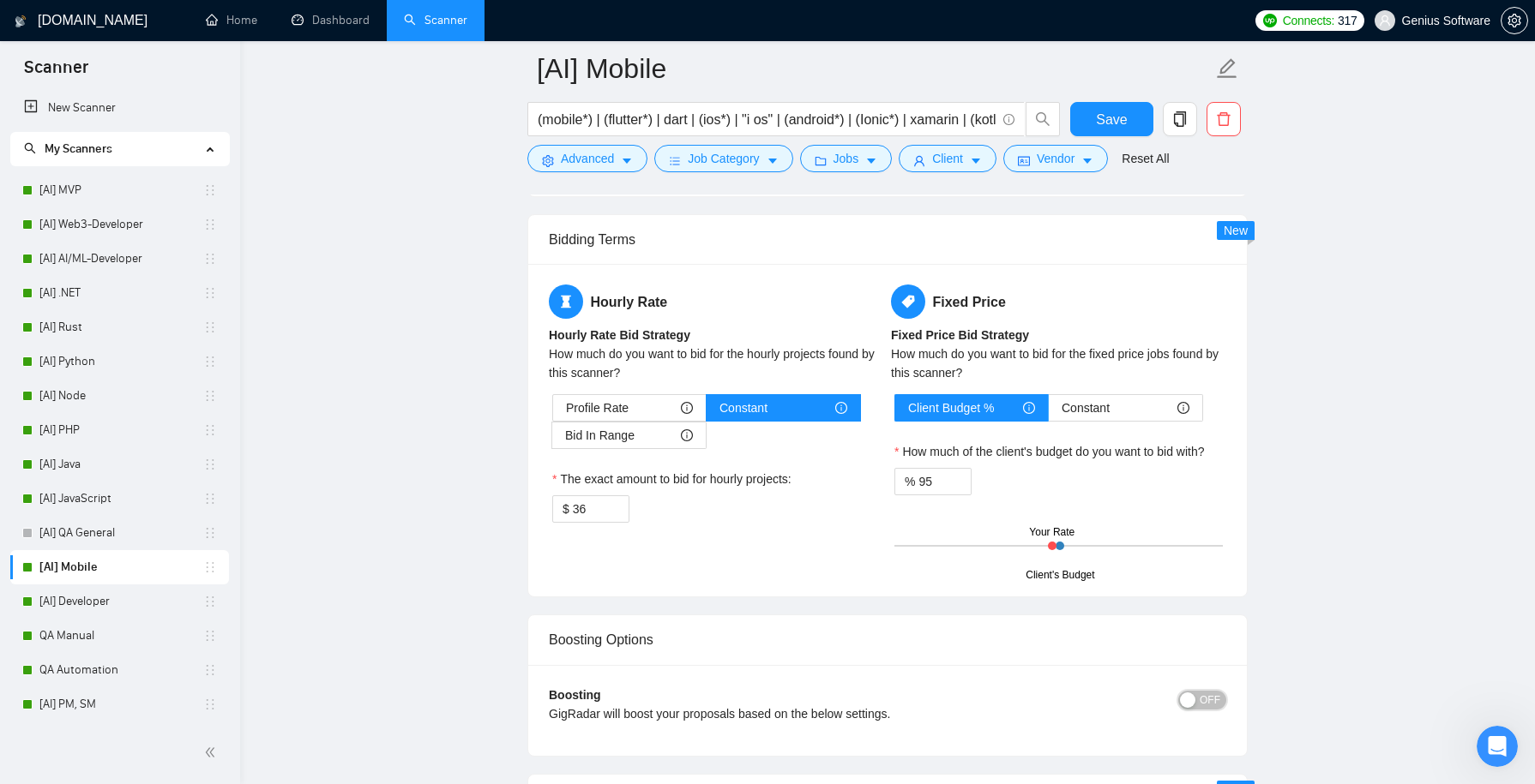
scroll to position [2723, 0]
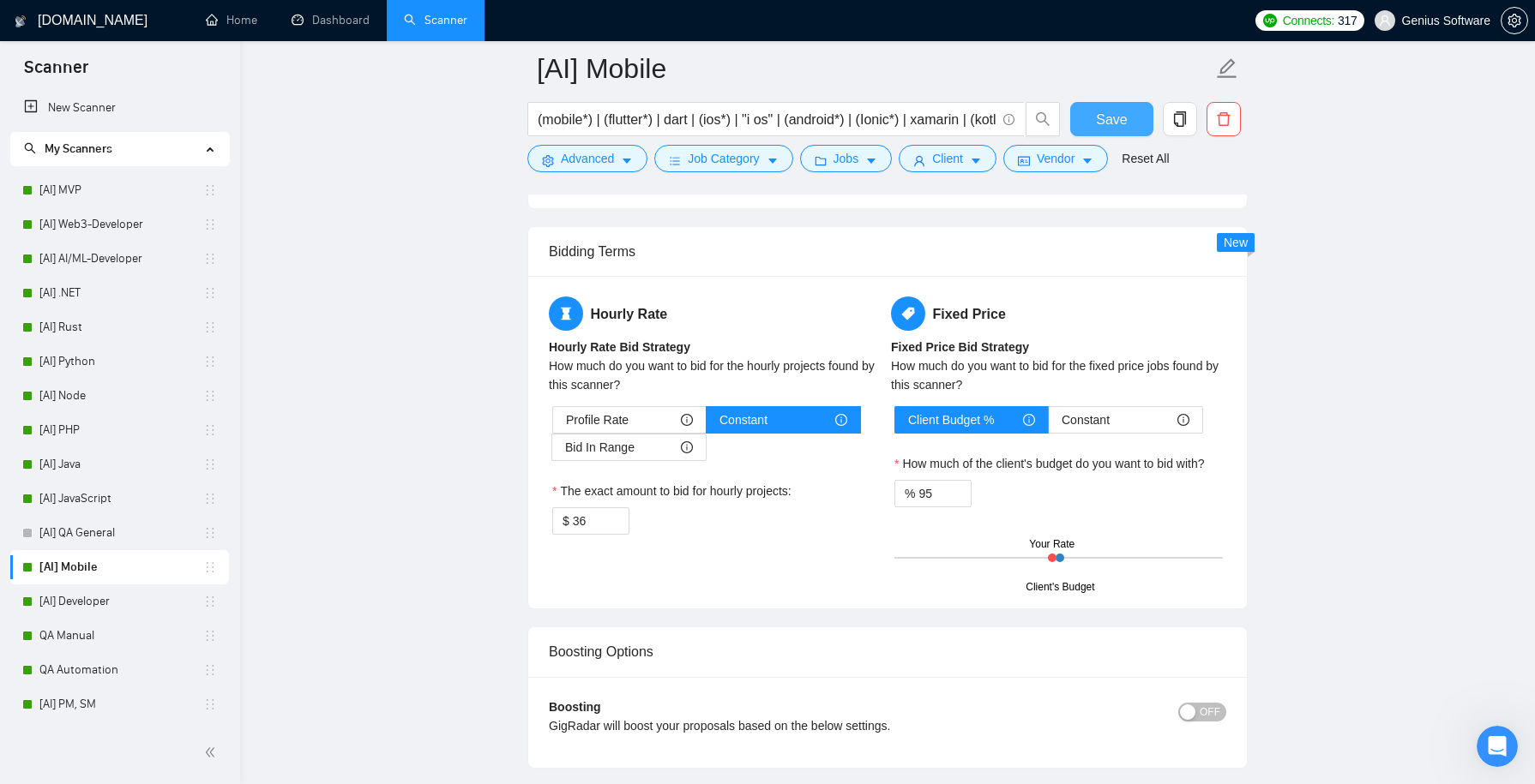
click at [1118, 117] on span "Save" at bounding box center [1111, 119] width 31 height 21
click at [600, 534] on input "36" at bounding box center [601, 520] width 55 height 26
click at [617, 533] on span "down" at bounding box center [620, 527] width 11 height 11
click at [660, 587] on div "Hourly Rate Hourly Rate Bid Strategy How much do you want to bid for the hourly…" at bounding box center [887, 442] width 684 height 291
click at [1119, 114] on span "Save" at bounding box center [1111, 119] width 31 height 21
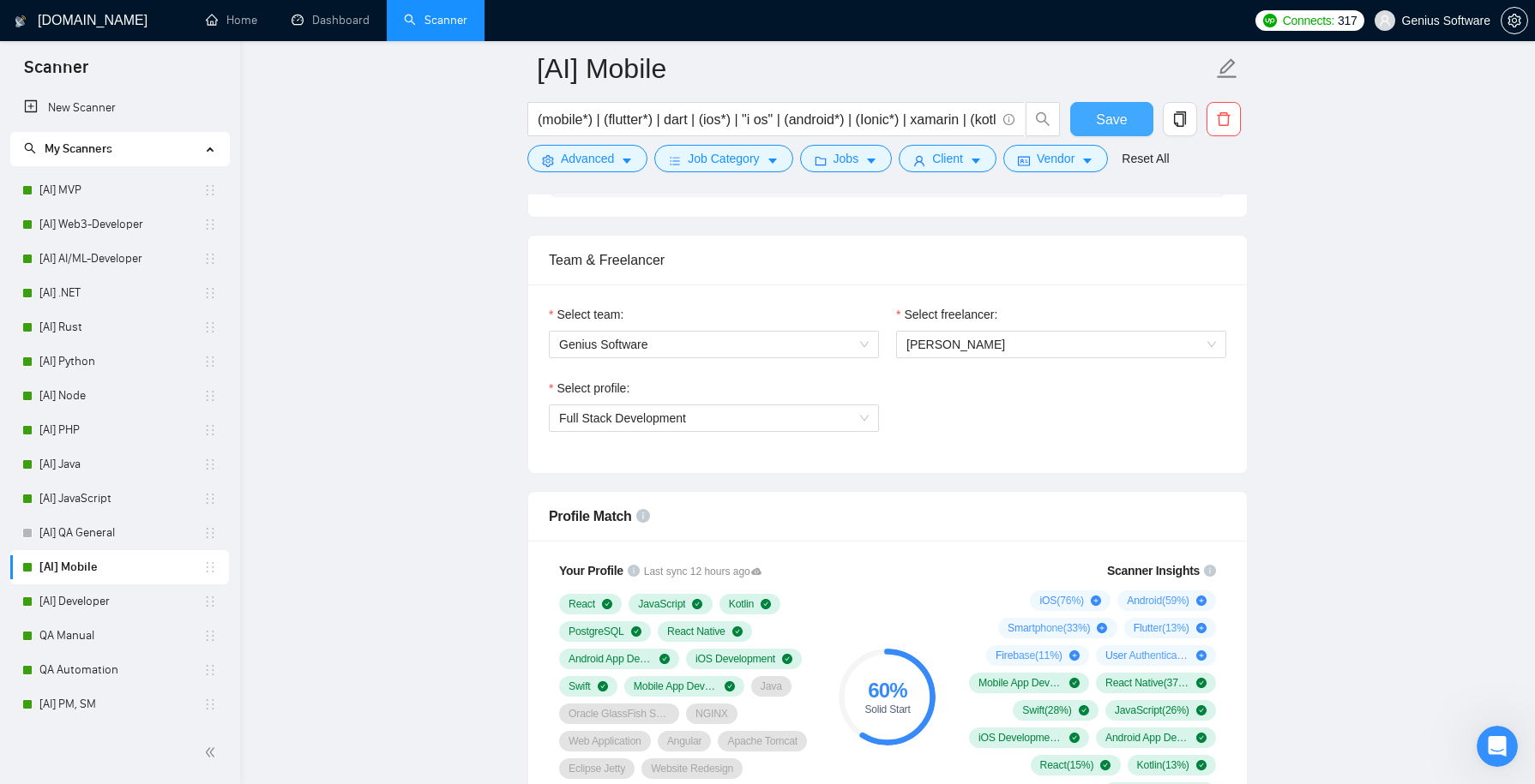
scroll to position [980, 0]
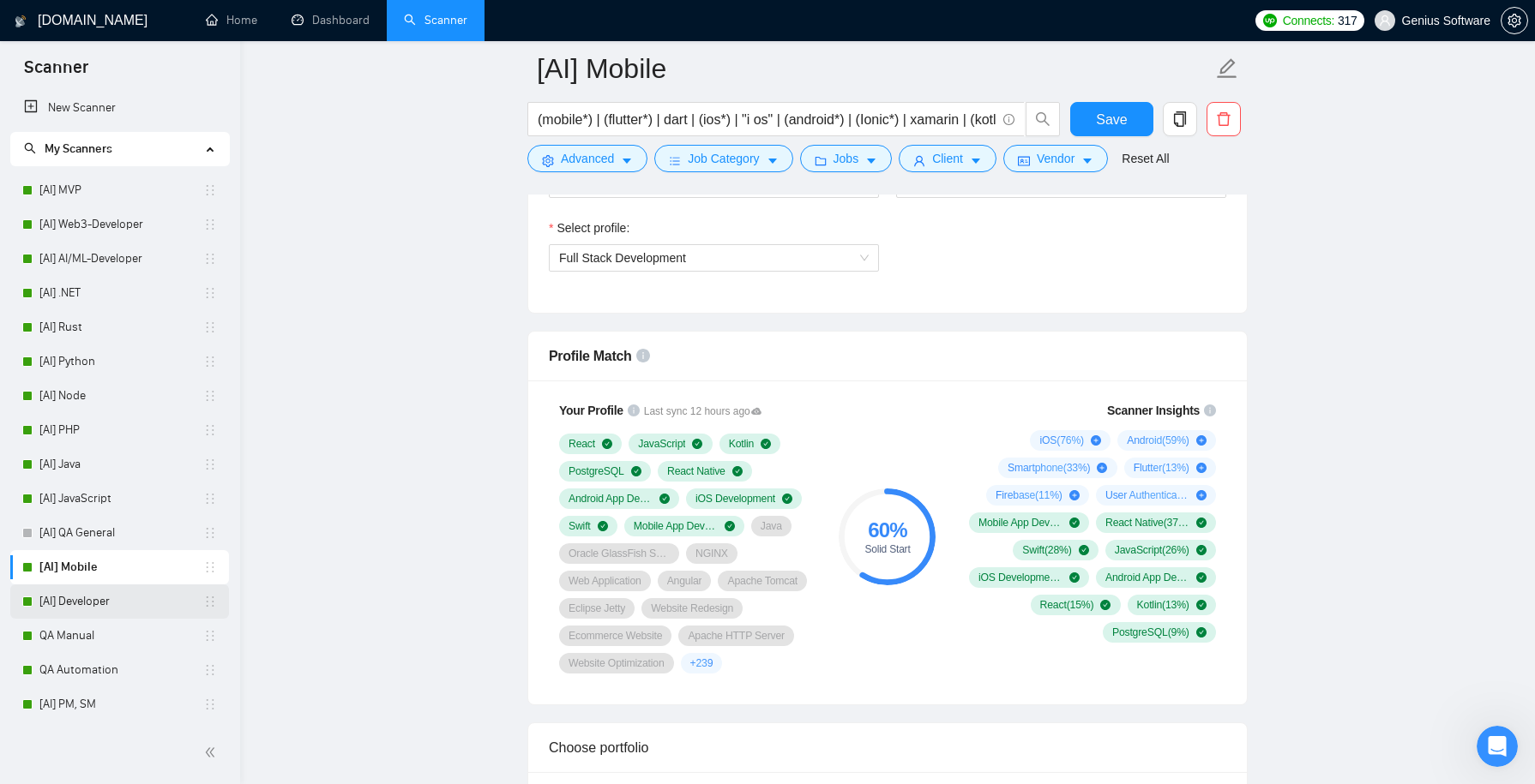
click at [146, 594] on link "[AI] Developer" at bounding box center [120, 602] width 163 height 34
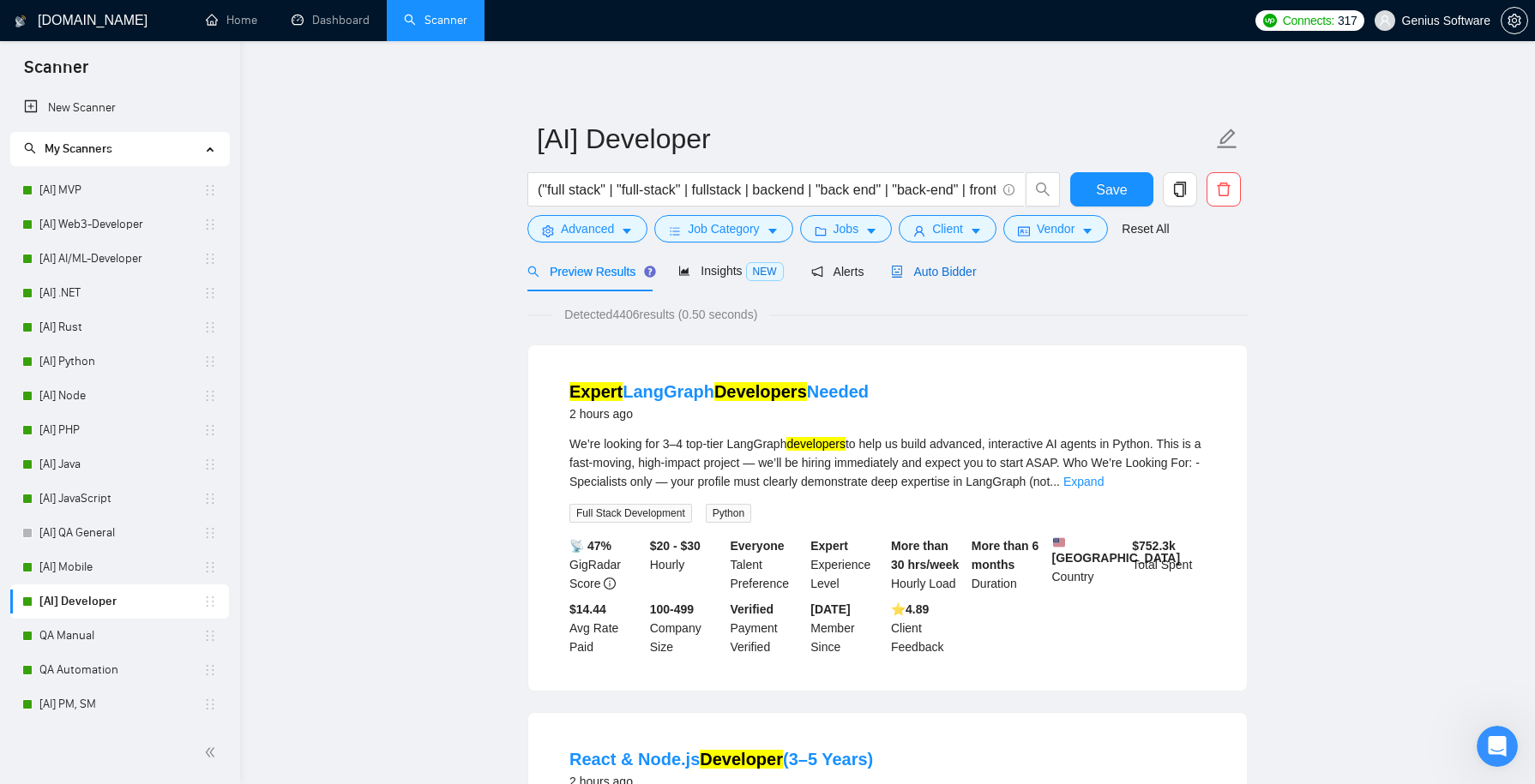
click at [942, 266] on span "Auto Bidder" at bounding box center [933, 271] width 85 height 13
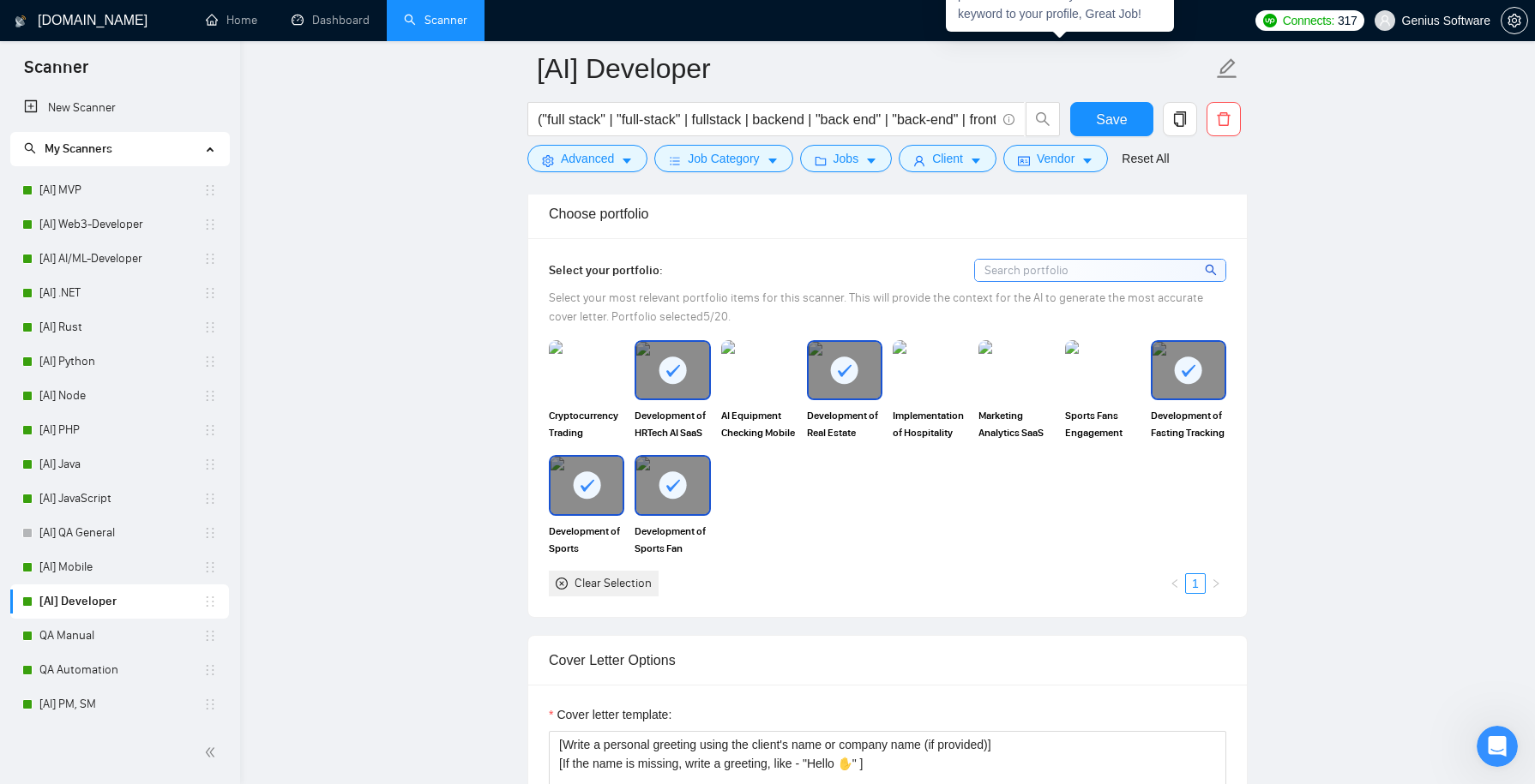
scroll to position [1519, 0]
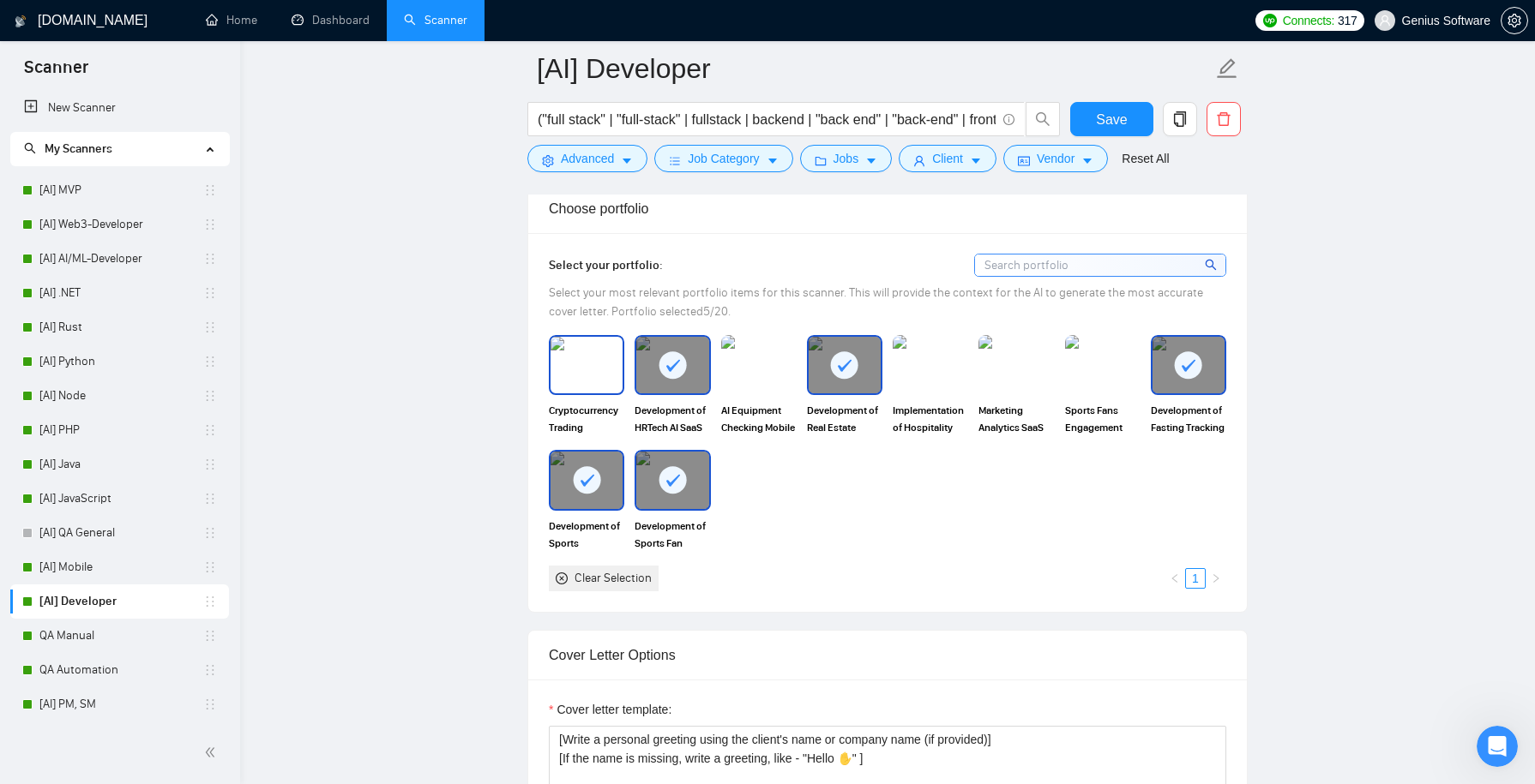
click at [575, 359] on img at bounding box center [586, 365] width 72 height 56
click at [780, 358] on img at bounding box center [758, 365] width 72 height 56
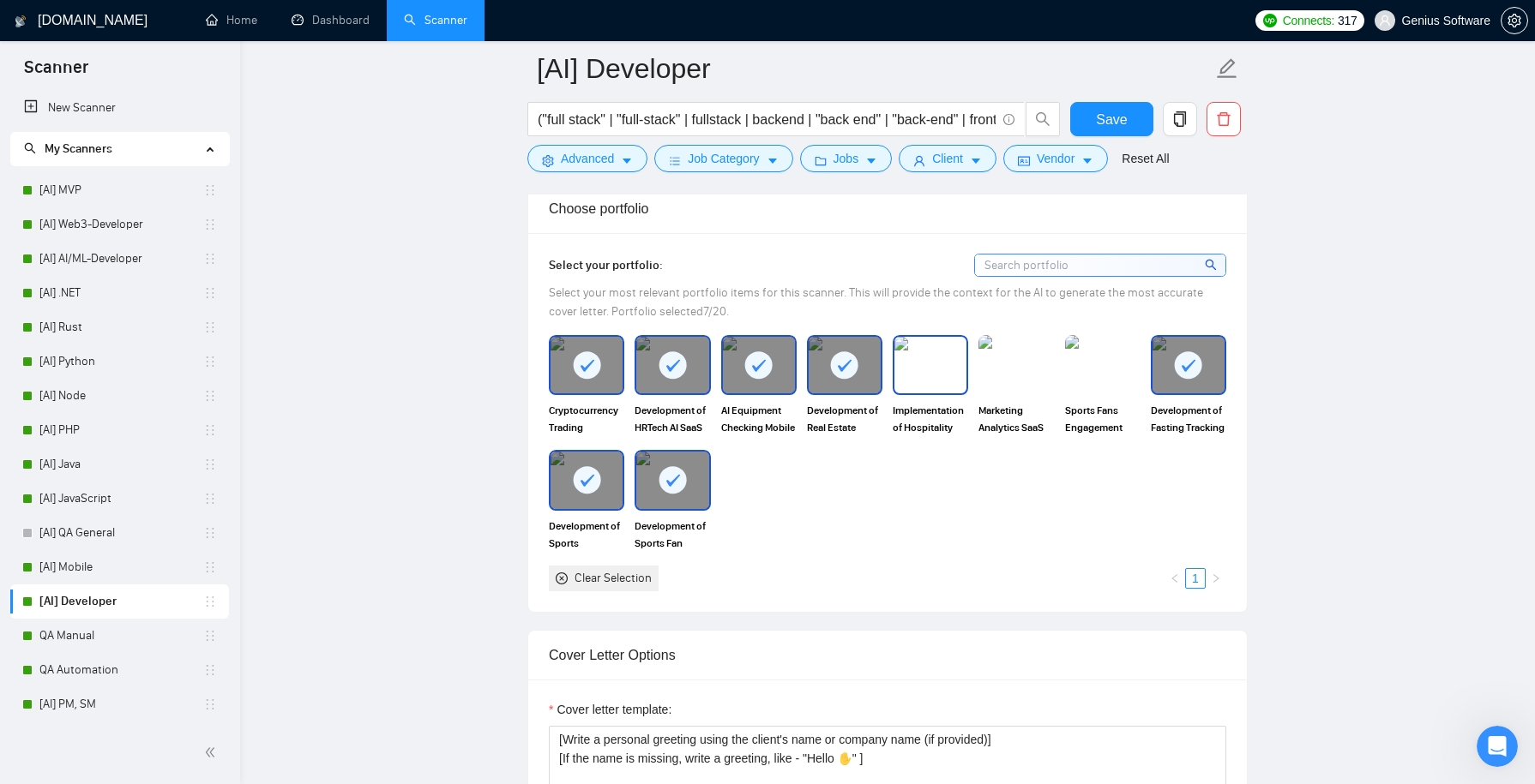
click at [960, 363] on img at bounding box center [929, 365] width 72 height 56
click at [1008, 363] on img at bounding box center [1015, 365] width 72 height 56
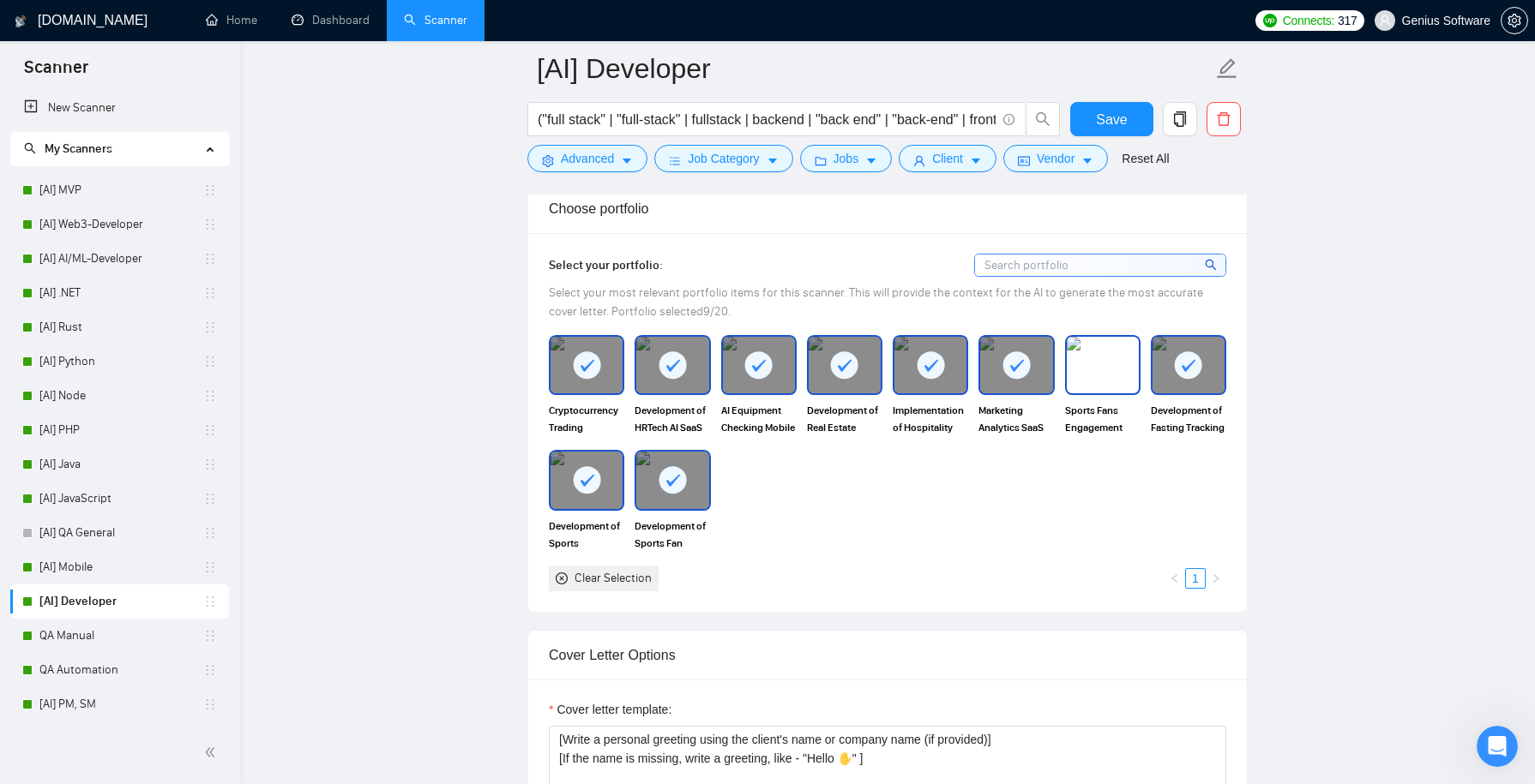
click at [1077, 357] on img at bounding box center [1102, 365] width 72 height 56
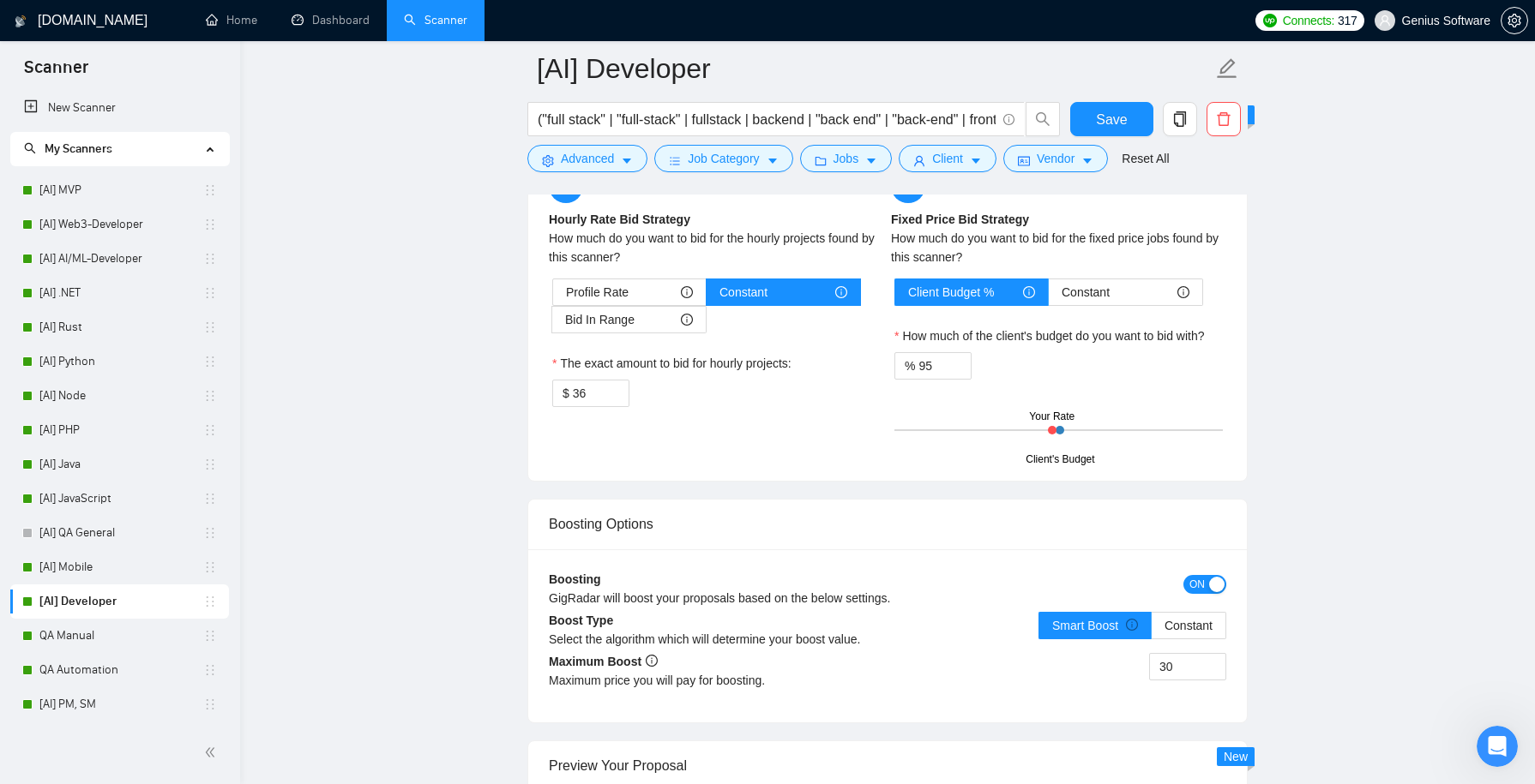
scroll to position [2852, 0]
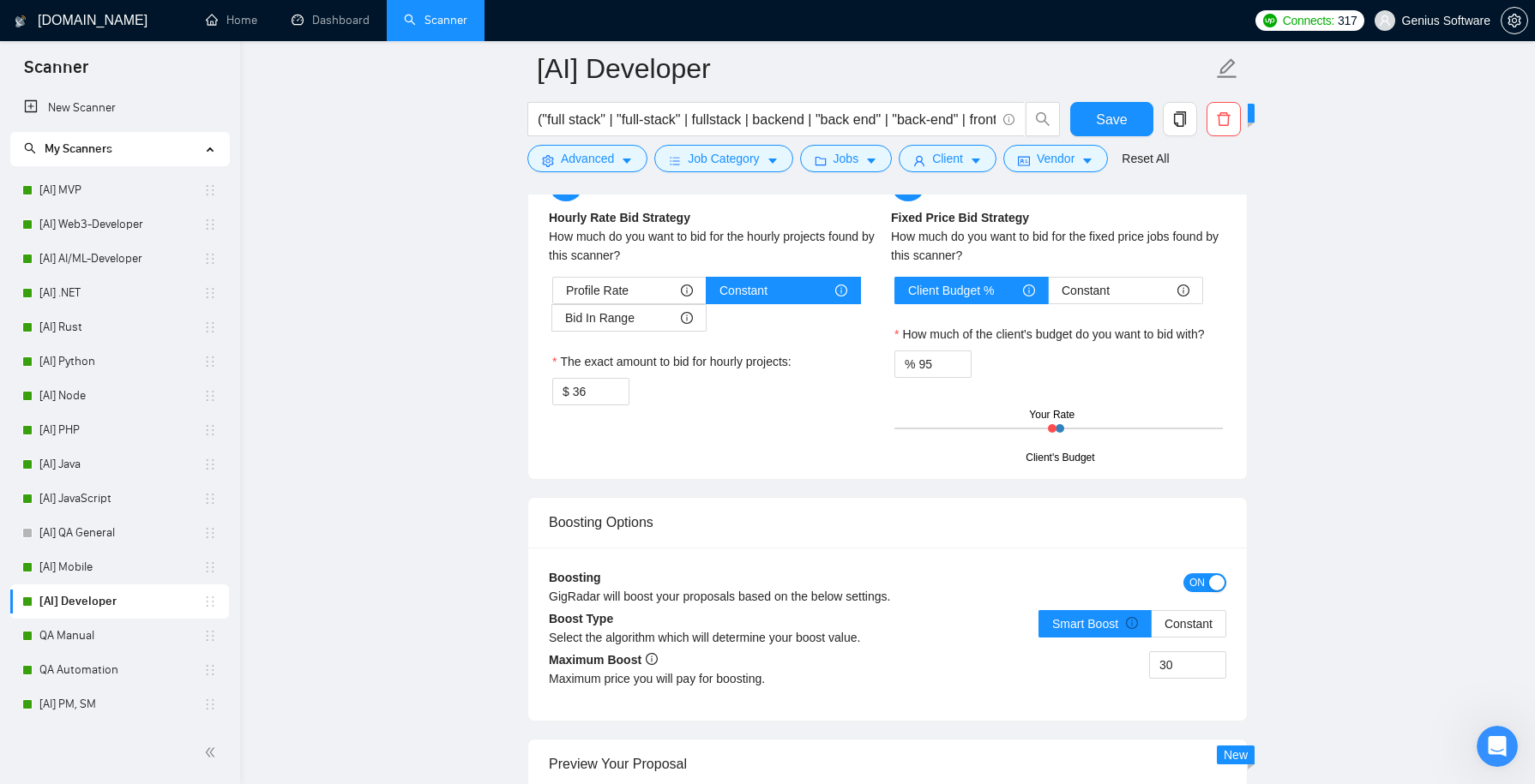
click at [1201, 574] on span "ON" at bounding box center [1197, 583] width 15 height 19
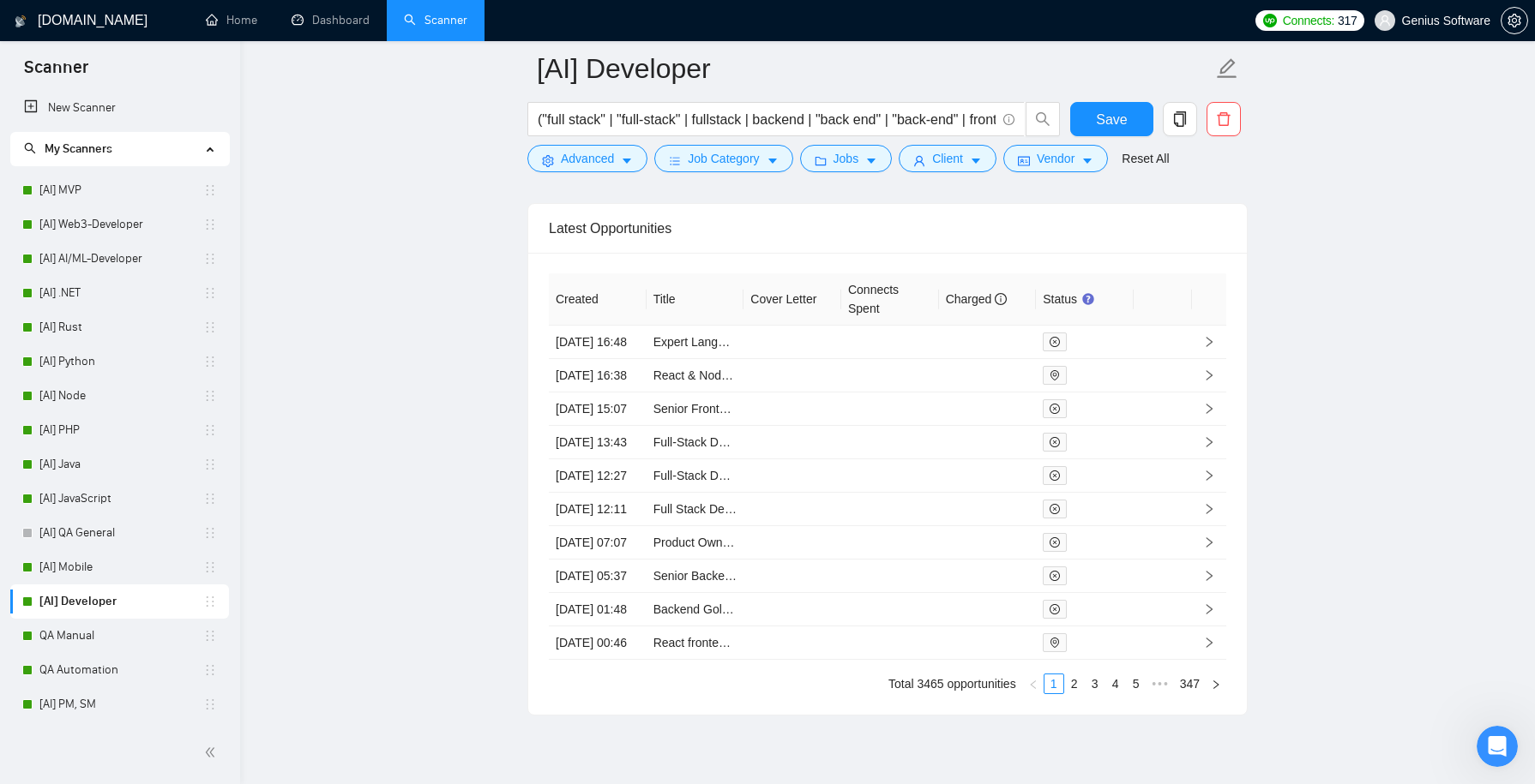
scroll to position [4402, 0]
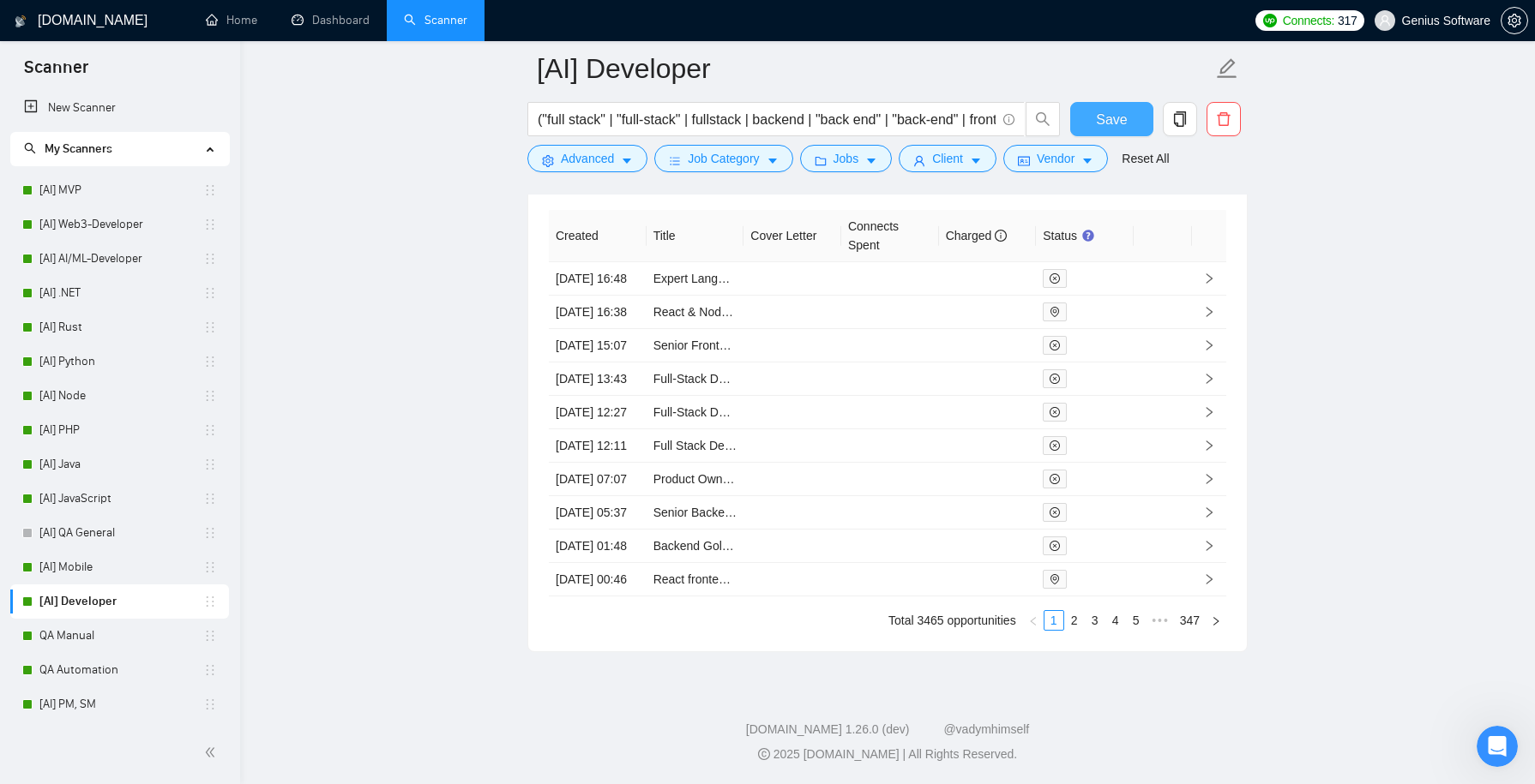
click at [1112, 111] on span "Save" at bounding box center [1111, 119] width 31 height 21
click at [1204, 272] on icon "right" at bounding box center [1209, 278] width 12 height 12
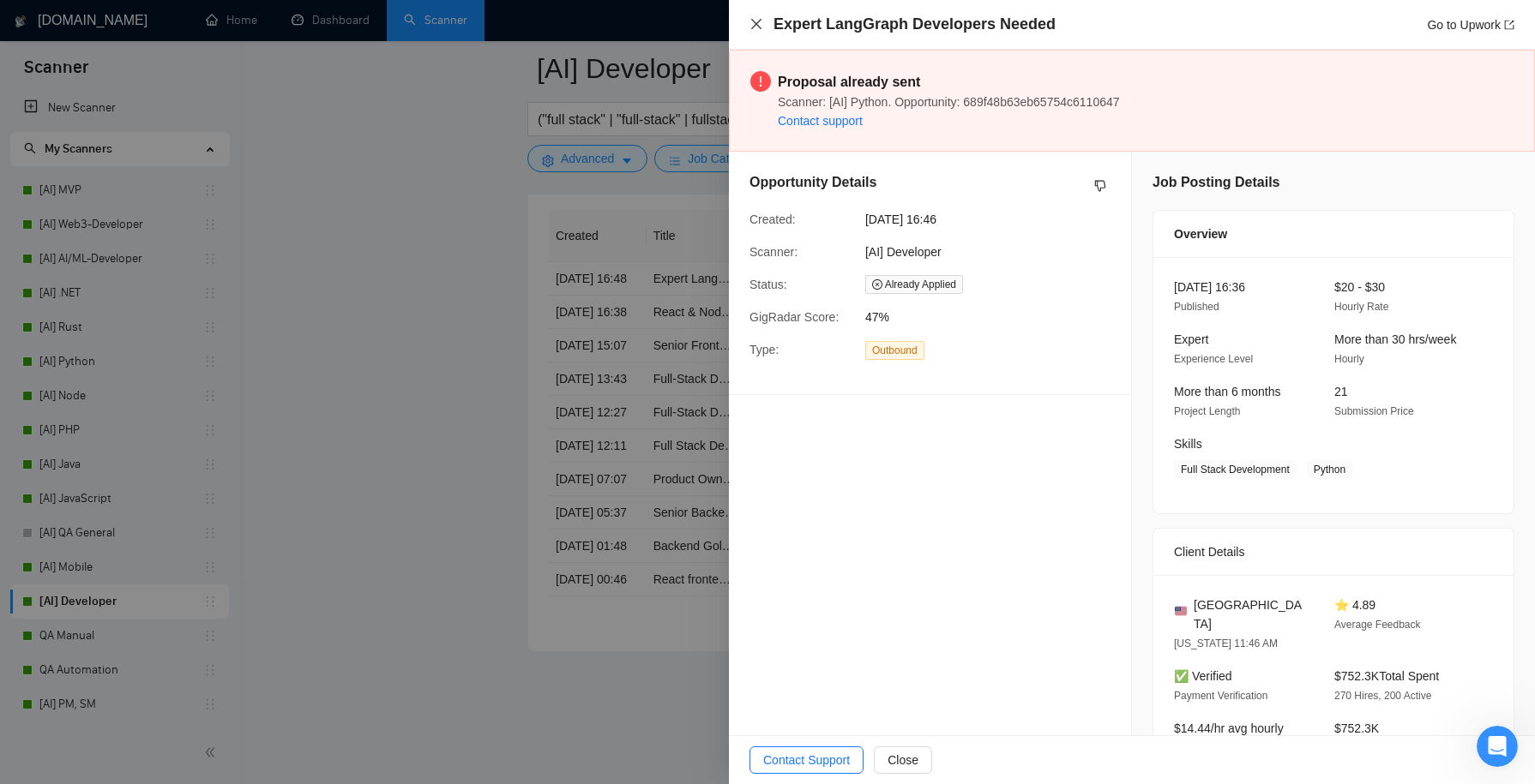
click at [754, 20] on icon "close" at bounding box center [757, 24] width 13 height 13
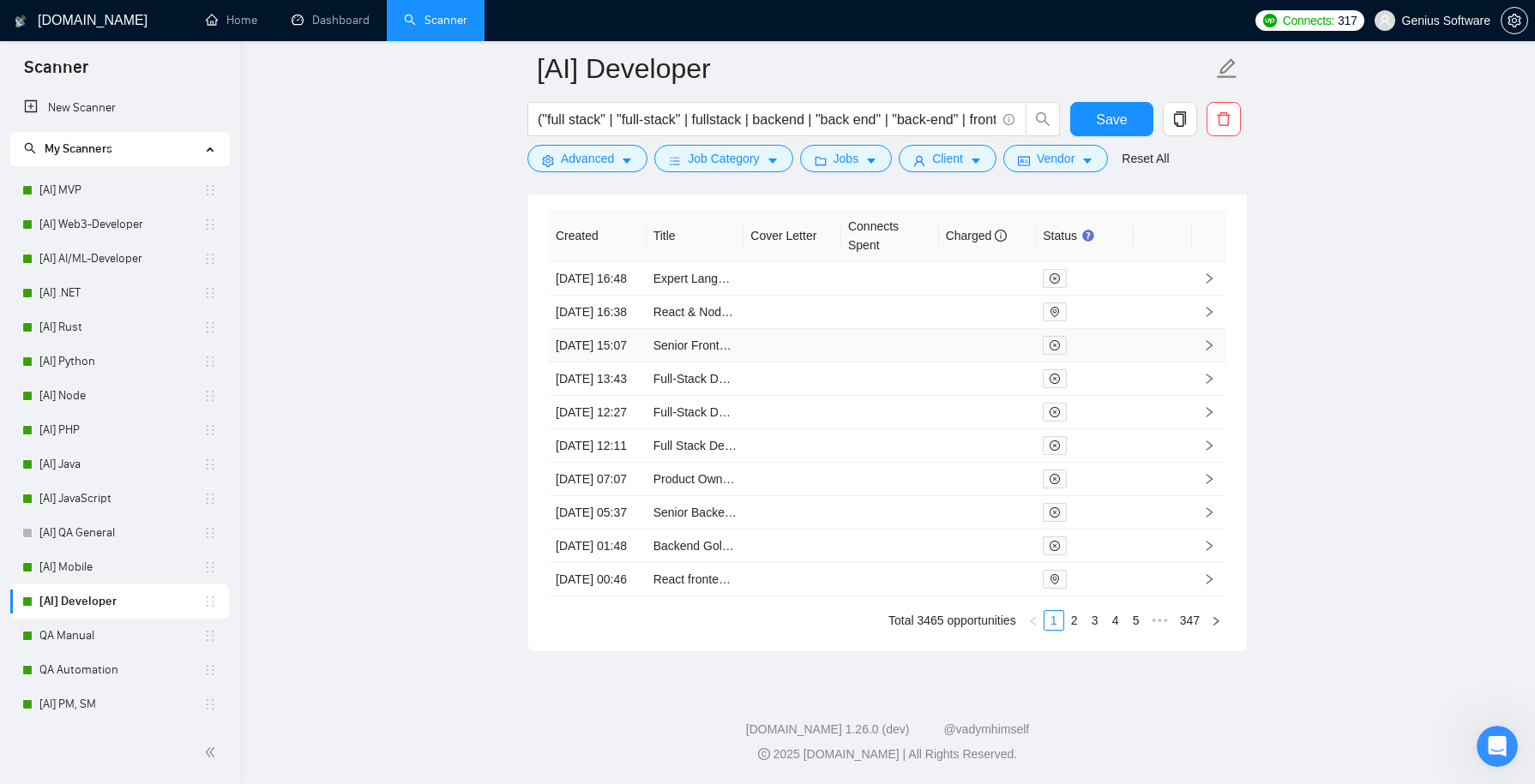
scroll to position [4369, 0]
click at [1201, 307] on td at bounding box center [1209, 312] width 34 height 33
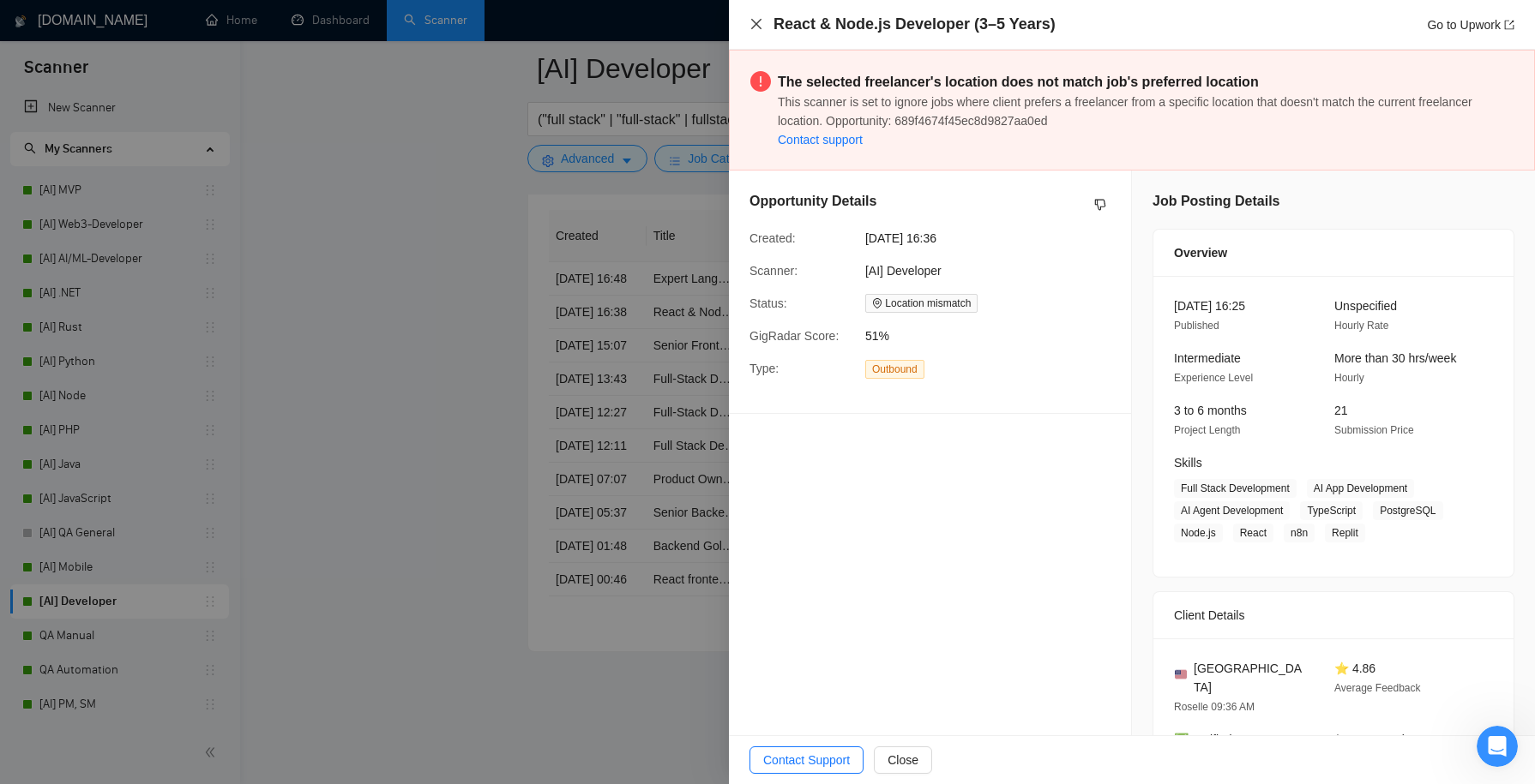
click at [759, 28] on icon "close" at bounding box center [756, 24] width 11 height 11
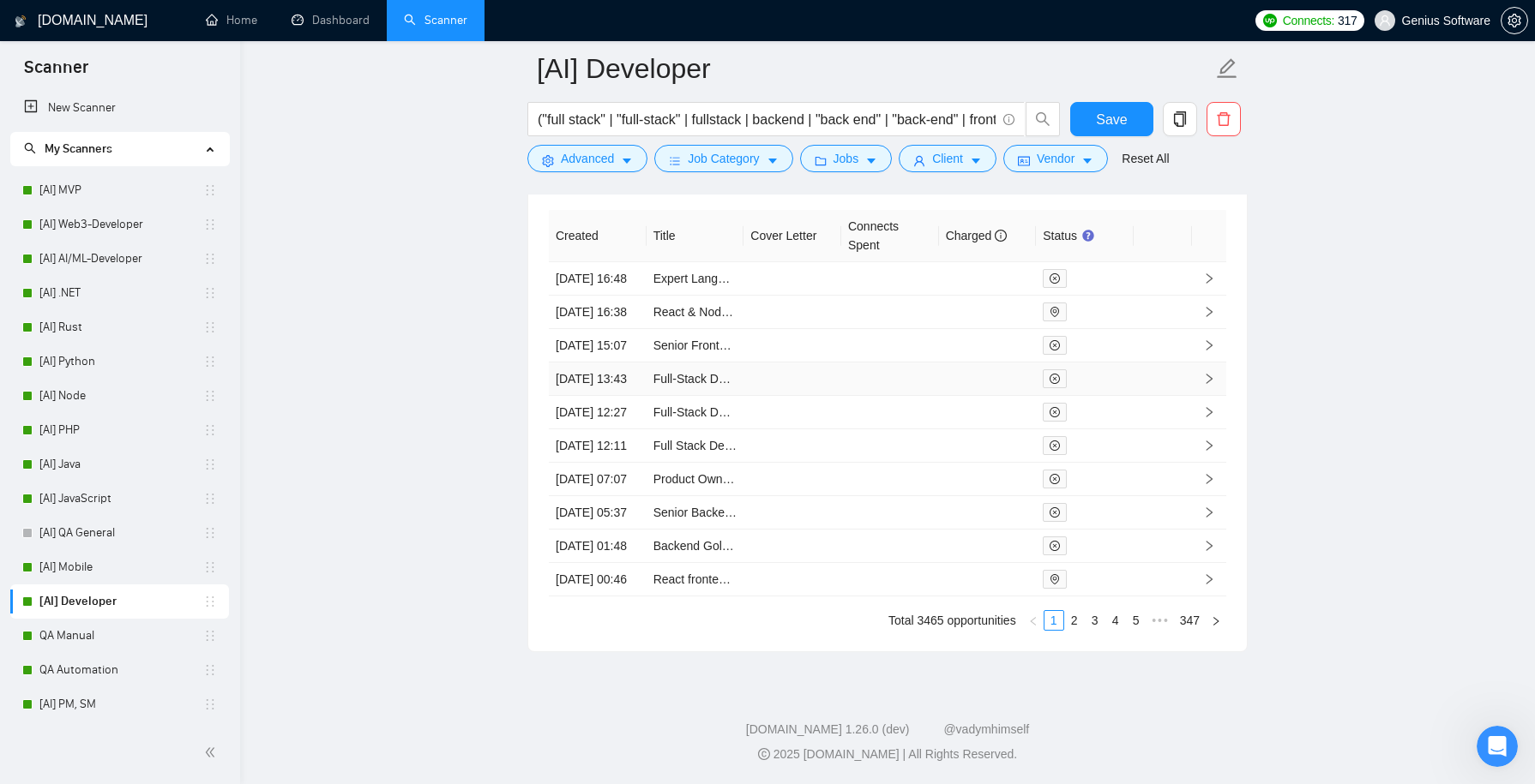
click at [893, 396] on td at bounding box center [890, 379] width 97 height 33
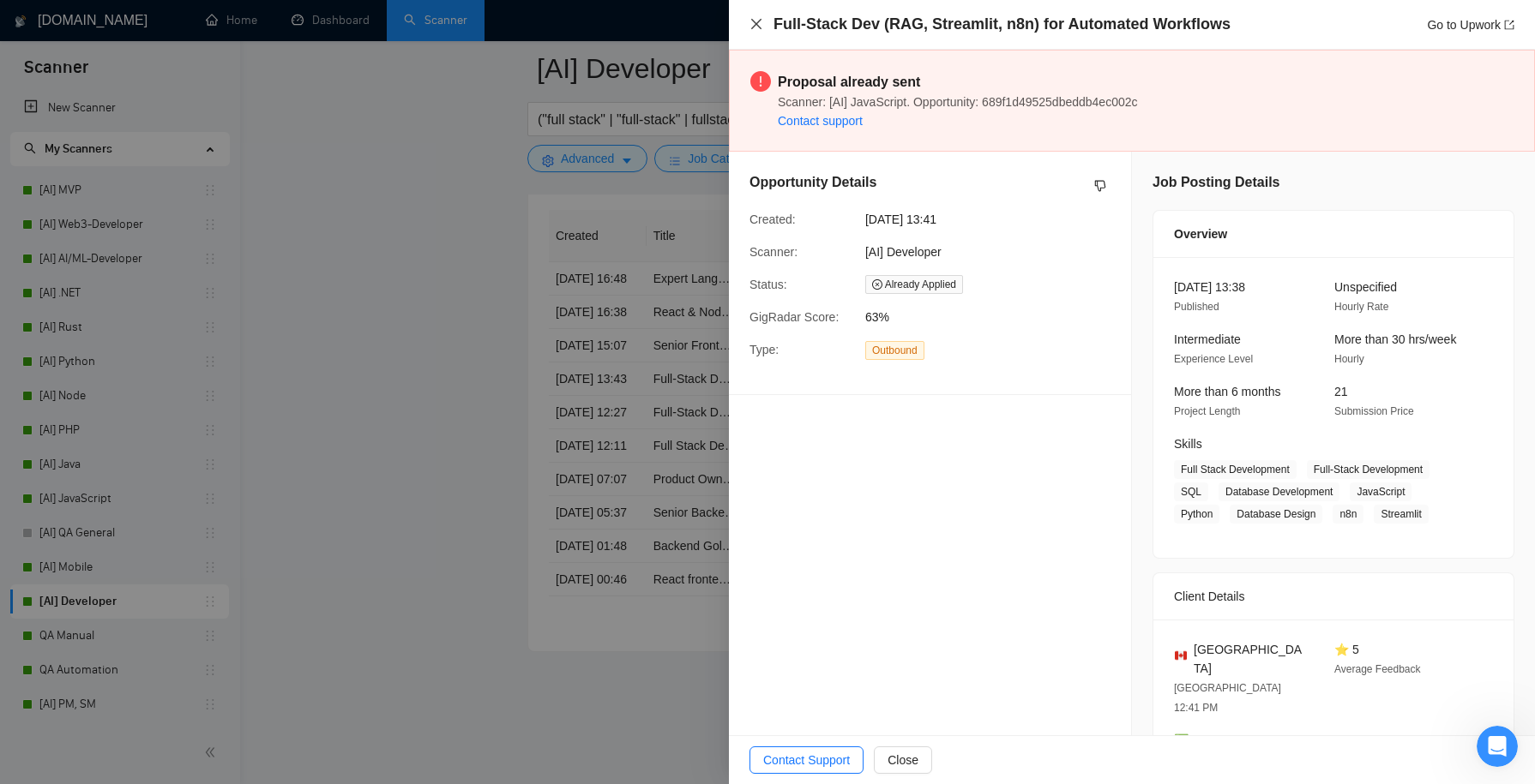
click at [760, 30] on icon "close" at bounding box center [756, 24] width 11 height 11
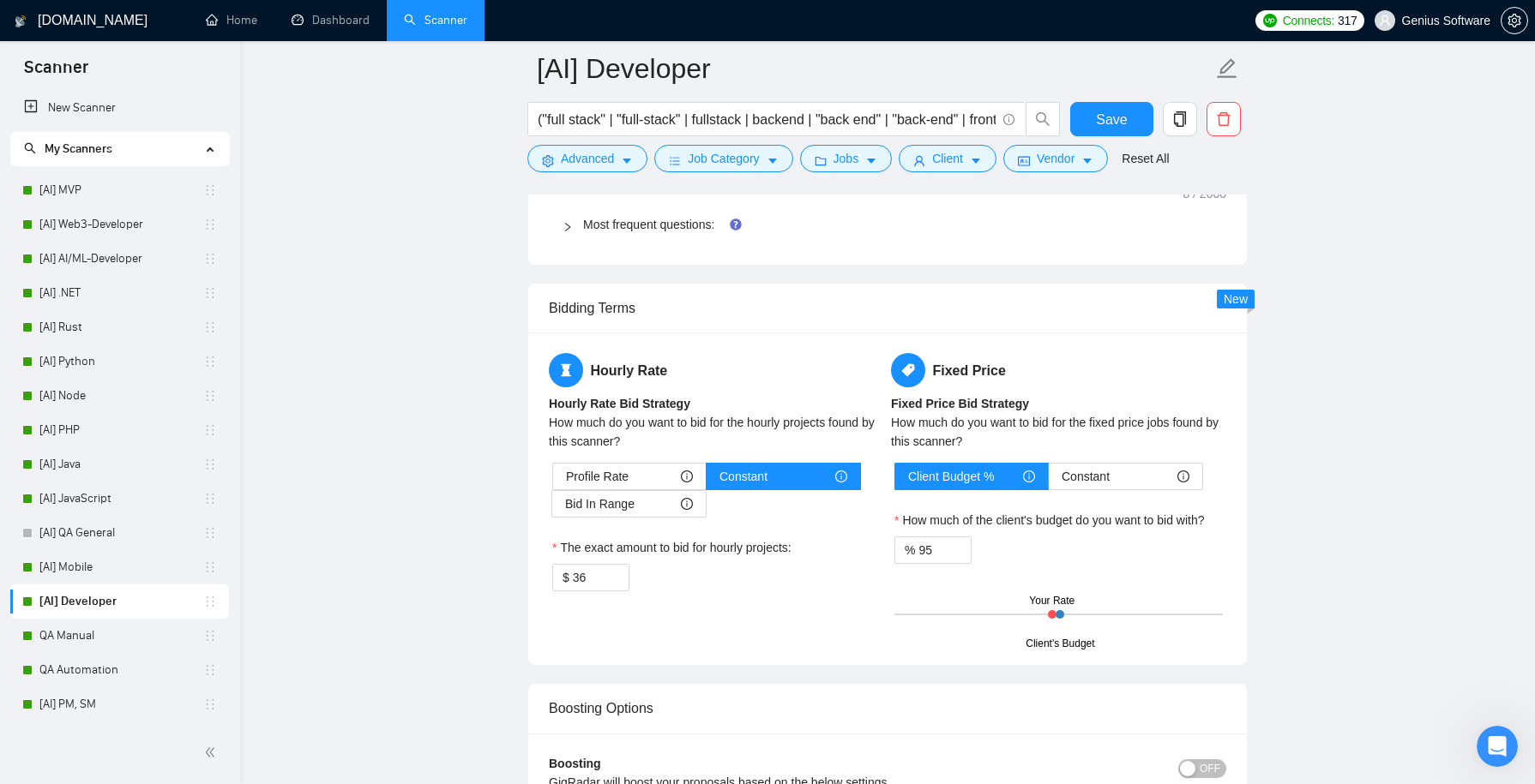
scroll to position [2658, 0]
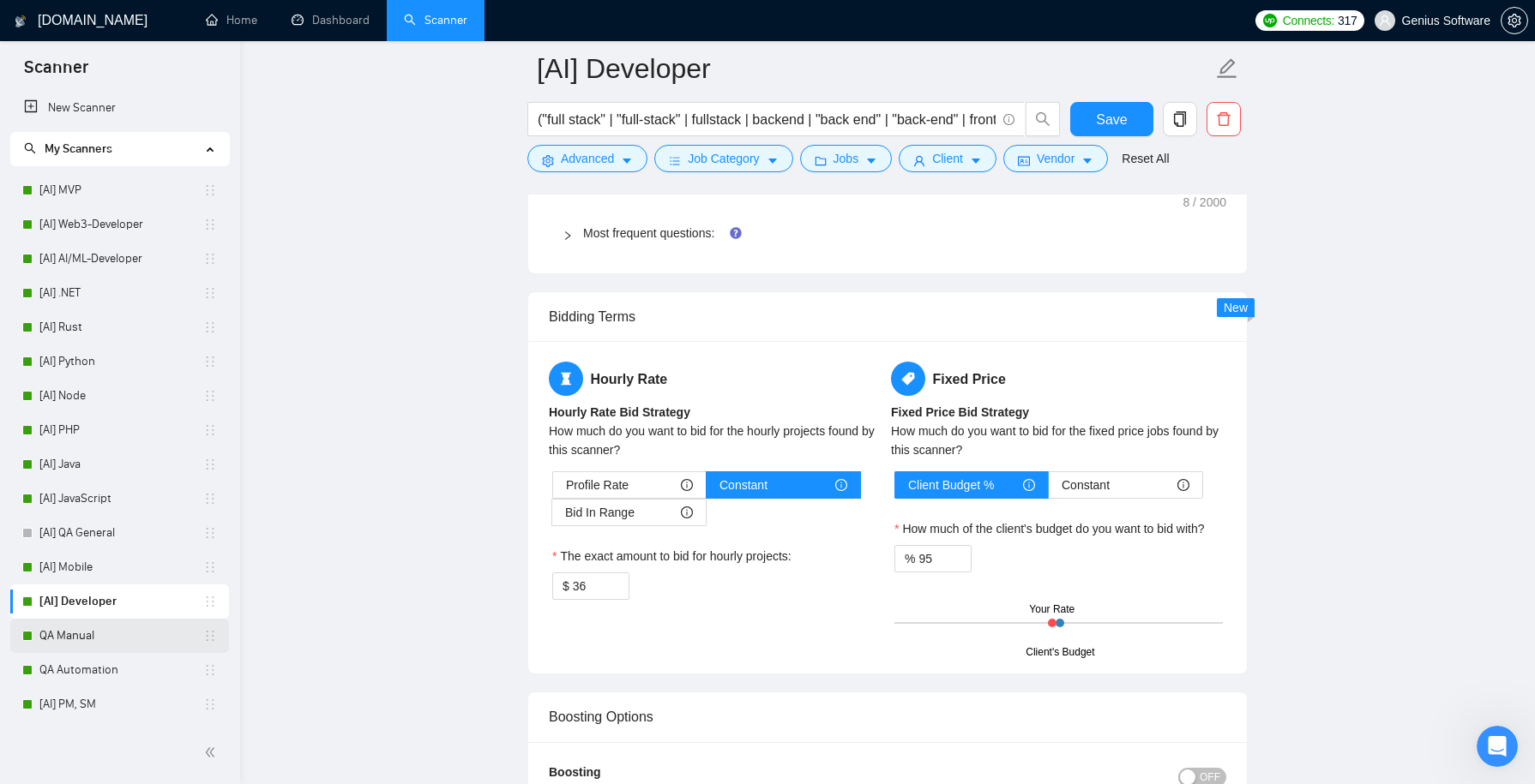
click at [173, 629] on link "QA Manual" at bounding box center [120, 636] width 163 height 34
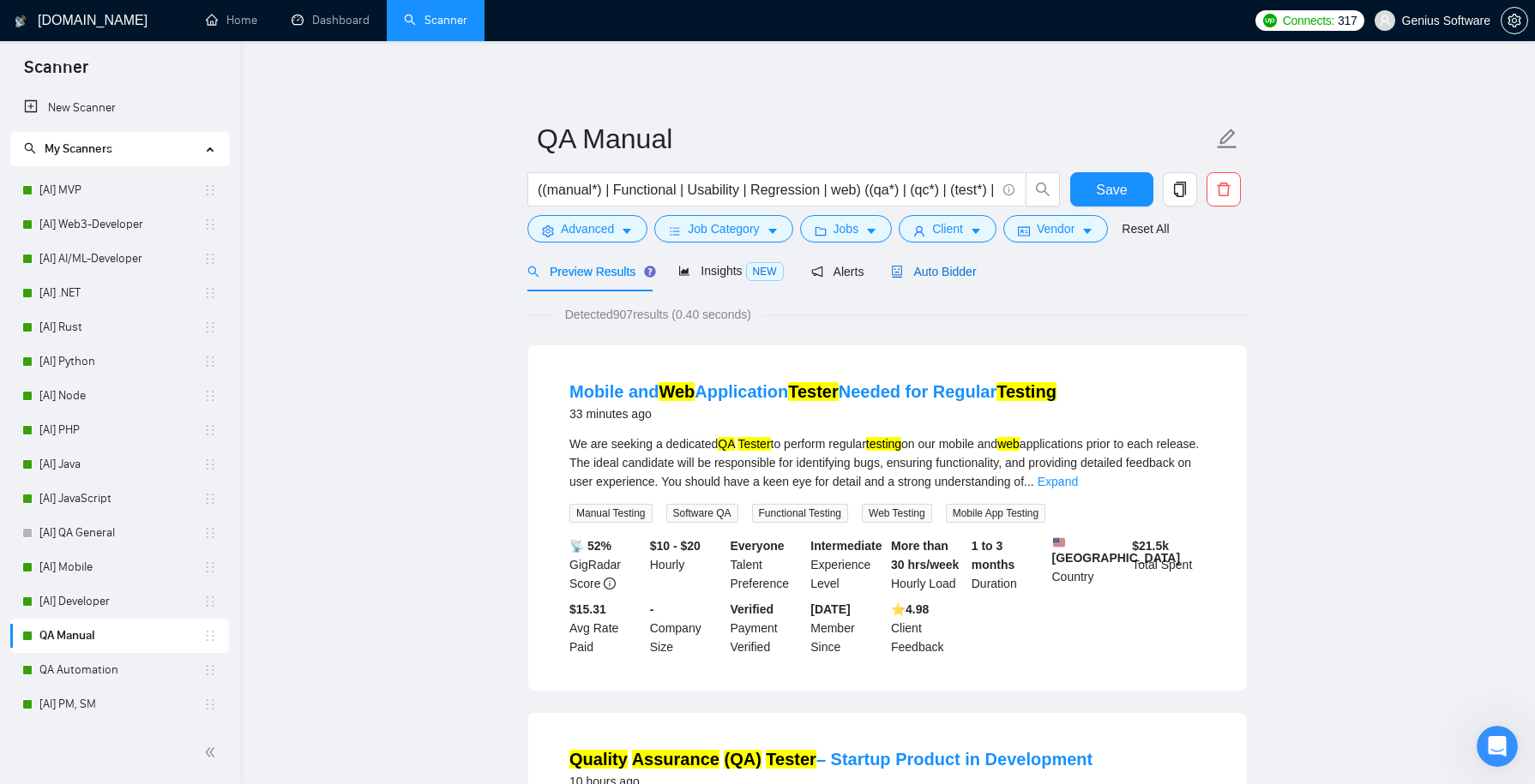
click at [943, 274] on span "Auto Bidder" at bounding box center [933, 271] width 85 height 13
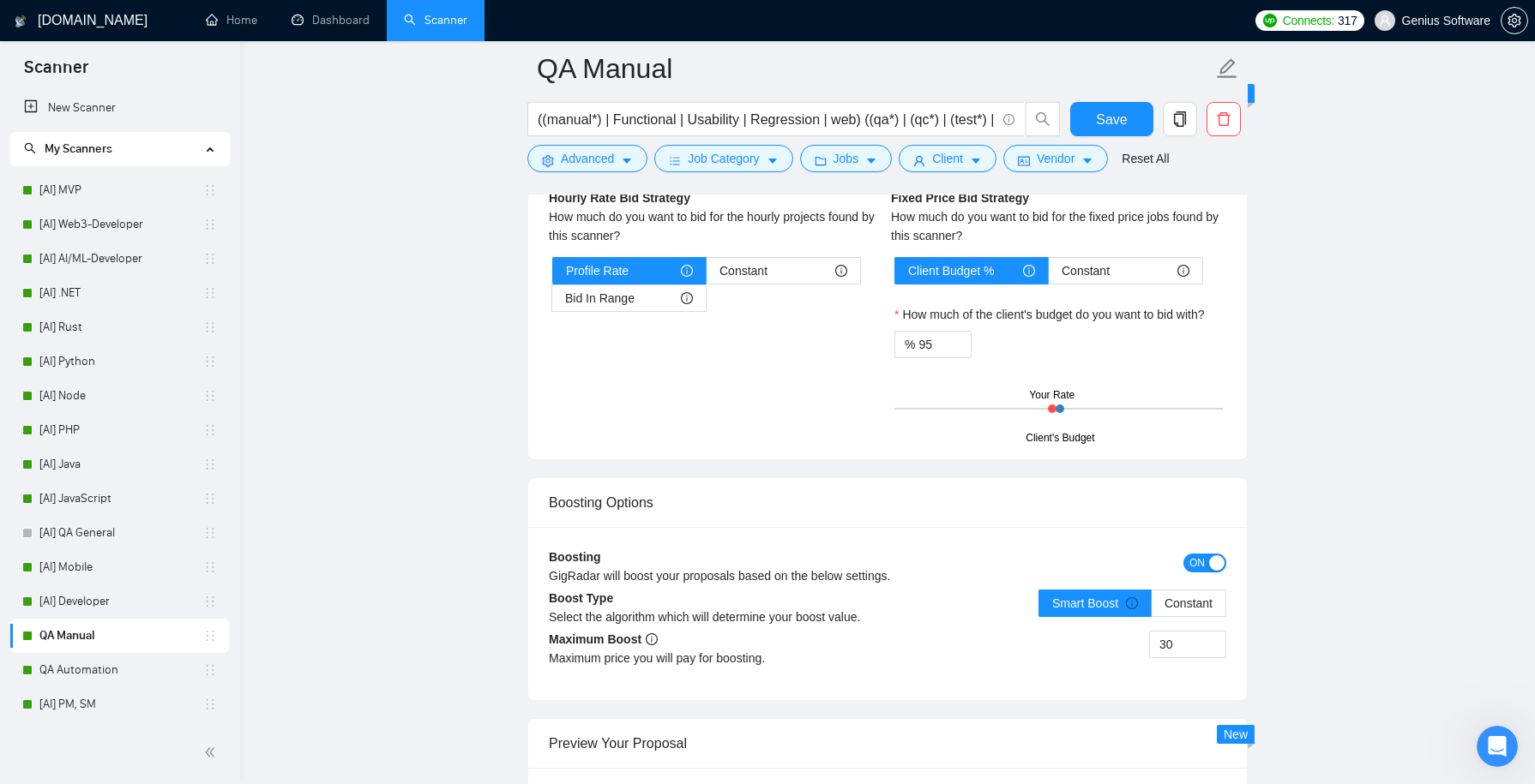
scroll to position [2758, 0]
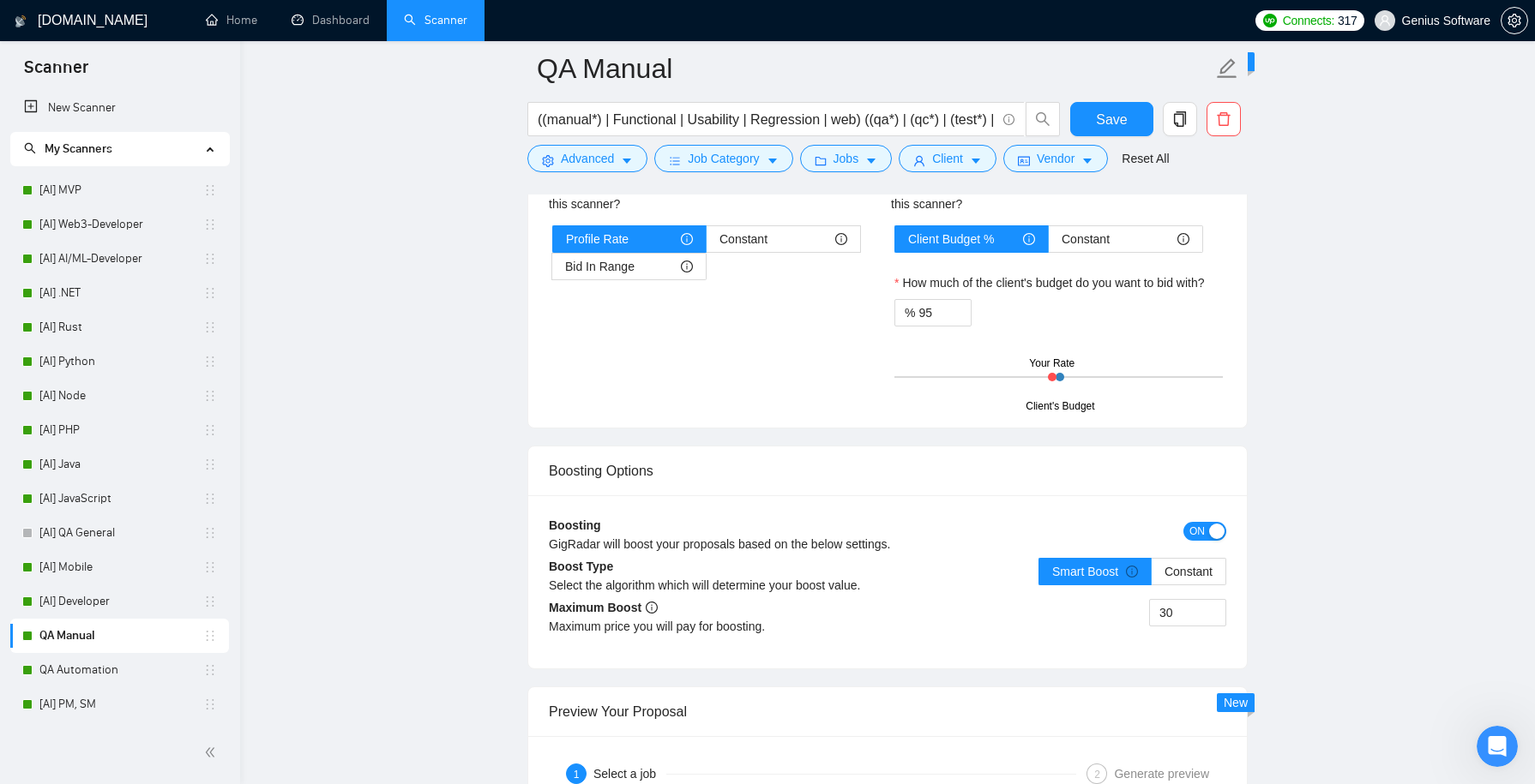
click at [1202, 524] on span "ON" at bounding box center [1197, 532] width 15 height 19
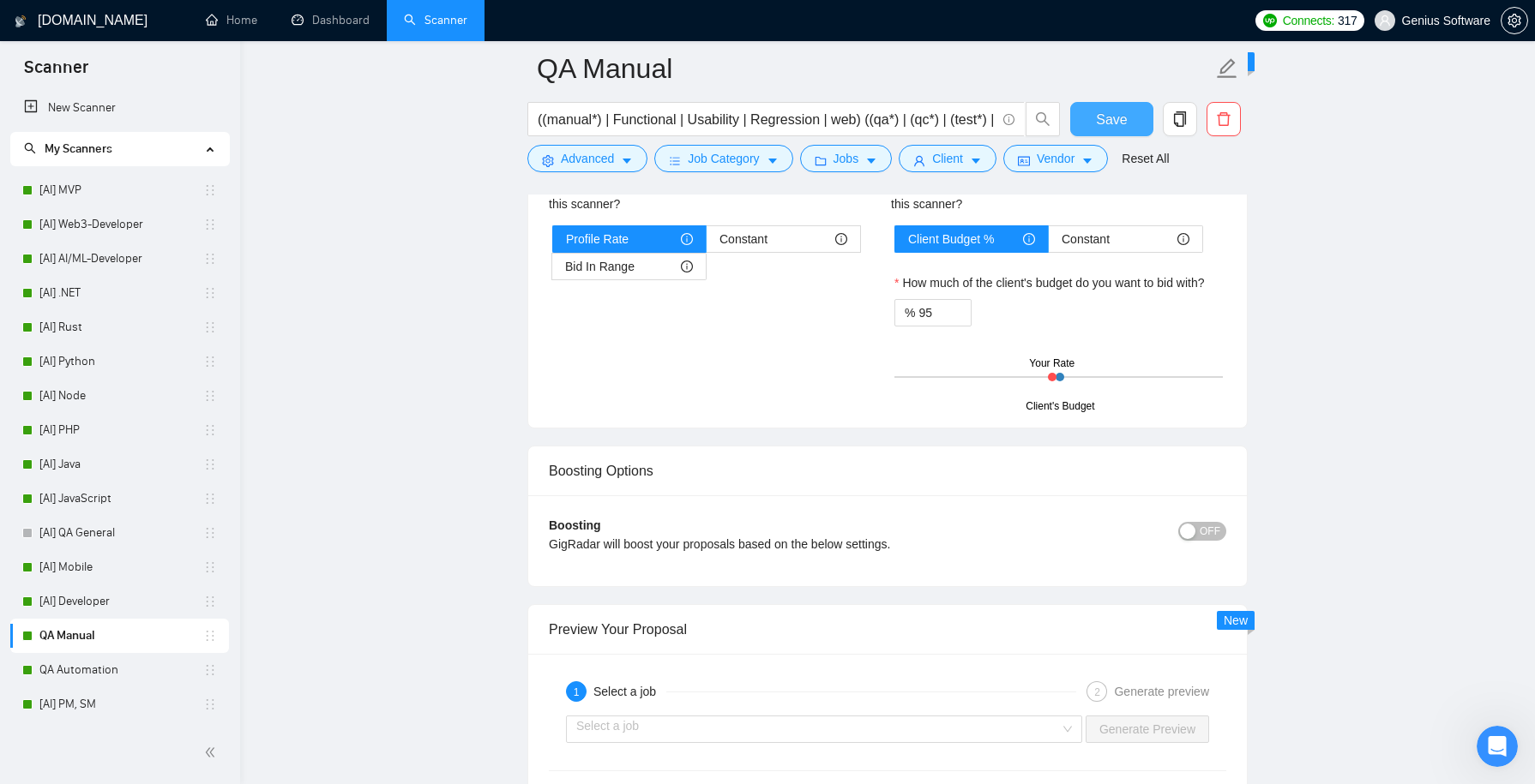
click at [1113, 117] on span "Save" at bounding box center [1111, 119] width 31 height 21
click at [115, 670] on link "QA Automation" at bounding box center [120, 670] width 163 height 34
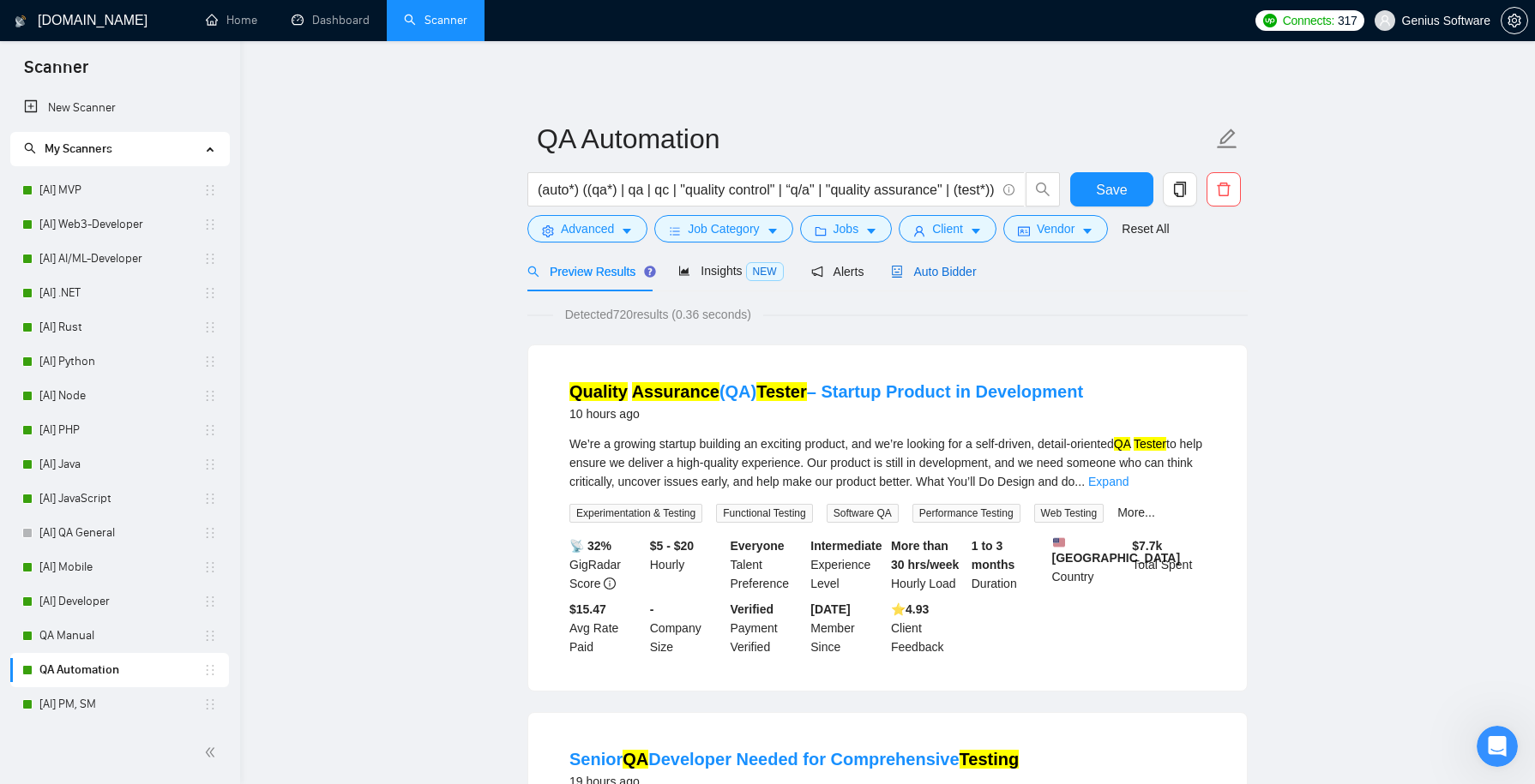
click at [941, 274] on span "Auto Bidder" at bounding box center [933, 271] width 85 height 13
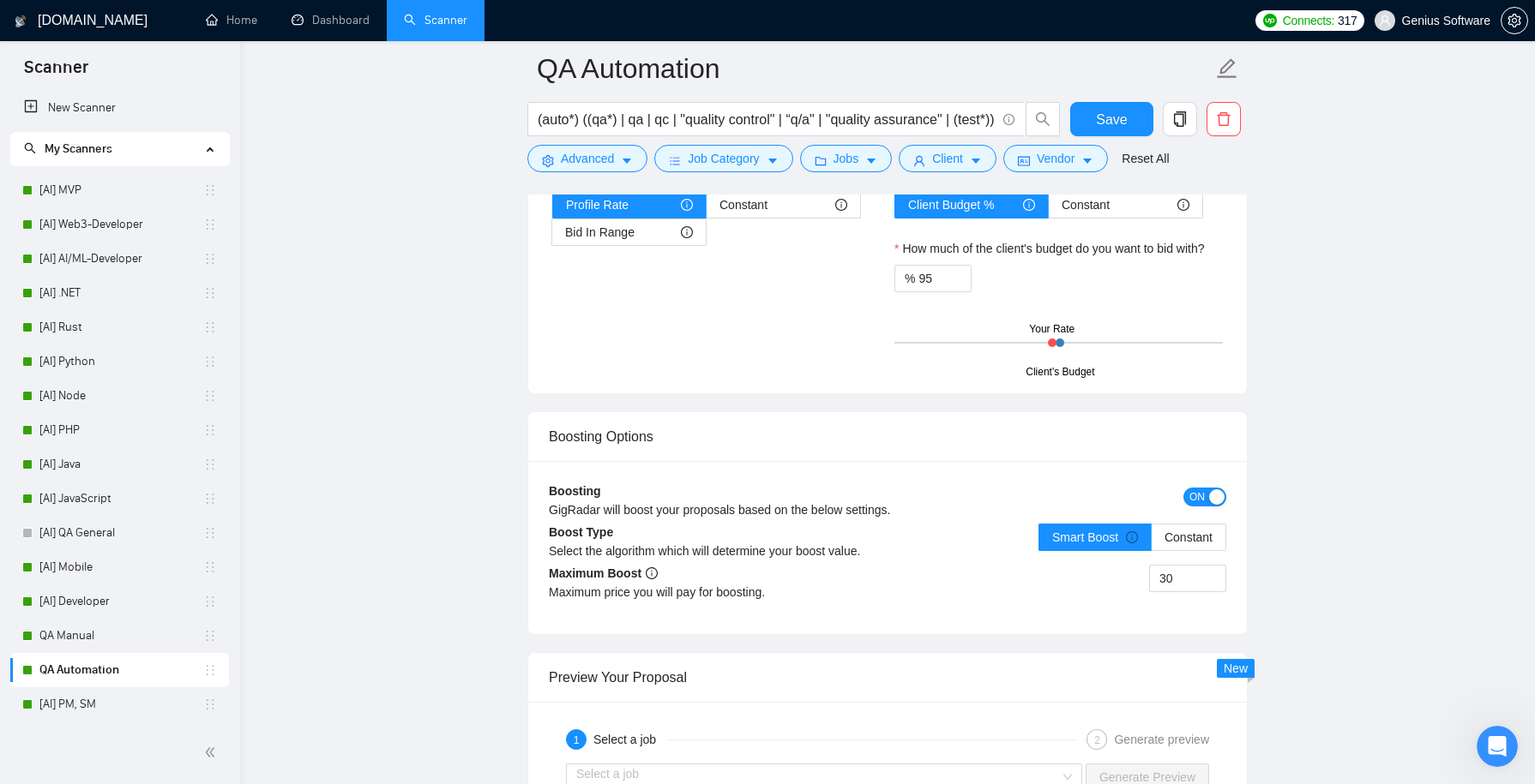
scroll to position [2793, 0]
click at [1195, 487] on span "ON" at bounding box center [1197, 497] width 15 height 19
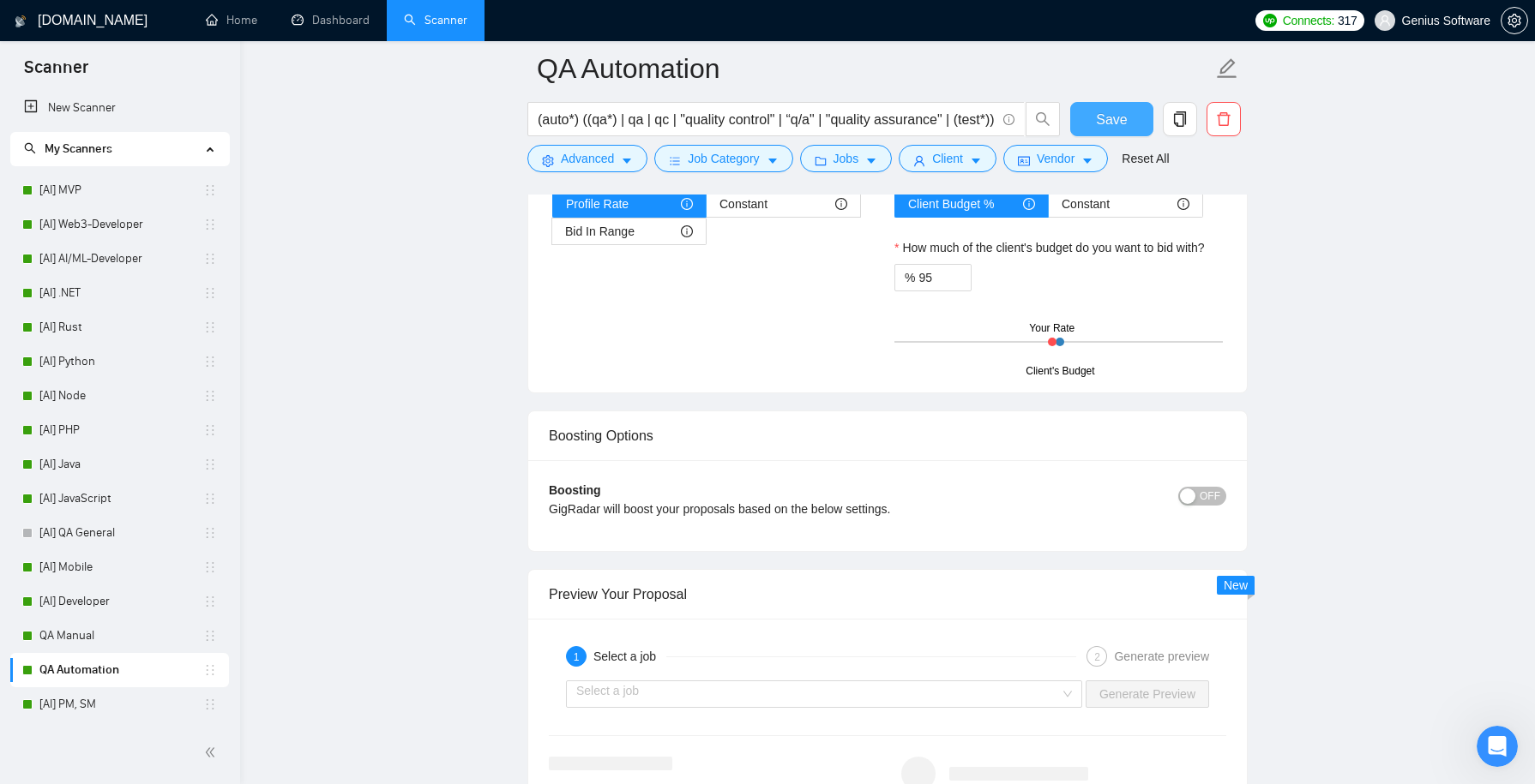
click at [1112, 119] on span "Save" at bounding box center [1111, 119] width 31 height 21
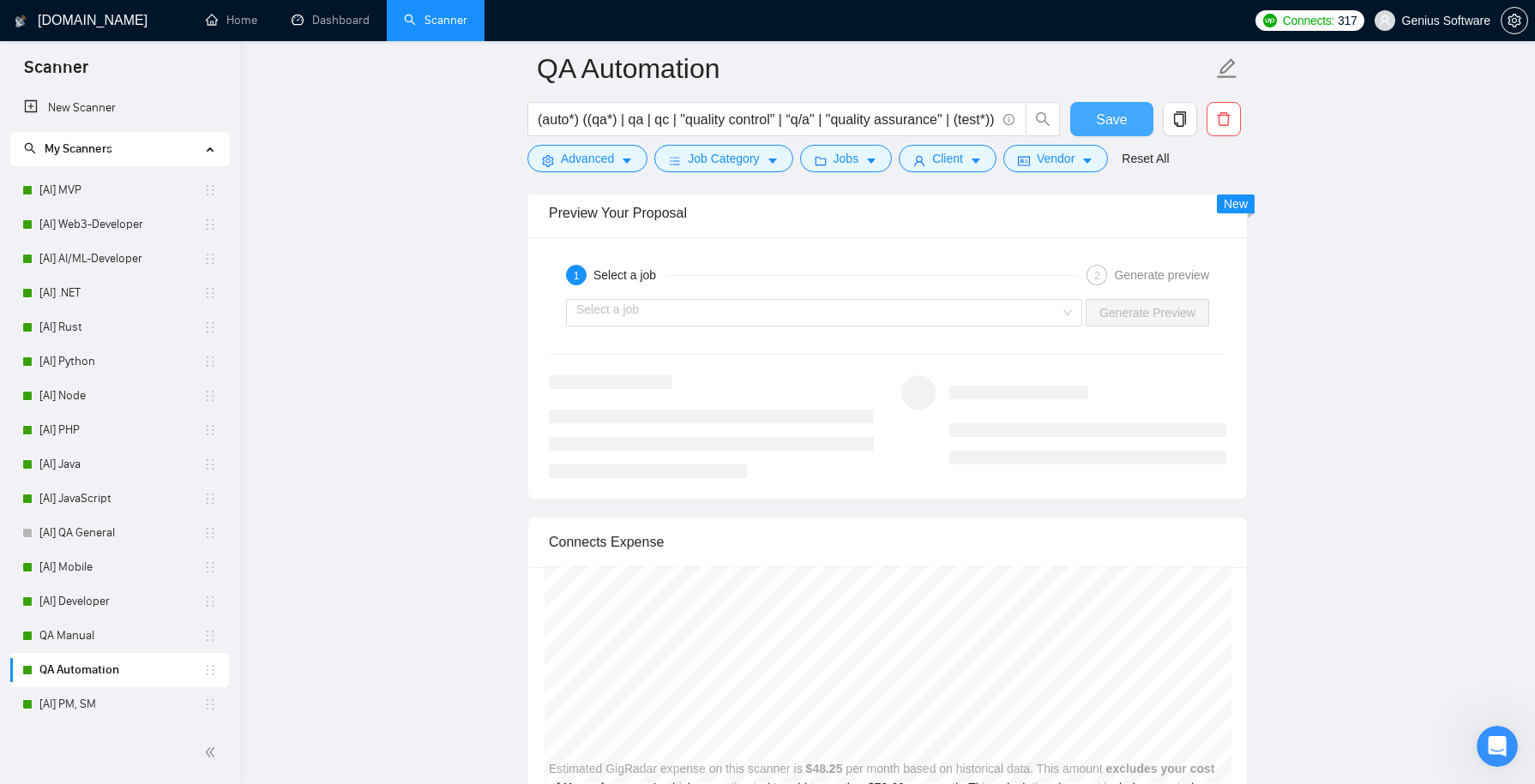
scroll to position [3241, 0]
